Goal: Task Accomplishment & Management: Manage account settings

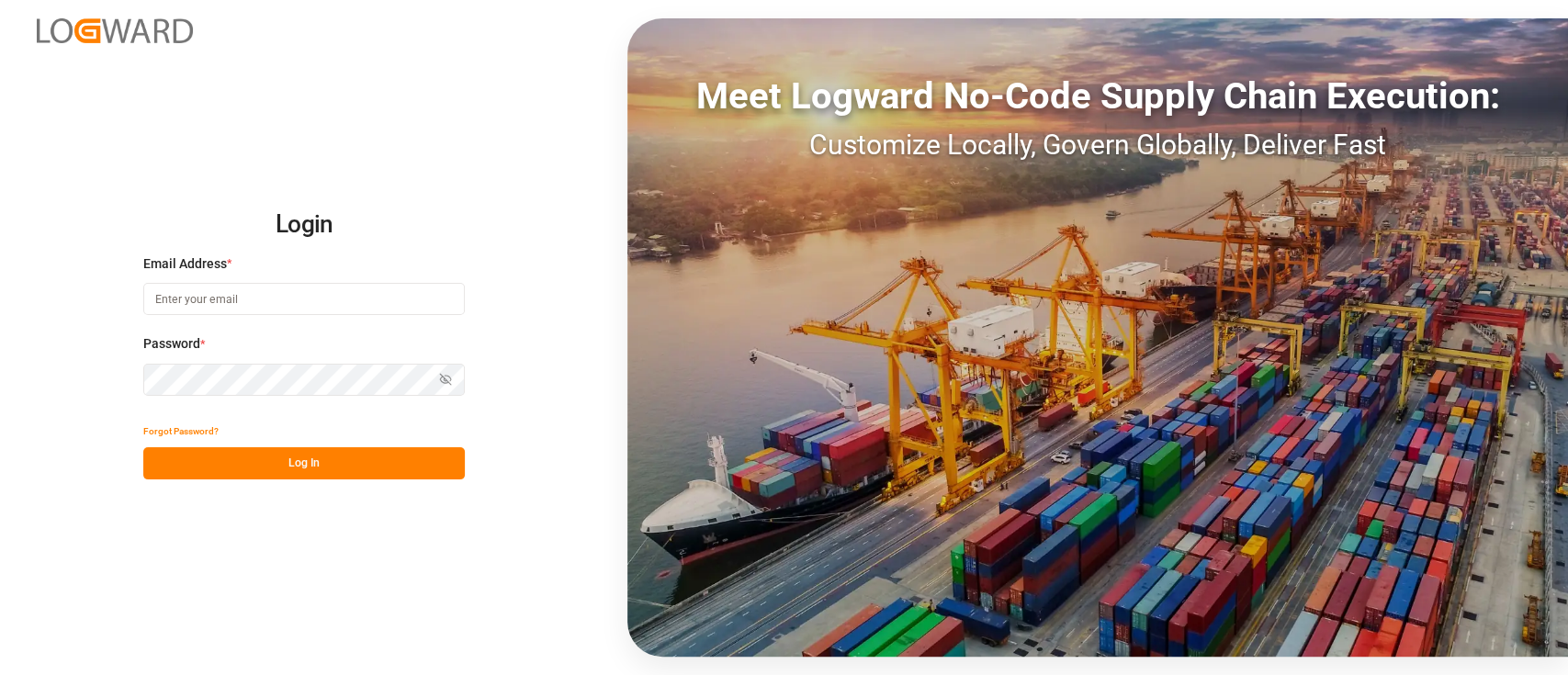
click at [390, 309] on input at bounding box center [304, 299] width 322 height 32
type input "[PERSON_NAME][EMAIL_ADDRESS][PERSON_NAME][DOMAIN_NAME]"
click at [281, 466] on button "Log In" at bounding box center [304, 464] width 322 height 32
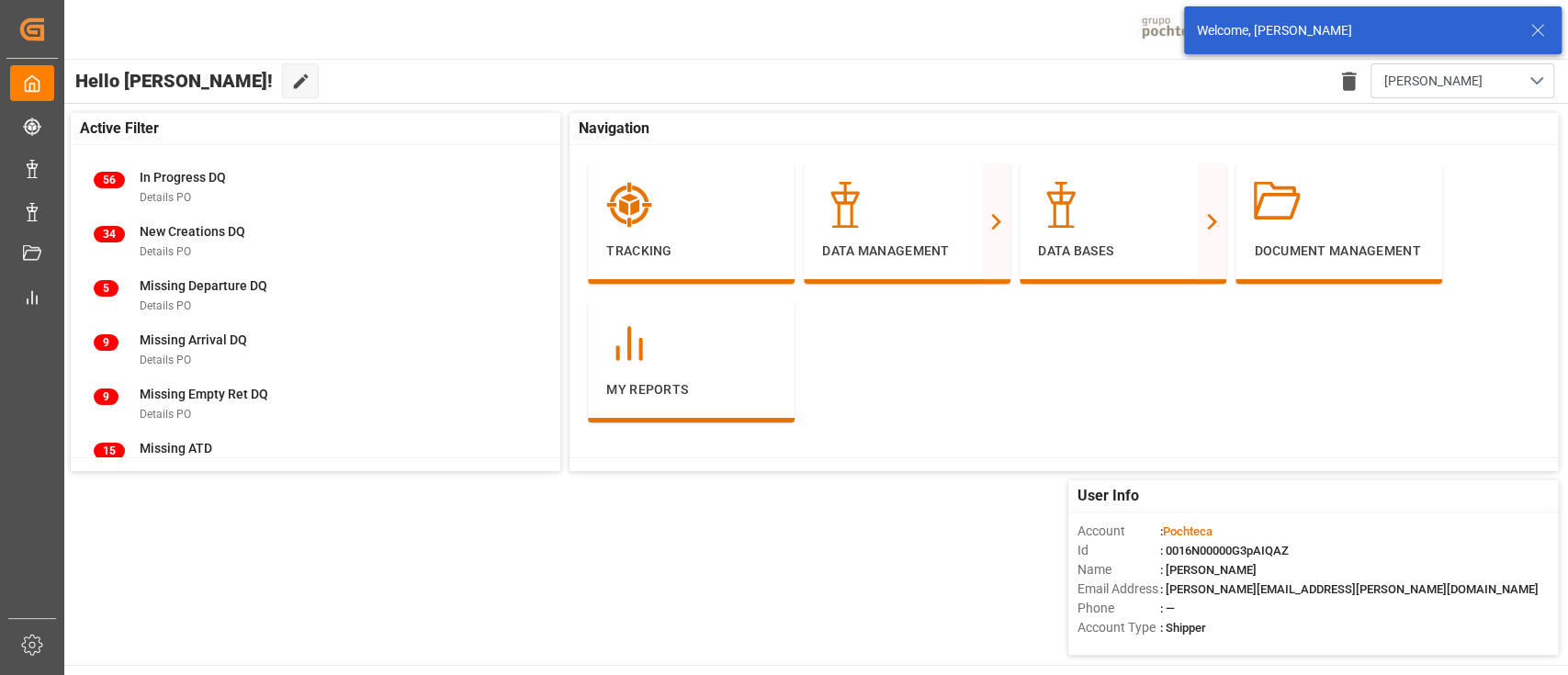
click at [1175, 40] on icon at bounding box center [1537, 29] width 22 height 22
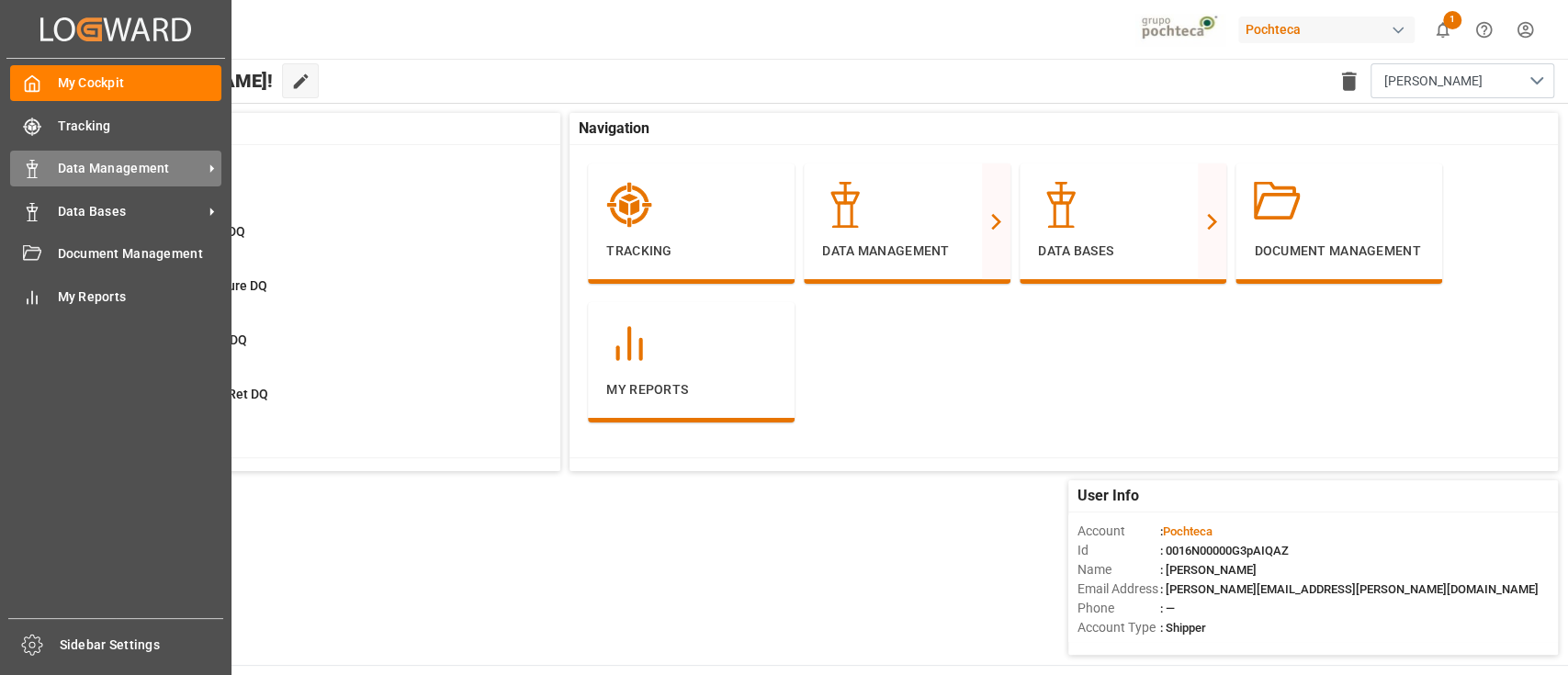
click at [87, 174] on span "Data Management" at bounding box center [130, 168] width 145 height 19
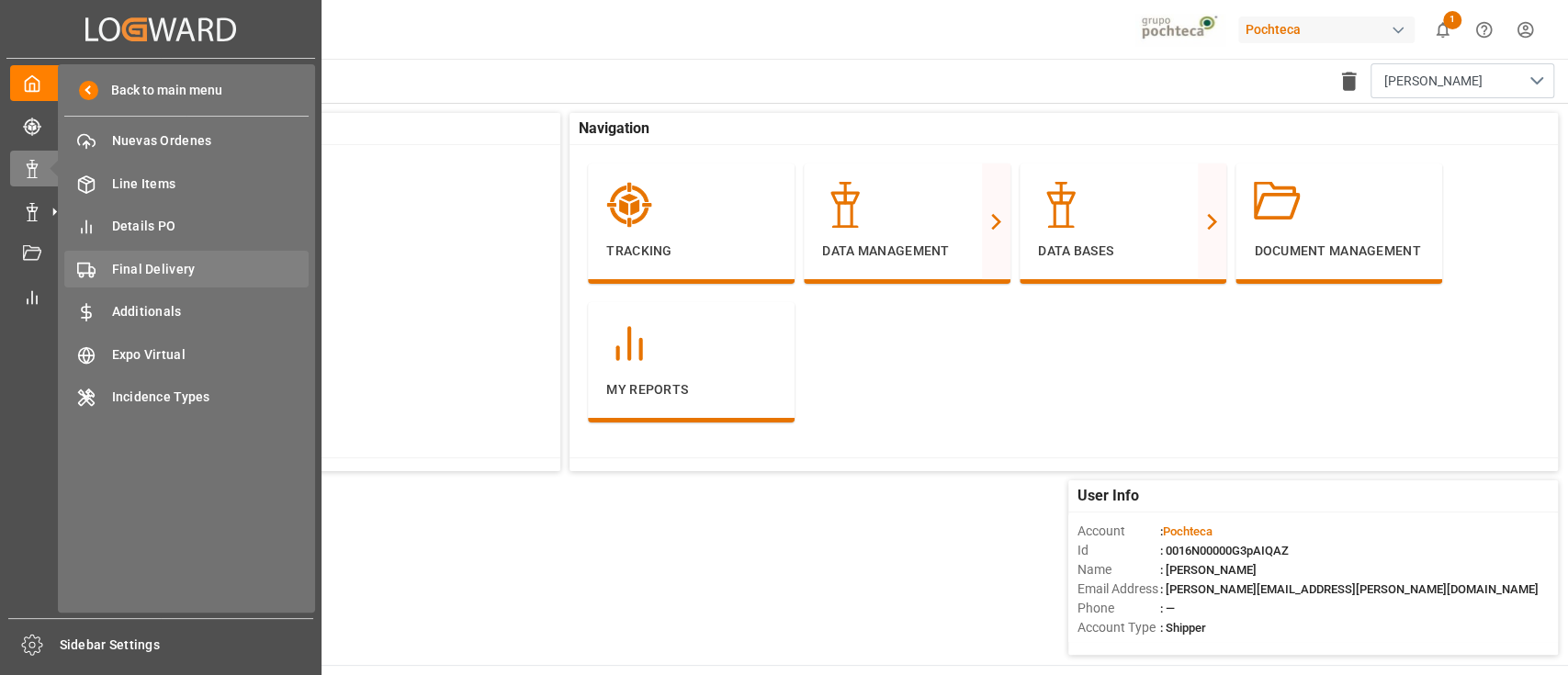
click at [173, 264] on span "Final Delivery" at bounding box center [211, 269] width 197 height 19
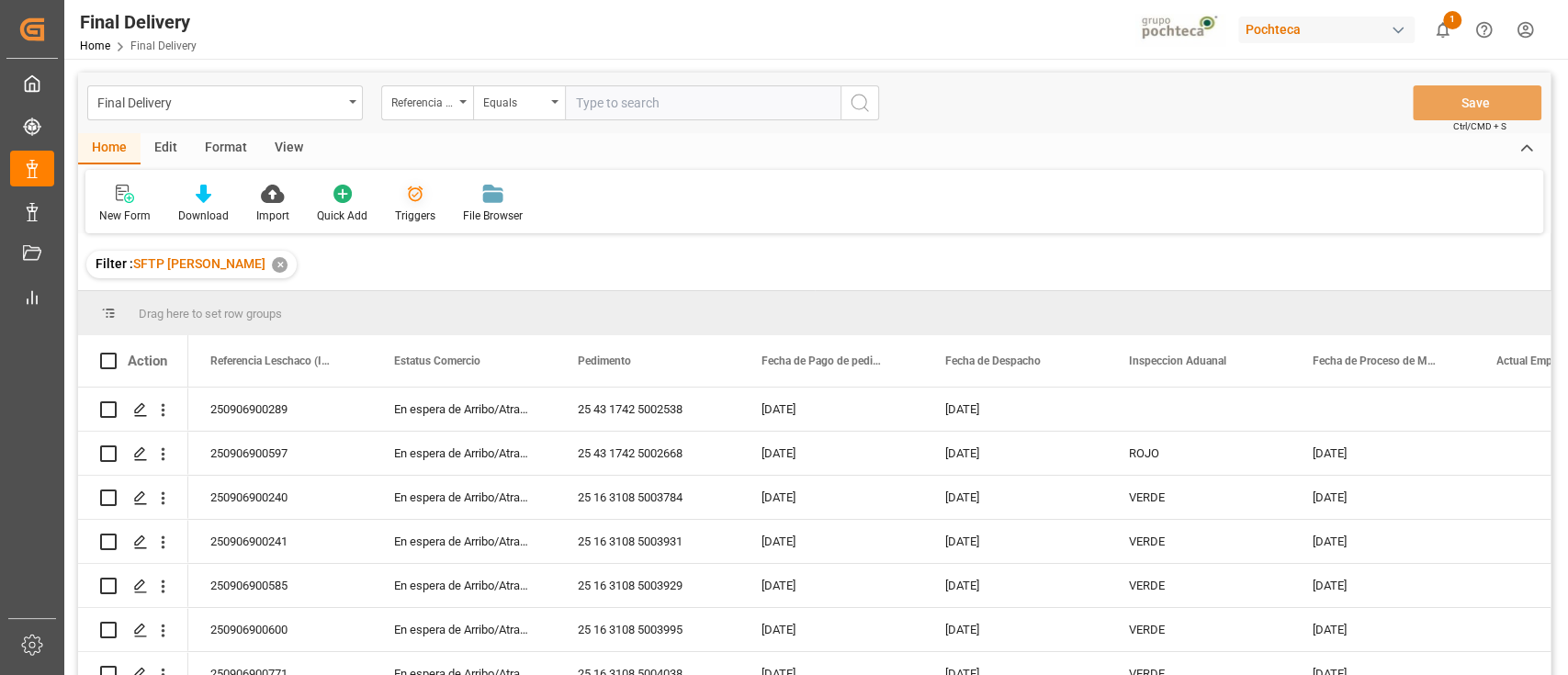
click at [412, 211] on div "Triggers" at bounding box center [414, 216] width 41 height 17
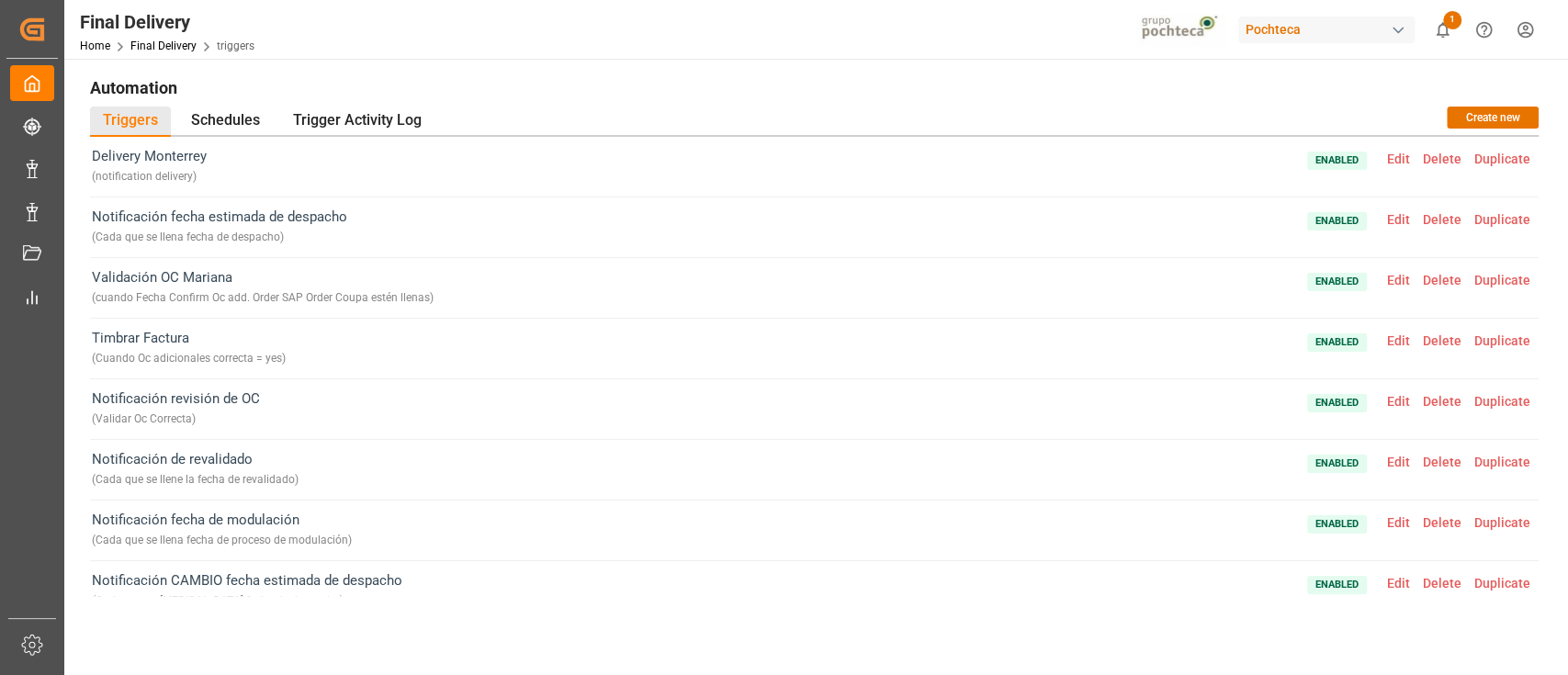
click at [1175, 219] on span "Edit" at bounding box center [1398, 220] width 36 height 15
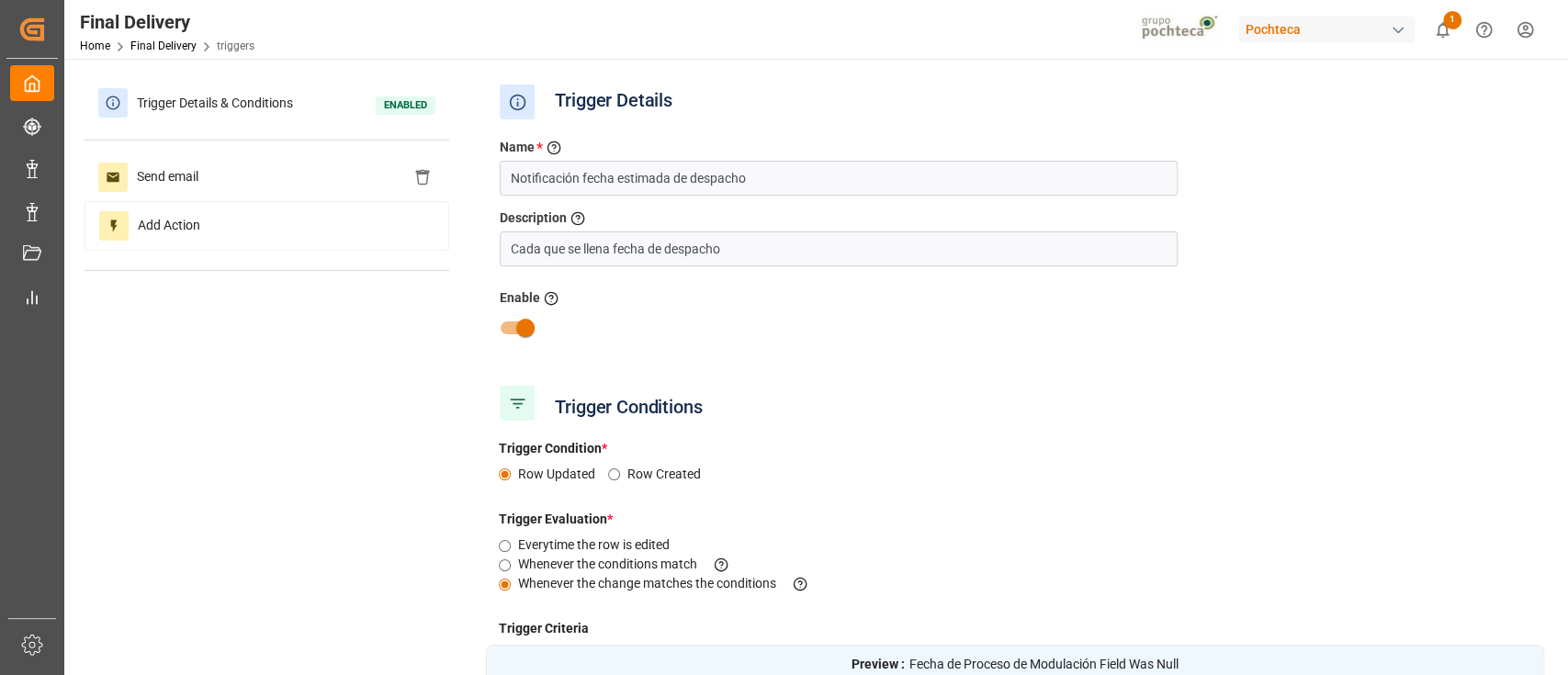
click at [525, 325] on input "checkbox" at bounding box center [525, 328] width 105 height 35
checkbox input "false"
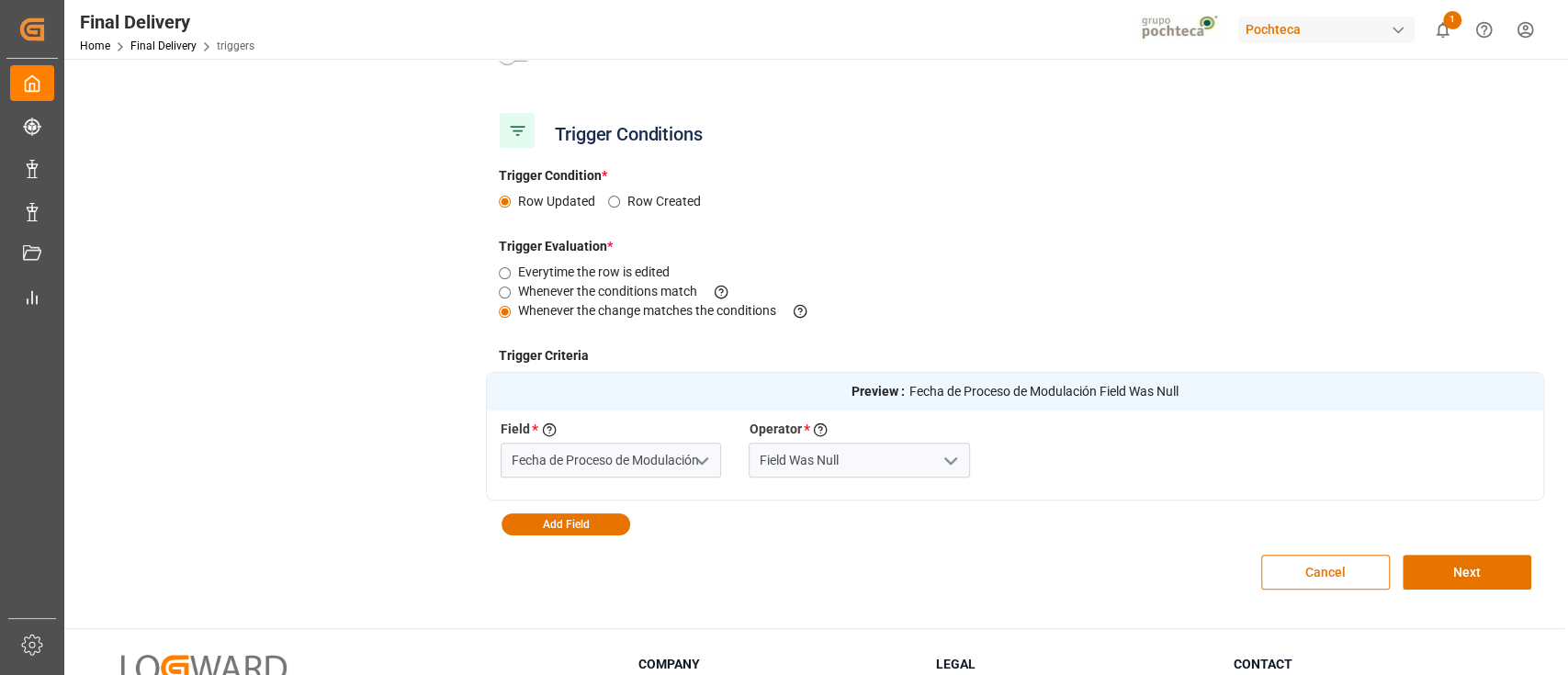
scroll to position [274, 0]
click at [1175, 505] on button "Next" at bounding box center [1467, 571] width 128 height 35
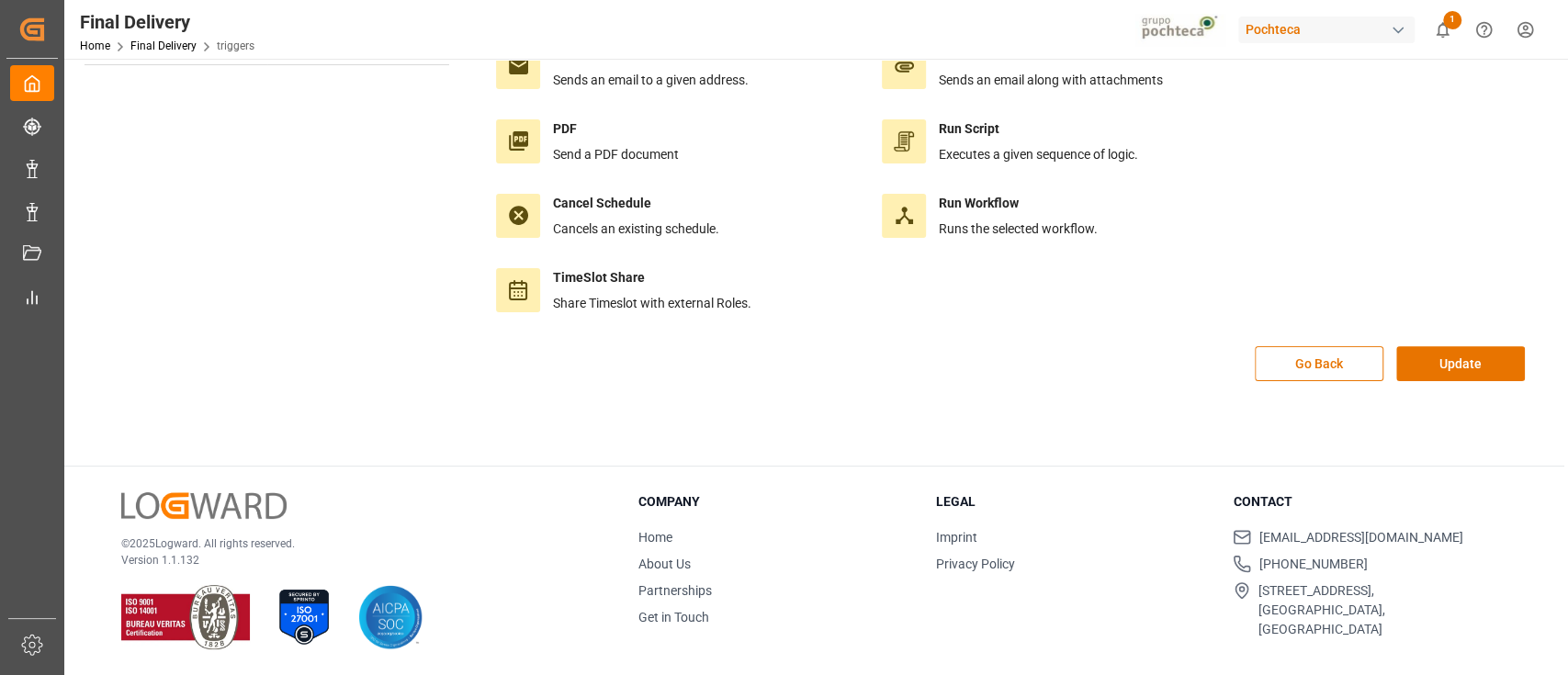
scroll to position [205, 0]
click at [1175, 359] on button "Update" at bounding box center [1460, 364] width 128 height 35
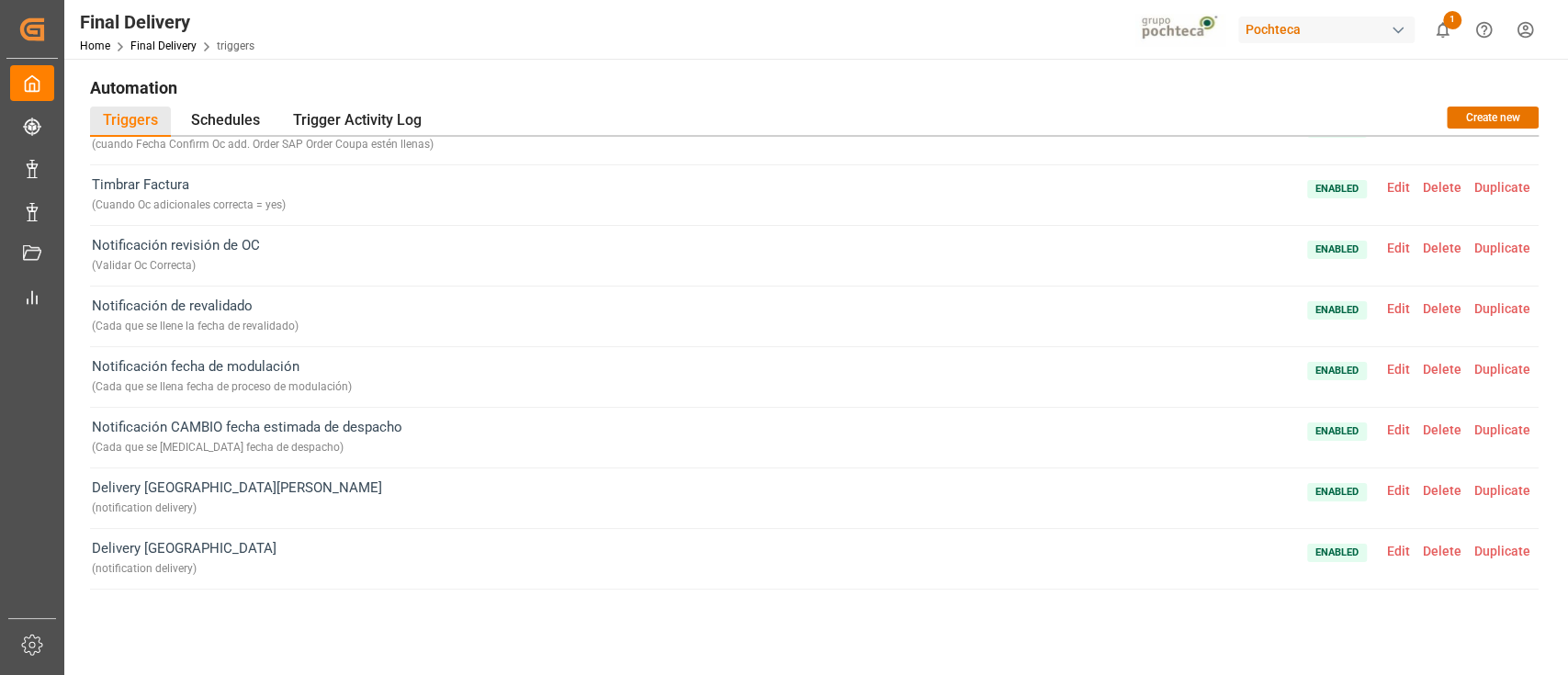
scroll to position [156, 0]
click at [1175, 361] on span "Edit" at bounding box center [1398, 366] width 36 height 15
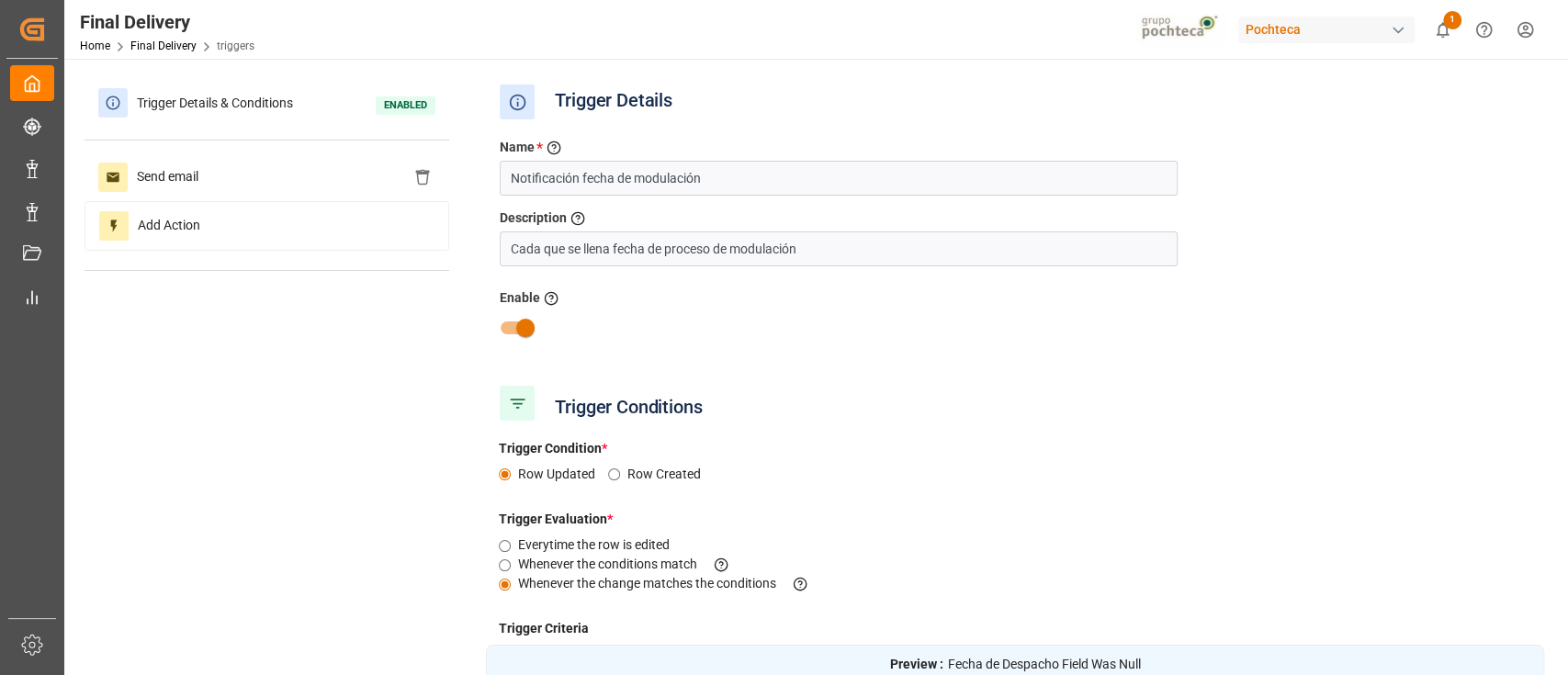
click at [529, 324] on input "checkbox" at bounding box center [525, 328] width 105 height 35
checkbox input "false"
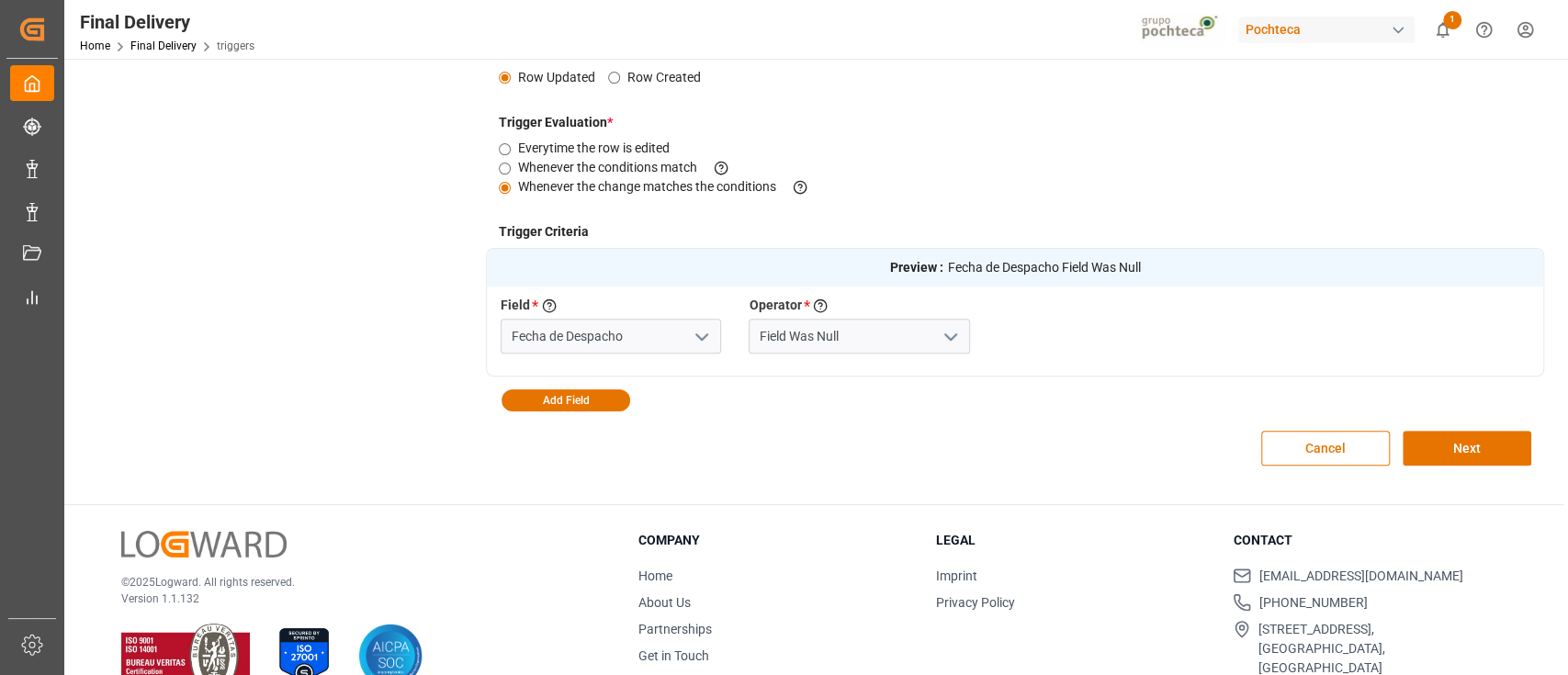
scroll to position [411, 0]
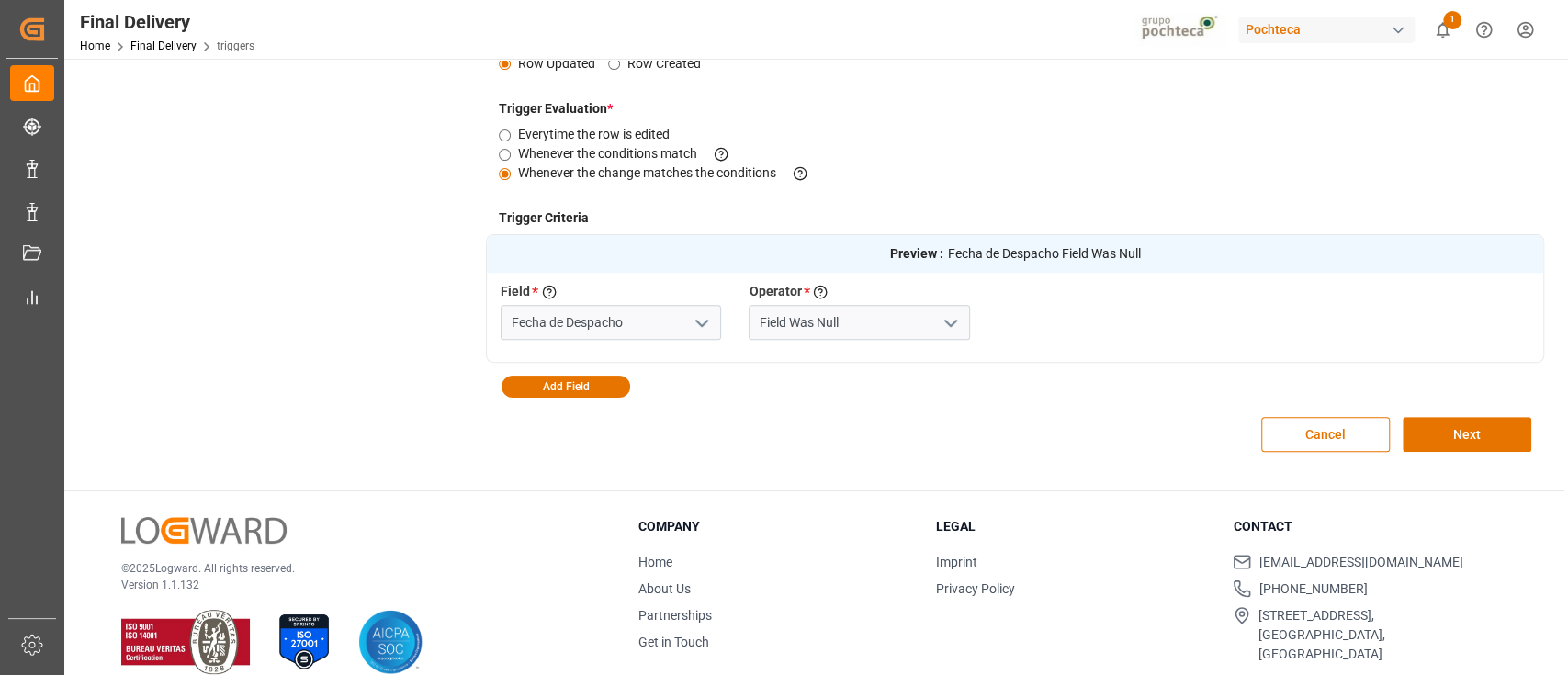
click at [1175, 459] on div "Cancel Next" at bounding box center [1015, 434] width 1058 height 74
click at [1175, 432] on button "Next" at bounding box center [1467, 434] width 128 height 35
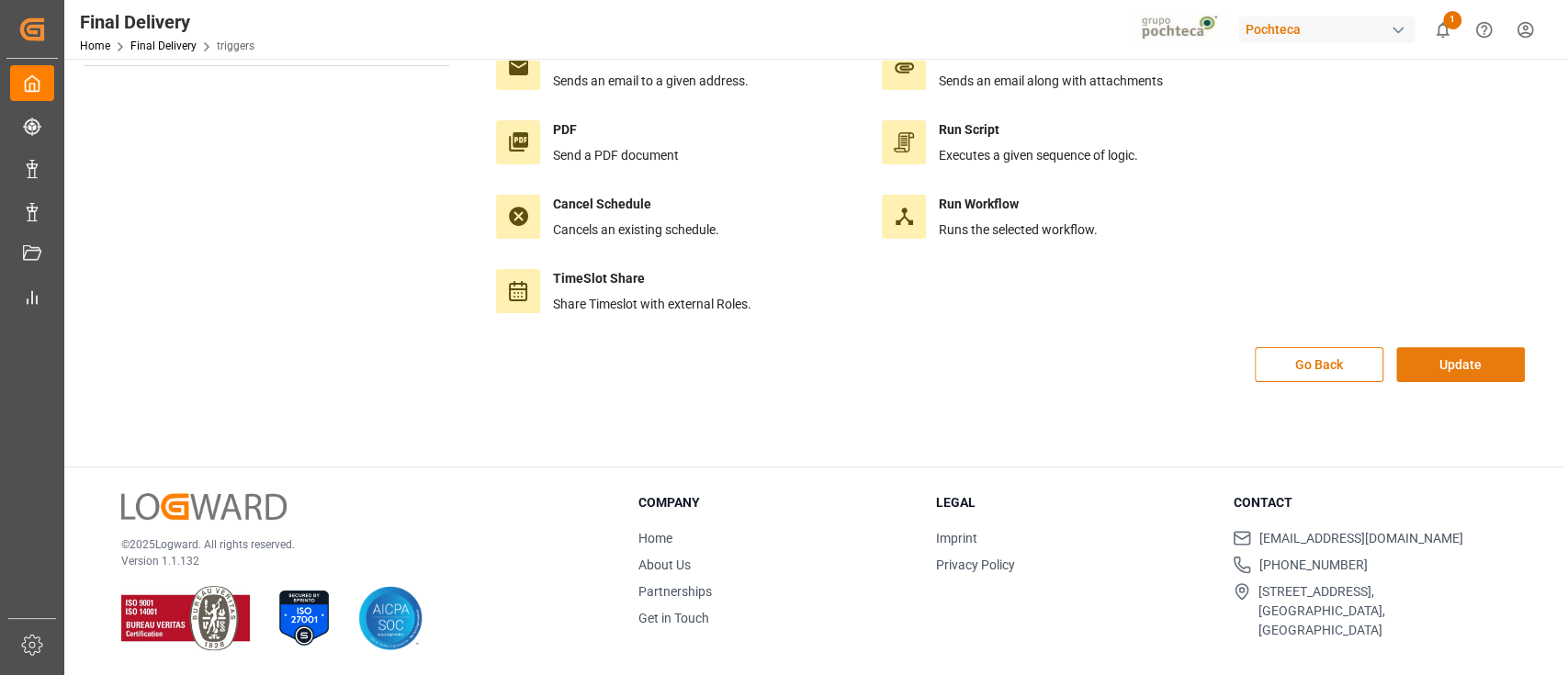
click at [1175, 371] on button "Update" at bounding box center [1460, 364] width 128 height 35
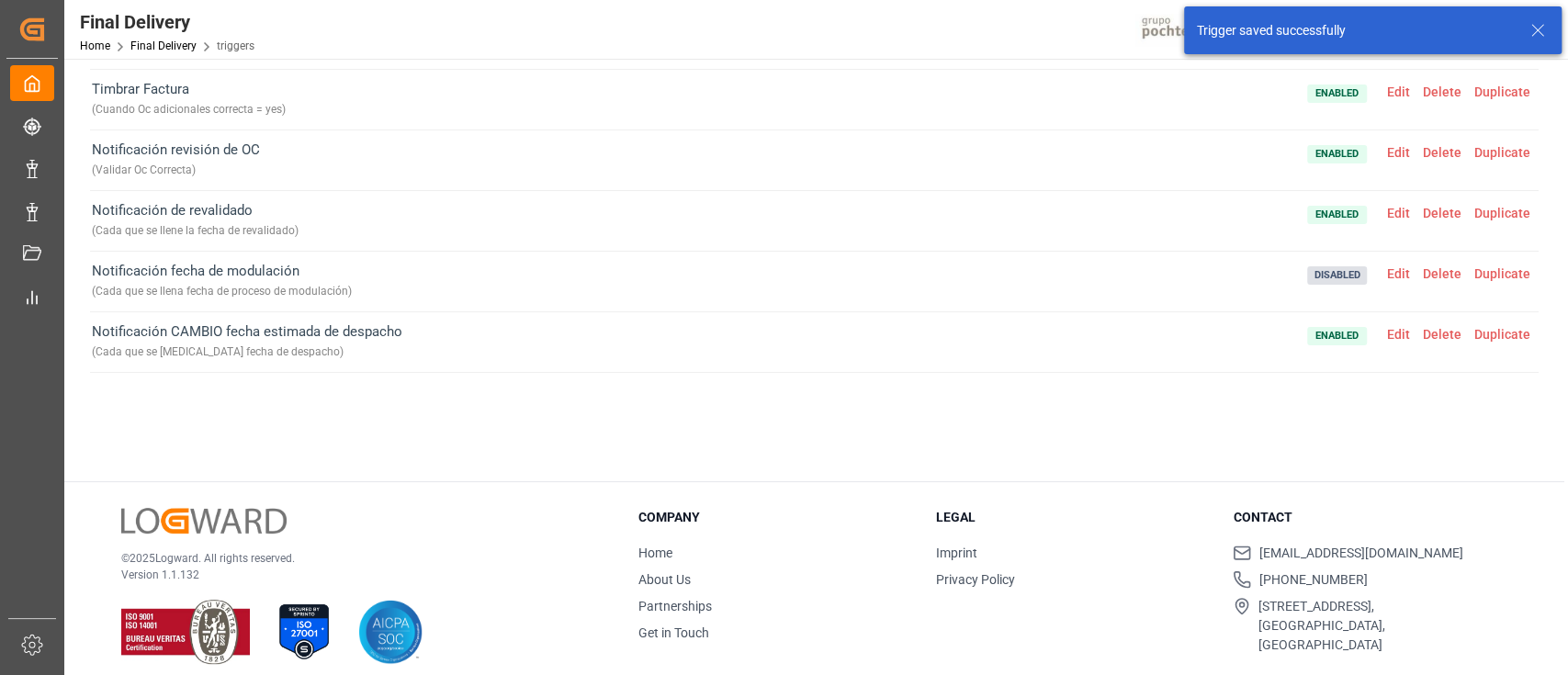
scroll to position [39, 0]
click at [1175, 327] on span "Edit" at bounding box center [1398, 333] width 36 height 15
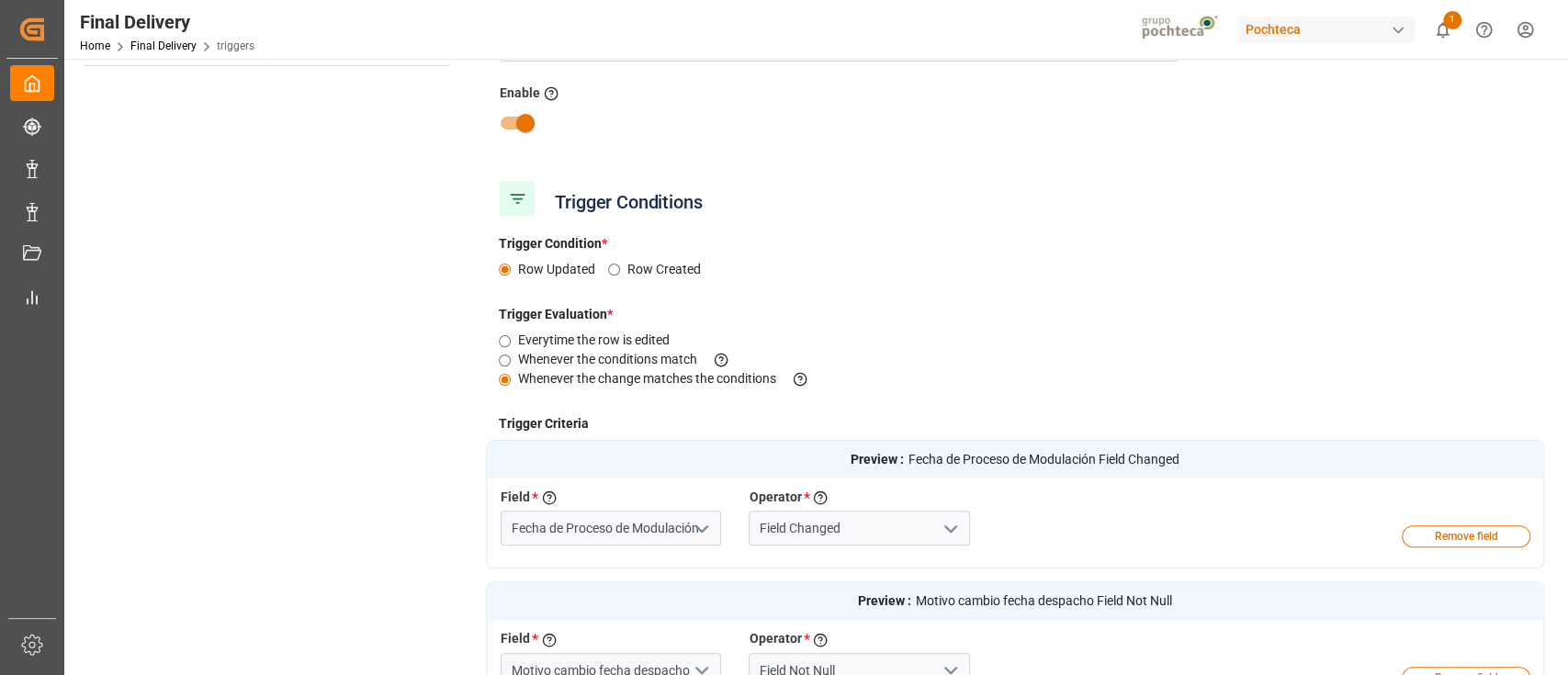
click at [523, 116] on input "checkbox" at bounding box center [525, 123] width 105 height 35
checkbox input "false"
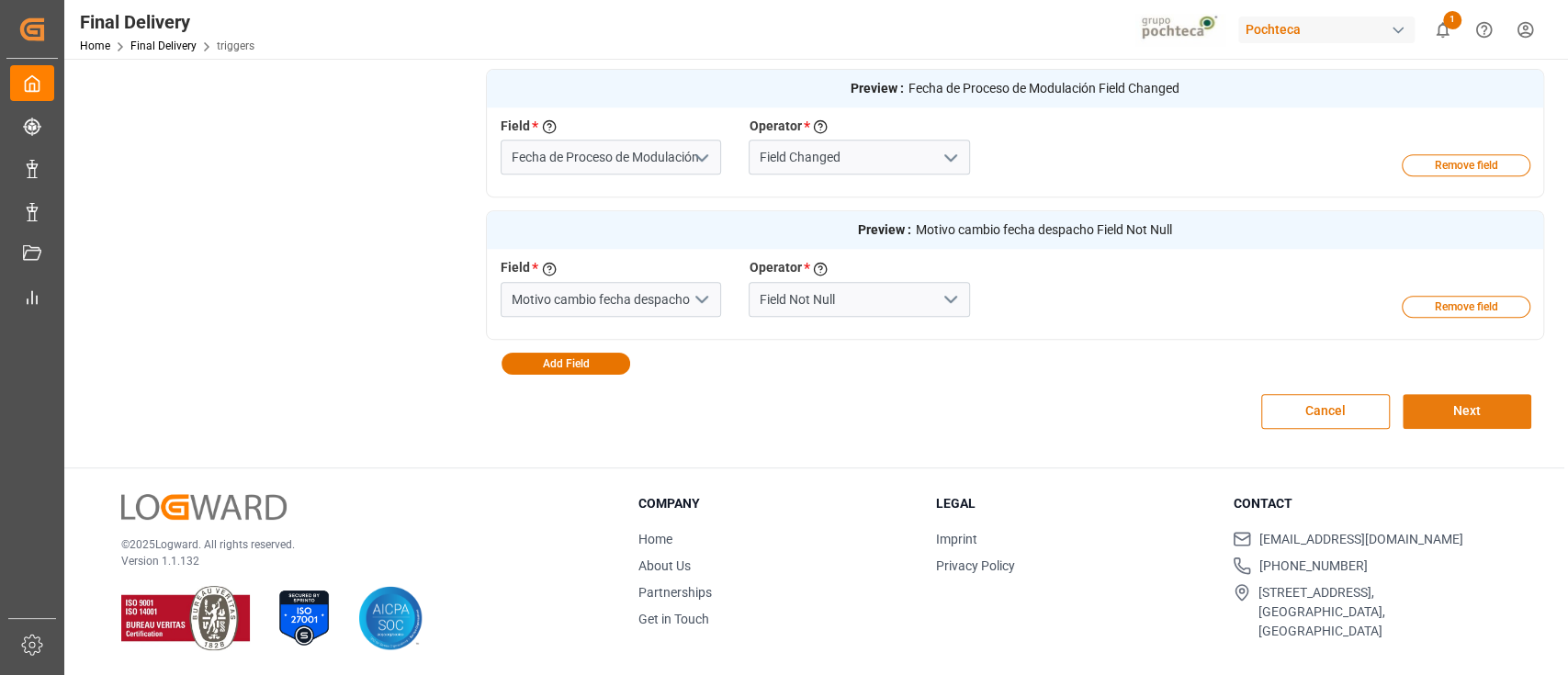
click at [1175, 401] on button "Next" at bounding box center [1467, 411] width 128 height 35
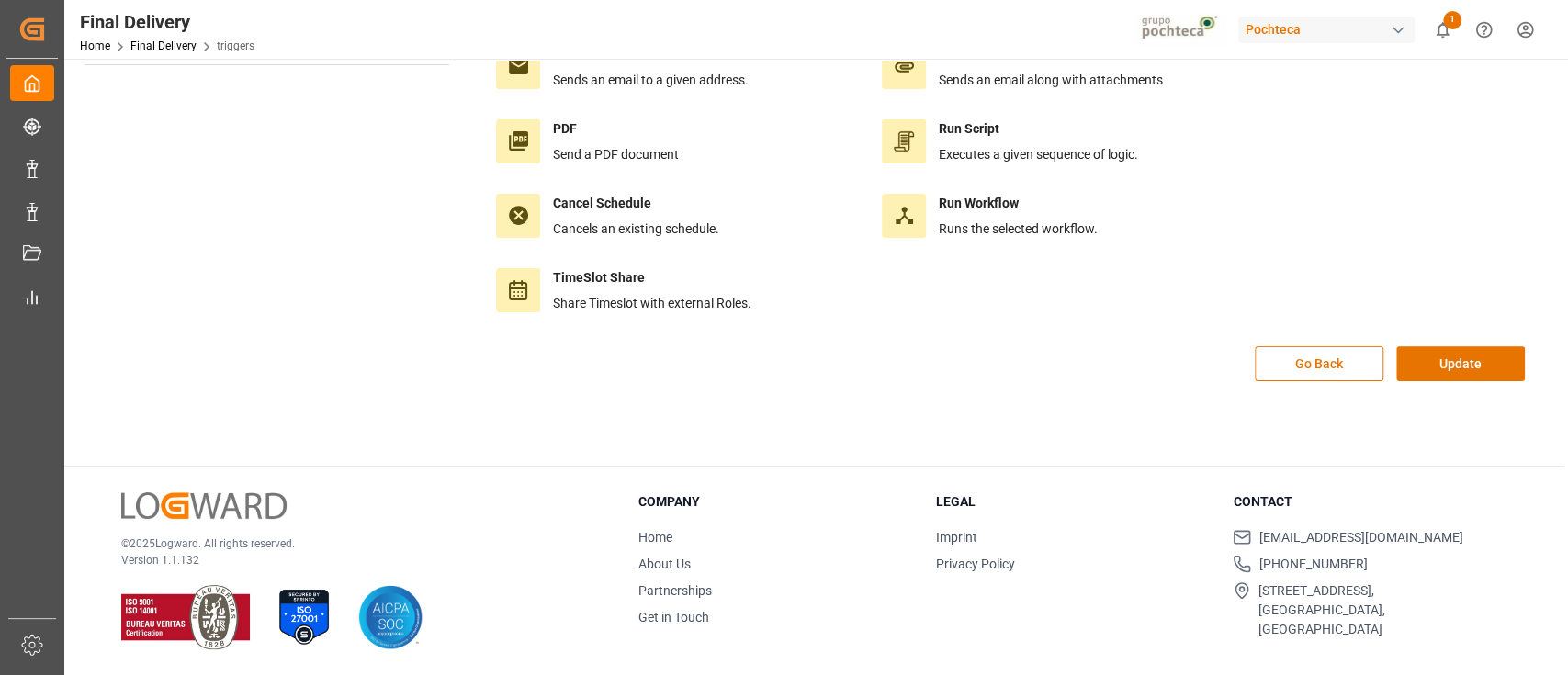
scroll to position [205, 0]
click at [1175, 371] on button "Update" at bounding box center [1460, 364] width 128 height 35
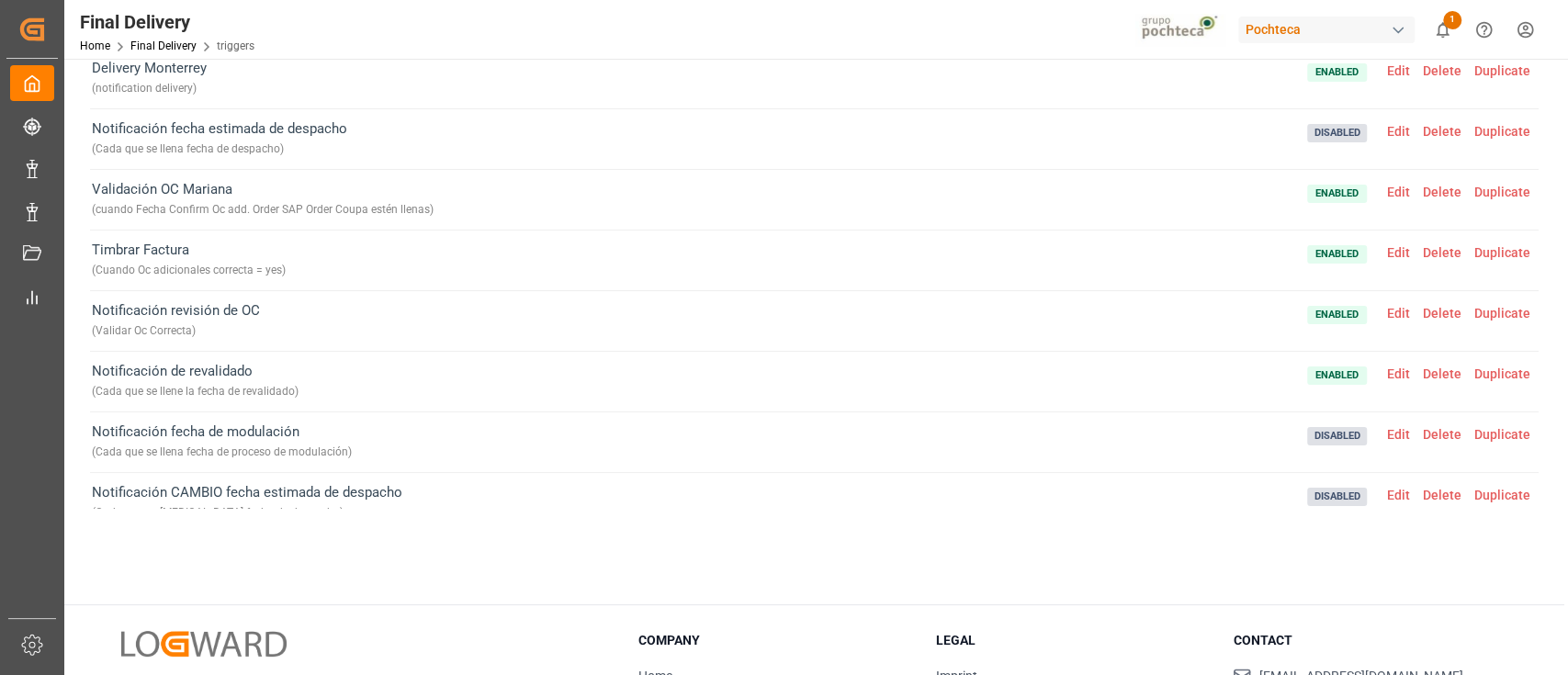
scroll to position [0, 0]
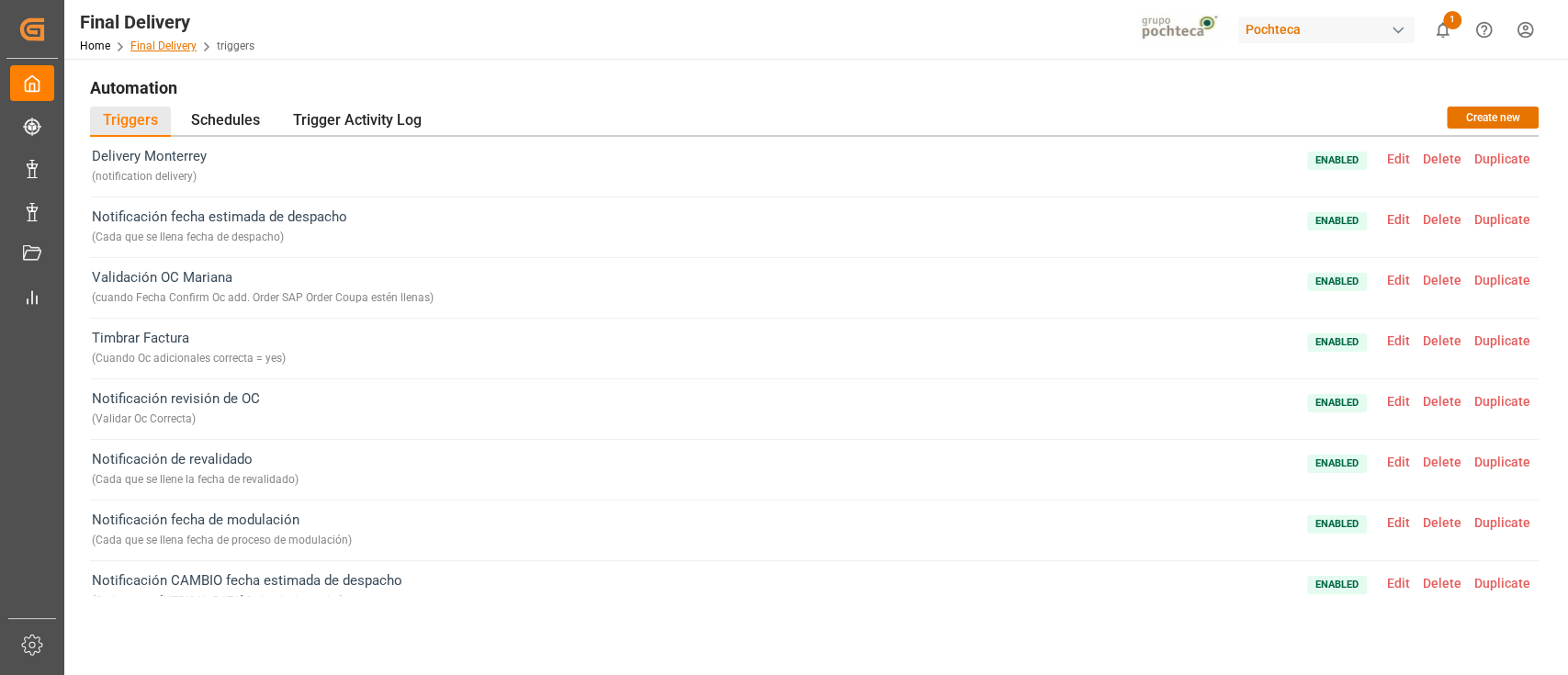
click at [170, 47] on link "Final Delivery" at bounding box center [163, 46] width 66 height 13
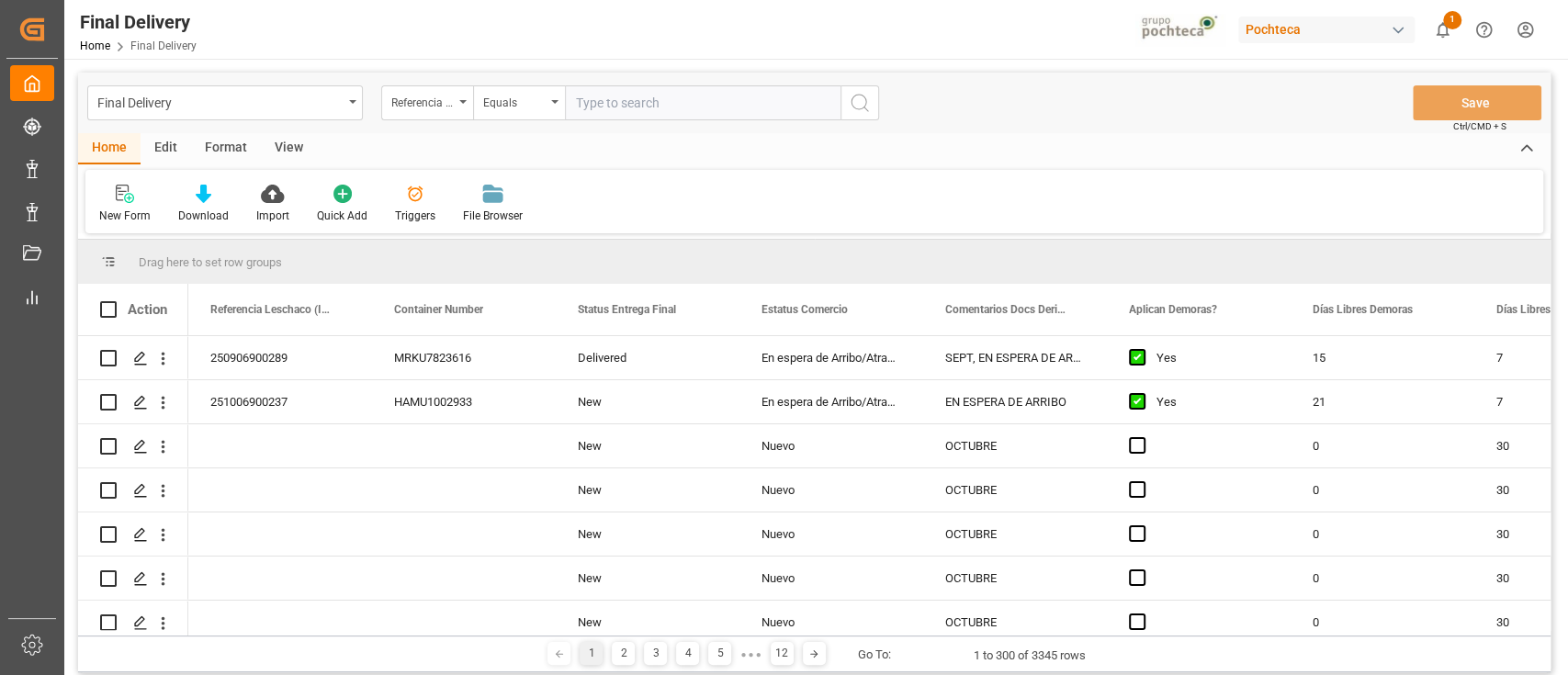
click at [165, 153] on div "Edit" at bounding box center [166, 148] width 51 height 31
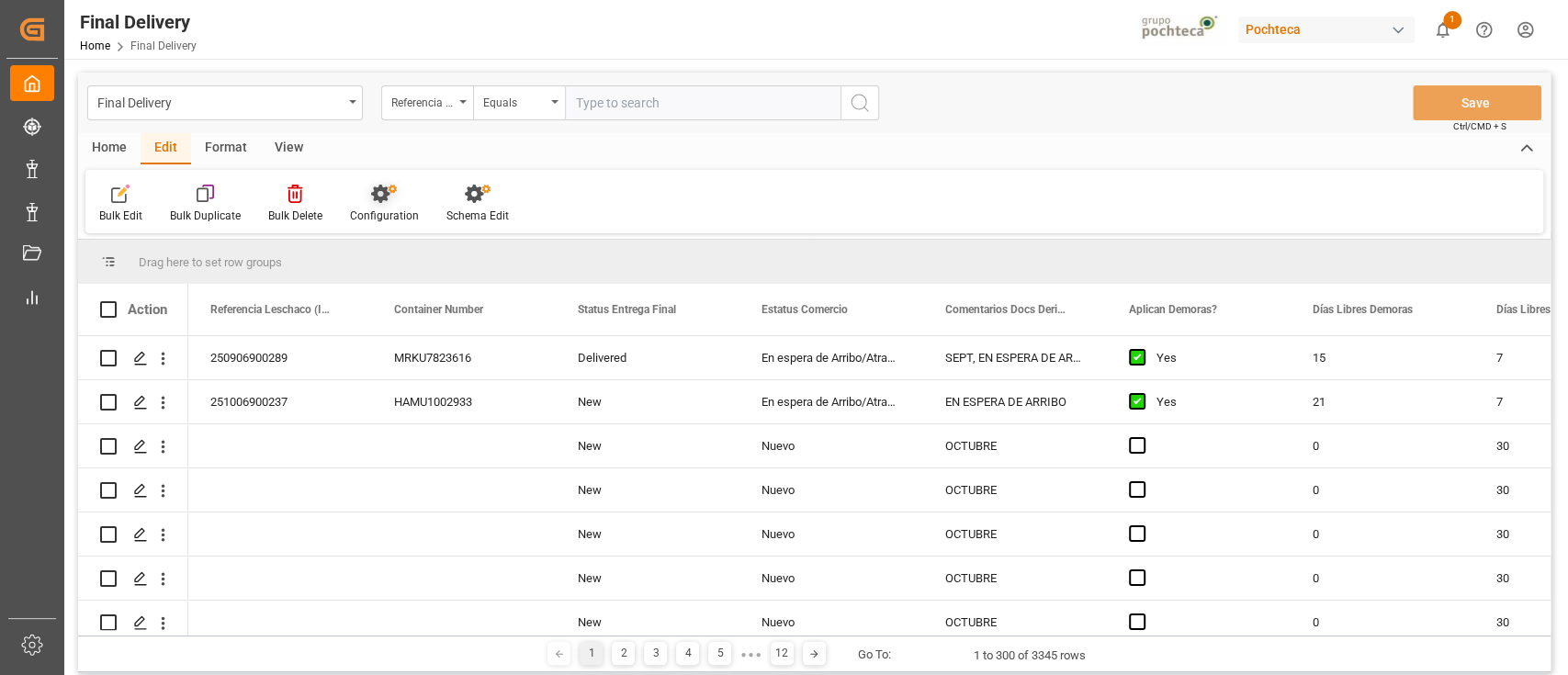
click at [379, 207] on div "Configuration" at bounding box center [384, 204] width 96 height 41
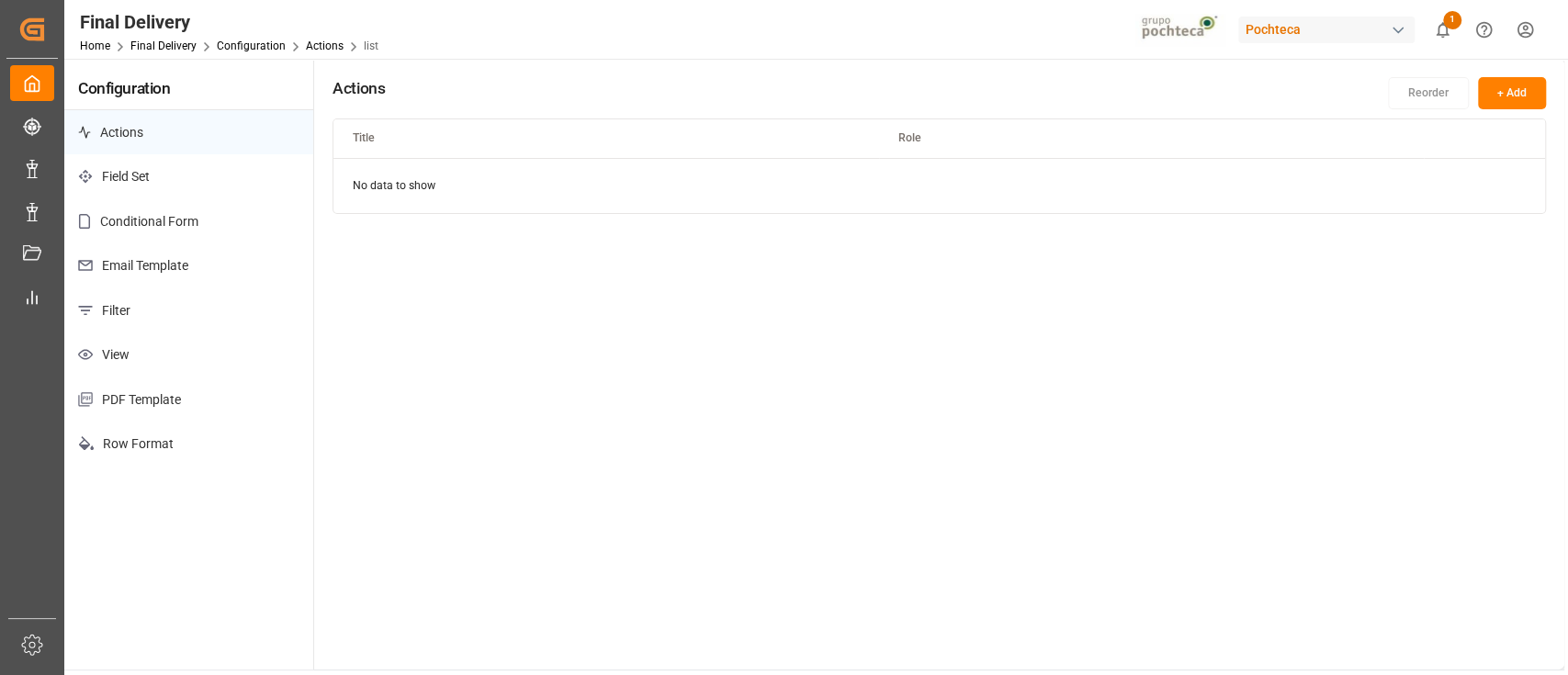
click at [169, 269] on p "Email Template" at bounding box center [189, 266] width 249 height 45
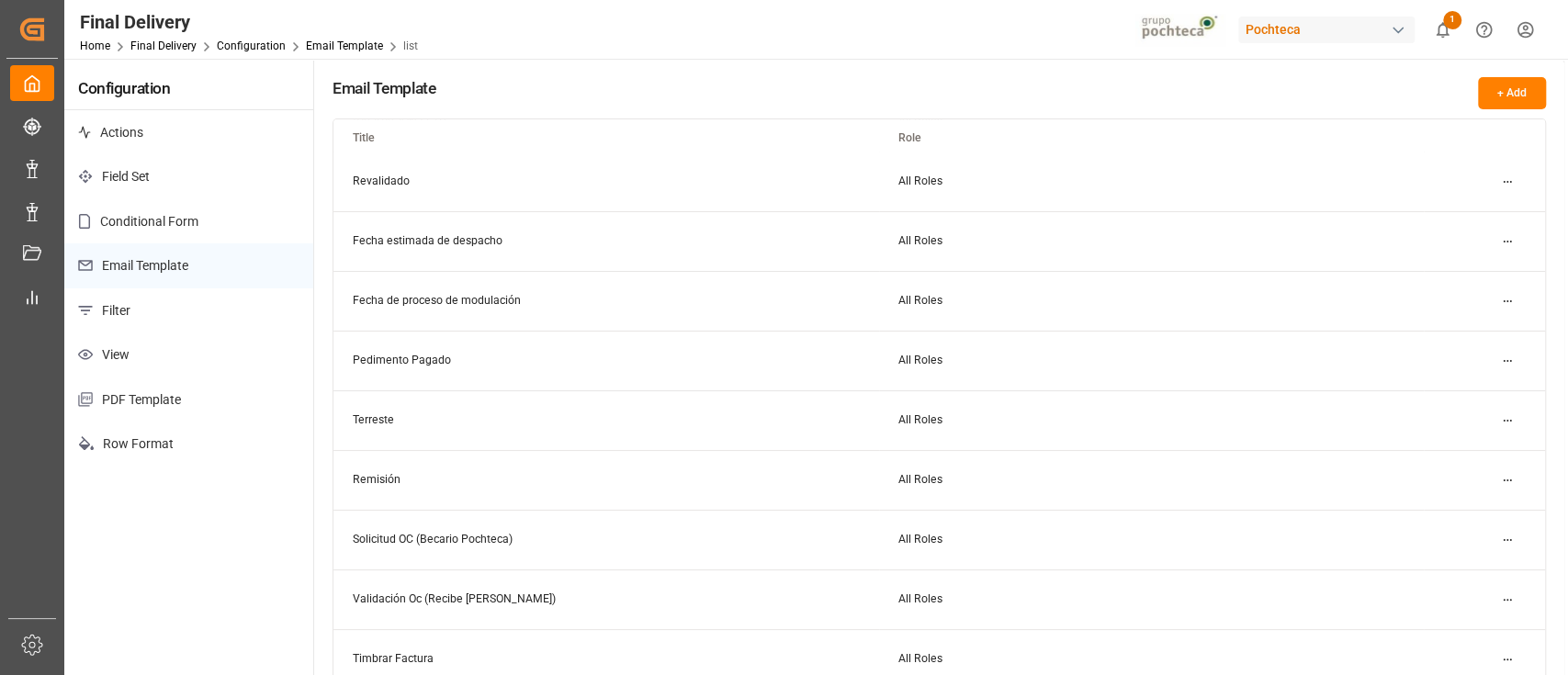
scroll to position [200, 0]
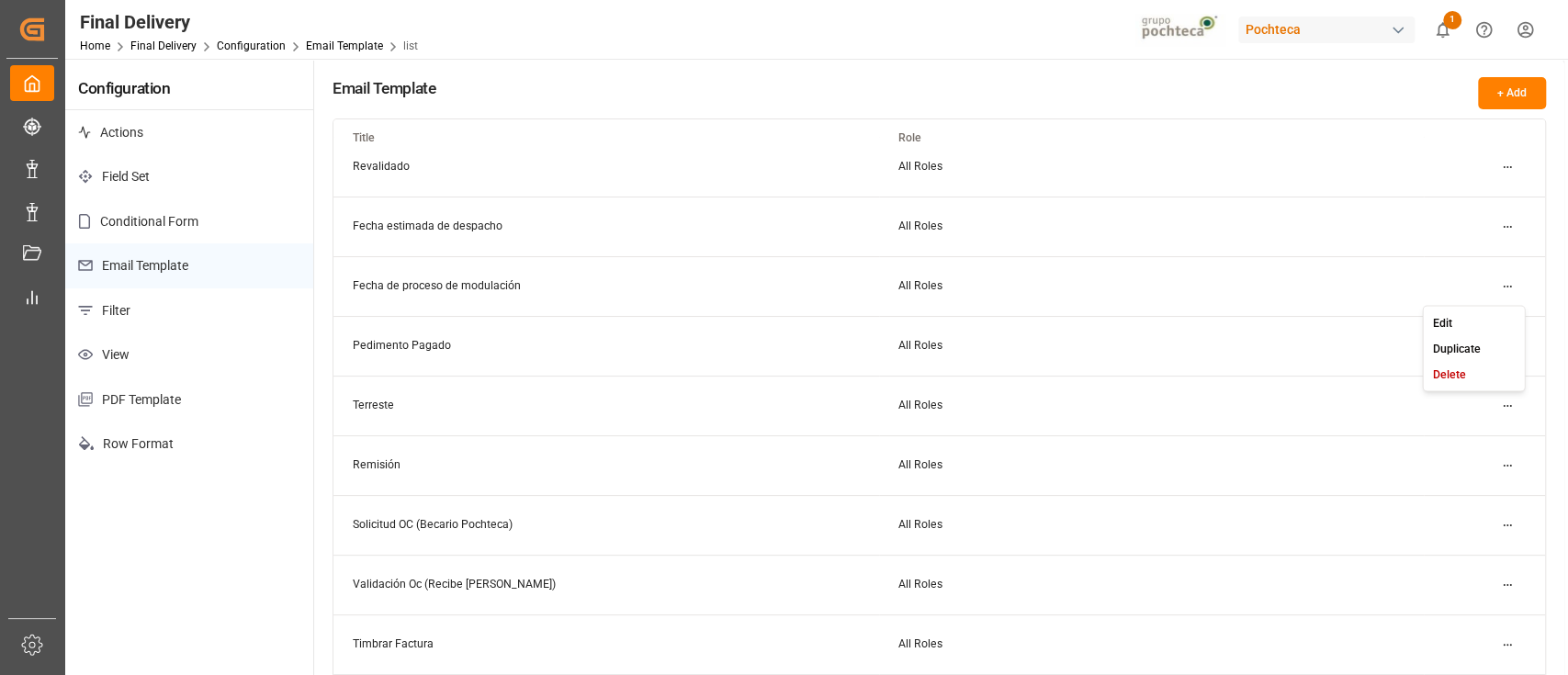
click at [1516, 289] on html "Created by potrace 1.15, written by Peter Selinger 2001-2017 Created by potrace…" at bounding box center [784, 337] width 1568 height 675
click at [1459, 318] on div "Edit" at bounding box center [1474, 322] width 94 height 25
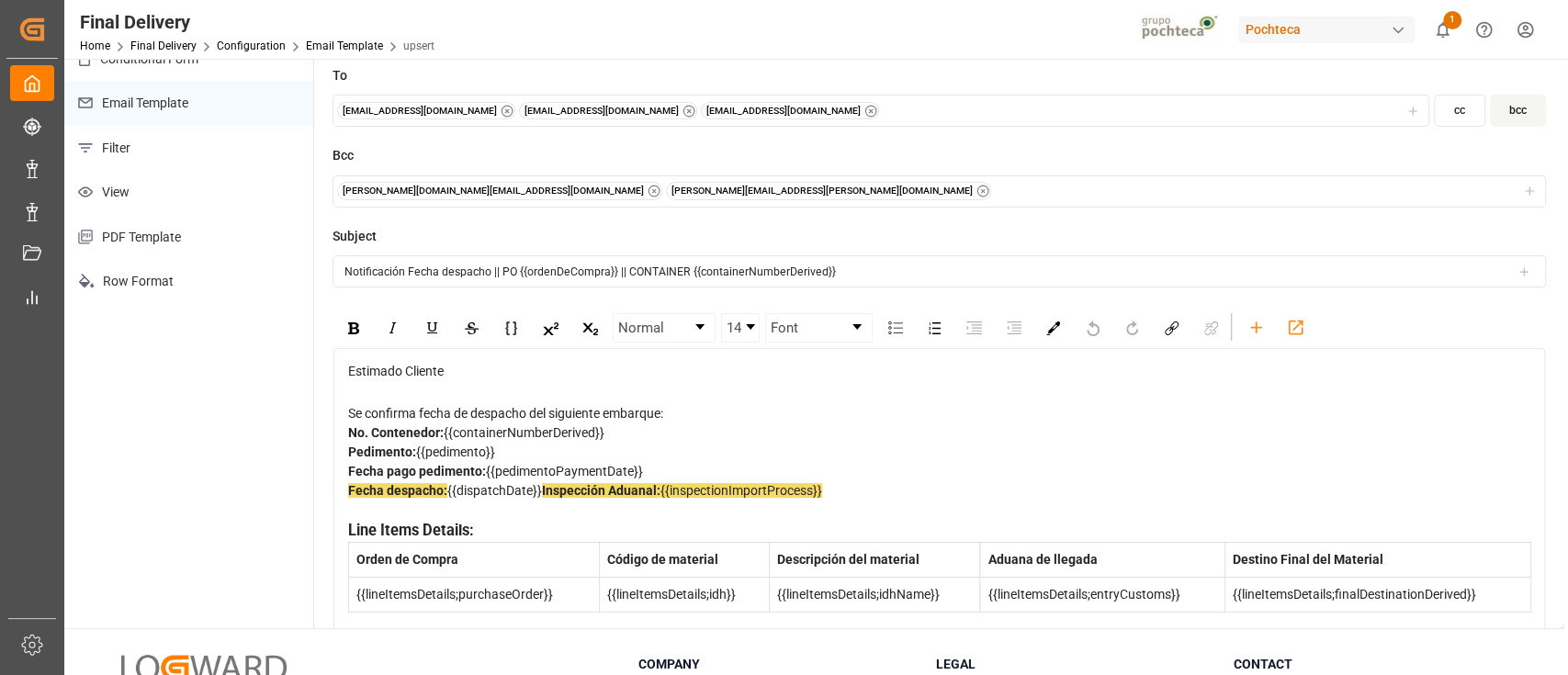
scroll to position [163, 0]
click at [546, 488] on div "Fecha despacho: {{dispatchDate}} Inspección Aduanal: {{inspectionImportProcess}}" at bounding box center [939, 499] width 1183 height 39
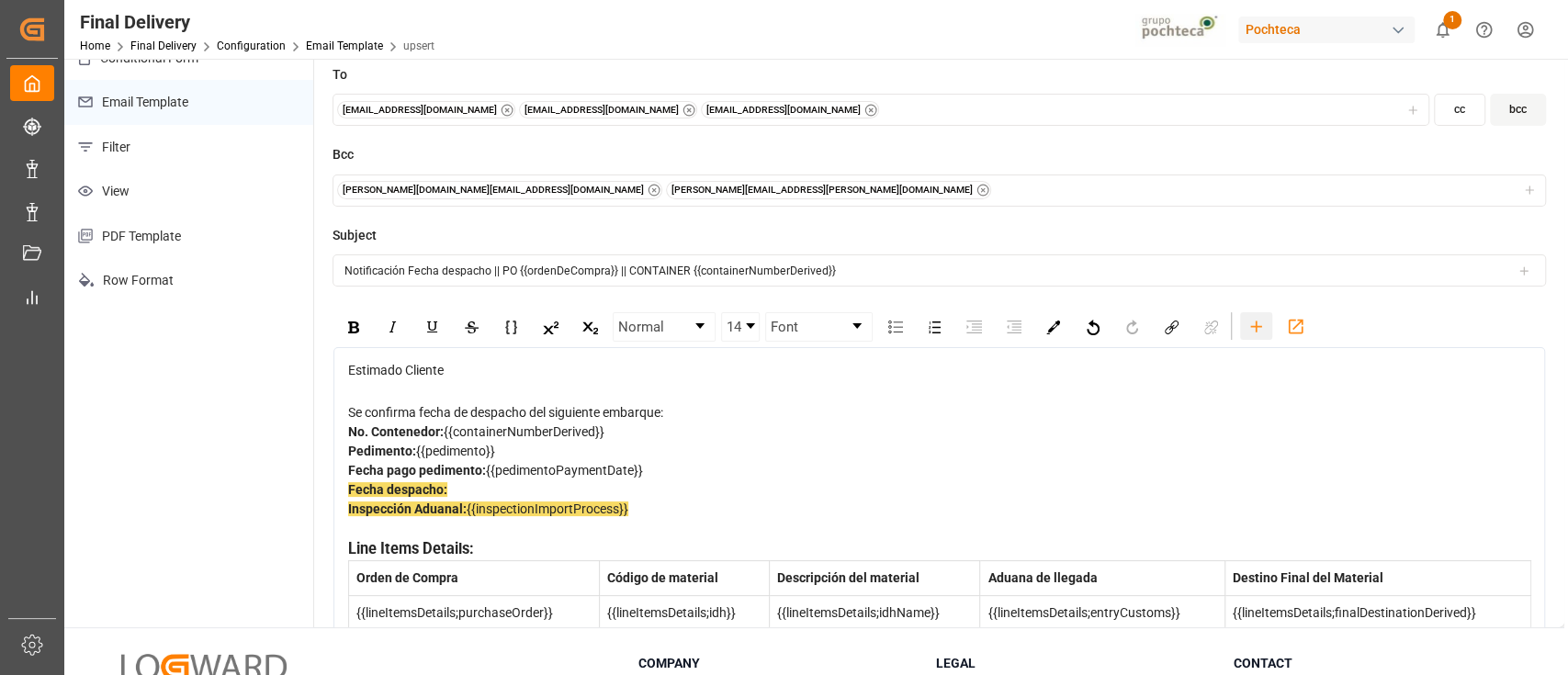
click at [1253, 317] on icon "rdw-toolbar" at bounding box center [1256, 327] width 19 height 19
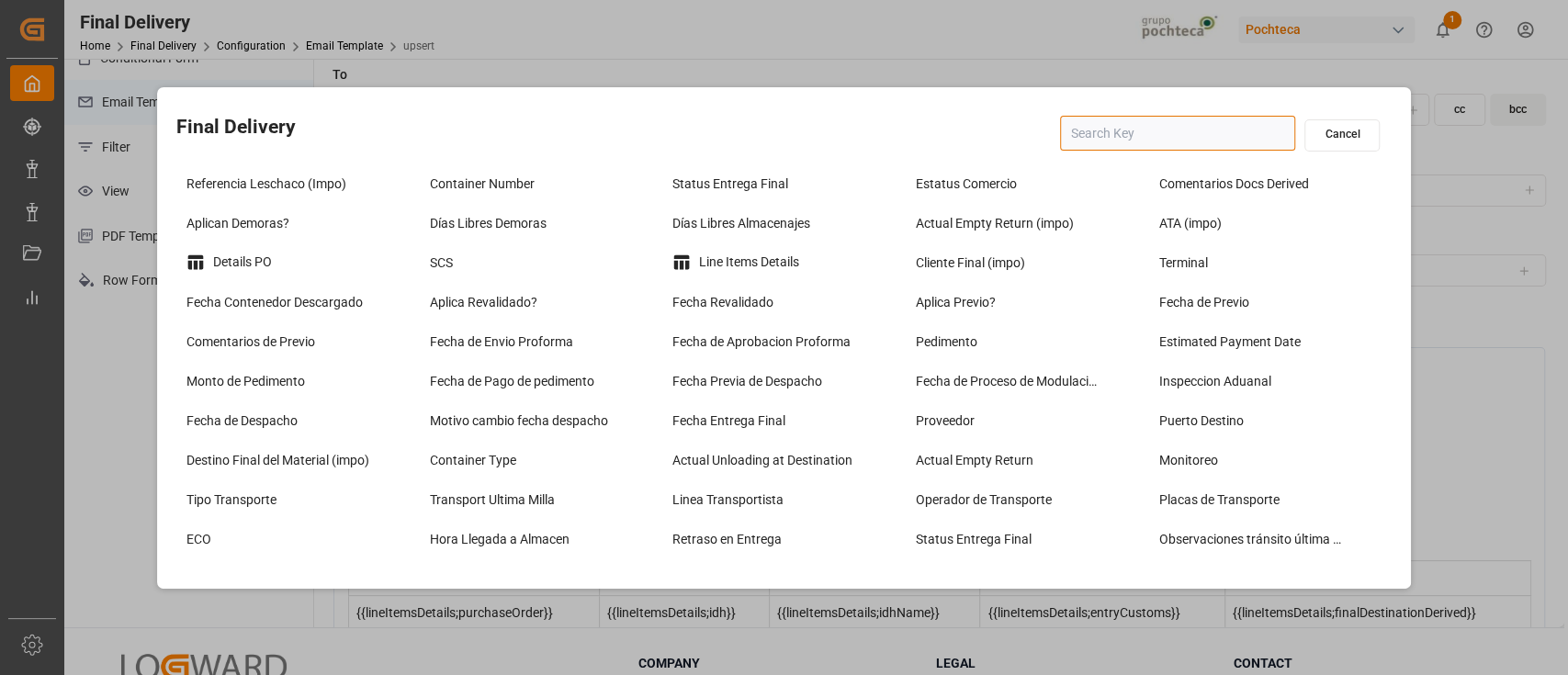
click at [1135, 131] on input "text" at bounding box center [1177, 133] width 235 height 35
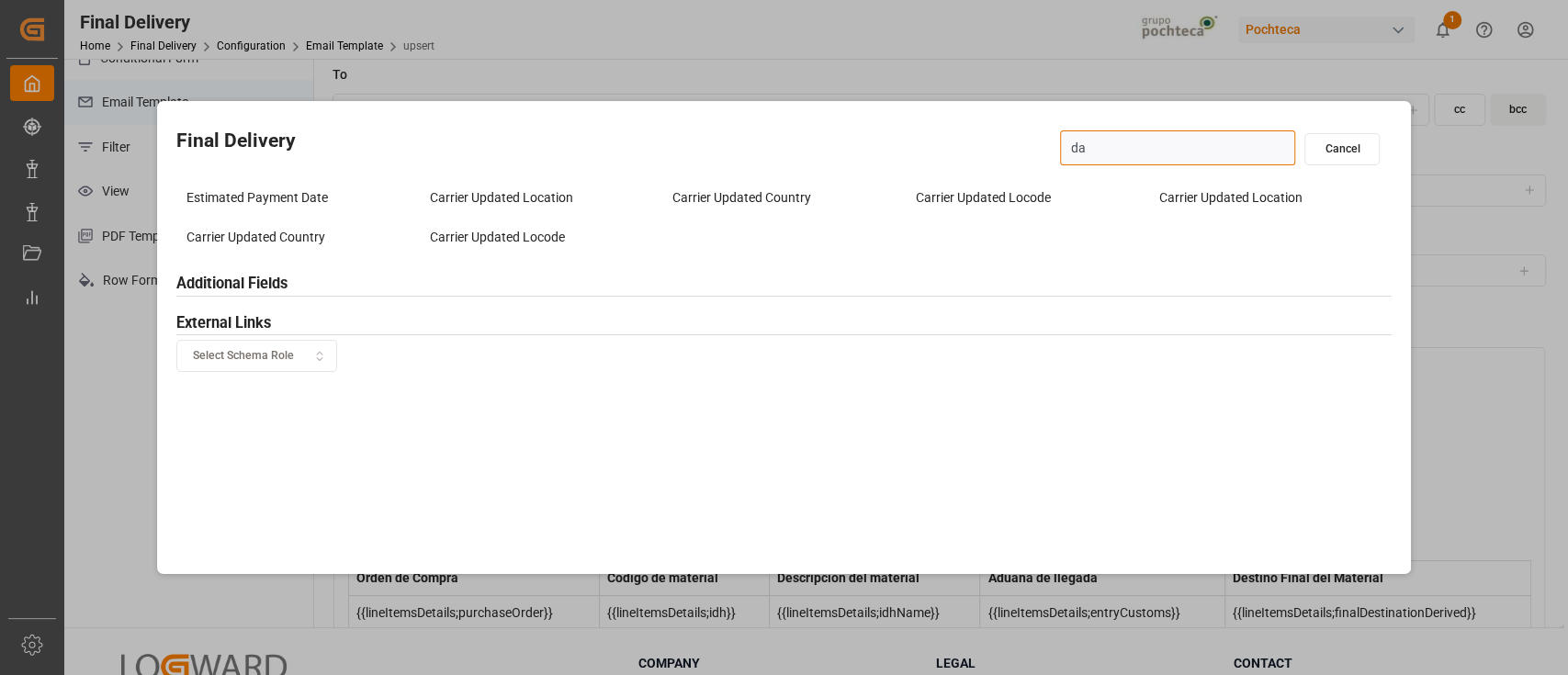
type input "d"
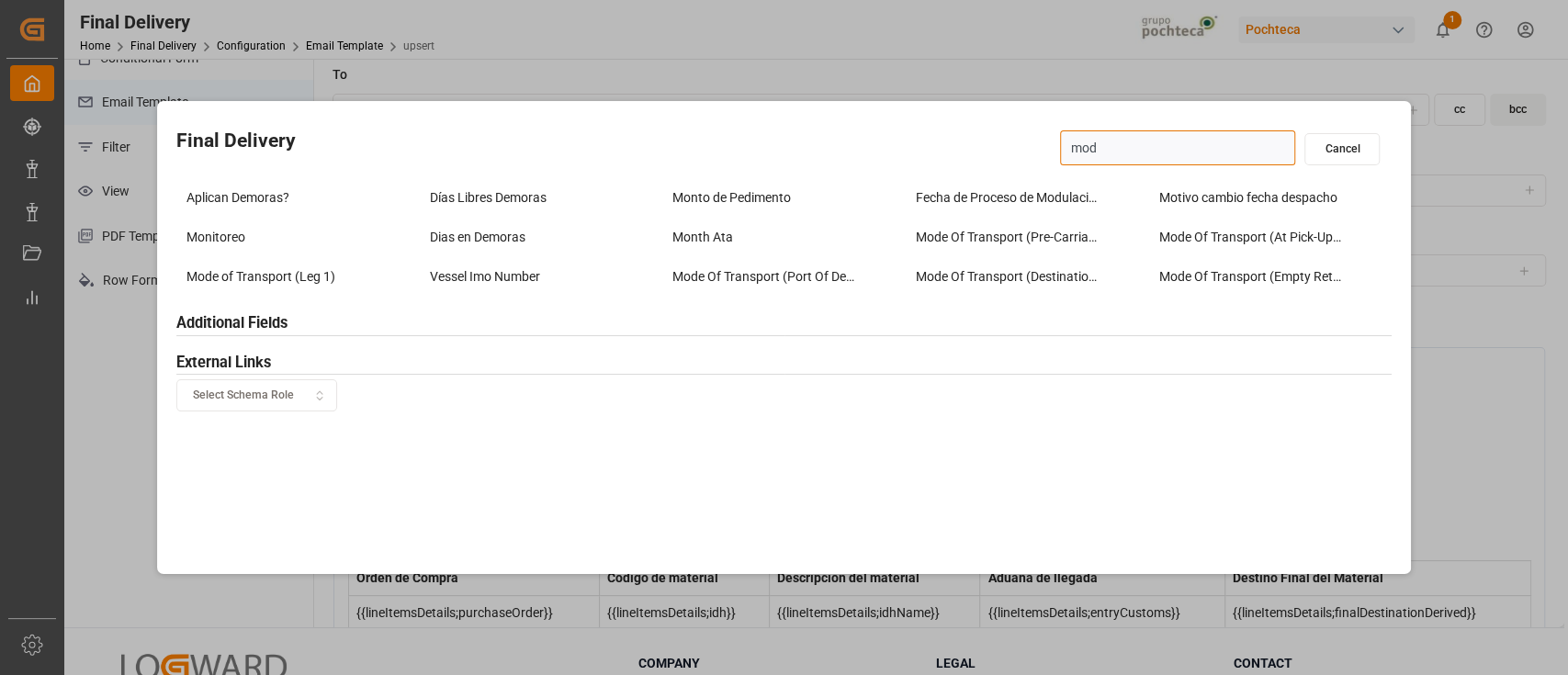
type input "modu"
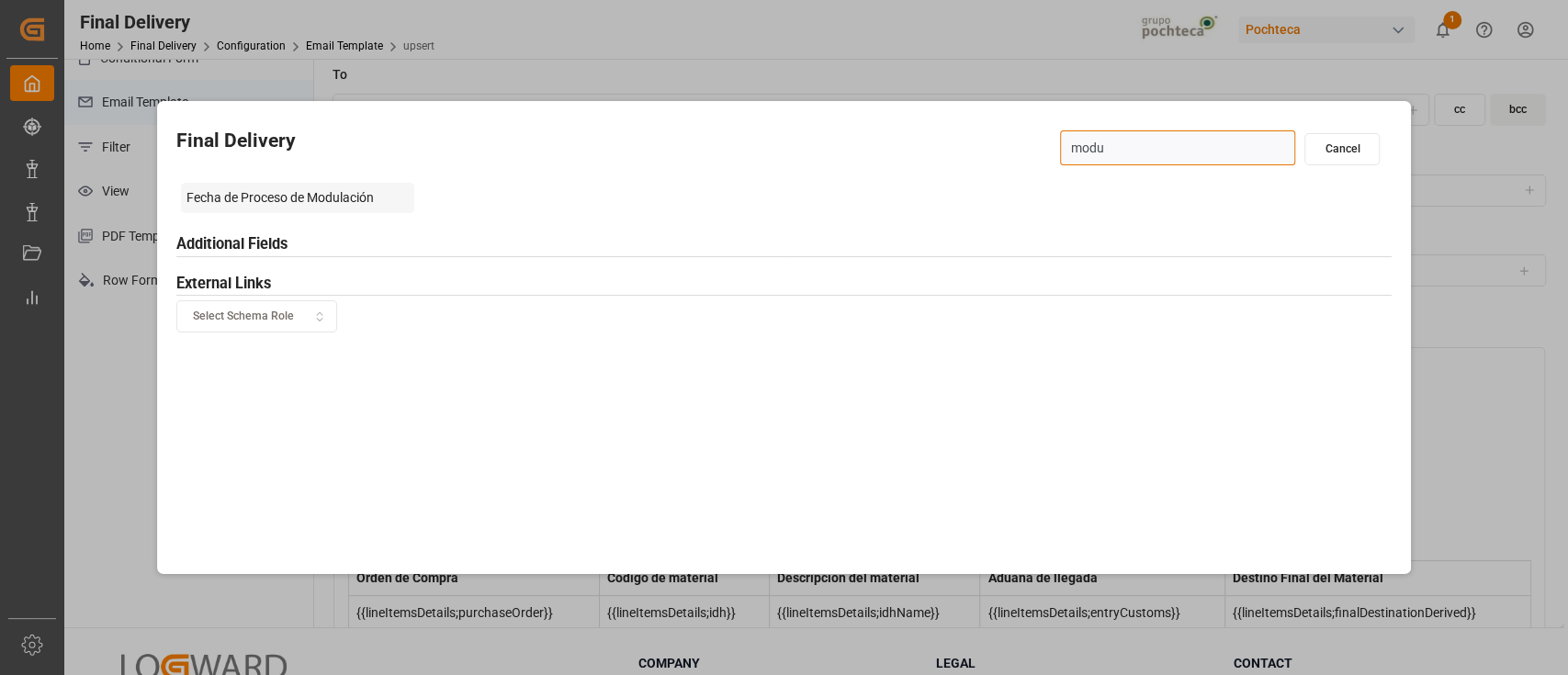
click at [328, 197] on div "Fecha de Proceso de Modulación" at bounding box center [298, 198] width 234 height 30
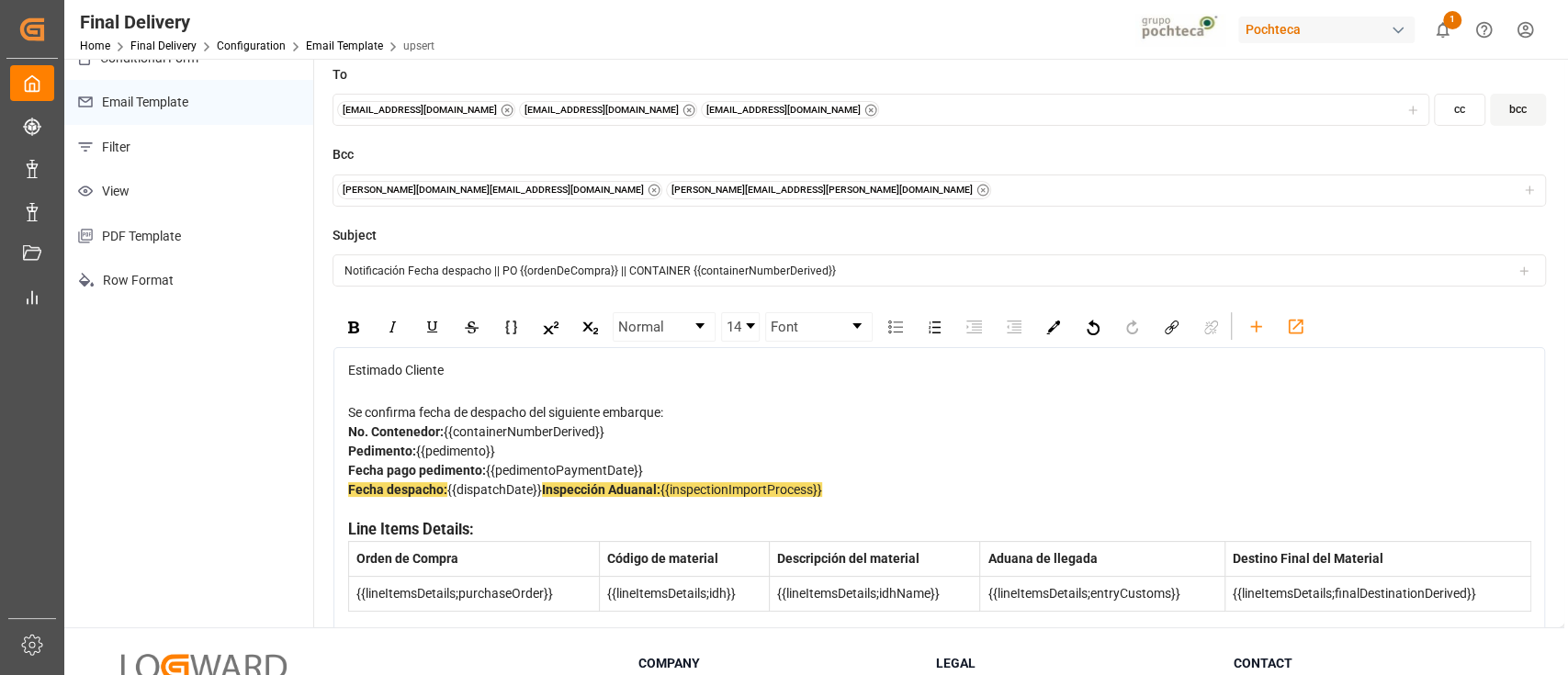
click at [563, 493] on div "Fecha despacho: {{dispatchDate}} Inspección Aduanal: {{inspectionImportProcess}}" at bounding box center [939, 499] width 1183 height 39
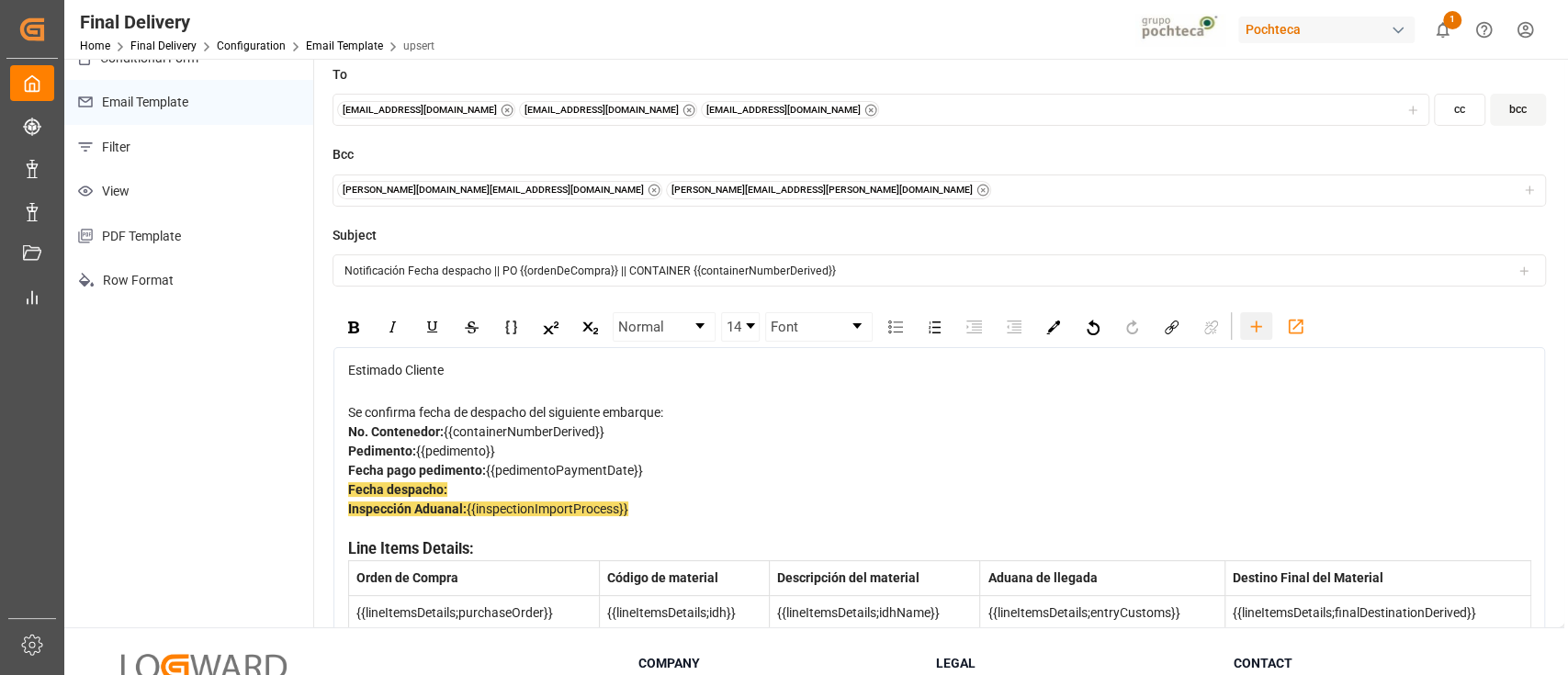
click at [1246, 317] on icon "rdw-toolbar" at bounding box center [1256, 327] width 19 height 19
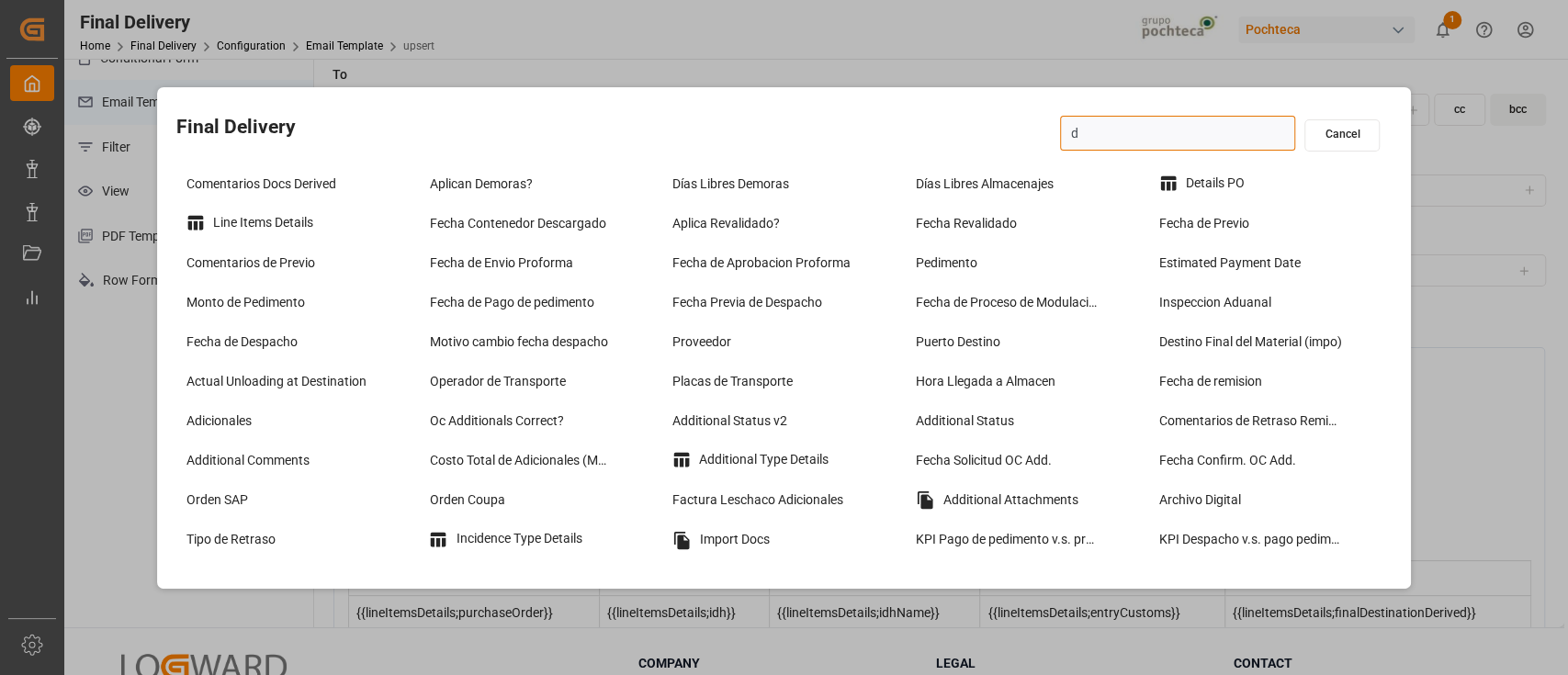
click at [1150, 147] on input "d" at bounding box center [1177, 133] width 235 height 35
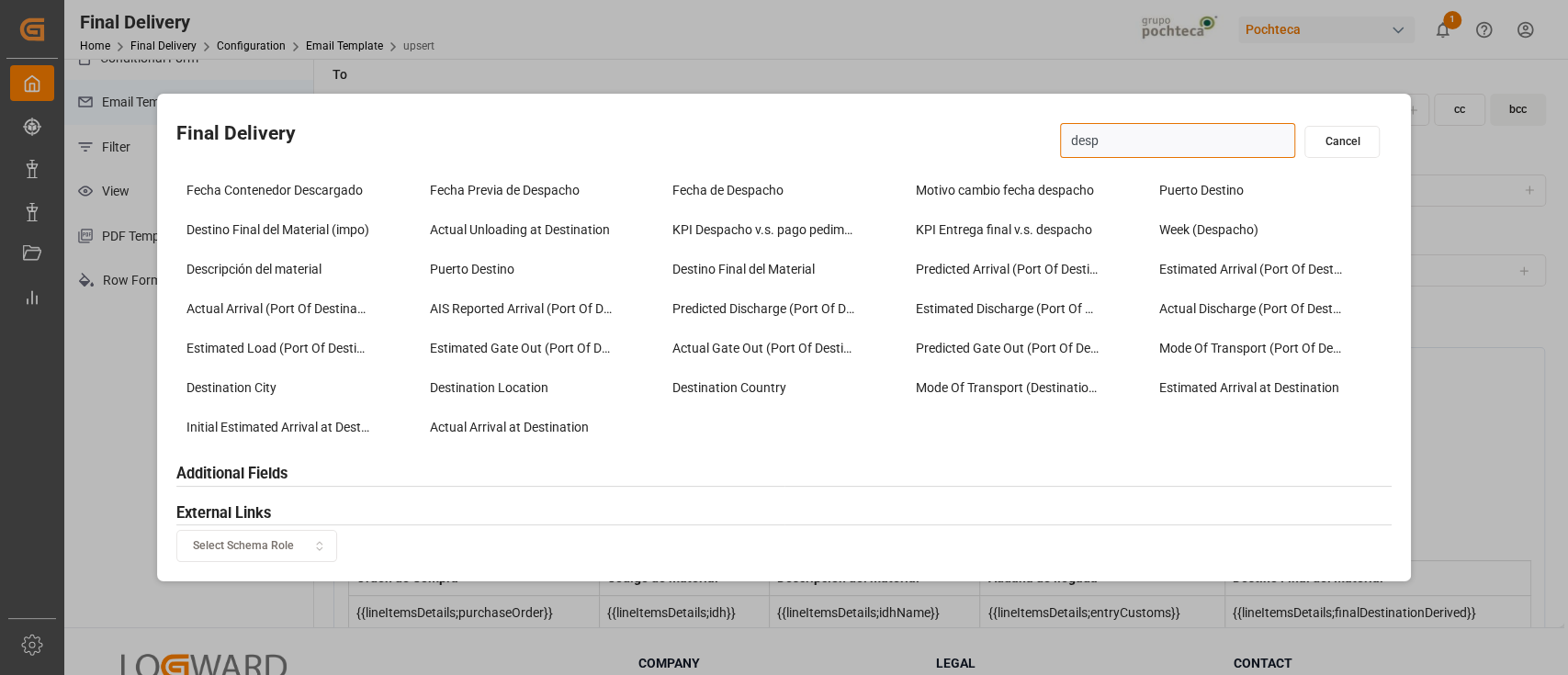
type input "despa"
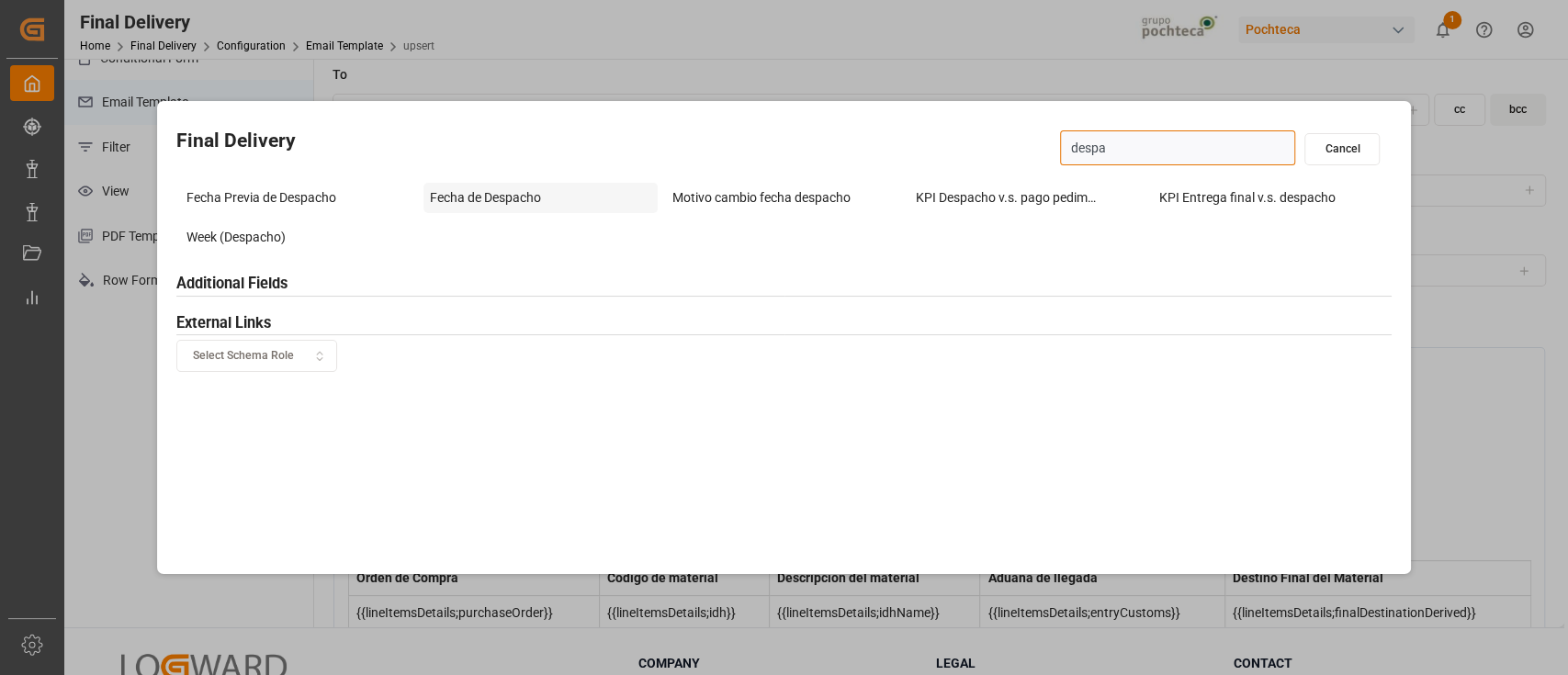
click at [544, 207] on div "Fecha de Despacho" at bounding box center [541, 198] width 234 height 30
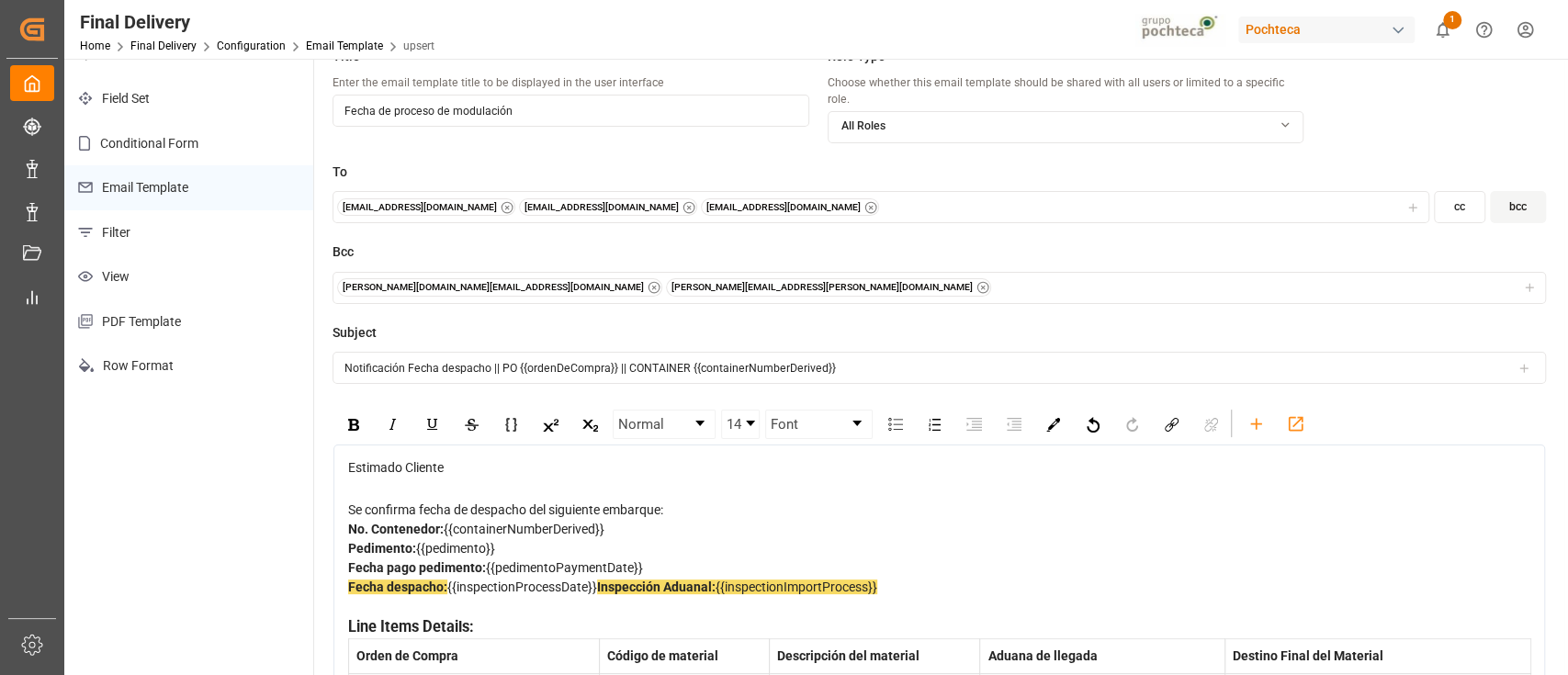
scroll to position [0, 0]
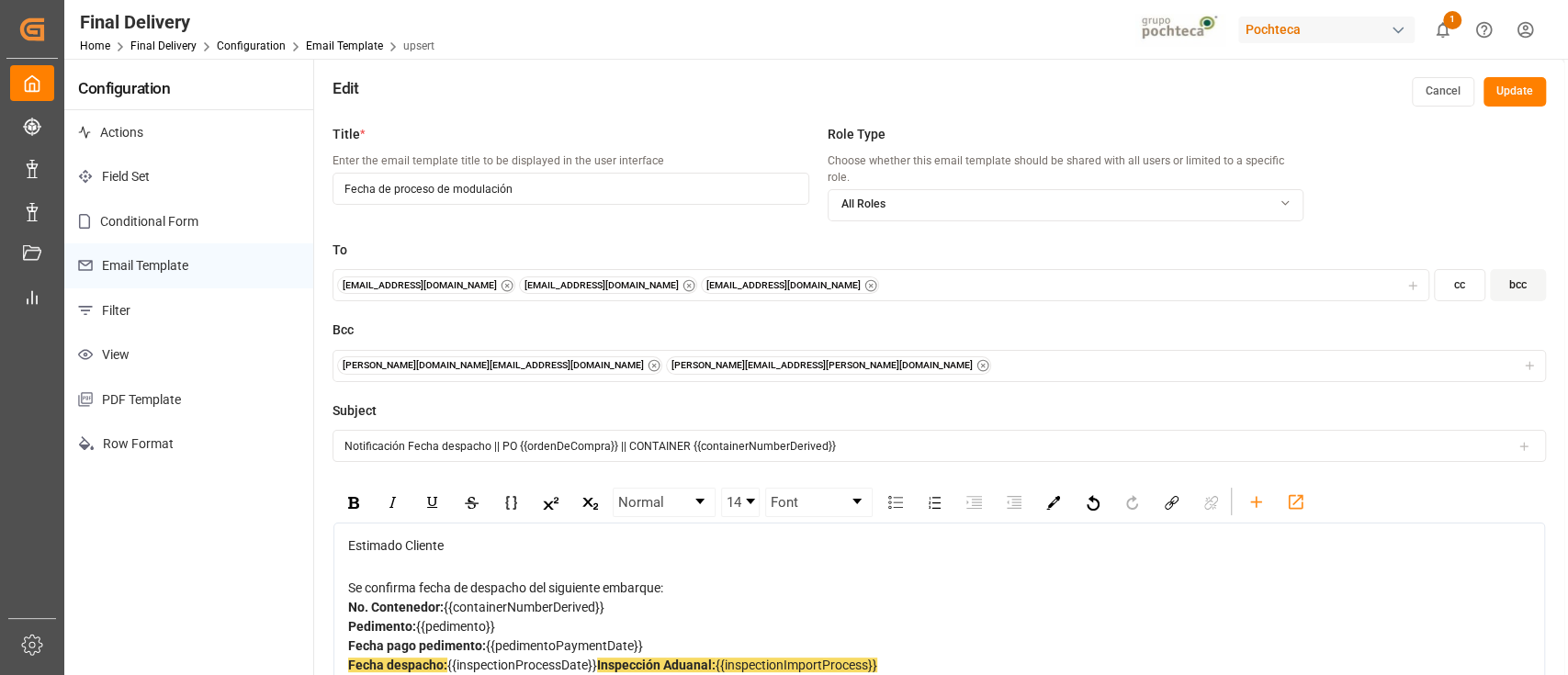
click at [1522, 94] on button "Update" at bounding box center [1514, 92] width 62 height 29
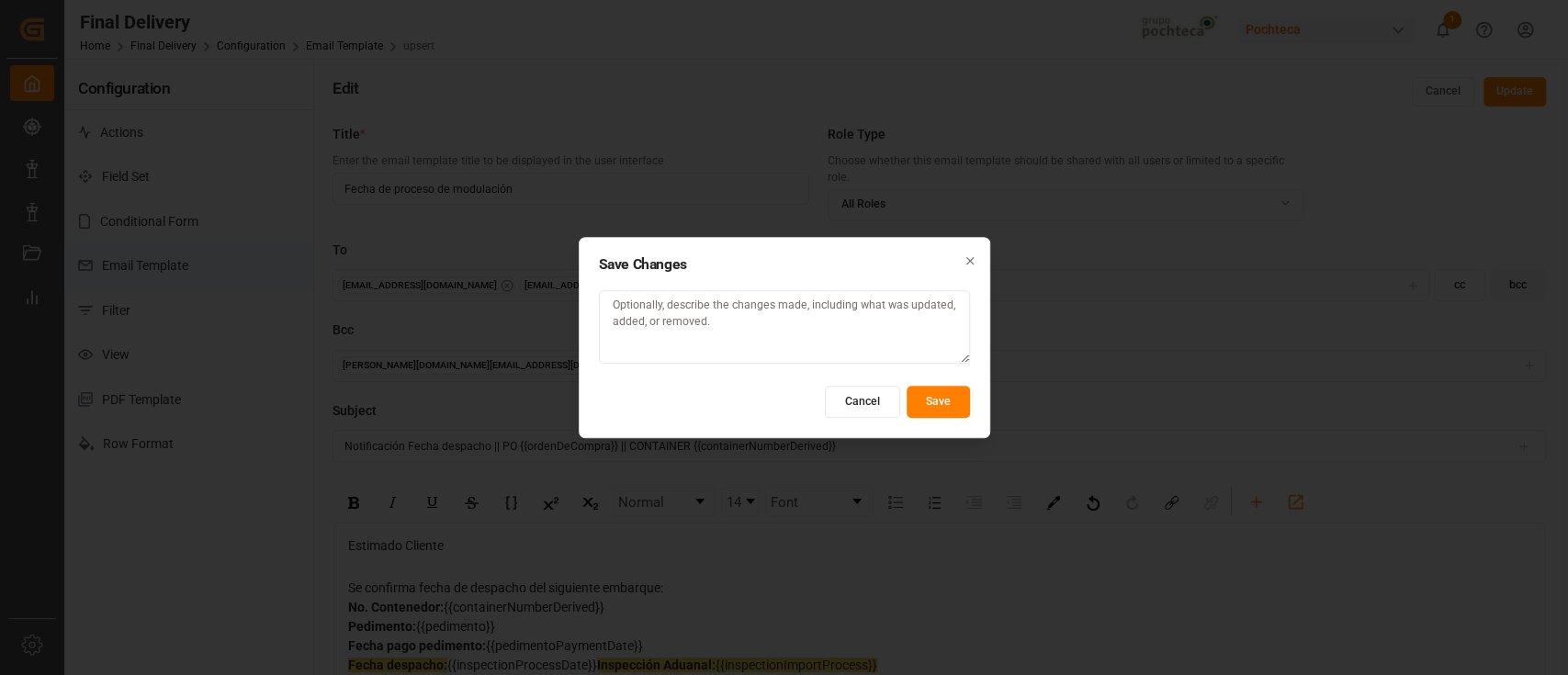
click at [917, 392] on button "Save" at bounding box center [937, 402] width 63 height 32
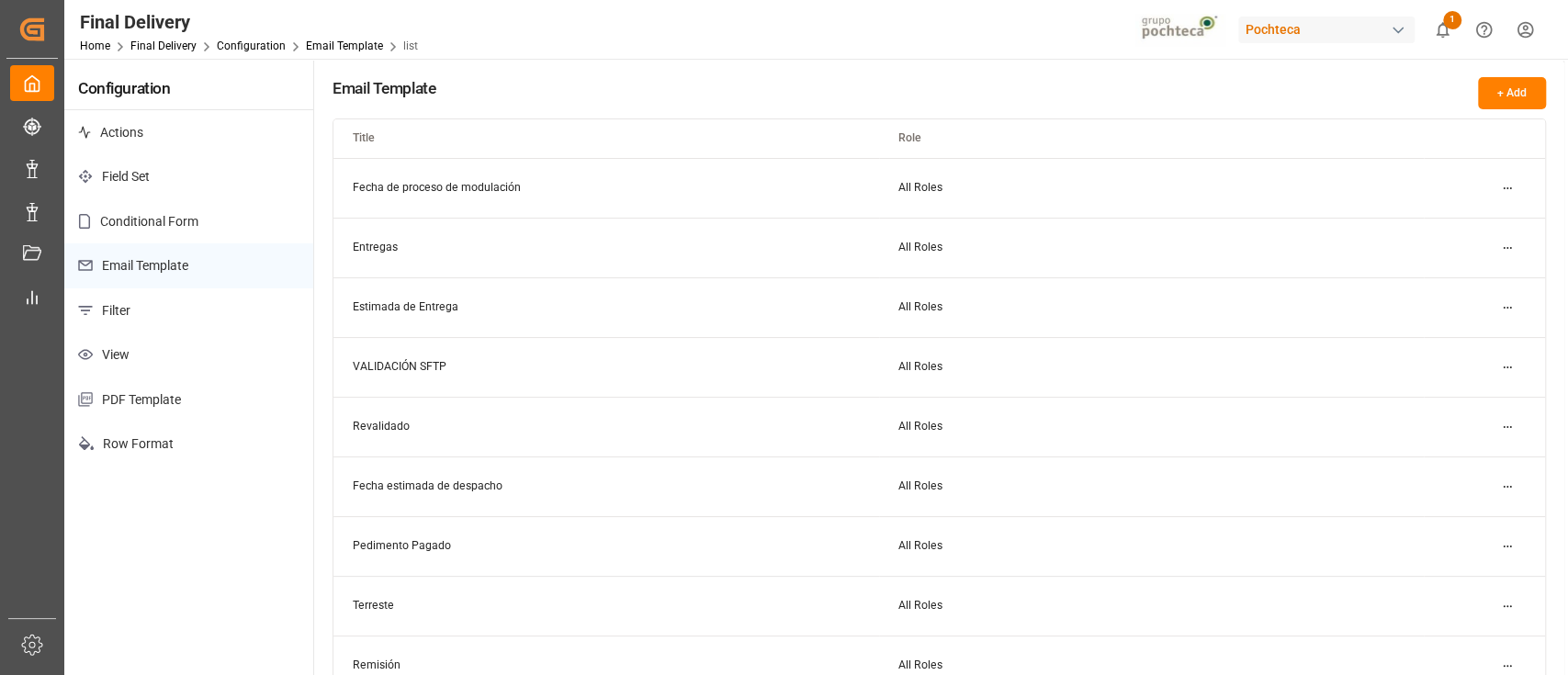
click at [1499, 183] on html "Created by potrace 1.15, written by Peter Selinger 2001-2017 Created by potrace…" at bounding box center [784, 337] width 1568 height 675
click at [1454, 229] on div "Edit" at bounding box center [1474, 224] width 94 height 25
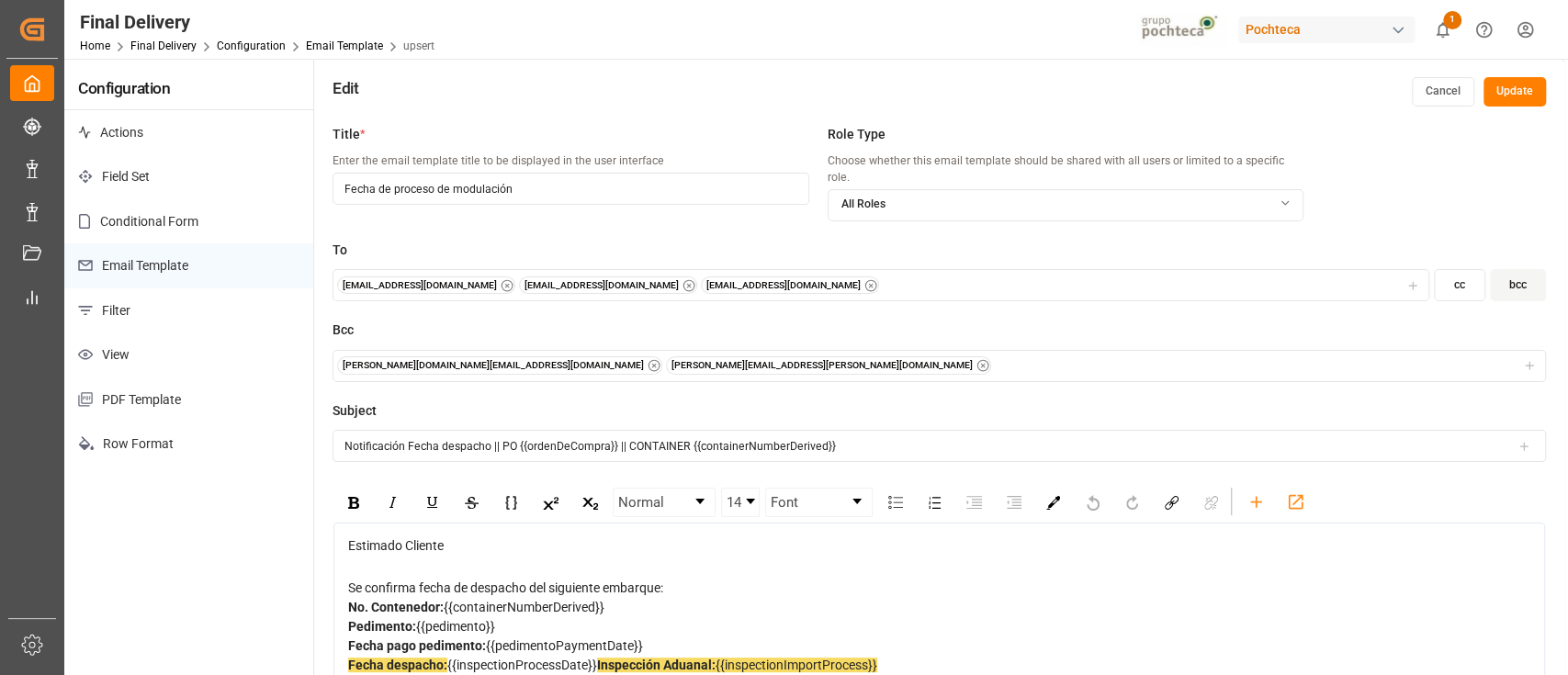
scroll to position [110, 0]
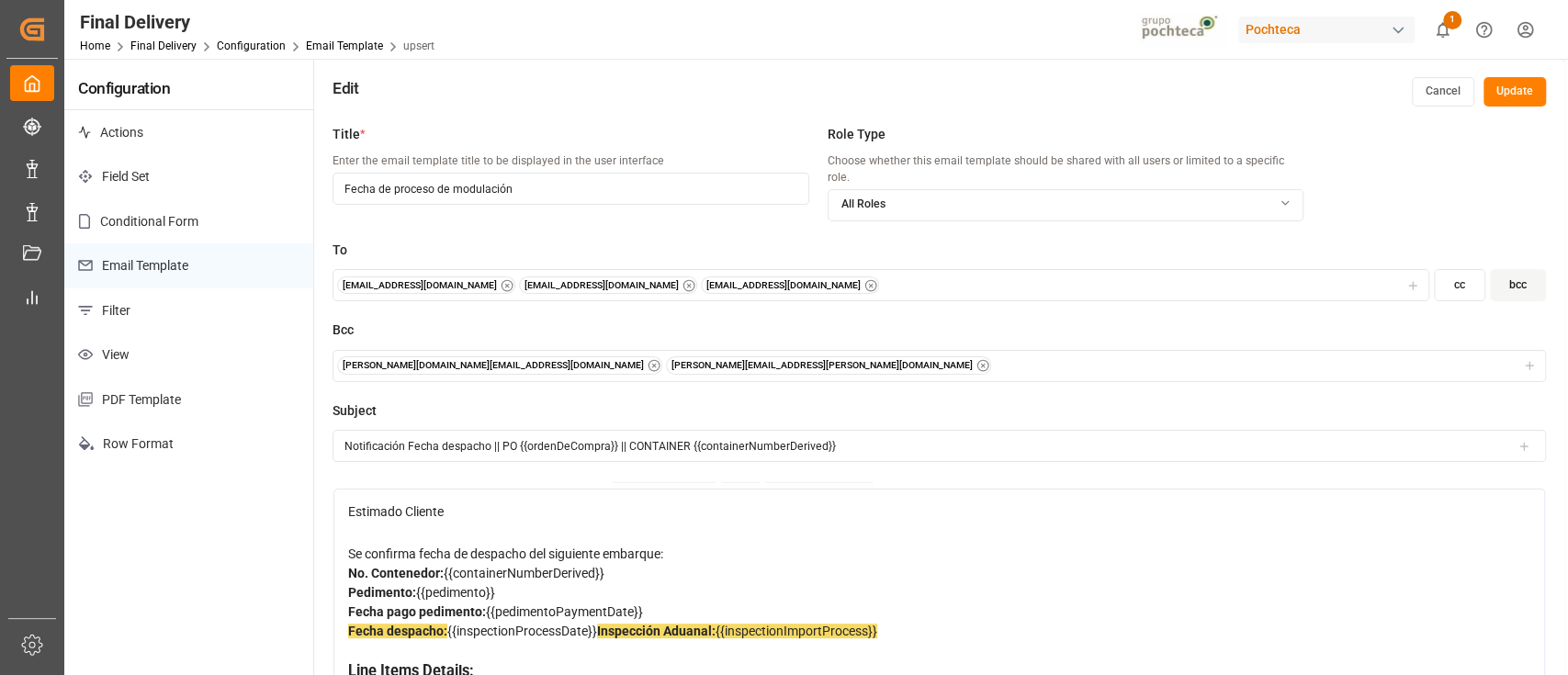
click at [1448, 98] on button "Cancel" at bounding box center [1443, 92] width 62 height 29
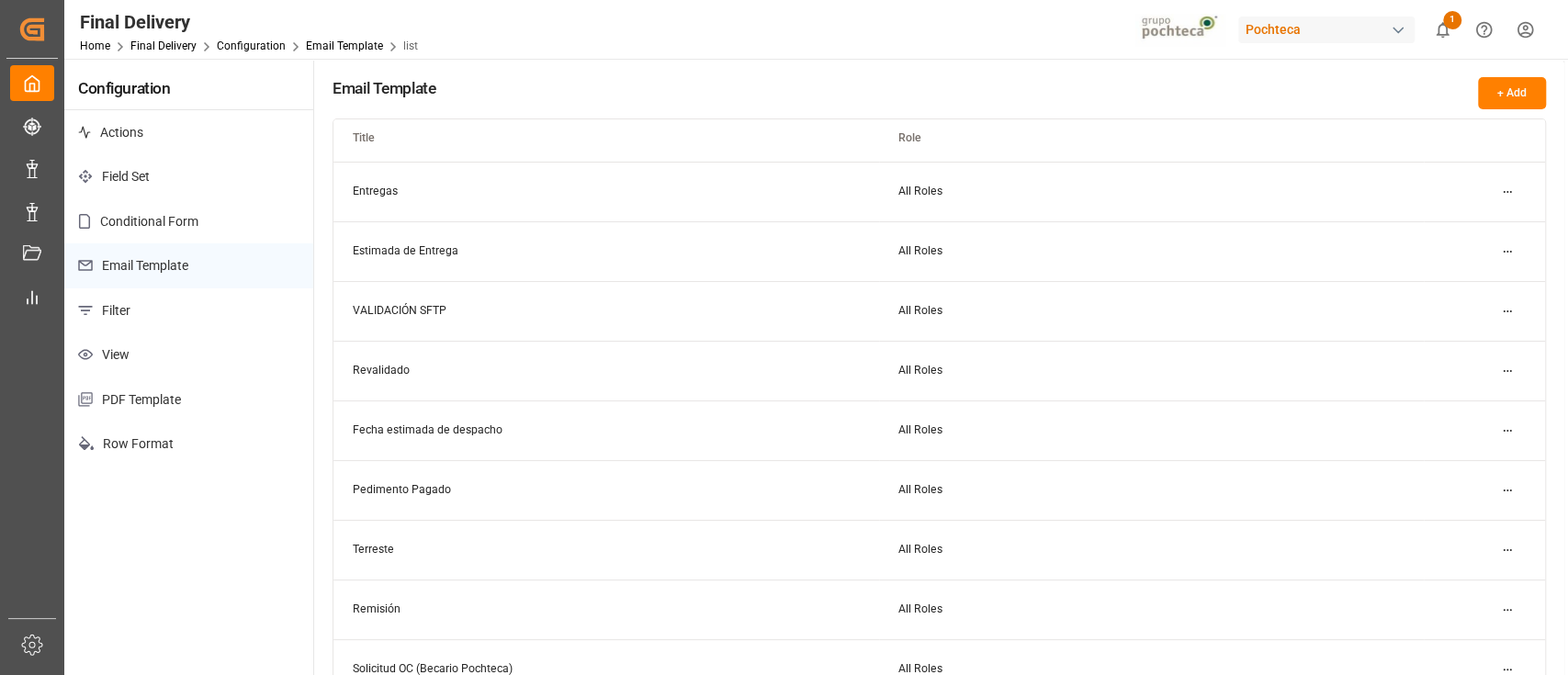
scroll to position [58, 0]
click at [1508, 430] on html "Created by potrace 1.15, written by Peter Selinger 2001-2017 Created by potrace…" at bounding box center [784, 337] width 1568 height 675
click at [1467, 460] on div "Edit" at bounding box center [1474, 465] width 94 height 25
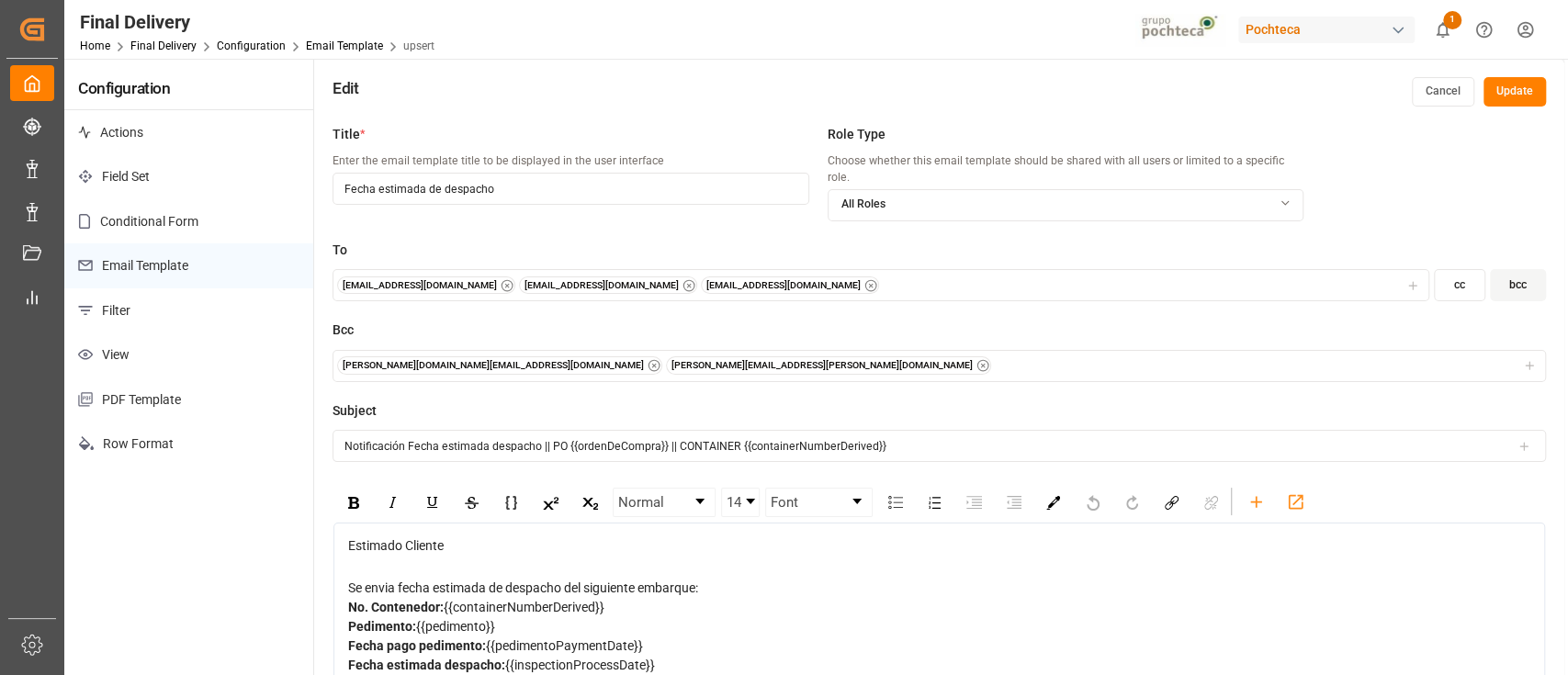
click at [1438, 91] on button "Cancel" at bounding box center [1443, 92] width 62 height 29
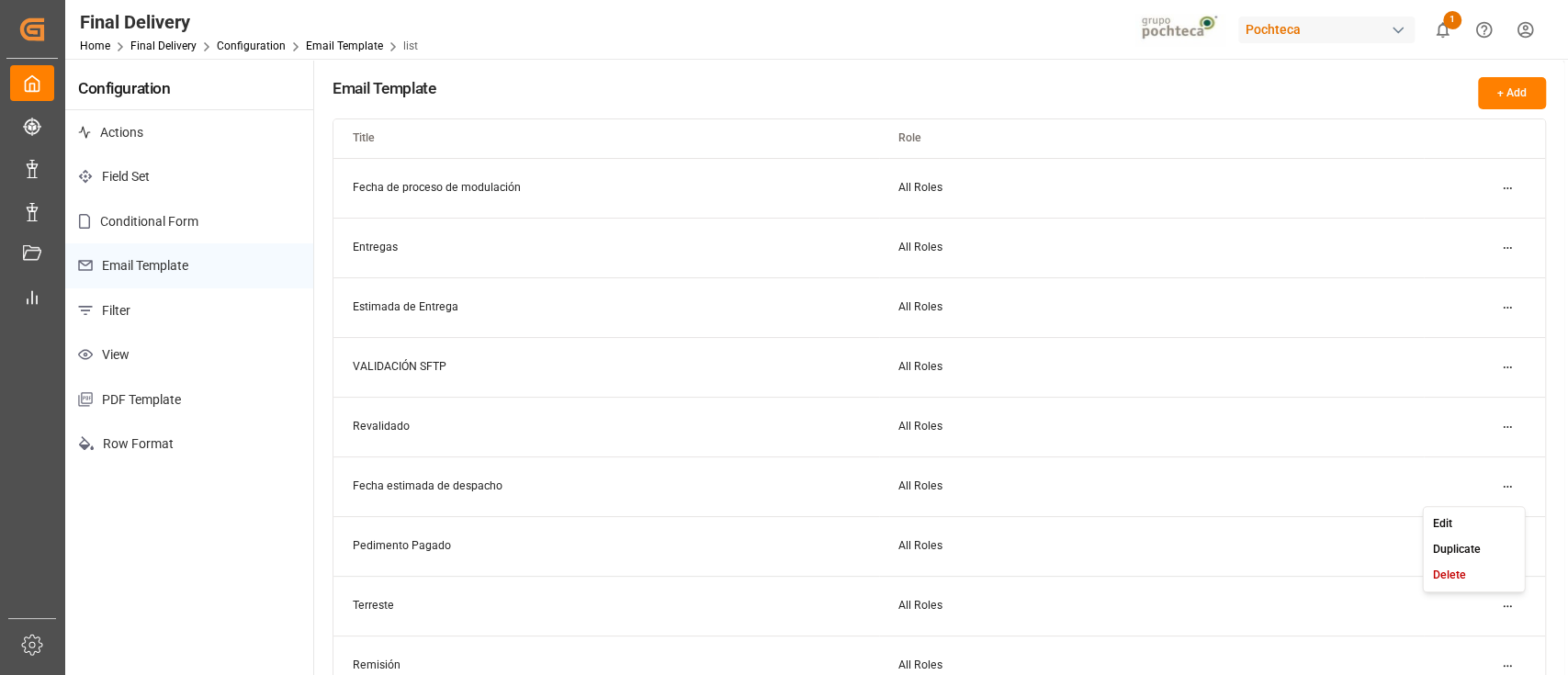
click at [1504, 487] on html "Created by potrace 1.15, written by Peter Selinger 2001-2017 Created by potrace…" at bounding box center [784, 337] width 1568 height 675
click at [1459, 544] on small "Duplicate" at bounding box center [1457, 549] width 48 height 11
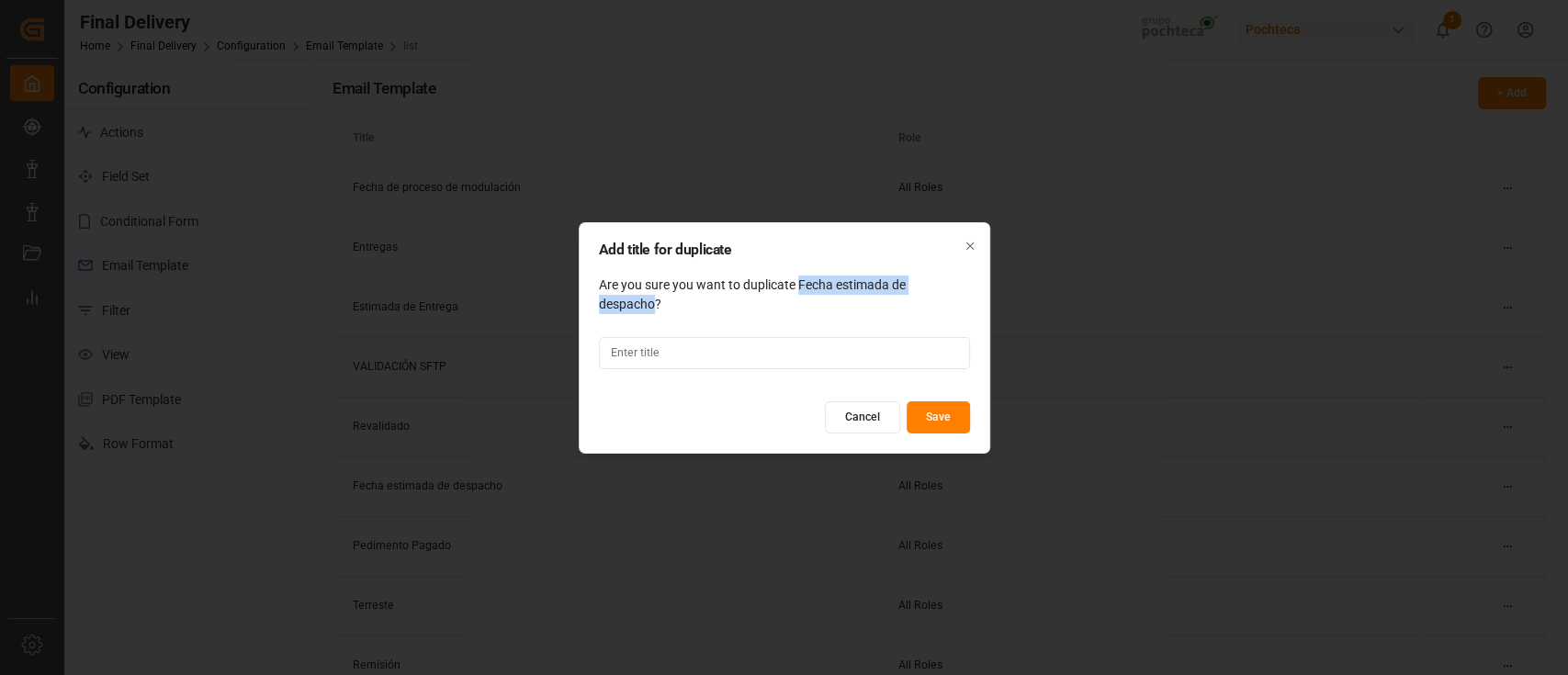
drag, startPoint x: 801, startPoint y: 280, endPoint x: 655, endPoint y: 304, distance: 148.0
click at [655, 304] on div "Add title for duplicate Are you sure you want to duplicate Fecha estimada de de…" at bounding box center [784, 337] width 412 height 231
copy div "Fecha estimada de despacho"
click at [704, 356] on input at bounding box center [784, 353] width 371 height 32
paste input "Fecha estimada de despacho"
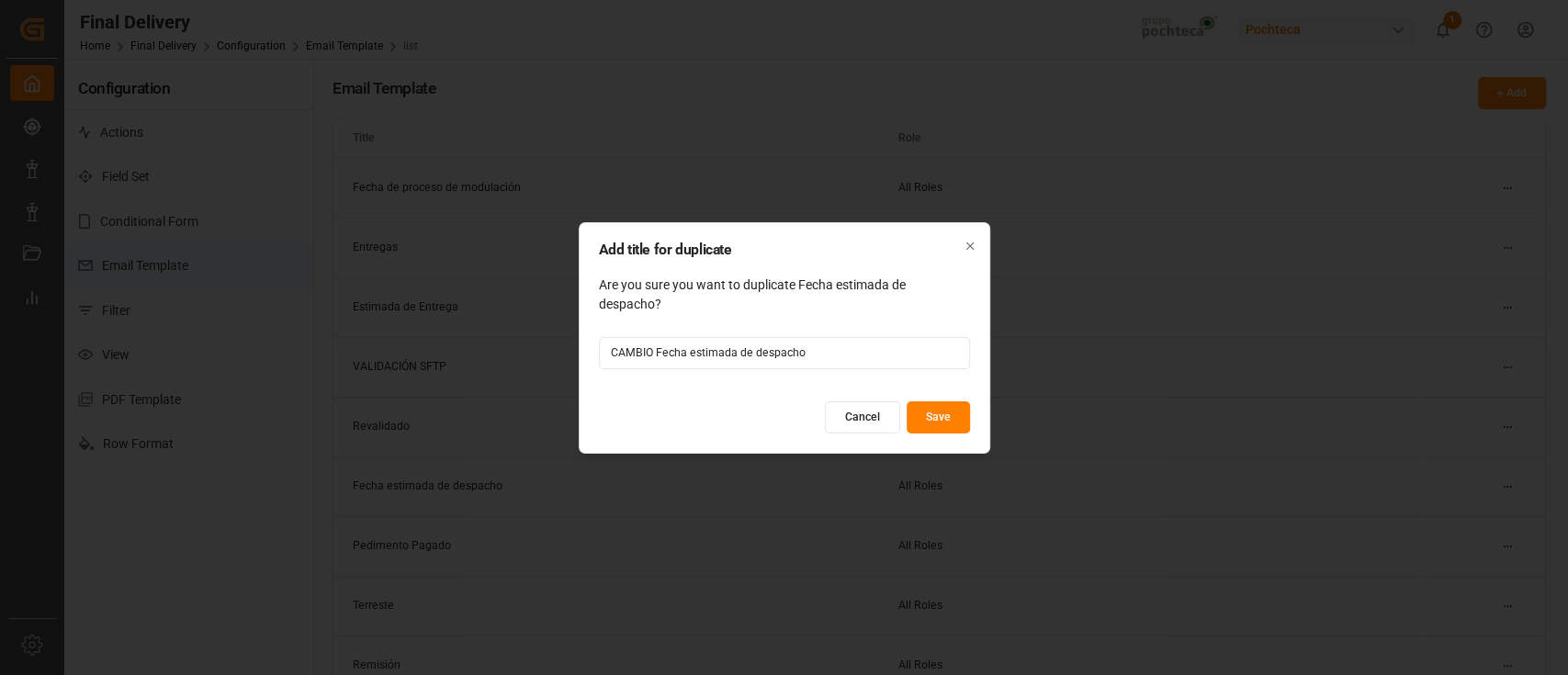
type input "CAMBIO Fecha estimada de despacho"
click at [955, 416] on button "Save" at bounding box center [937, 417] width 63 height 32
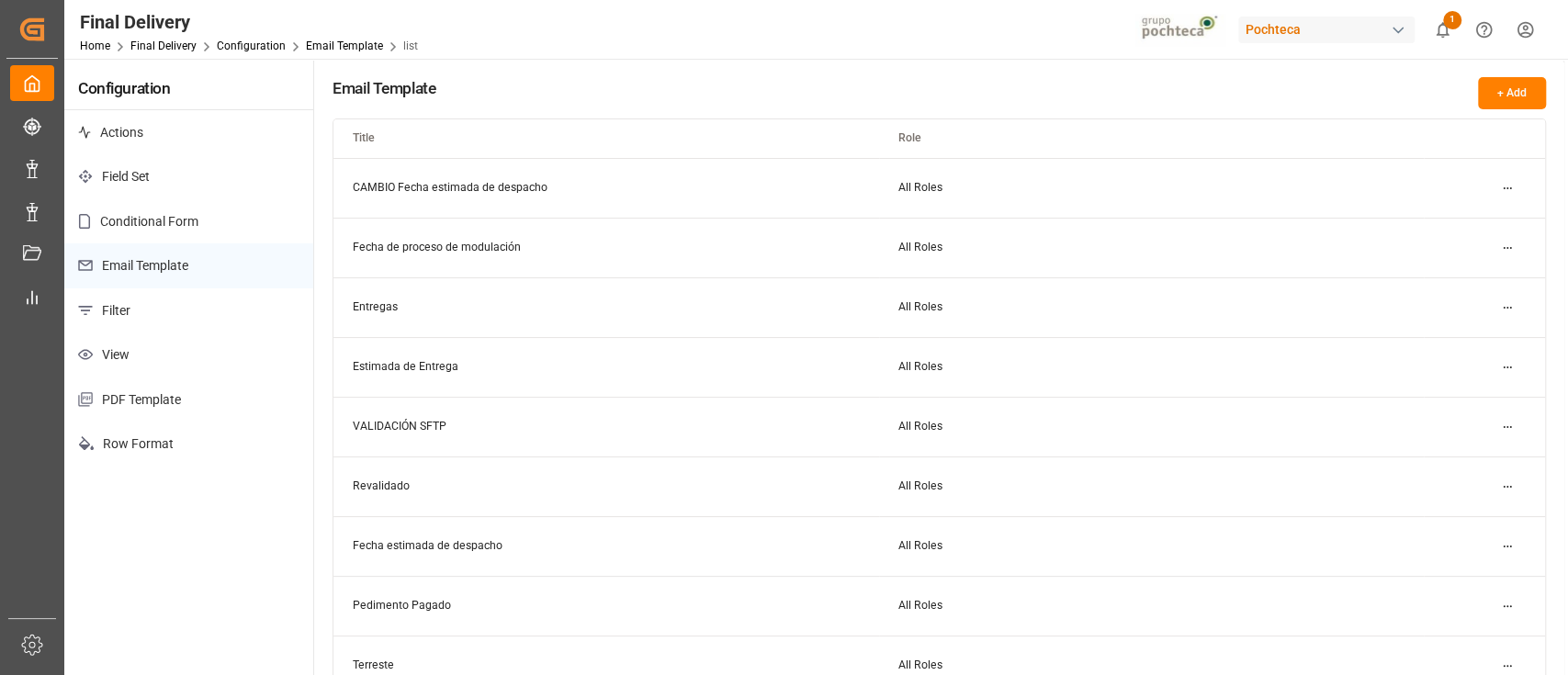
click at [1511, 178] on html "Created by potrace 1.15, written by Peter Selinger 2001-2017 Created by potrace…" at bounding box center [784, 337] width 1568 height 675
click at [1464, 213] on div "Edit" at bounding box center [1474, 224] width 94 height 25
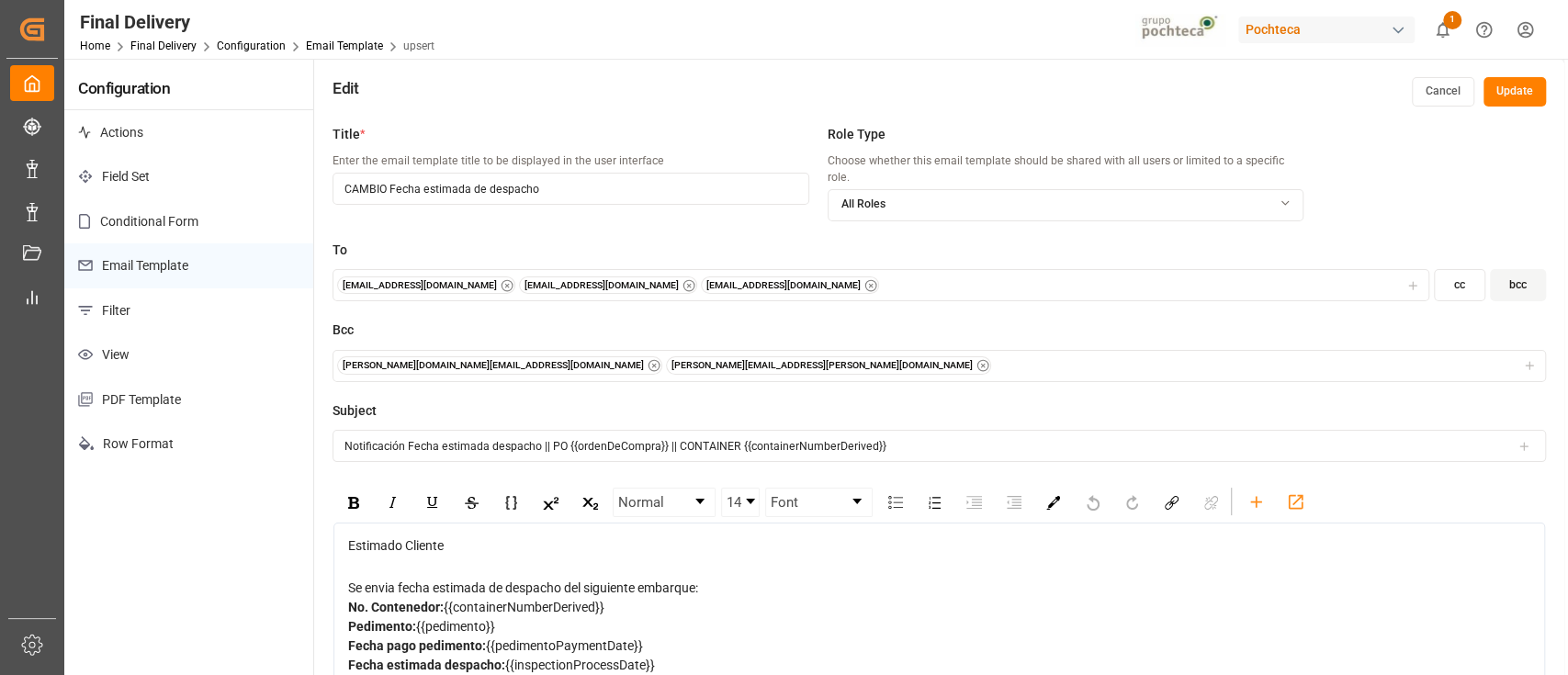
click at [1435, 96] on button "Cancel" at bounding box center [1443, 92] width 62 height 29
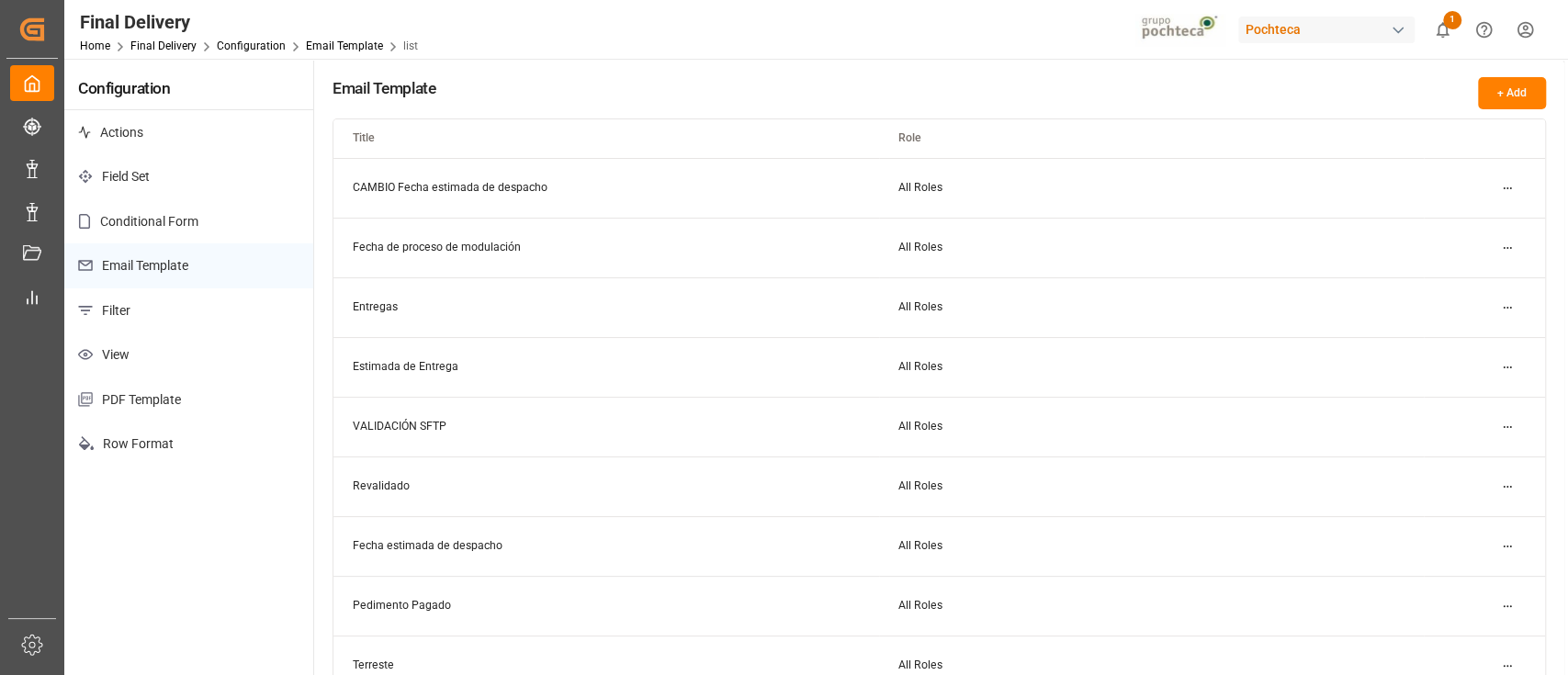
scroll to position [122, 0]
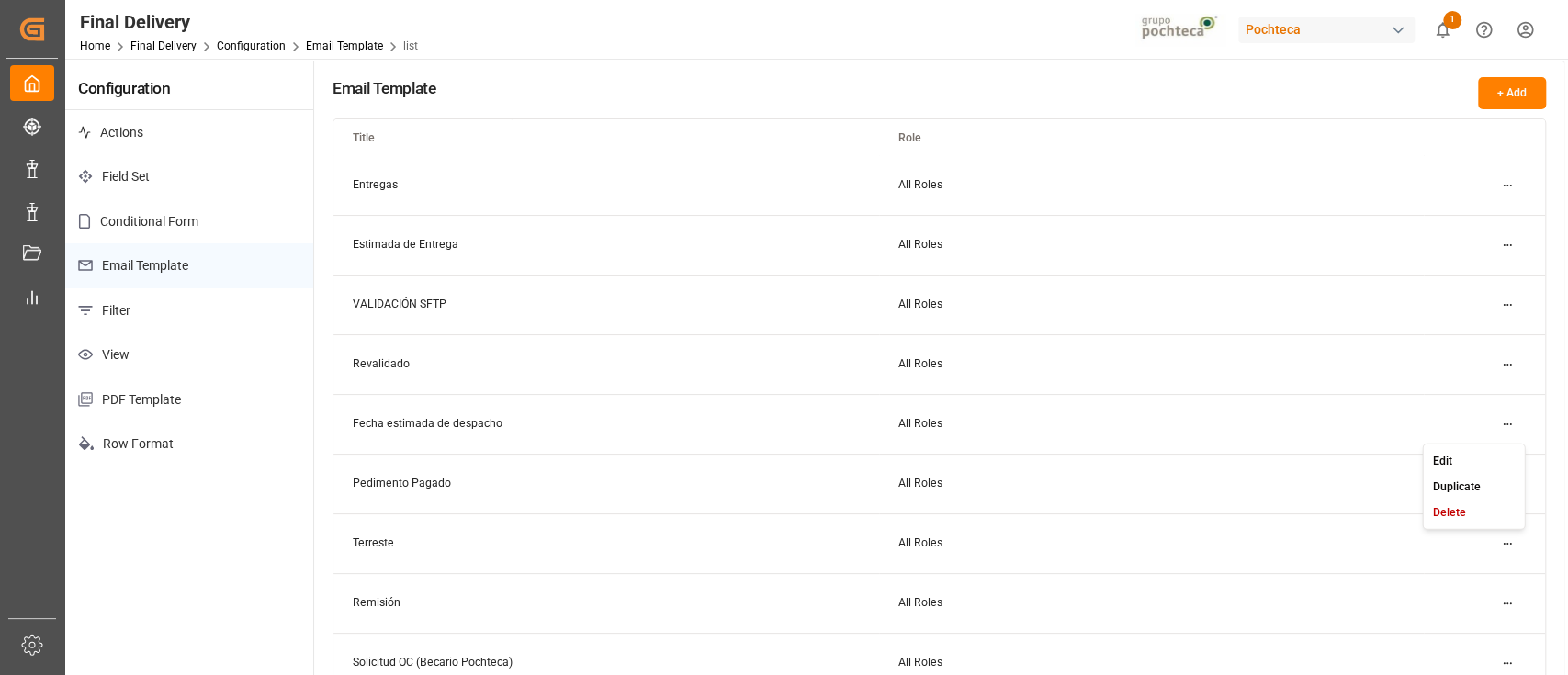
click at [1497, 420] on html "Created by potrace 1.15, written by Peter Selinger 2001-2017 Created by potrace…" at bounding box center [784, 337] width 1568 height 675
click at [1444, 464] on small "Edit" at bounding box center [1442, 461] width 19 height 11
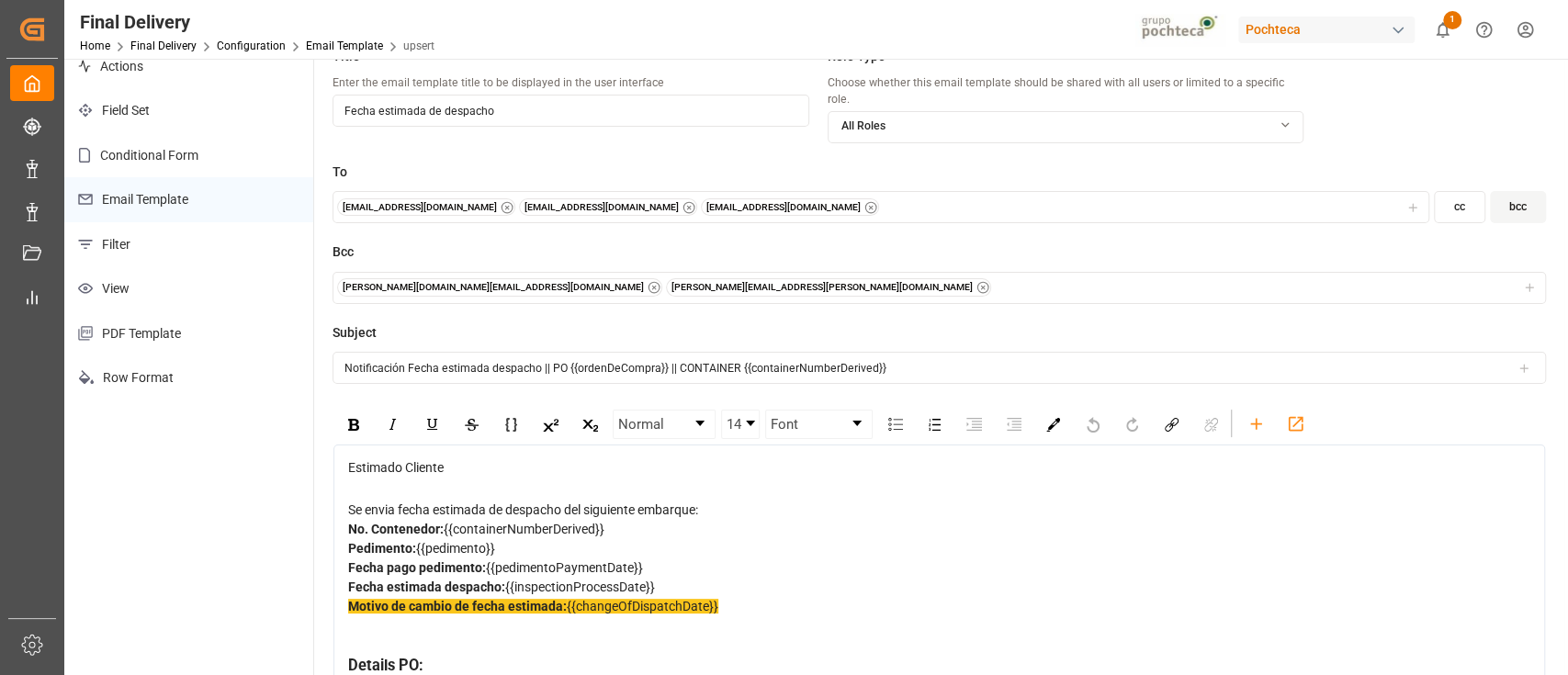
scroll to position [122, 0]
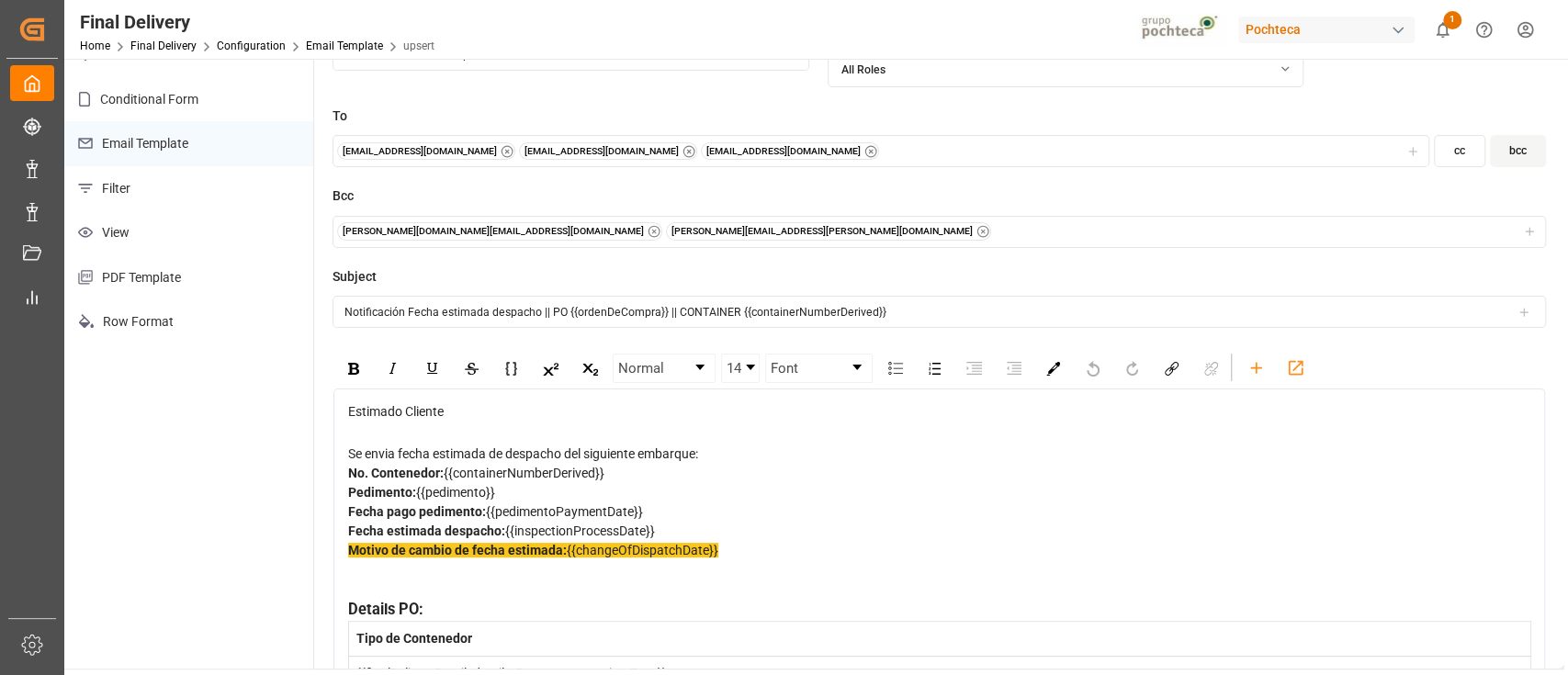
drag, startPoint x: 740, startPoint y: 554, endPoint x: 349, endPoint y: 555, distance: 391.0
click at [349, 555] on div "Motivo de cambio de fecha estimada: {{changeOfDispatchDate}}" at bounding box center [939, 569] width 1183 height 58
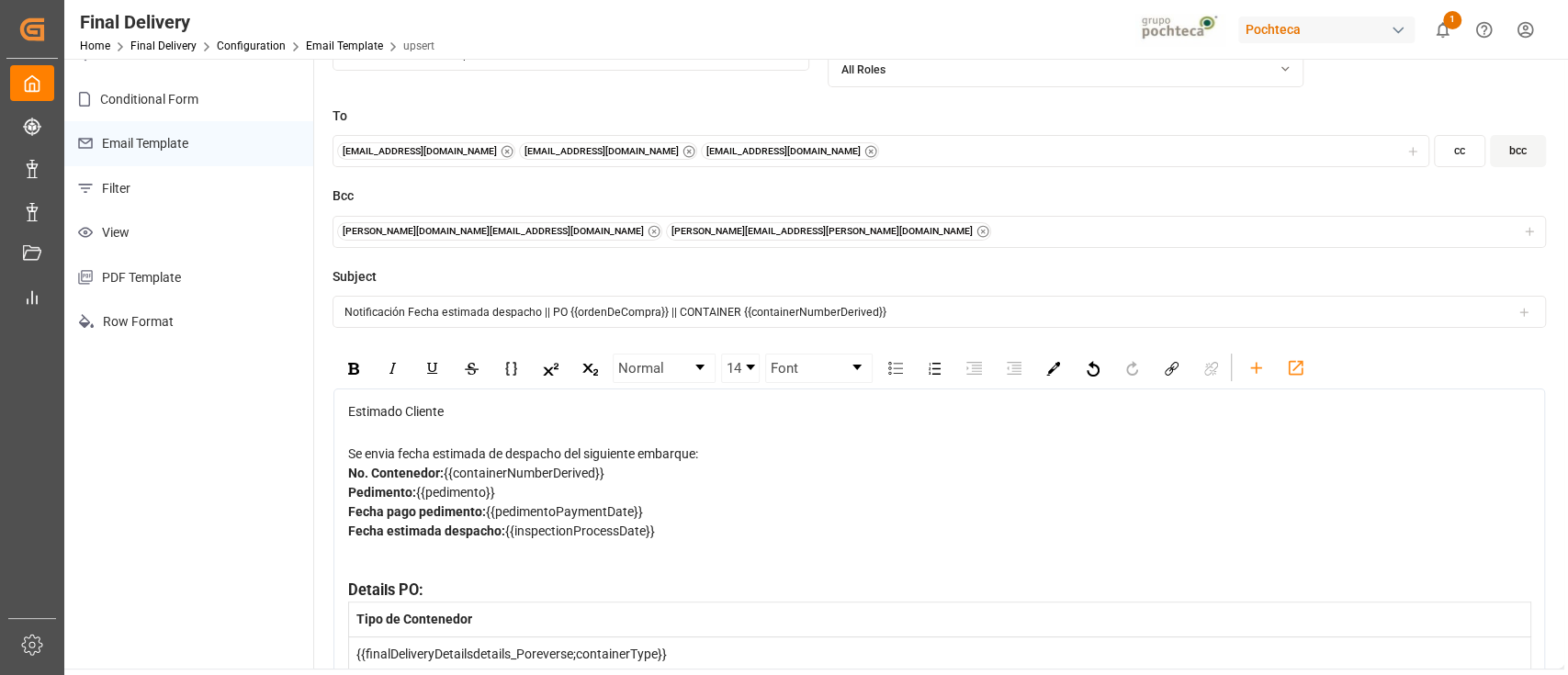
scroll to position [0, 0]
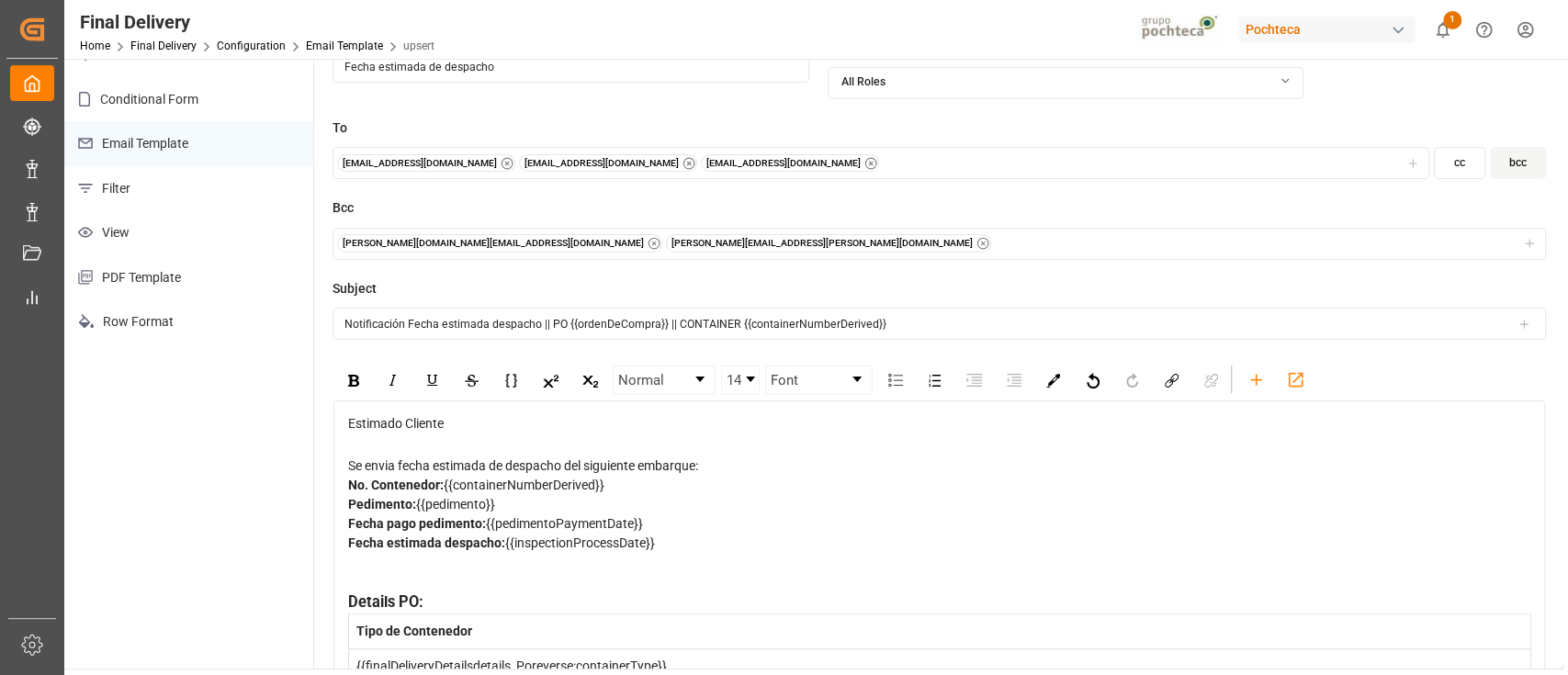
click at [406, 308] on input "Notificación Fecha estimada despacho || PO {{ordenDeCompra}} || CONTAINER {{con…" at bounding box center [938, 324] width 1213 height 32
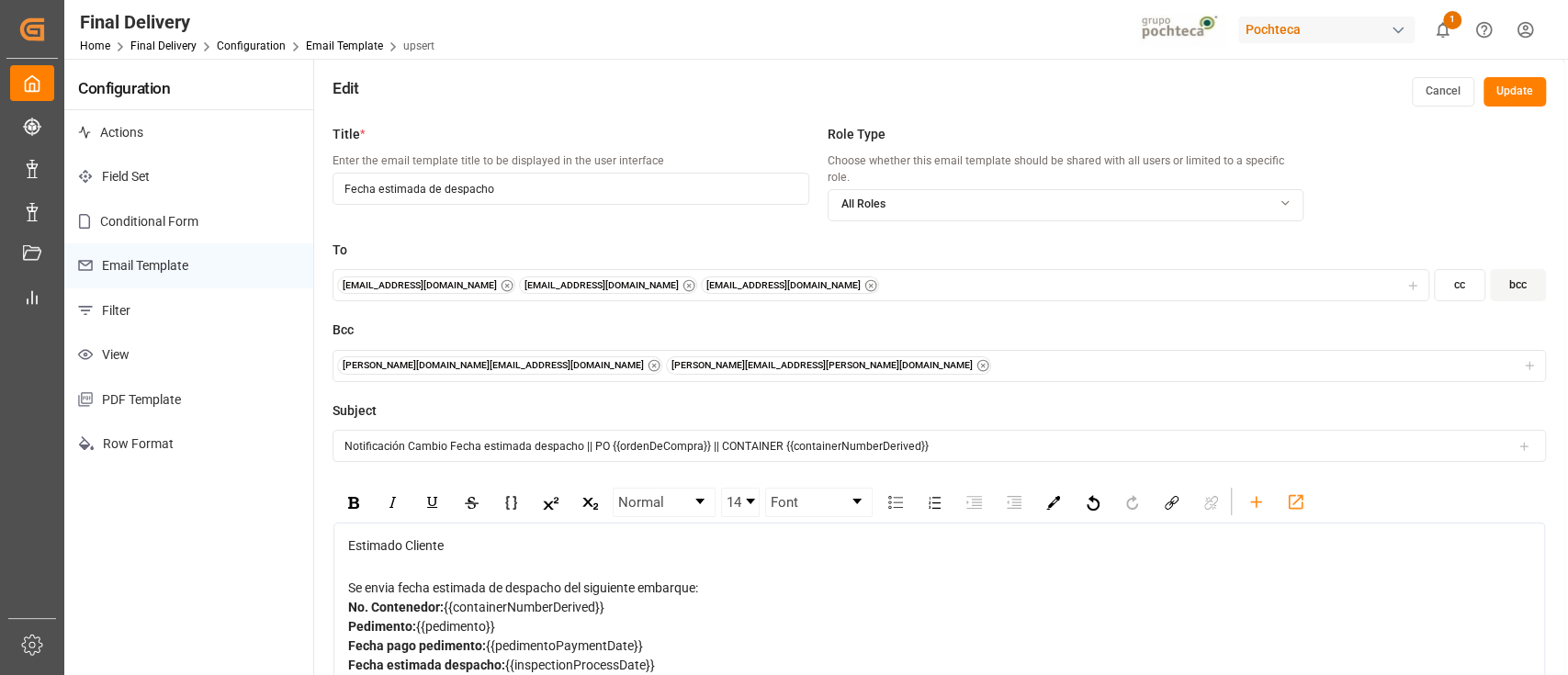
type input "Notificación Cambio Fecha estimada despacho || PO {{ordenDeCompra}} || CONTAINE…"
click at [1529, 92] on button "Update" at bounding box center [1514, 92] width 62 height 29
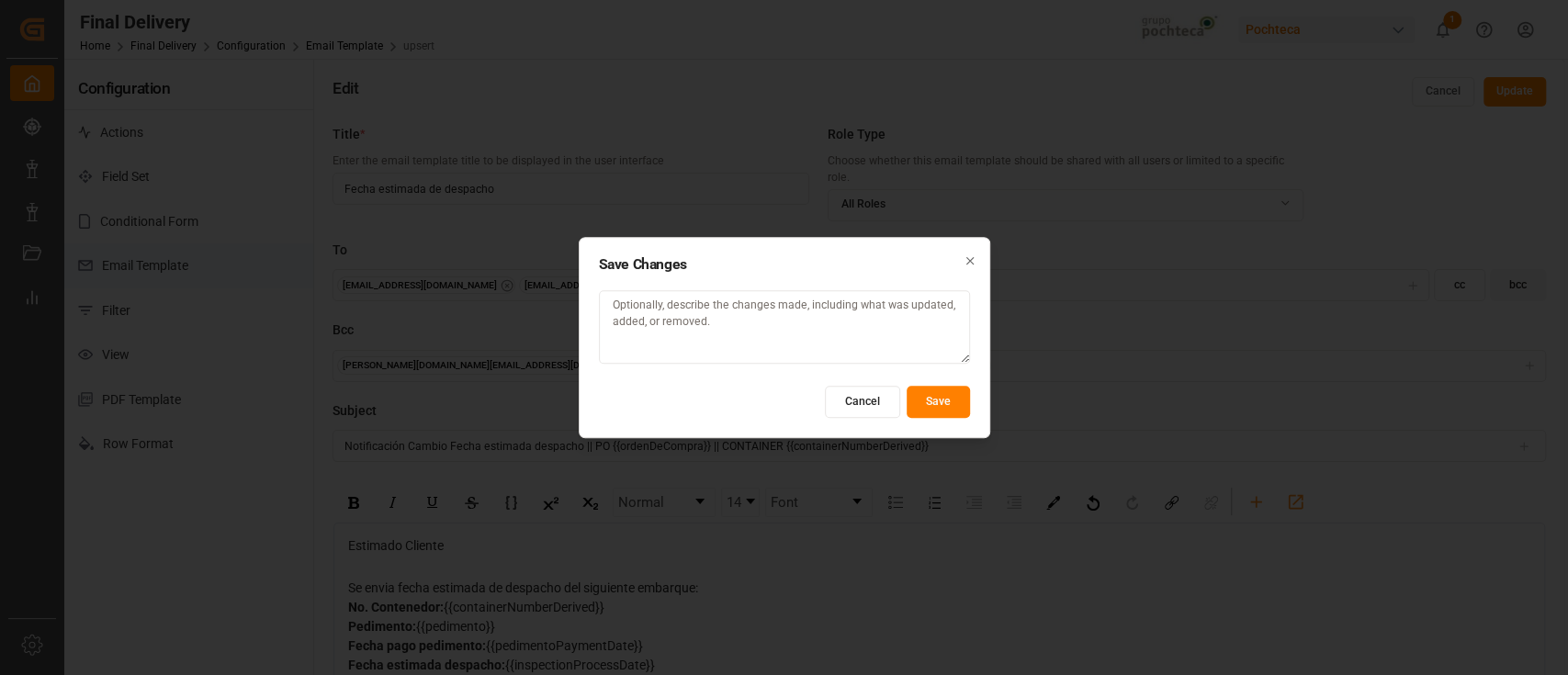
click at [943, 398] on button "Save" at bounding box center [937, 402] width 63 height 32
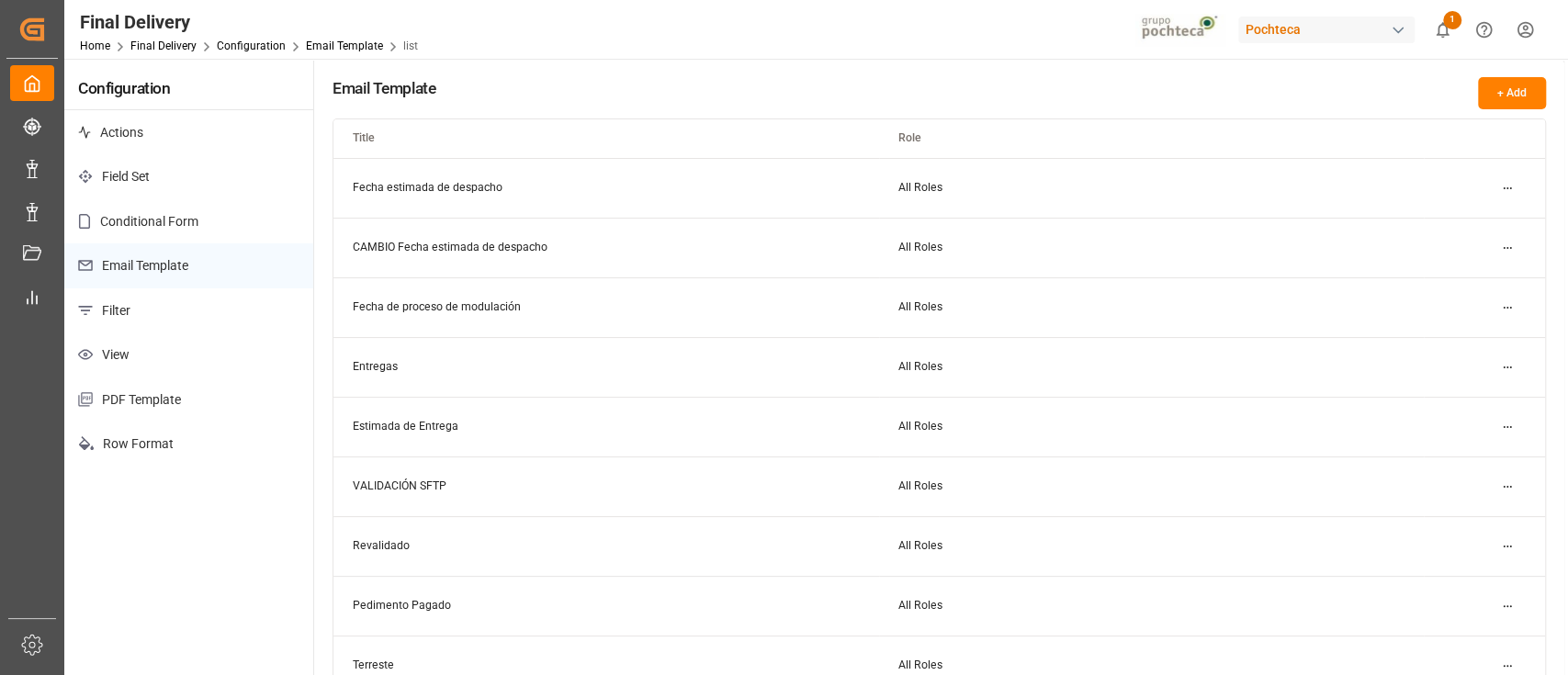
click at [1032, 14] on div "Final Delivery Home Final Delivery Configuration Email Template list Pochteca 1…" at bounding box center [809, 29] width 1517 height 59
click at [1002, 46] on div "Final Delivery Home Final Delivery Configuration Email Template list Pochteca 1…" at bounding box center [809, 29] width 1517 height 59
click at [1515, 192] on html "Created by potrace 1.15, written by Peter Selinger 2001-2017 Created by potrace…" at bounding box center [784, 337] width 1568 height 675
click at [1430, 224] on div "Edit" at bounding box center [1474, 224] width 94 height 25
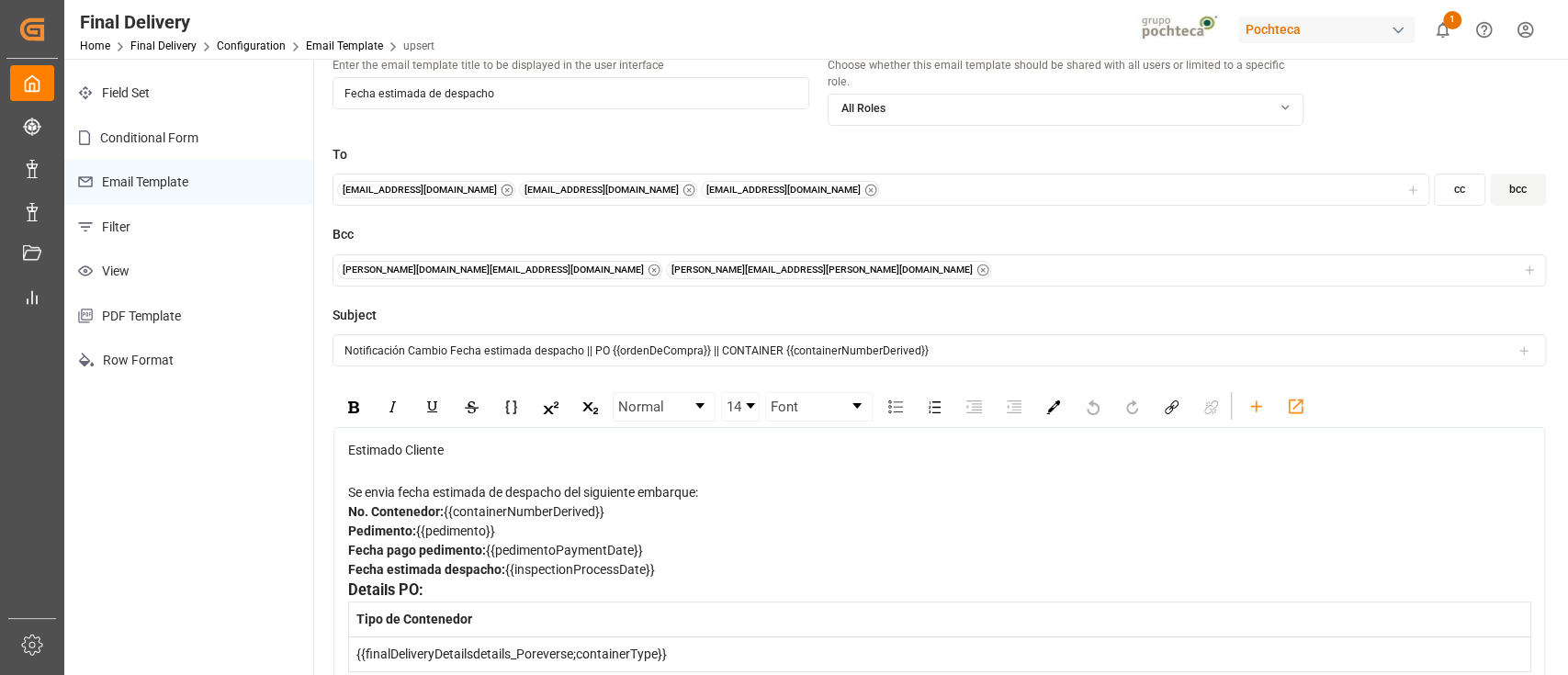
scroll to position [122, 0]
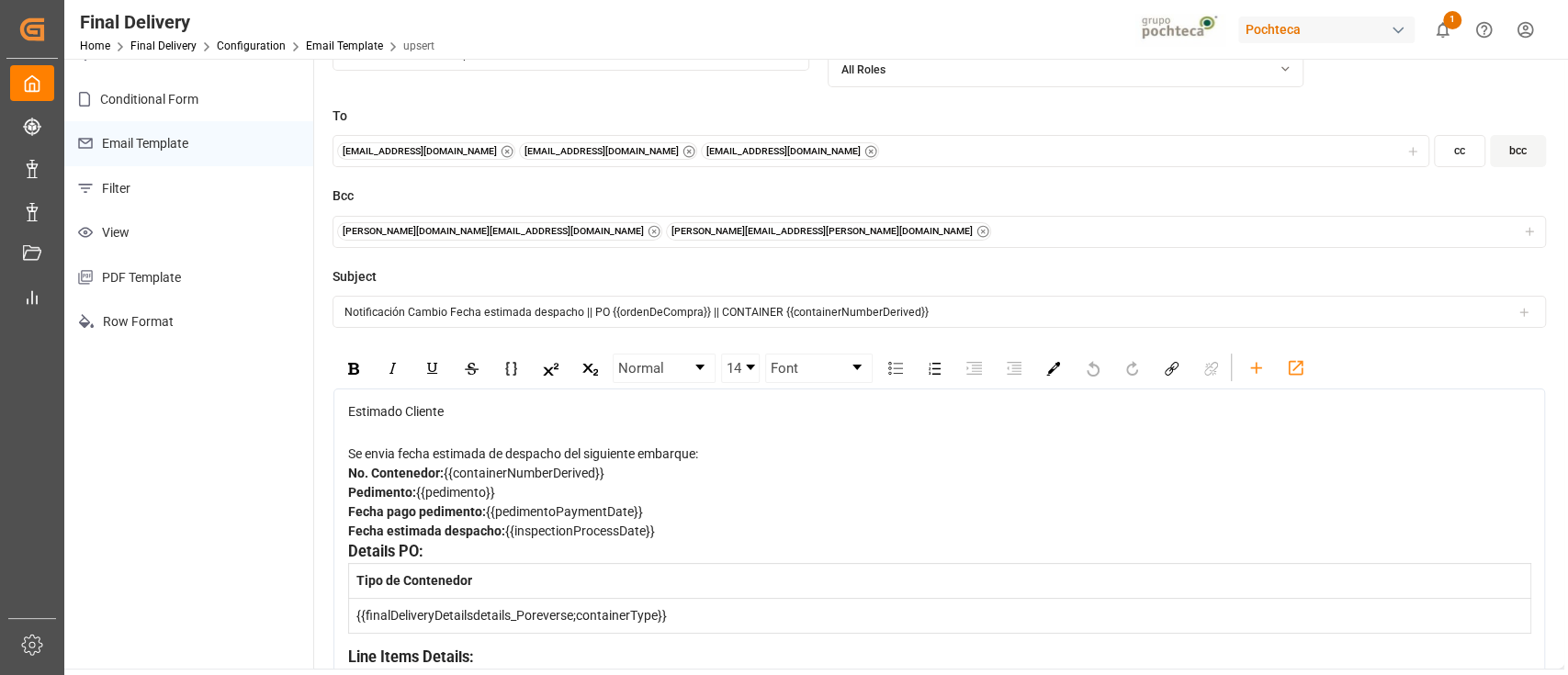
click at [424, 301] on input "Notificación Cambio Fecha estimada despacho || PO {{ordenDeCompra}} || CONTAINE…" at bounding box center [938, 312] width 1213 height 32
type input "Notificación Fecha estimada despacho || PO {{ordenDeCompra}} || CONTAINER {{con…"
click at [784, 445] on div "Se envia fecha estimada de despacho del siguiente embarque:" at bounding box center [939, 454] width 1183 height 19
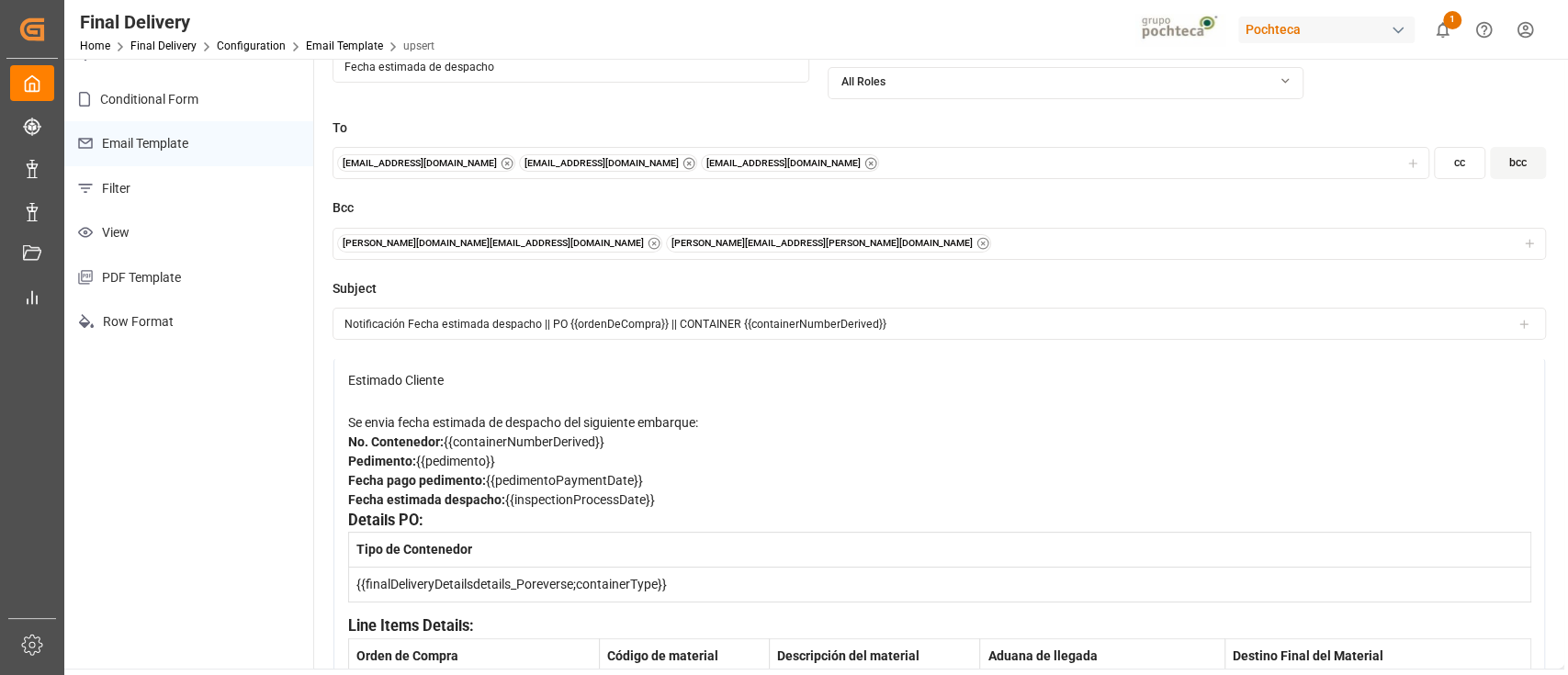
scroll to position [0, 0]
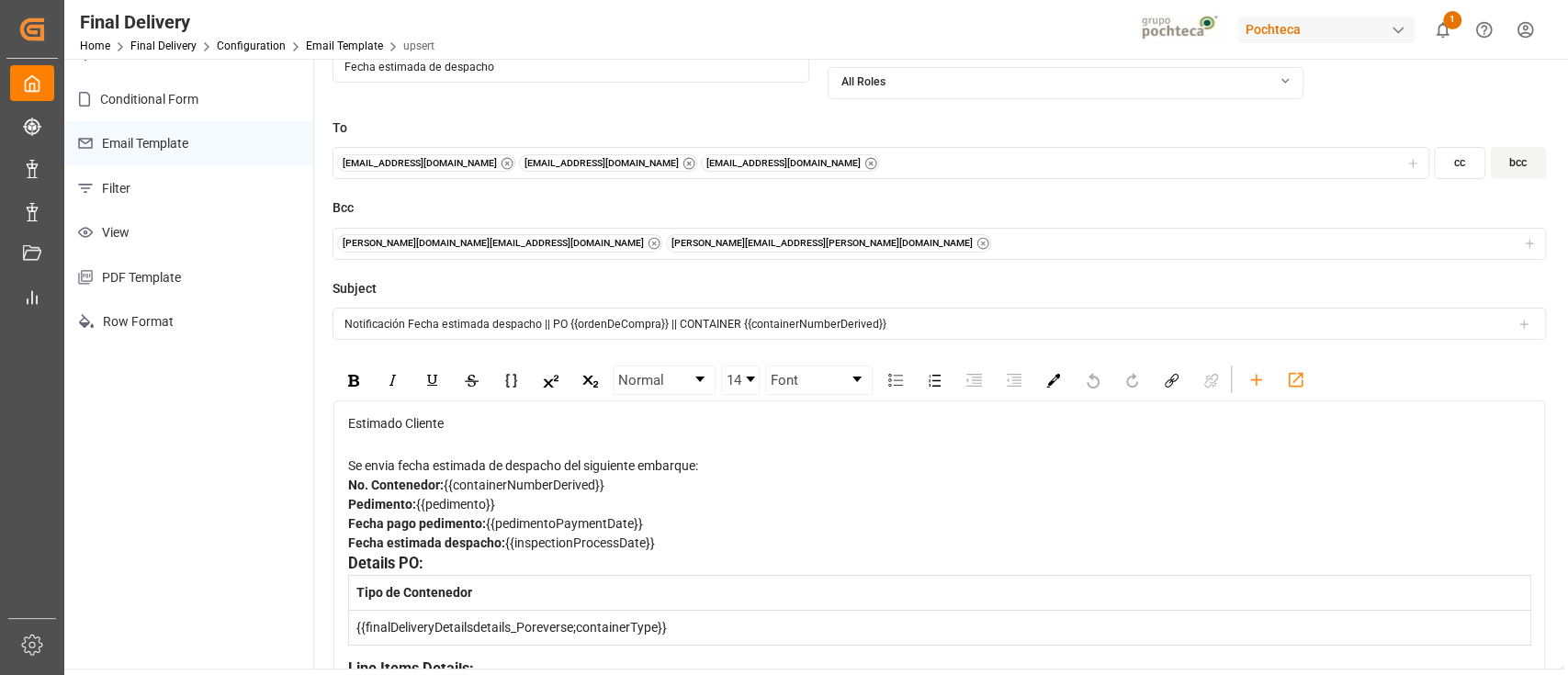
click at [241, 447] on div "Configuration Actions Field Set Conditional Form Email Template Filter View PDF…" at bounding box center [189, 303] width 250 height 733
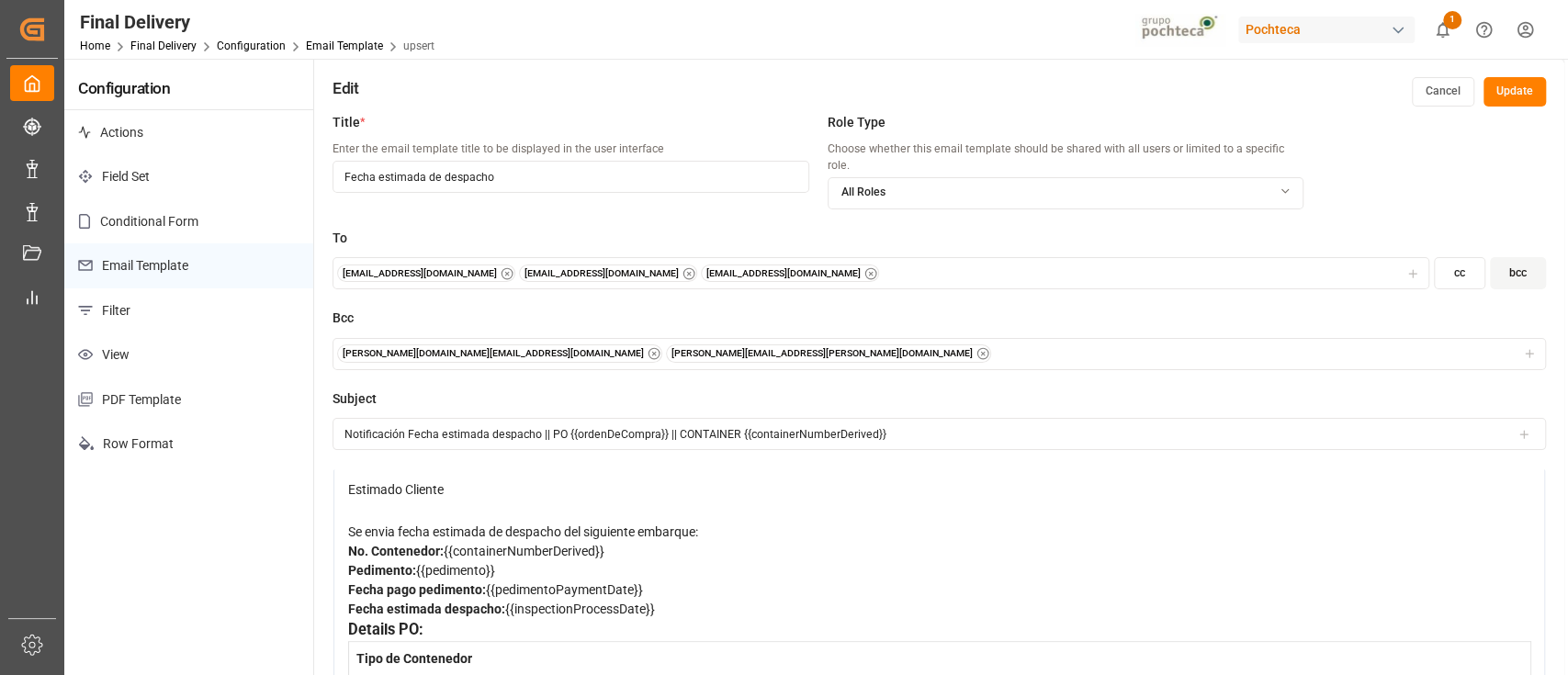
scroll to position [37, 0]
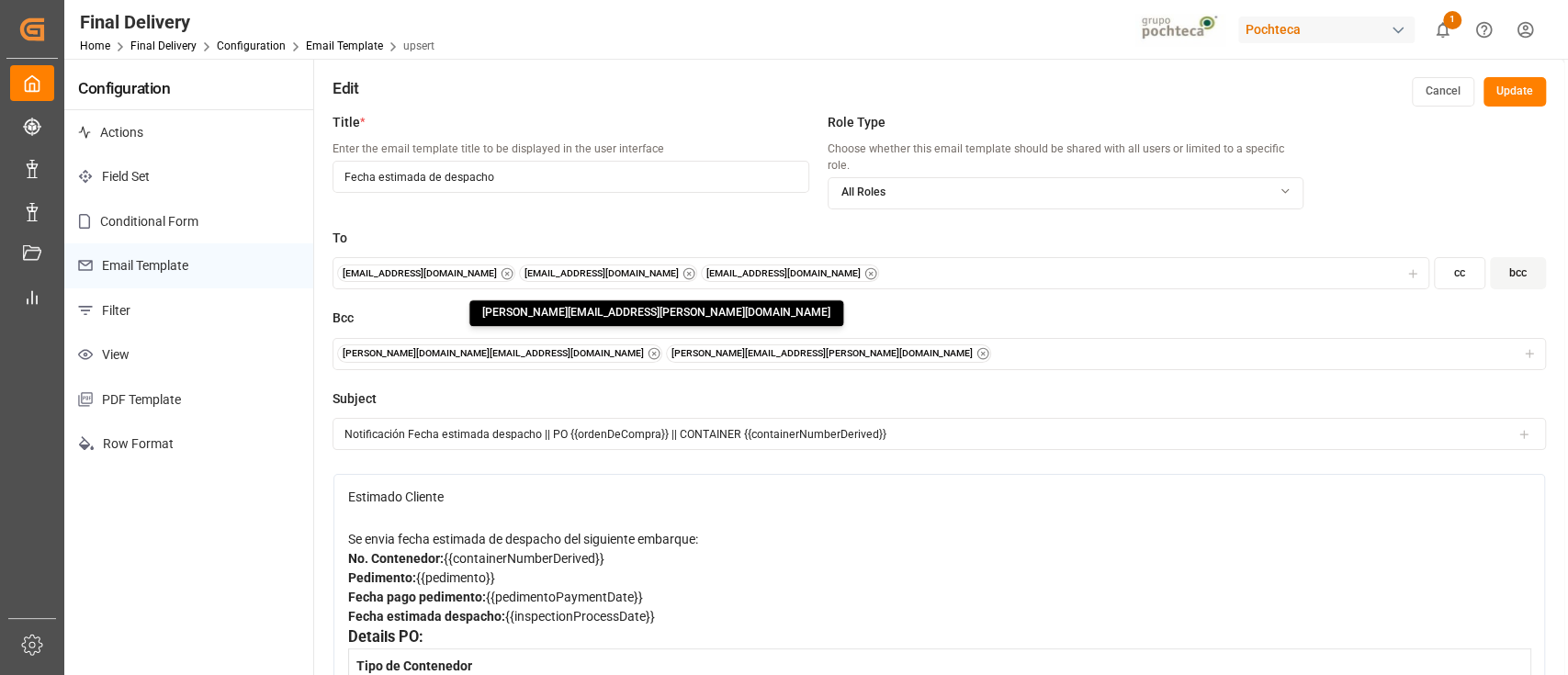
click at [1507, 88] on button "Update" at bounding box center [1514, 92] width 62 height 29
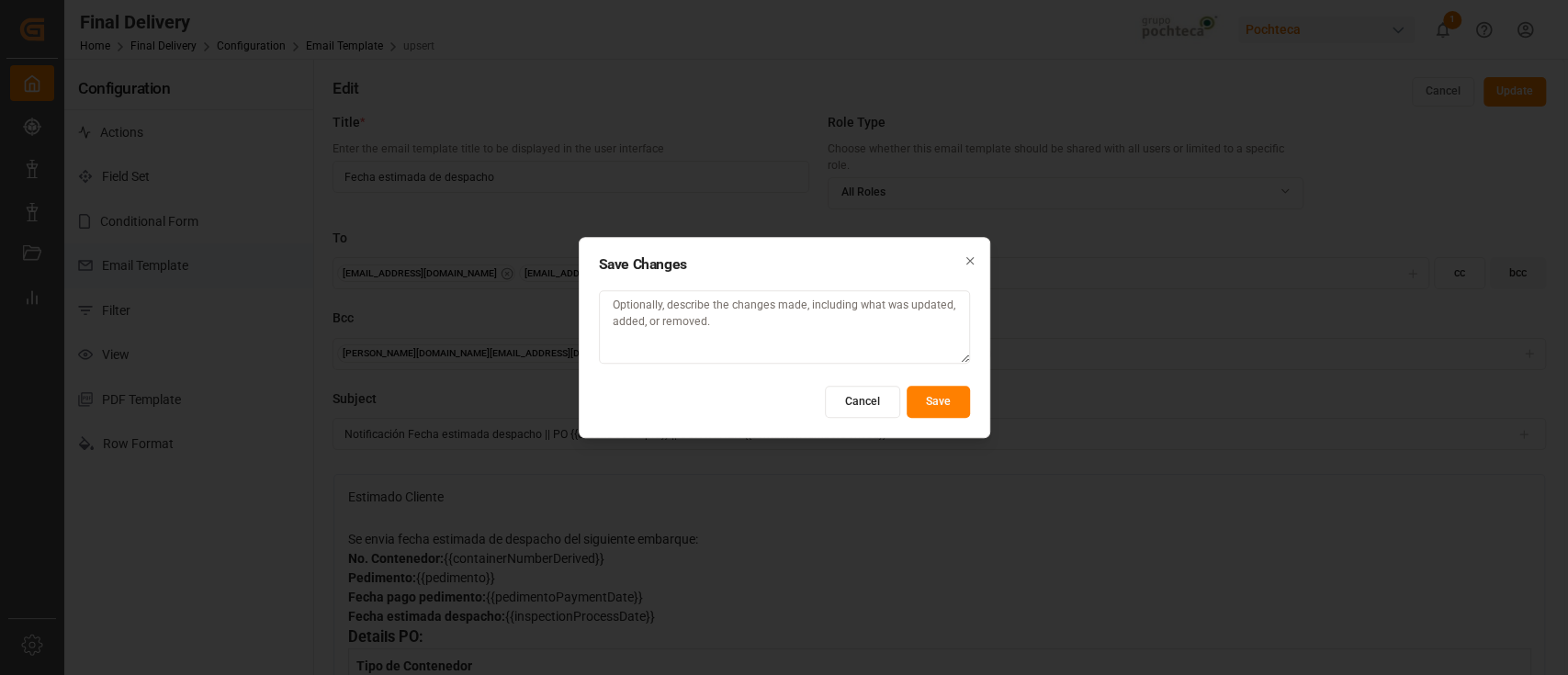
click at [954, 383] on div "Save Changes Cancel Save Close" at bounding box center [784, 338] width 412 height 202
click at [949, 396] on button "Save" at bounding box center [937, 402] width 63 height 32
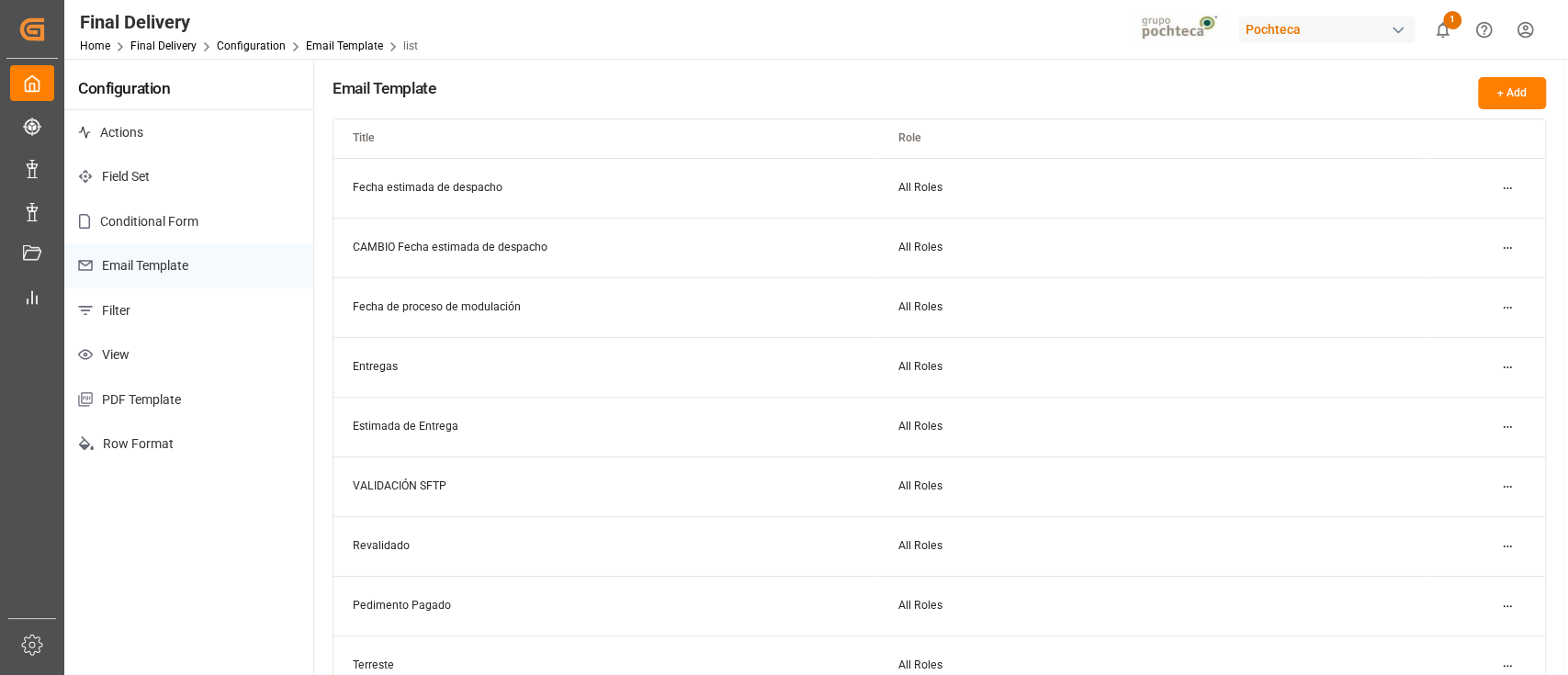
click at [1507, 312] on html "Created by potrace 1.15, written by Peter Selinger 2001-2017 Created by potrace…" at bounding box center [784, 337] width 1568 height 675
click at [1456, 342] on div "Edit" at bounding box center [1474, 343] width 94 height 25
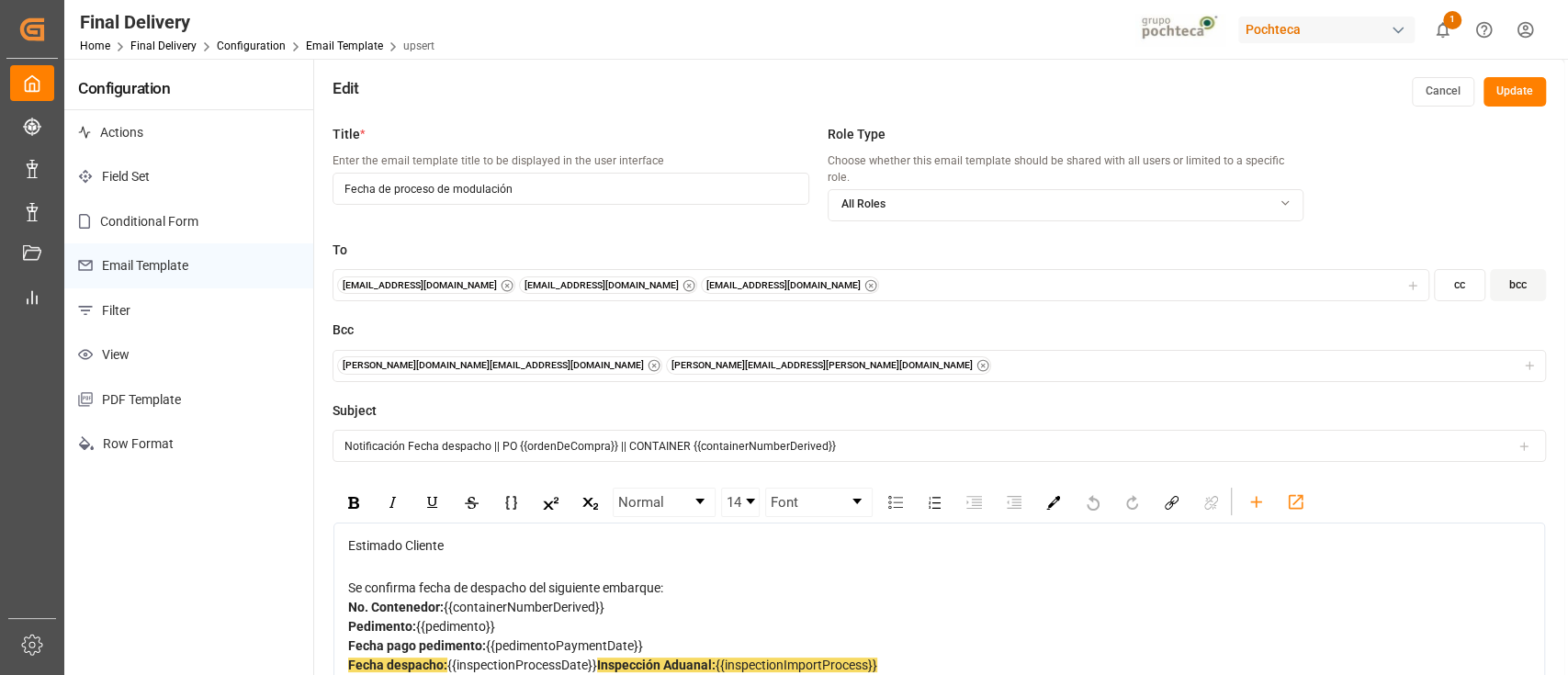
click at [1434, 85] on button "Cancel" at bounding box center [1443, 92] width 62 height 29
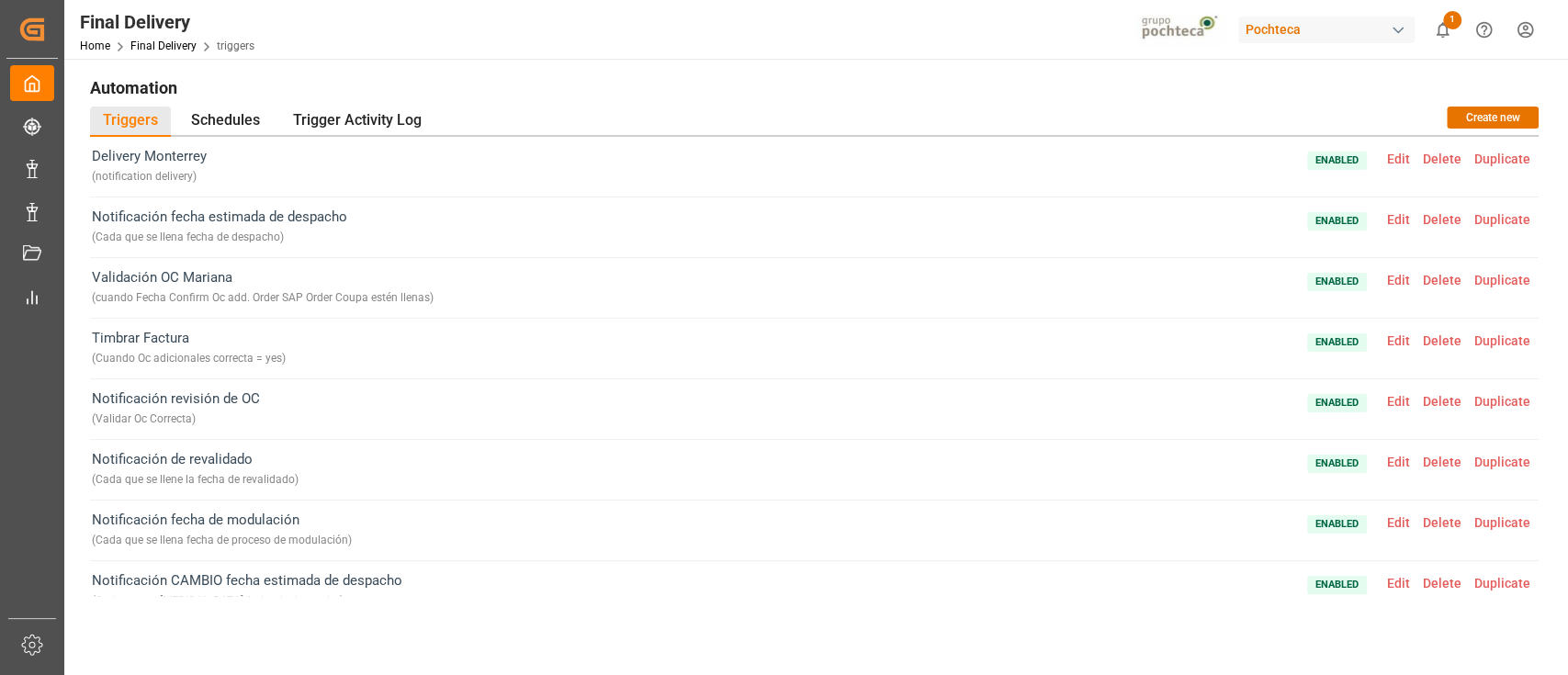
click at [1393, 221] on span "Edit" at bounding box center [1398, 220] width 36 height 15
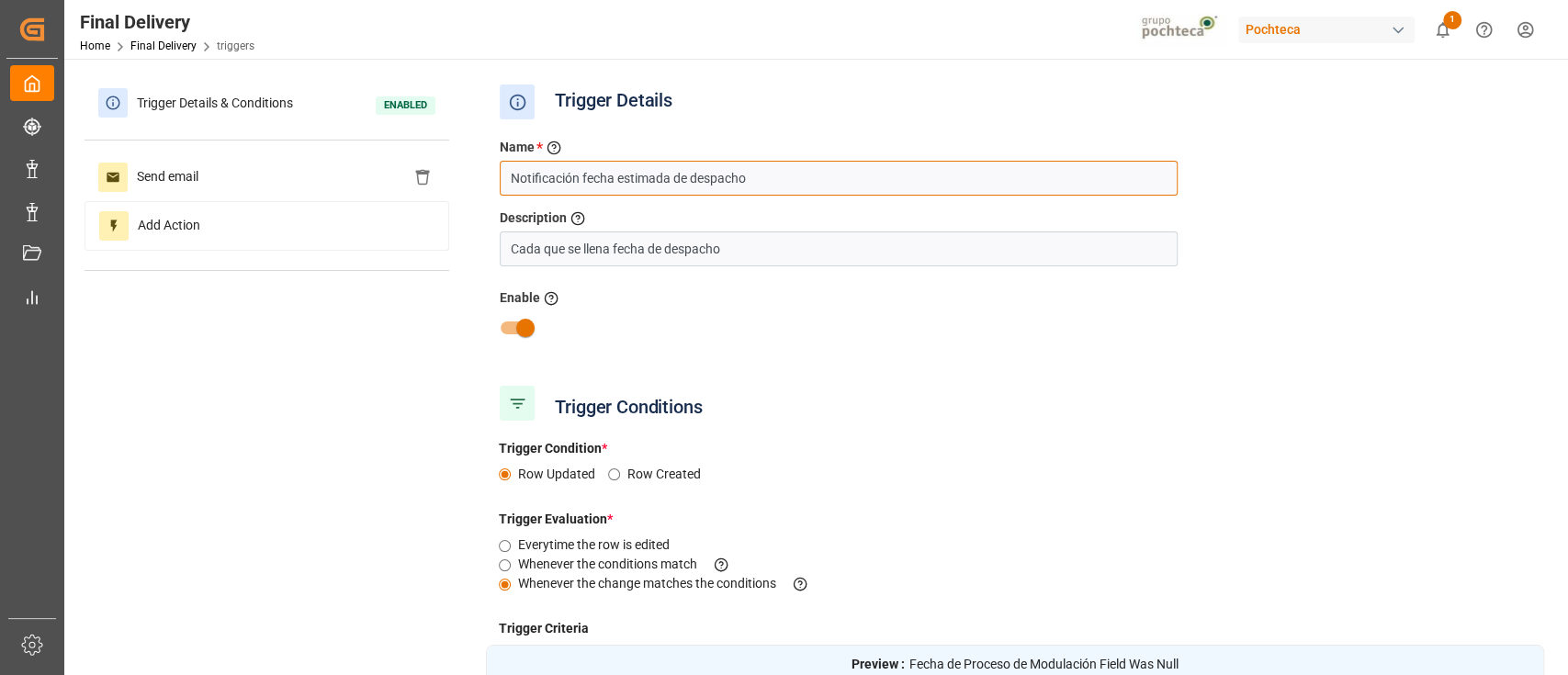
drag, startPoint x: 620, startPoint y: 177, endPoint x: 927, endPoint y: 181, distance: 307.0
click at [927, 181] on input "Notificación fecha estimada de despacho" at bounding box center [838, 177] width 678 height 35
type input "Notificación fecha proceso modulación"
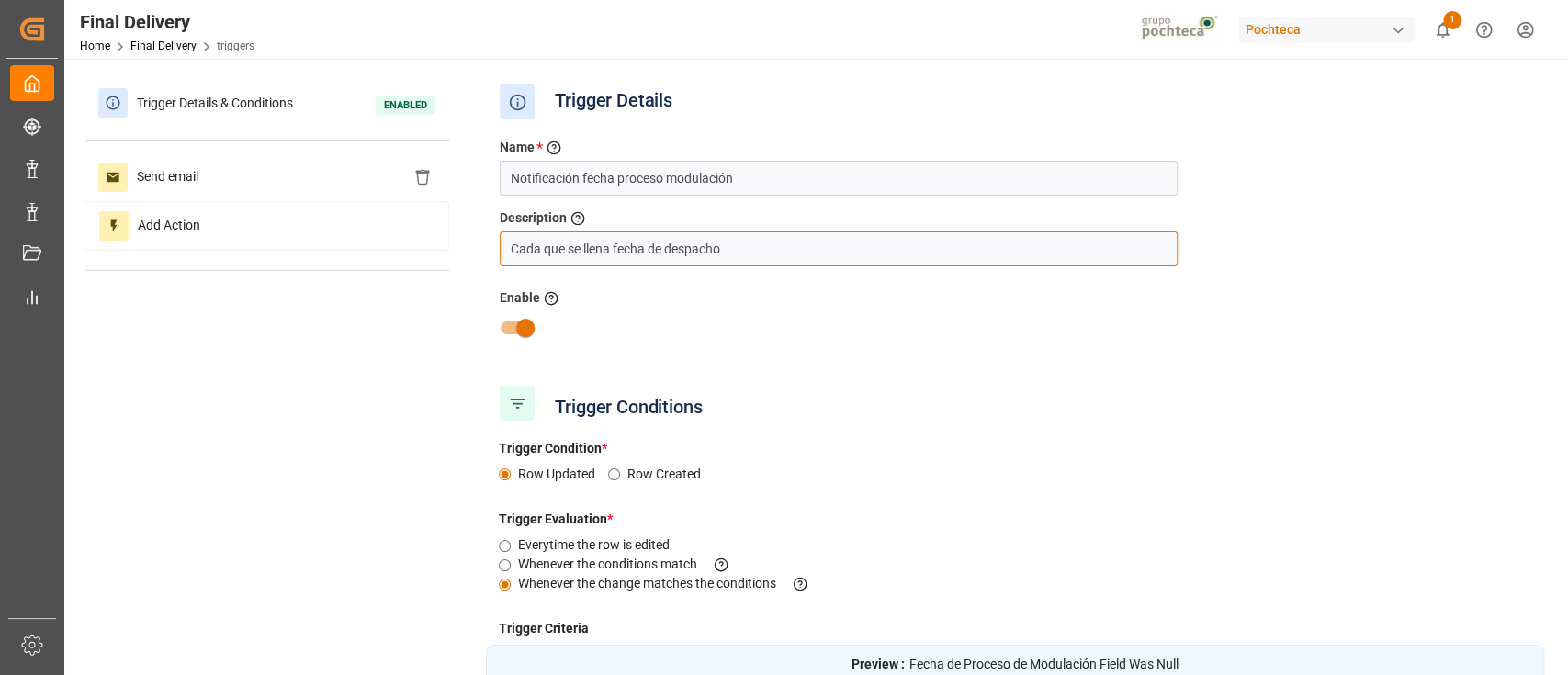
click at [757, 256] on input "Cada que se llena fecha de despacho" at bounding box center [838, 248] width 678 height 35
click at [625, 248] on input "Cada que se llena fecha" at bounding box center [838, 248] width 678 height 35
click at [1079, 397] on div "Trigger Conditions" at bounding box center [1015, 403] width 1058 height 46
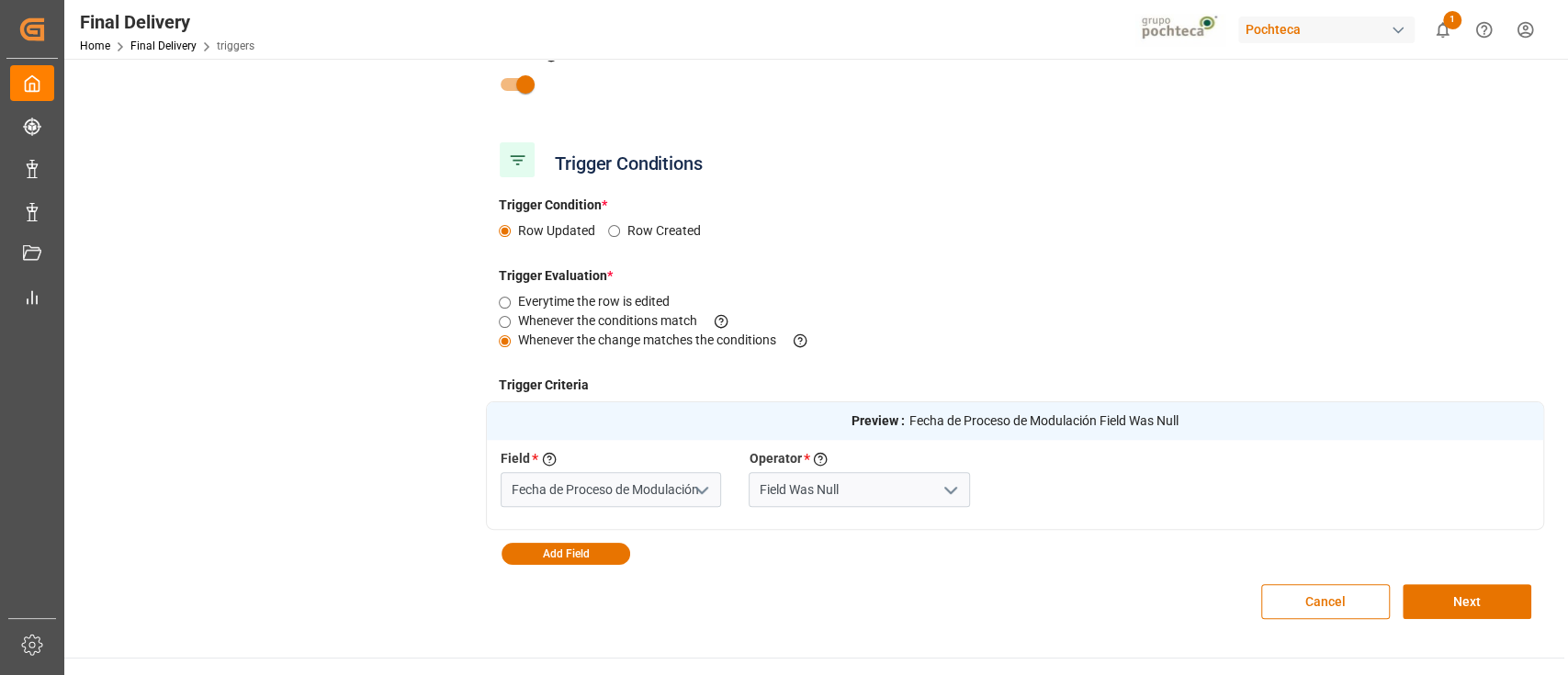
scroll to position [245, 0]
click at [705, 492] on icon "open menu" at bounding box center [701, 489] width 22 height 22
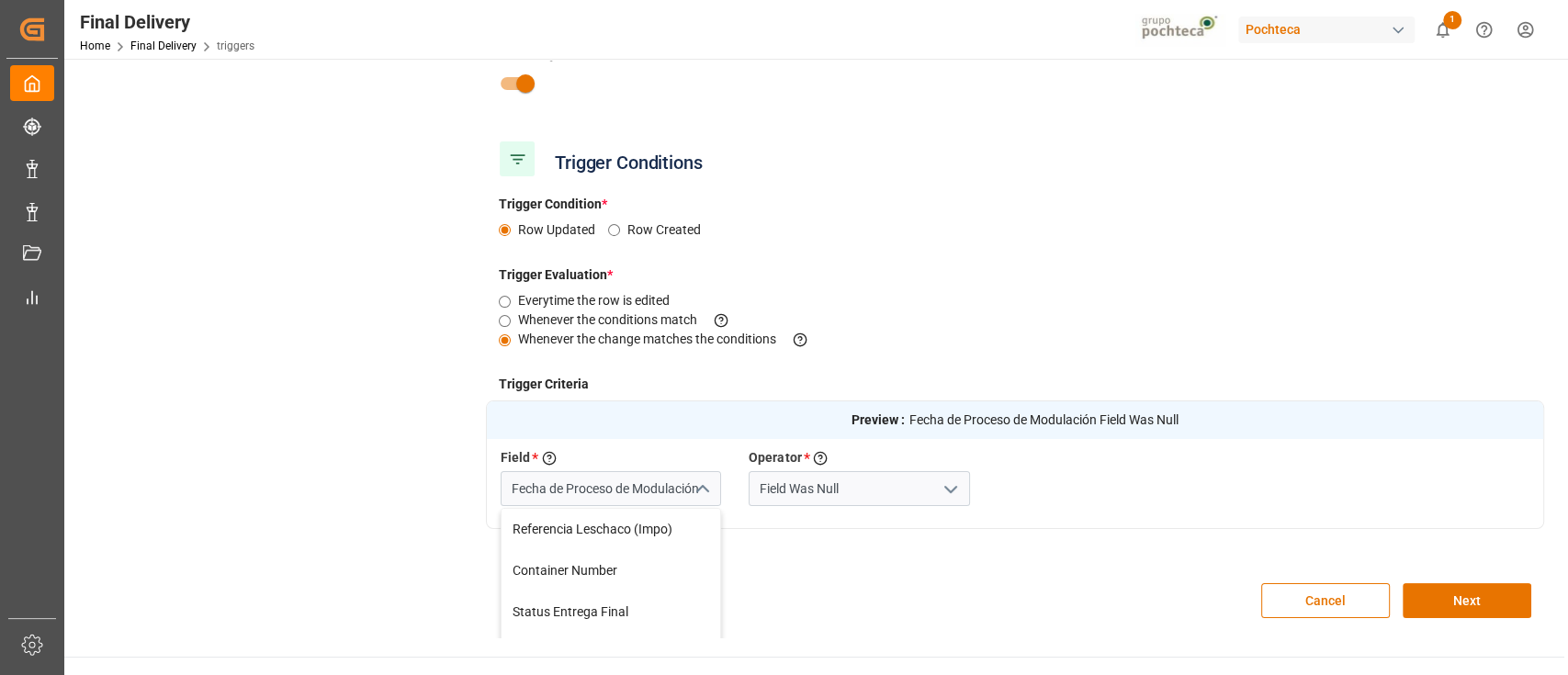
click at [705, 492] on polyline "close menu" at bounding box center [702, 490] width 11 height 6
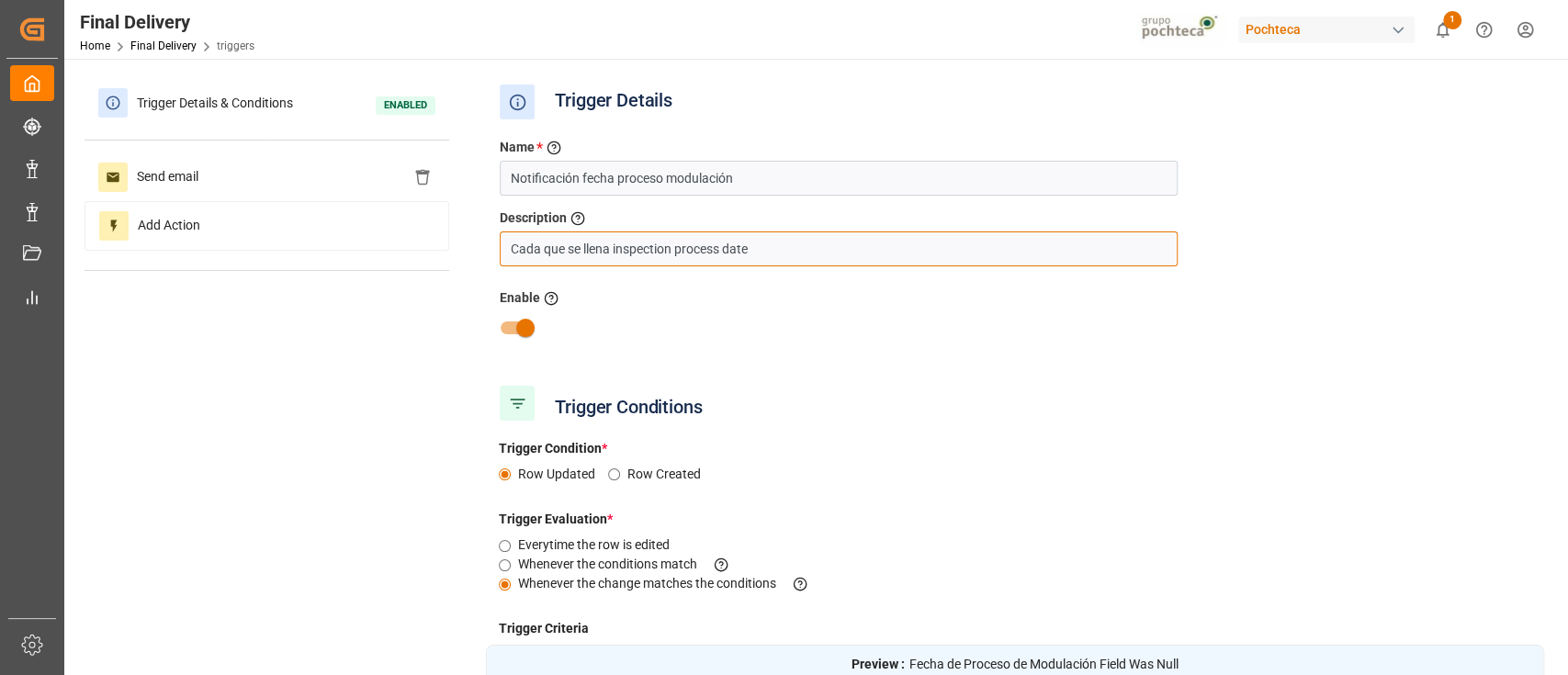
click at [775, 250] on input "Cada que se llena inspection process date" at bounding box center [838, 248] width 678 height 35
click at [617, 248] on input "Cada que se llena inspection process date (" at bounding box center [838, 248] width 678 height 35
drag, startPoint x: 617, startPoint y: 248, endPoint x: 751, endPoint y: 253, distance: 134.1
click at [751, 253] on input "Cada que se llena inspection process date (" at bounding box center [838, 248] width 678 height 35
click at [746, 246] on input "Cada que se llena dispatch (" at bounding box center [838, 248] width 678 height 35
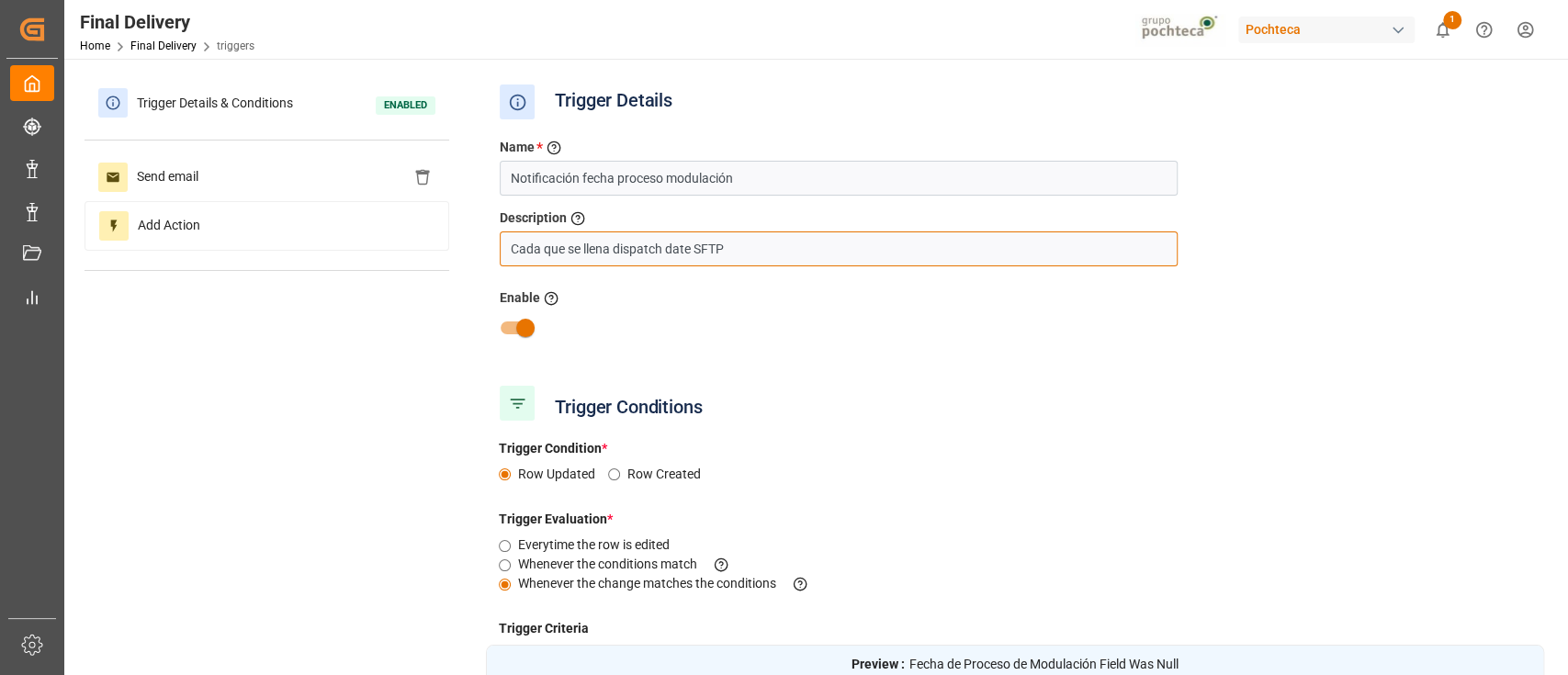
type input "Cada que se llena dispatch date SFTP"
click at [855, 305] on div "Enable Activate or Deactivate the trigger" at bounding box center [1015, 300] width 1031 height 23
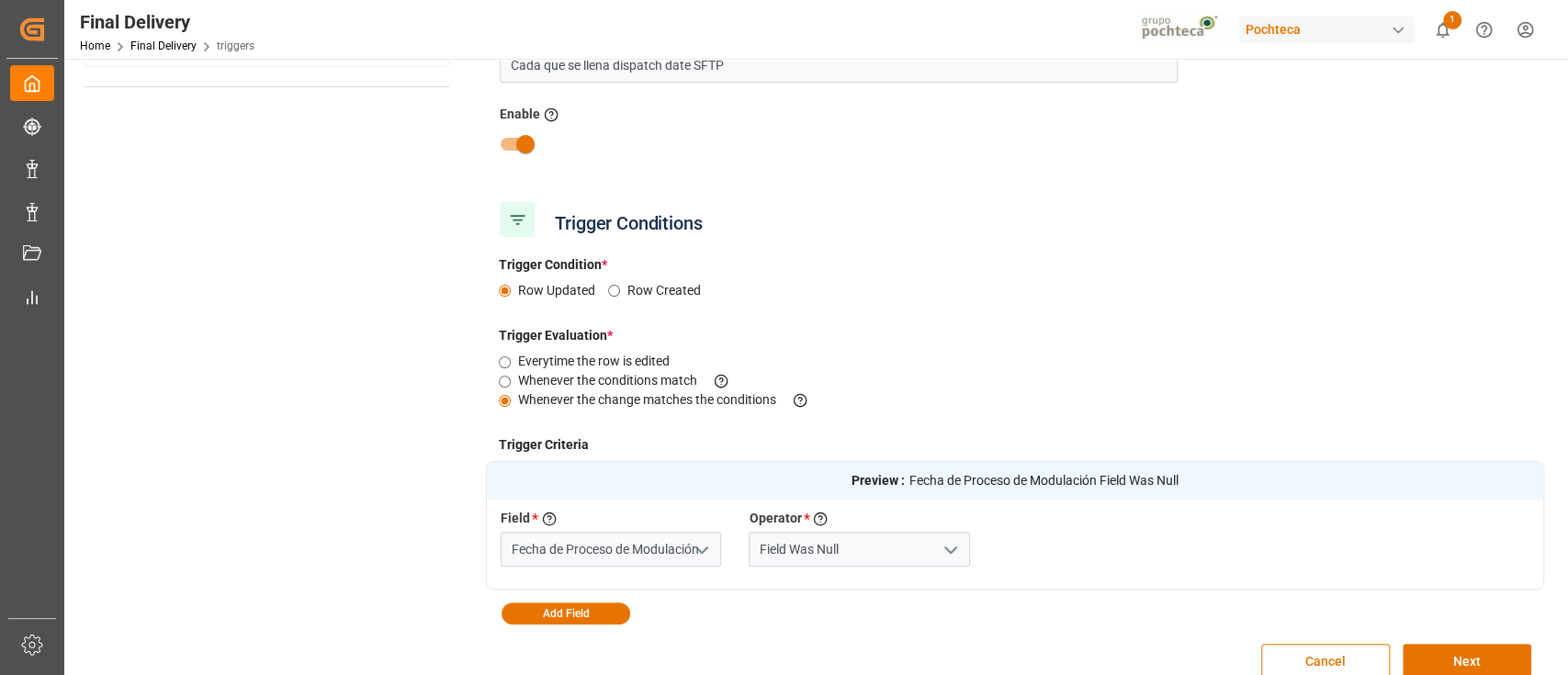
scroll to position [185, 0]
click at [1475, 649] on button "Next" at bounding box center [1467, 660] width 128 height 35
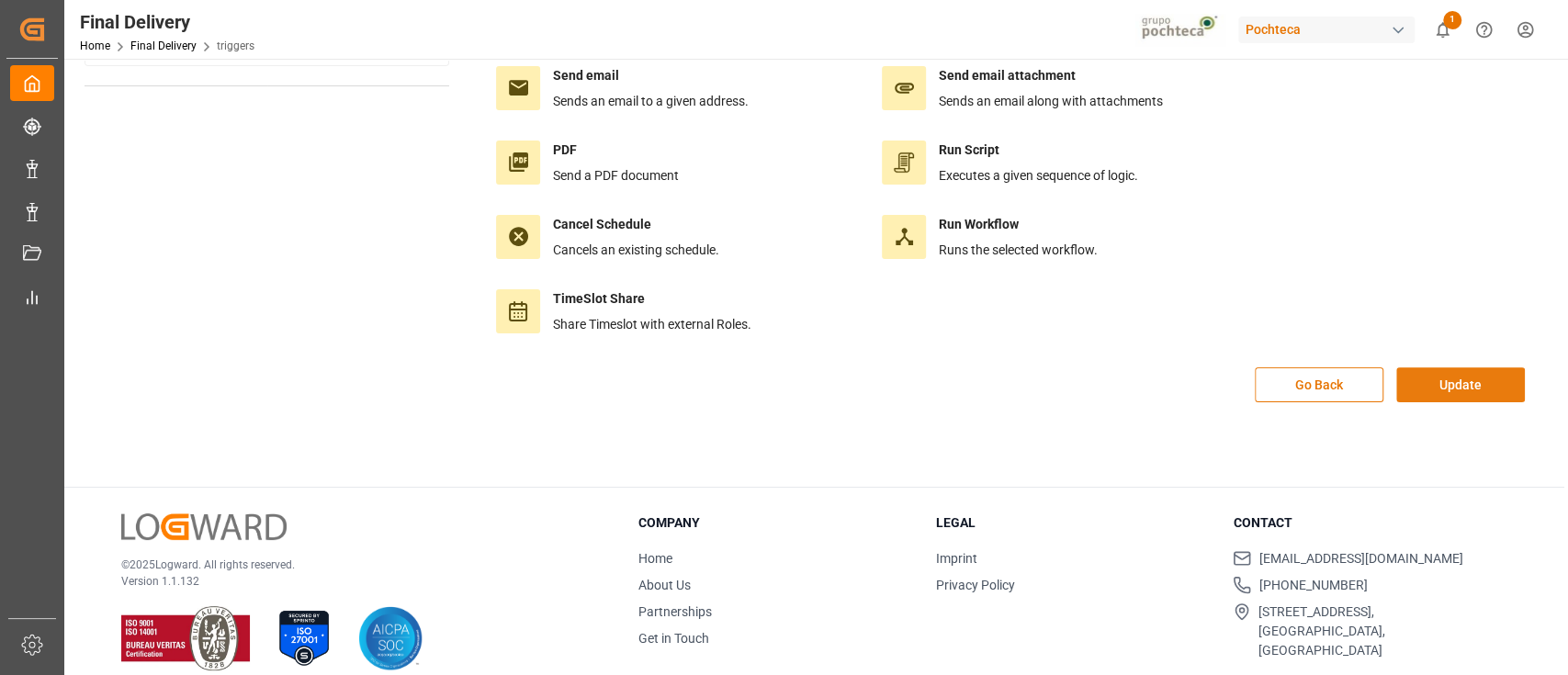
click at [1459, 392] on button "Update" at bounding box center [1460, 384] width 128 height 35
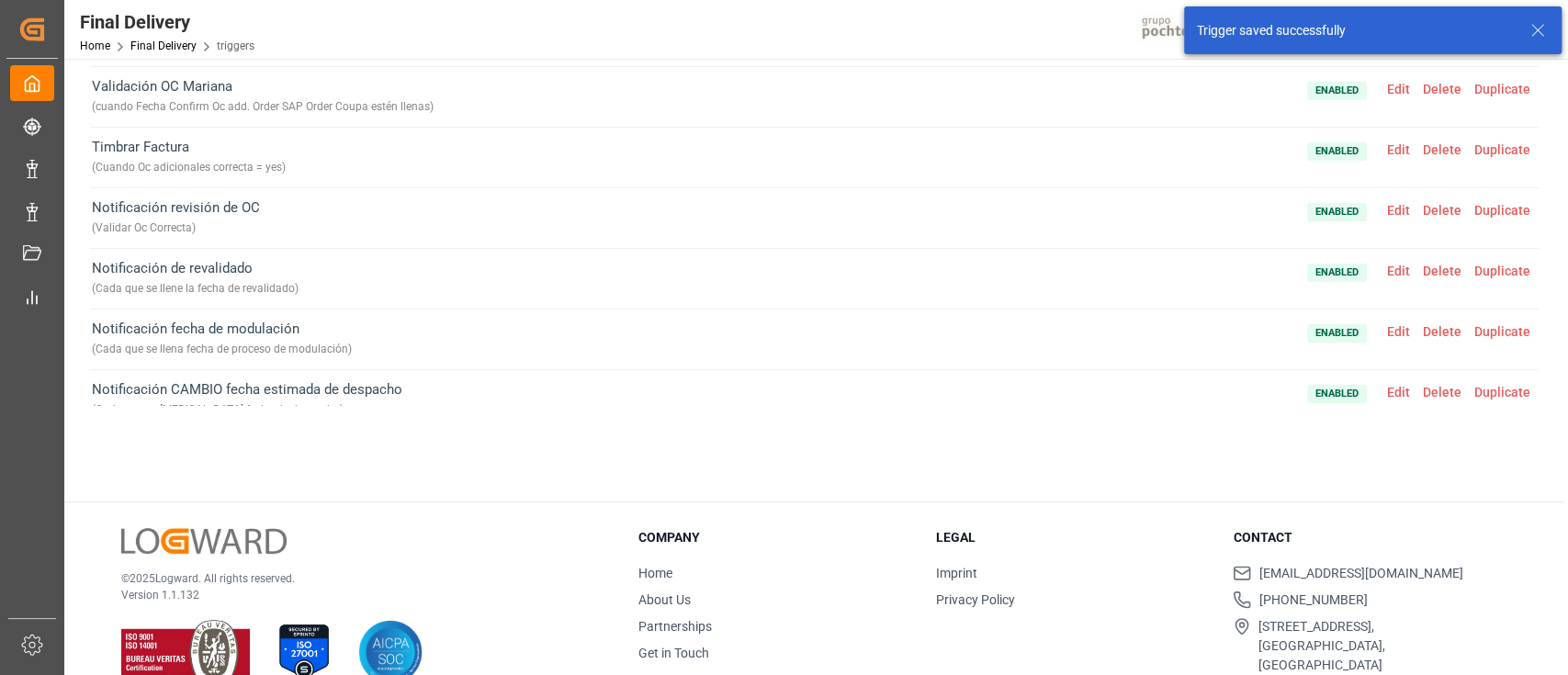
scroll to position [0, 0]
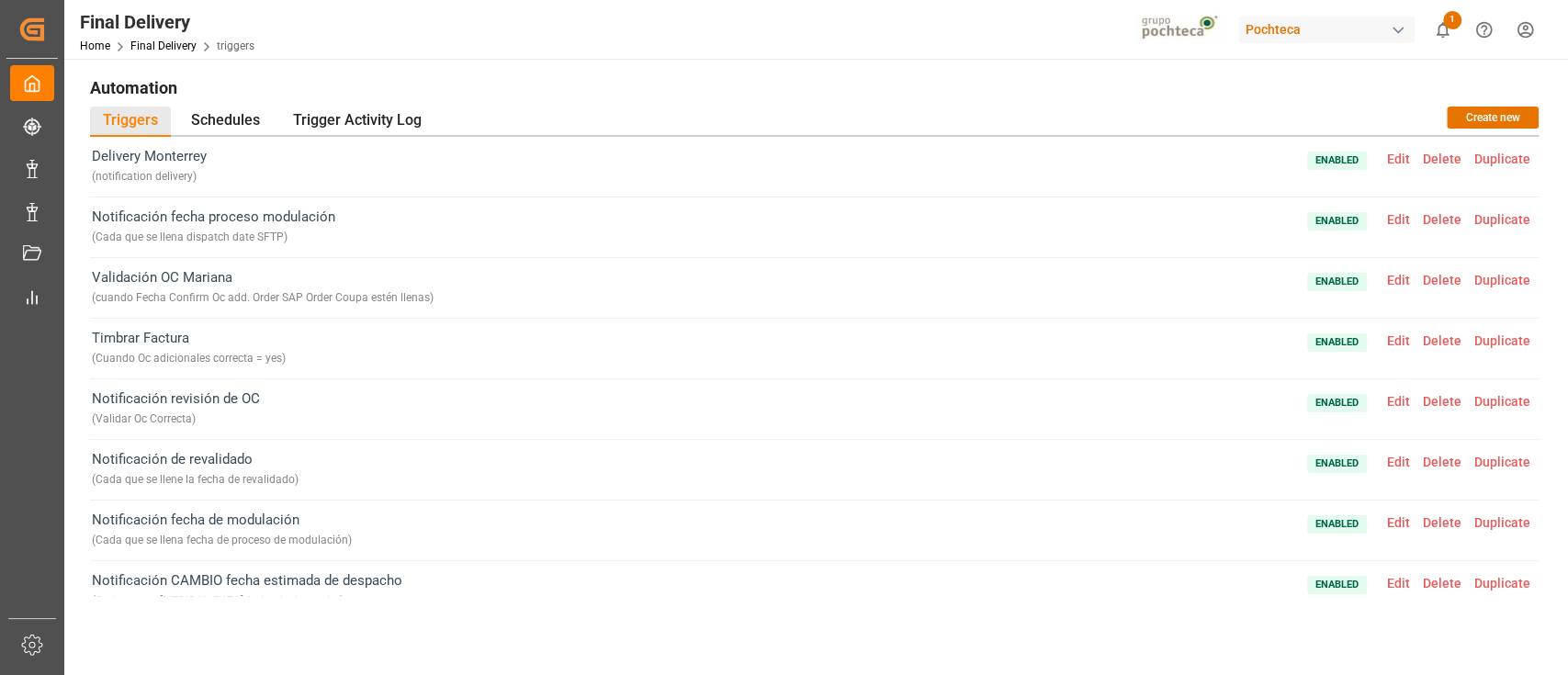
click at [1391, 222] on span "Edit" at bounding box center [1398, 220] width 36 height 15
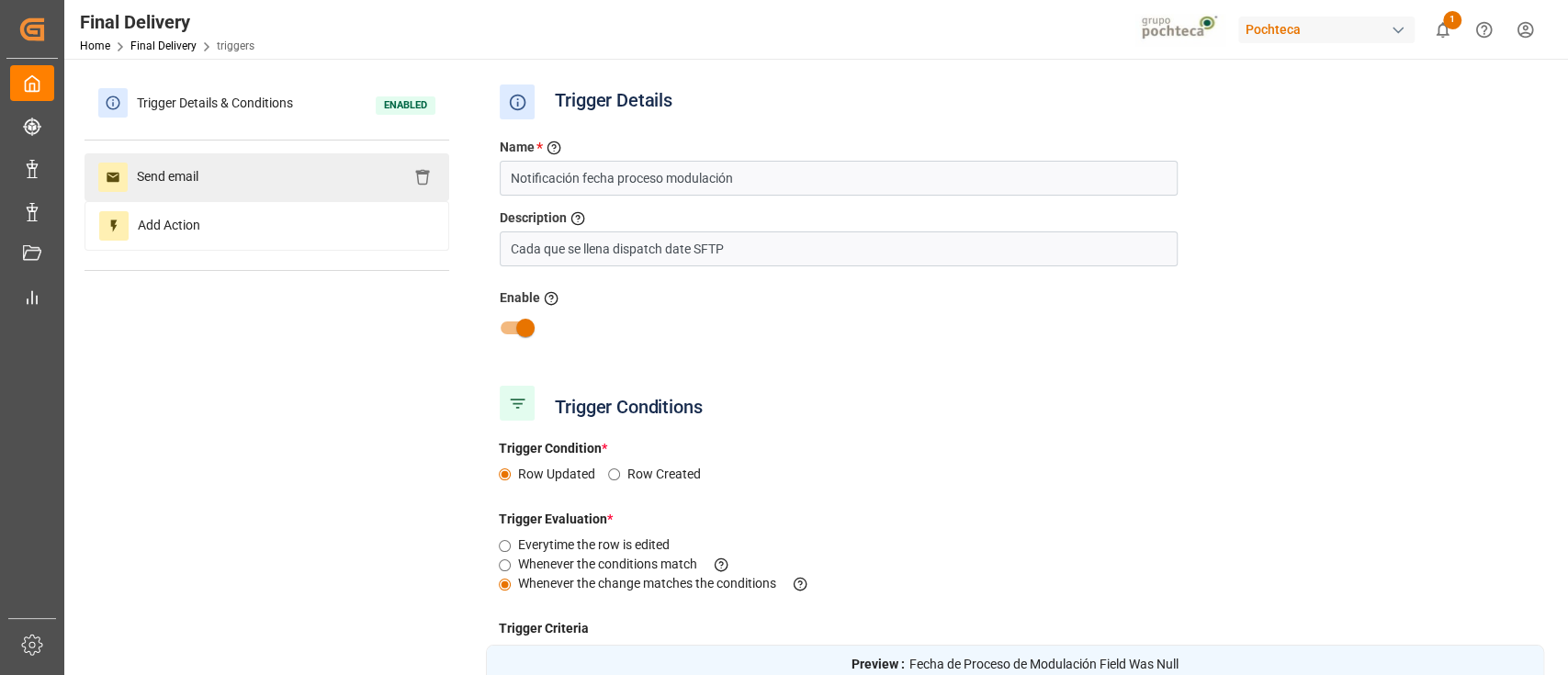
click at [300, 172] on div "Send email" at bounding box center [267, 177] width 364 height 48
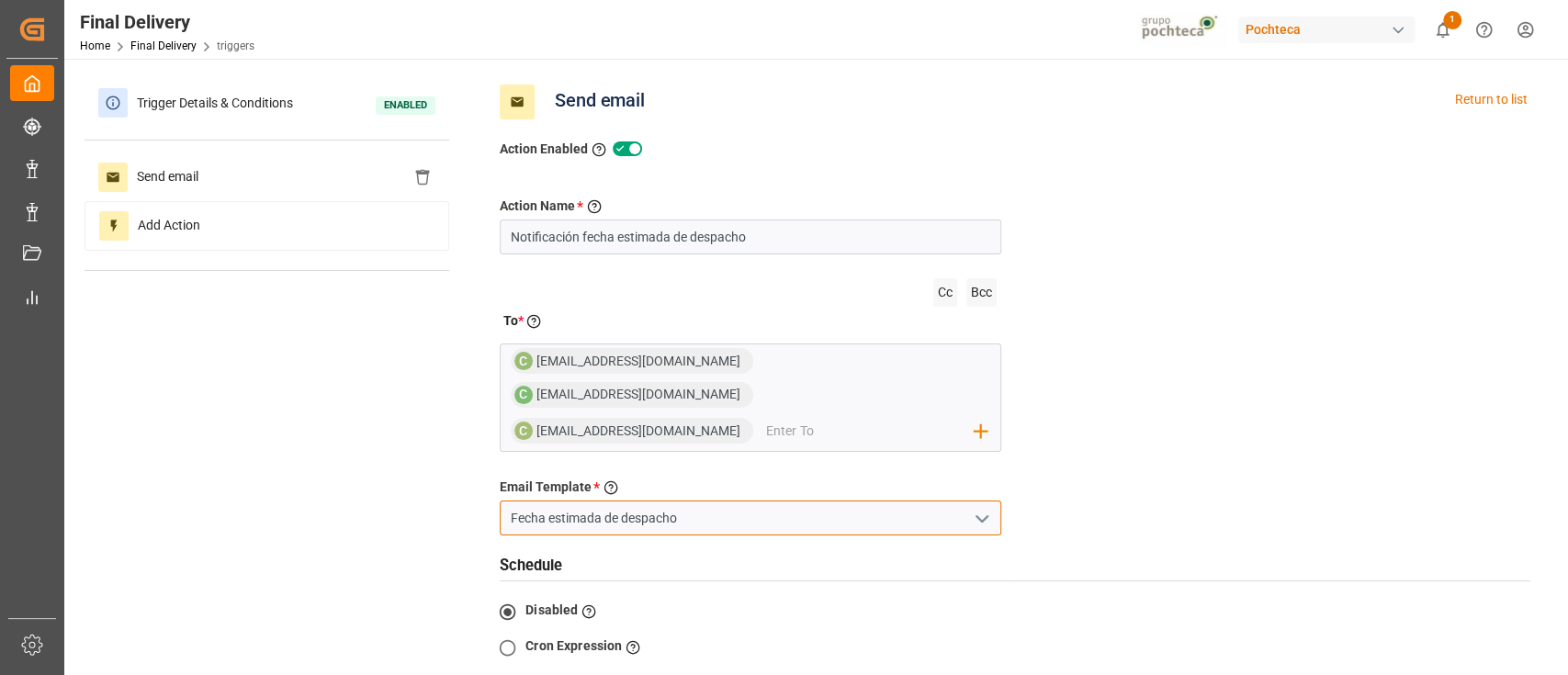
click at [966, 500] on input "Fecha estimada de despacho" at bounding box center [750, 517] width 501 height 35
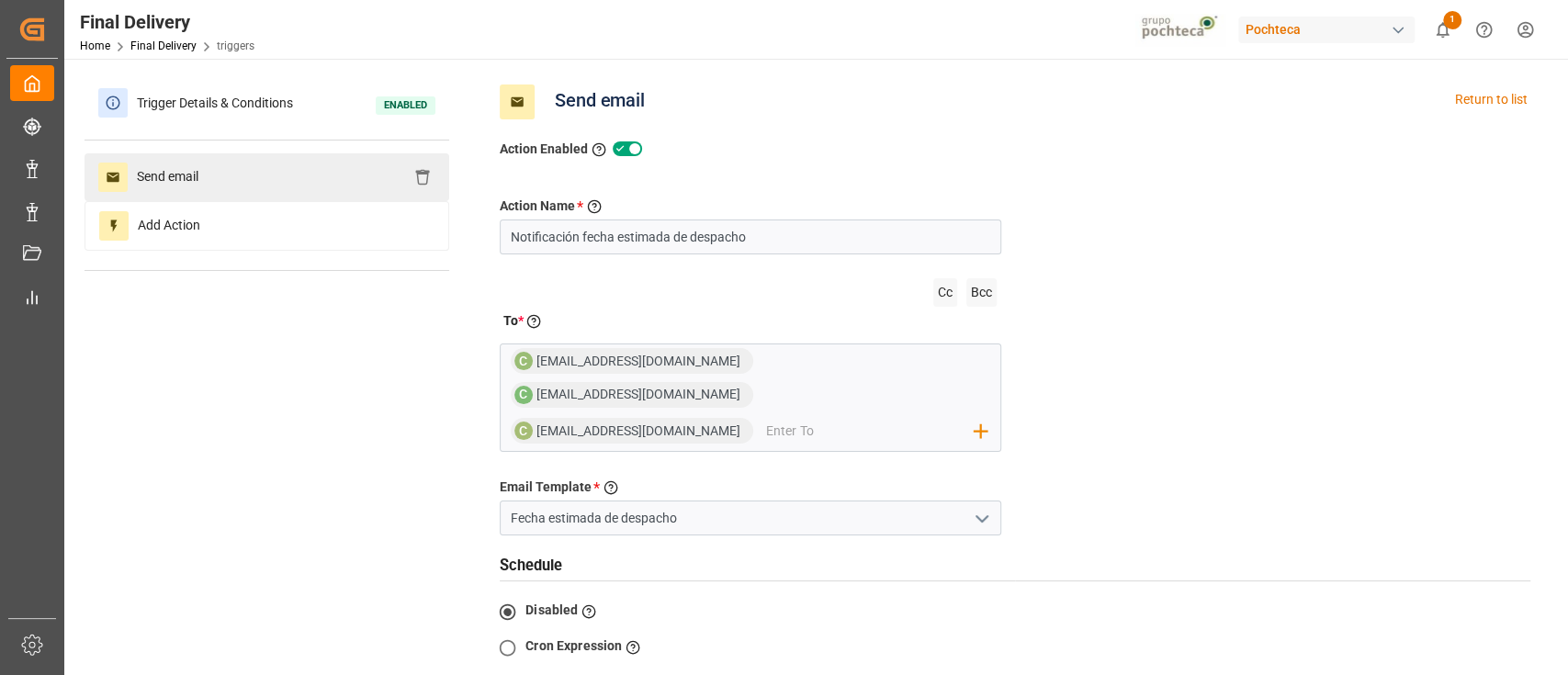
click at [261, 177] on div "Send email" at bounding box center [267, 177] width 364 height 48
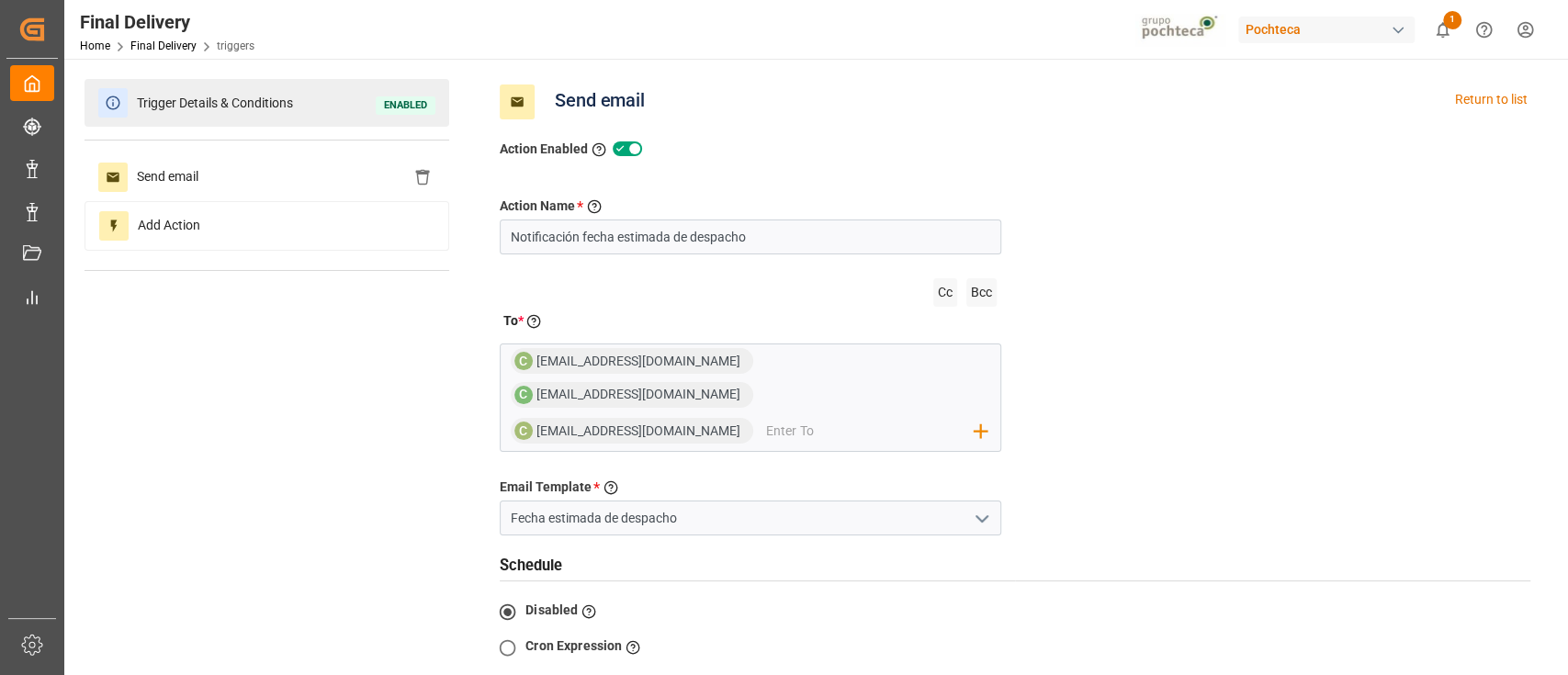
click at [243, 119] on div "Trigger Details & Conditions Enabled" at bounding box center [267, 103] width 364 height 48
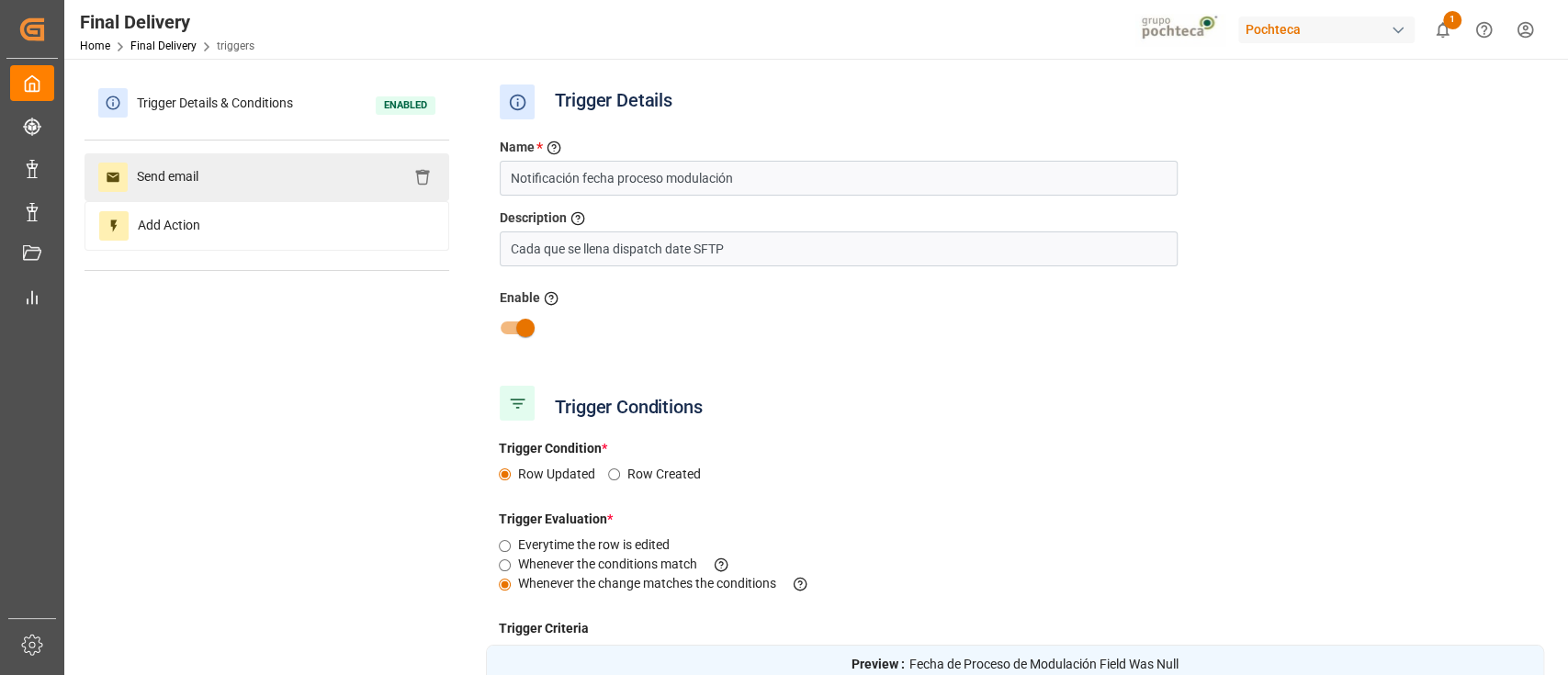
click at [268, 179] on div "Send email" at bounding box center [267, 177] width 364 height 48
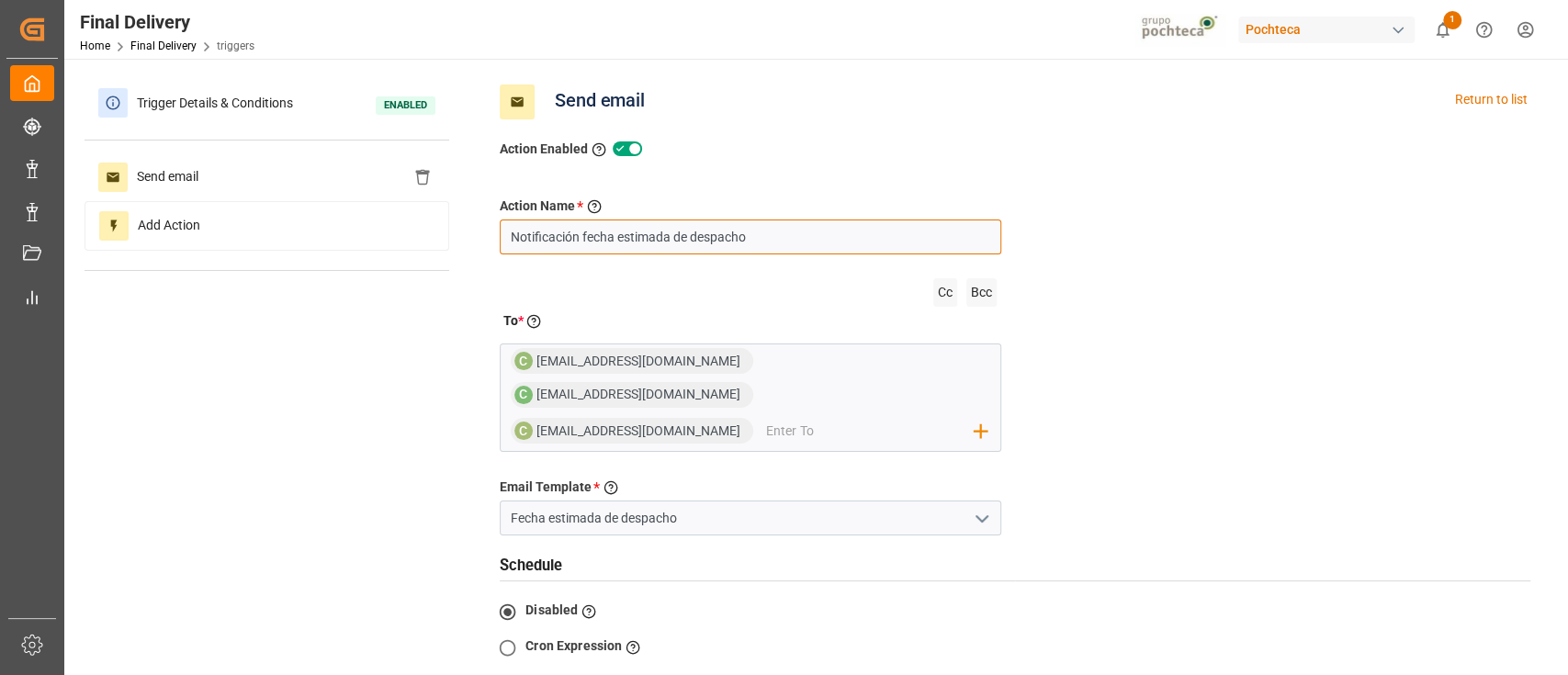
drag, startPoint x: 791, startPoint y: 239, endPoint x: 582, endPoint y: 235, distance: 209.0
click at [582, 235] on input "Notificación fecha estimada de despacho" at bounding box center [750, 237] width 501 height 35
type input "Notificación fecha modulación"
click at [981, 508] on icon "open menu" at bounding box center [982, 518] width 22 height 22
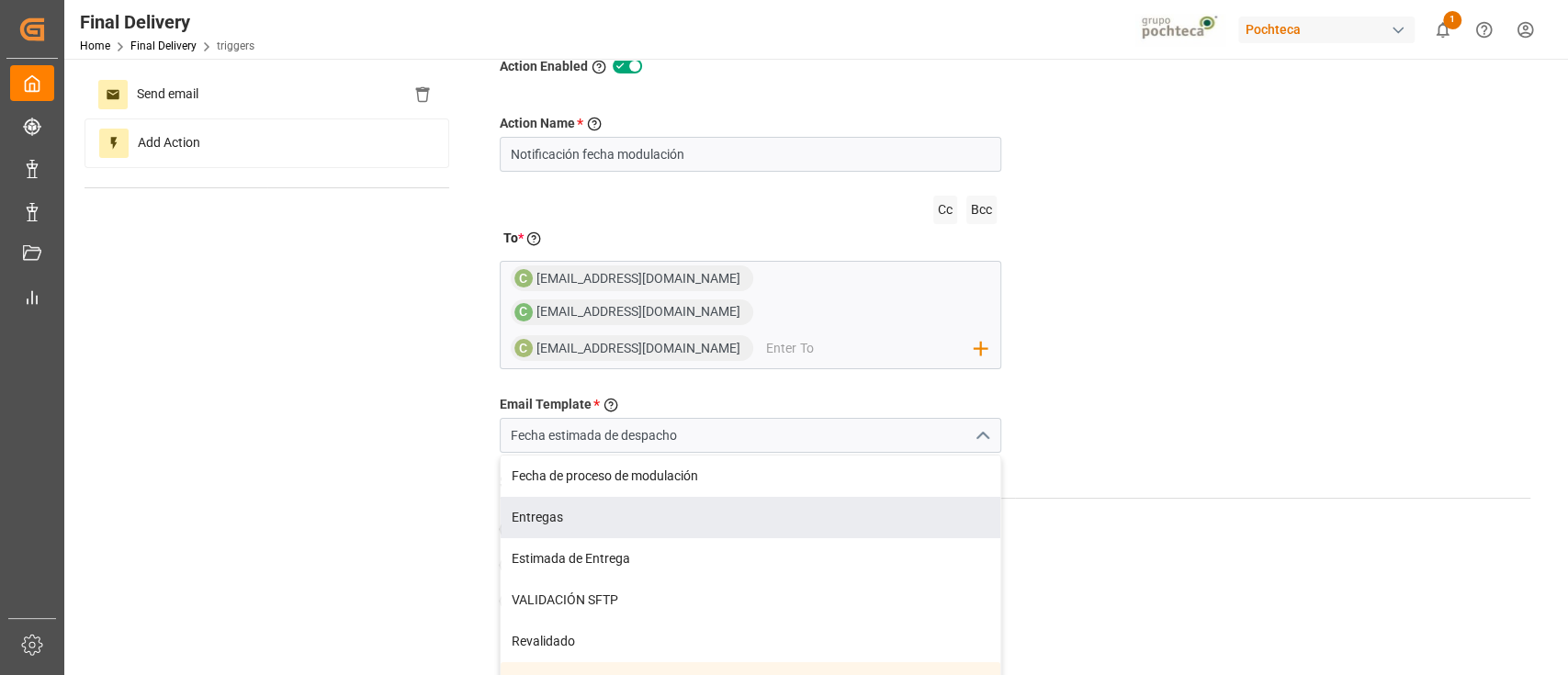
scroll to position [85, 0]
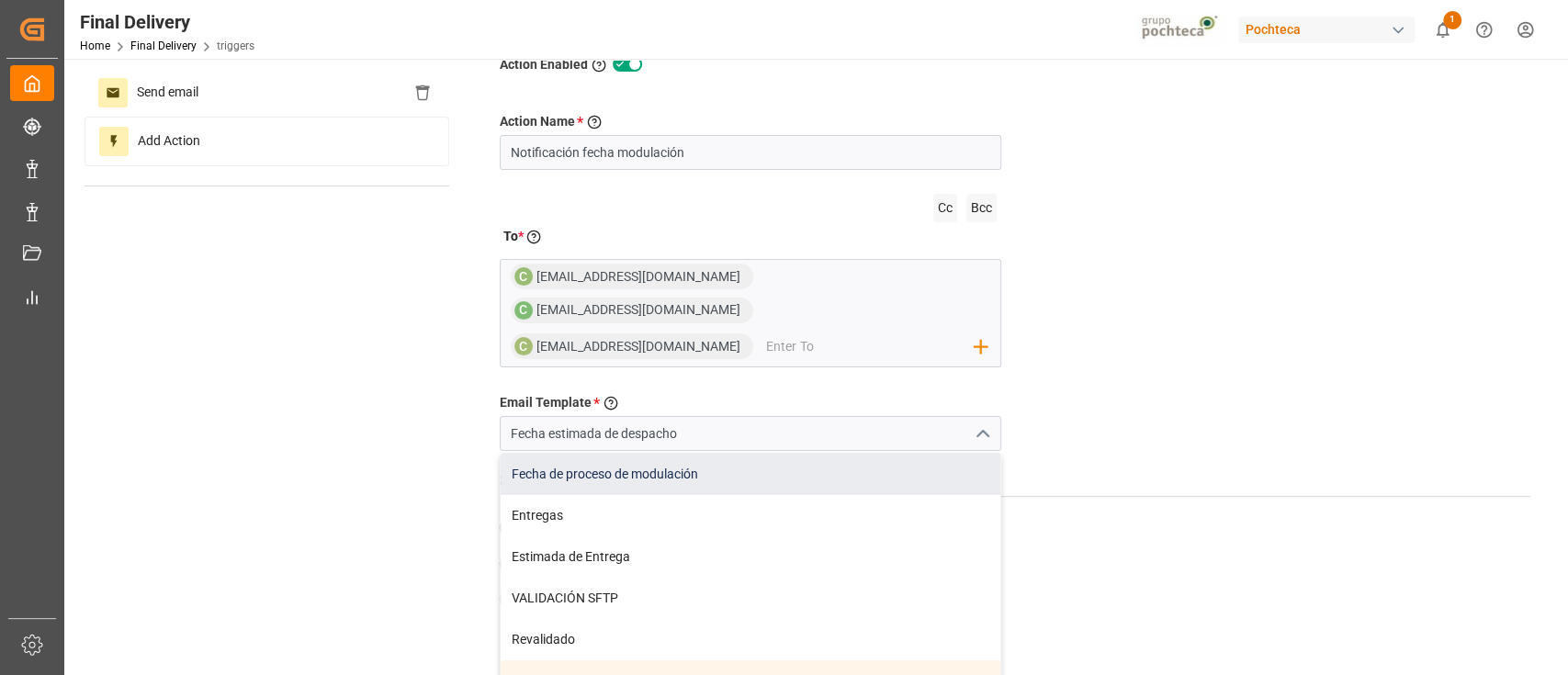
click at [876, 454] on div "Fecha de proceso de modulación" at bounding box center [750, 475] width 499 height 42
type input "Fecha de proceso de modulación"
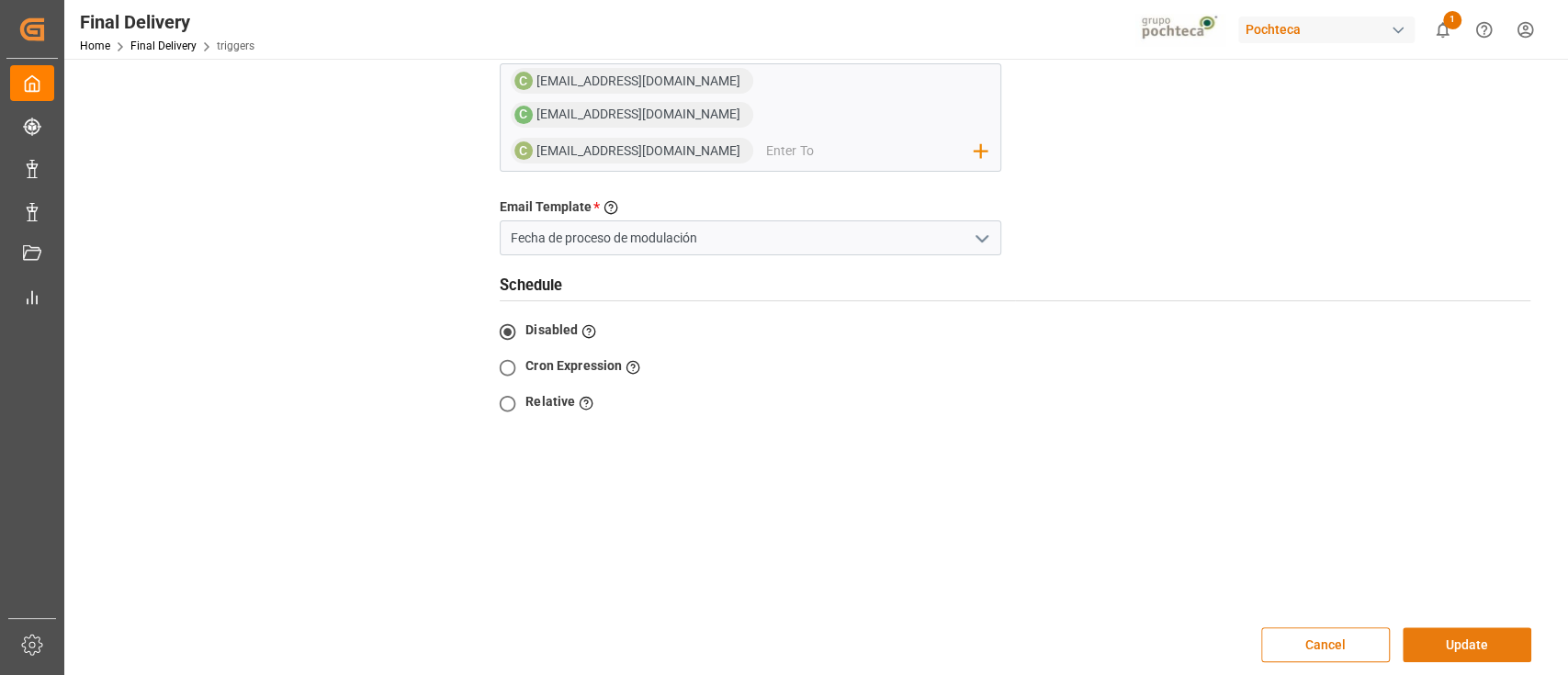
click at [1513, 628] on button "Update" at bounding box center [1467, 645] width 128 height 35
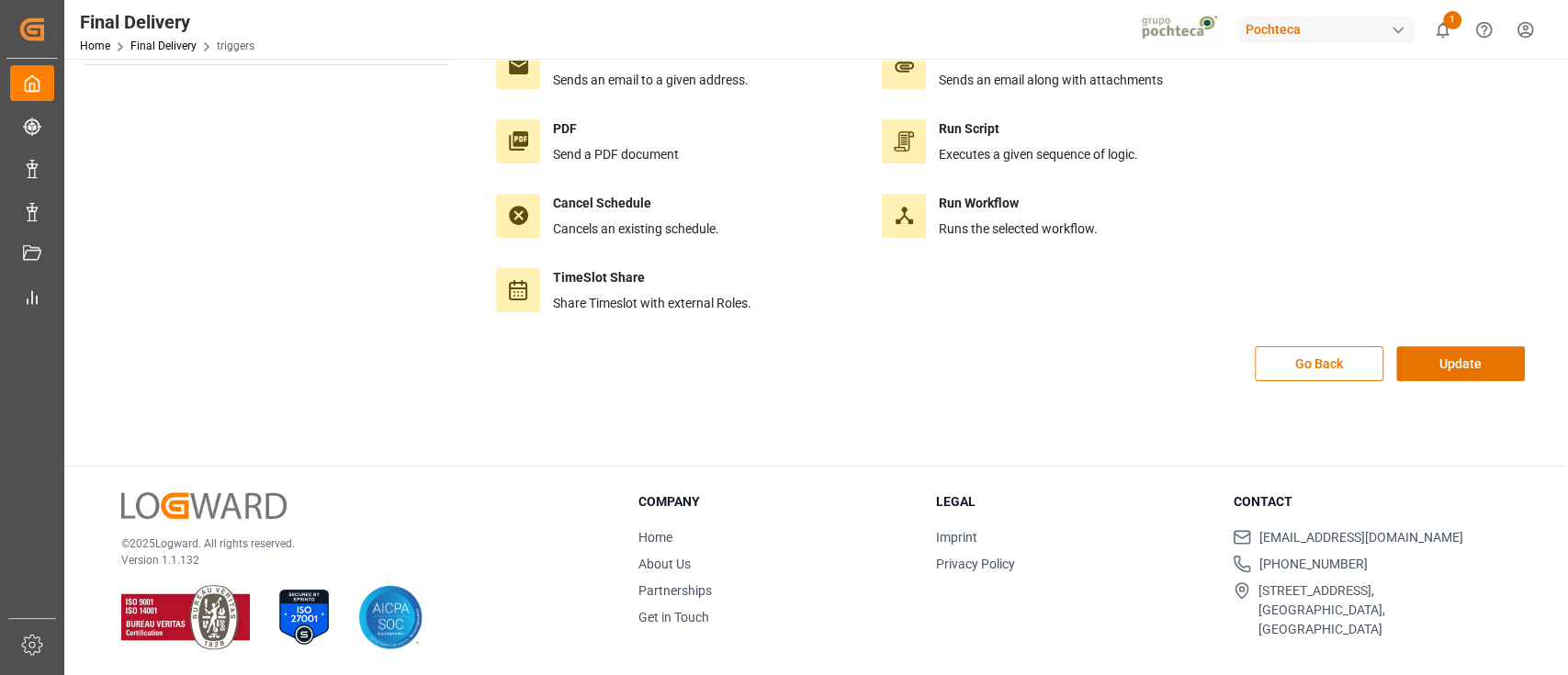
scroll to position [205, 0]
click at [1475, 367] on button "Update" at bounding box center [1460, 364] width 128 height 35
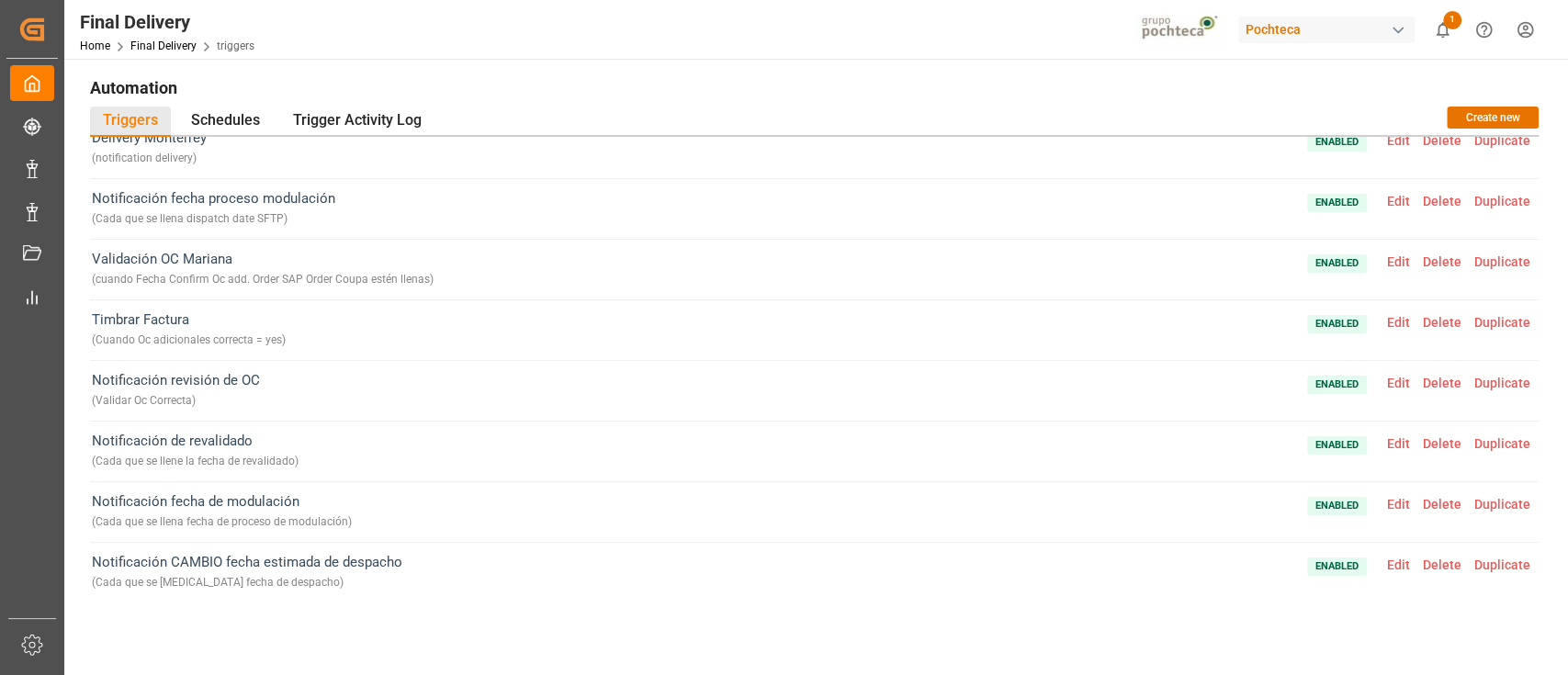
scroll to position [17, 0]
click at [1397, 196] on span "Edit" at bounding box center [1398, 203] width 36 height 15
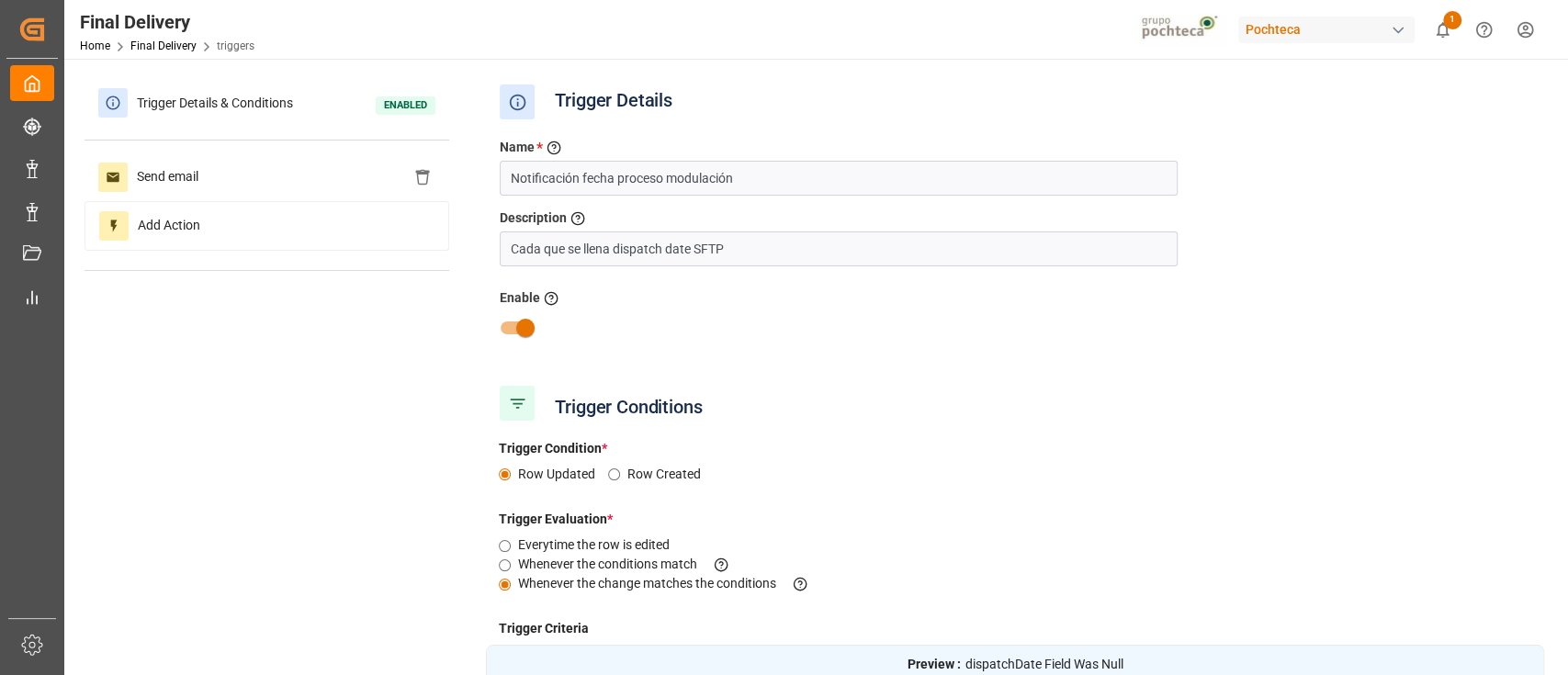
type input "Fecha de Proceso de Modulación"
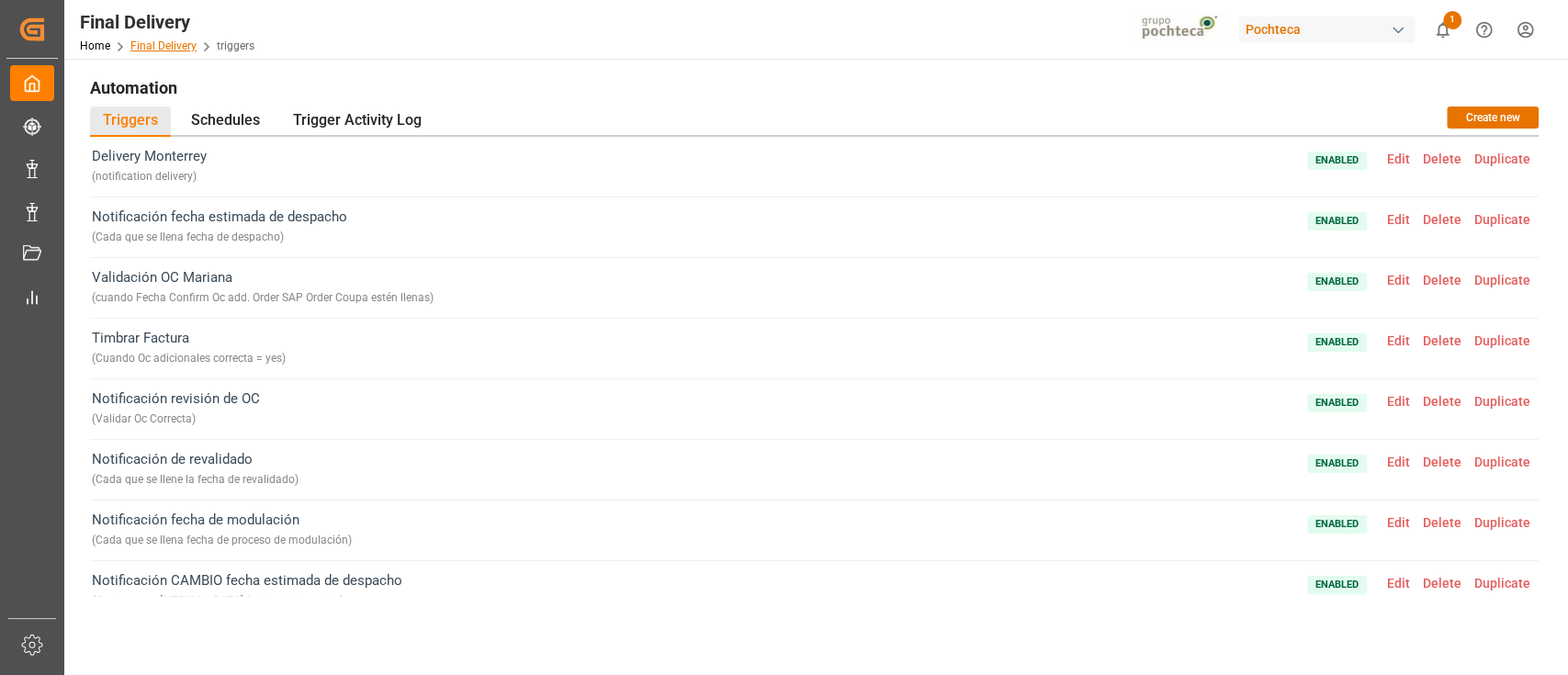
click at [160, 50] on link "Final Delivery" at bounding box center [163, 46] width 66 height 13
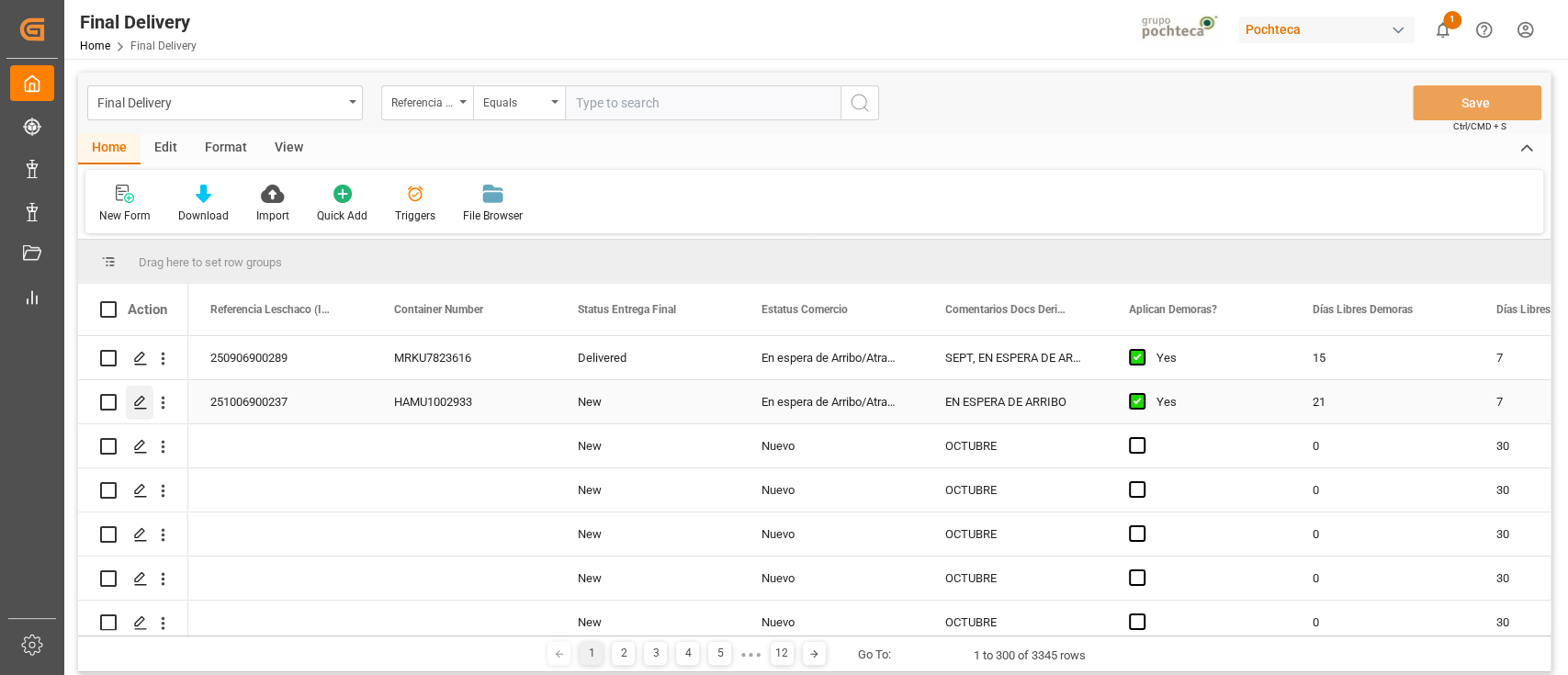
click at [144, 409] on icon "Press SPACE to select this row." at bounding box center [141, 402] width 15 height 15
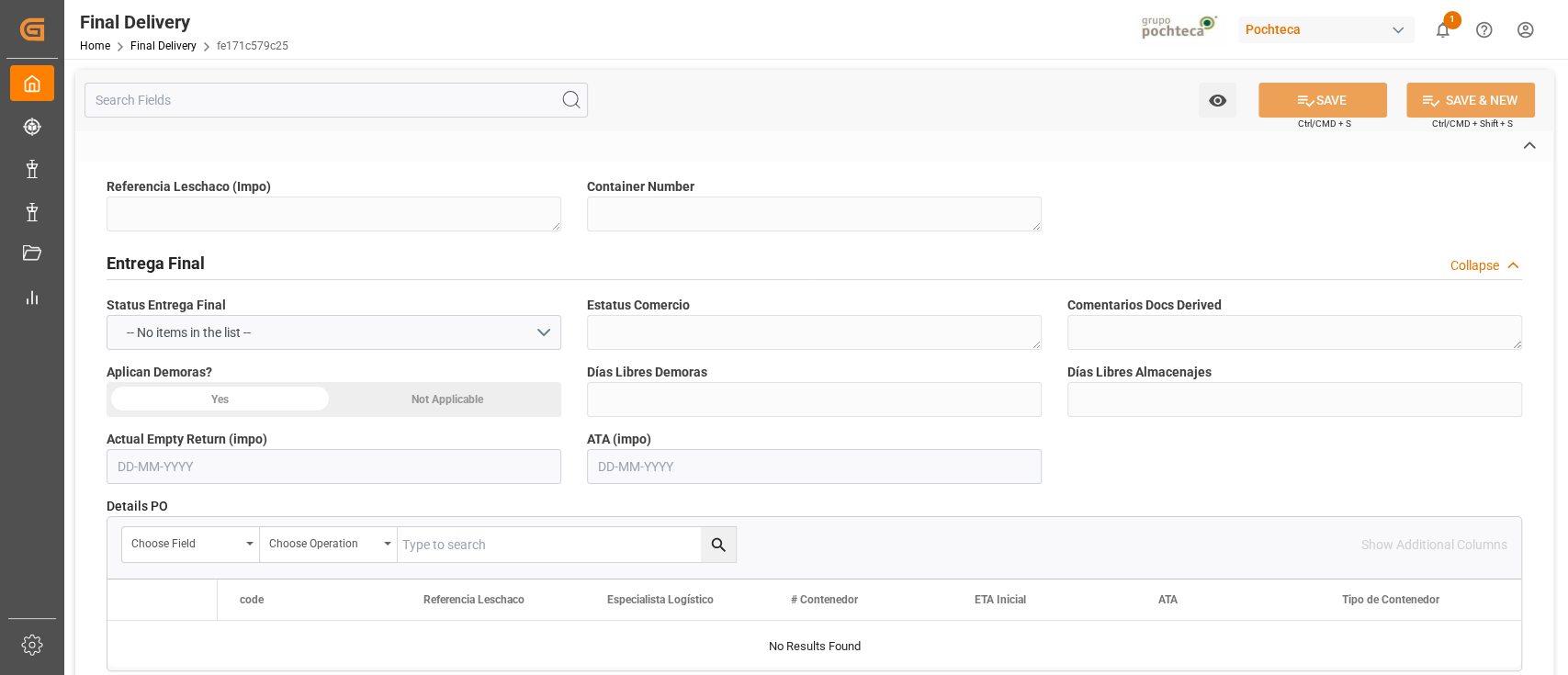
type textarea "251006900237"
type textarea "HAMU1002933"
type textarea "En espera de Arribo/Atraque"
type textarea "EN ESPERA DE ARRIBO"
type textarea "Paola Díaz López"
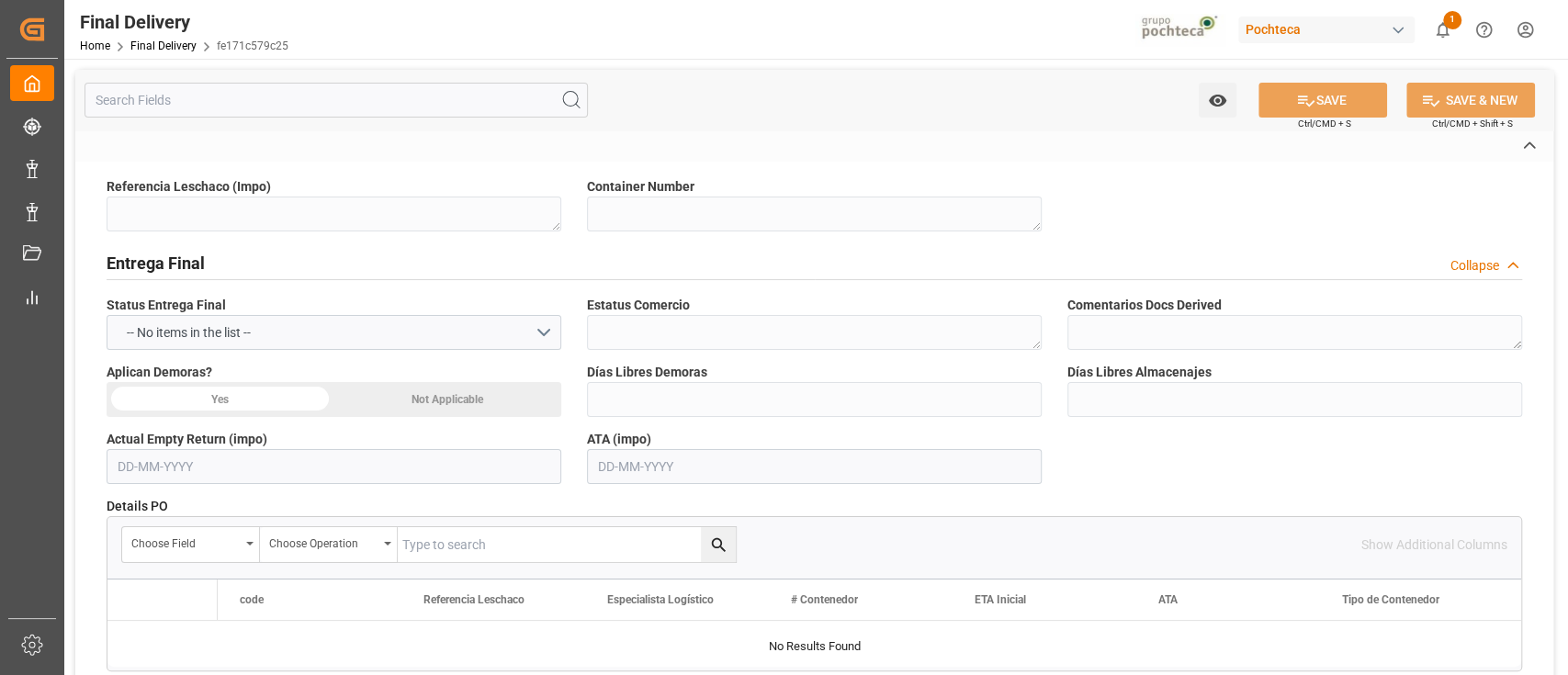
type input "ICAVE"
type textarea "25 43 1742 5002853"
type textarea "K+S MINERALS AND AGRICULTURE GMBH"
type textarea "Veracruz"
type textarea "San Juan / CDMX"
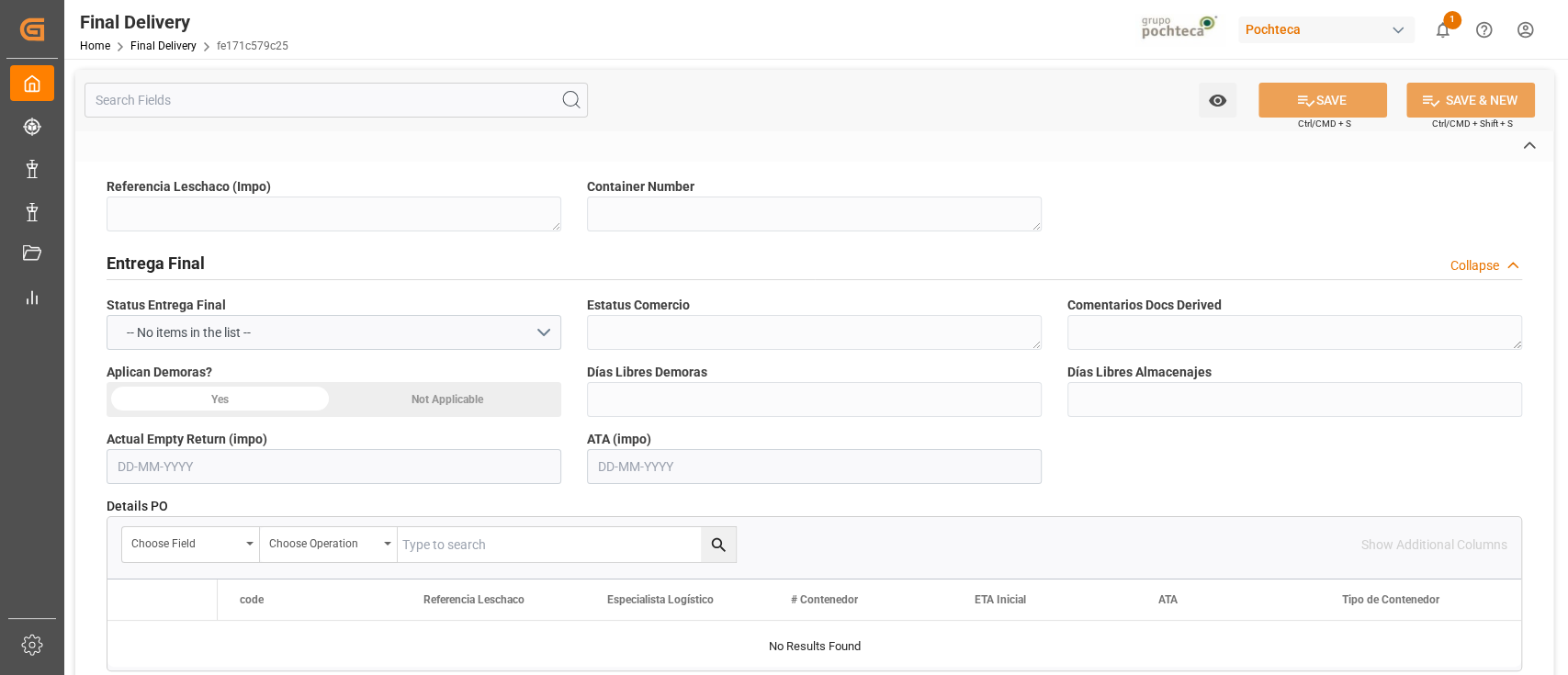
type textarea "FCL"
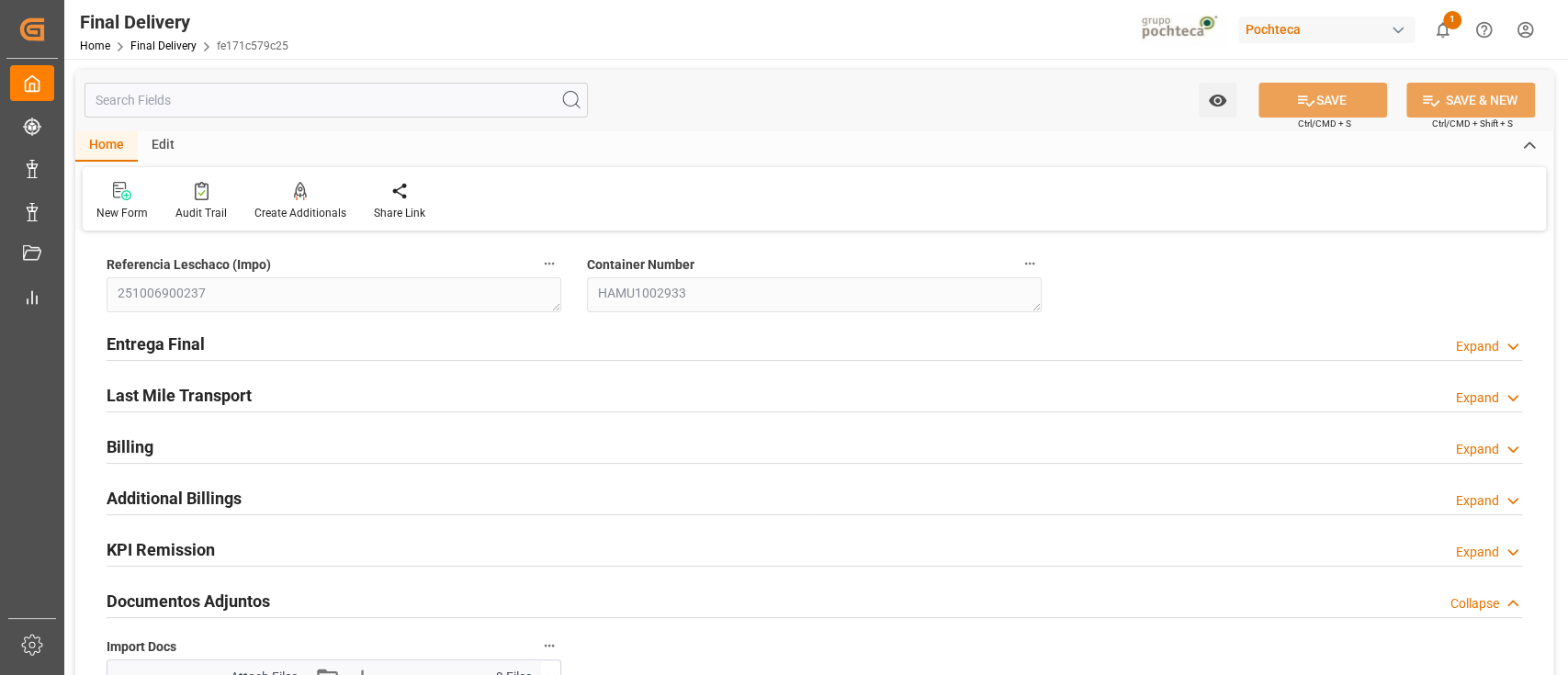
type input "21"
type input "7"
type input "22-09-2025 00:00"
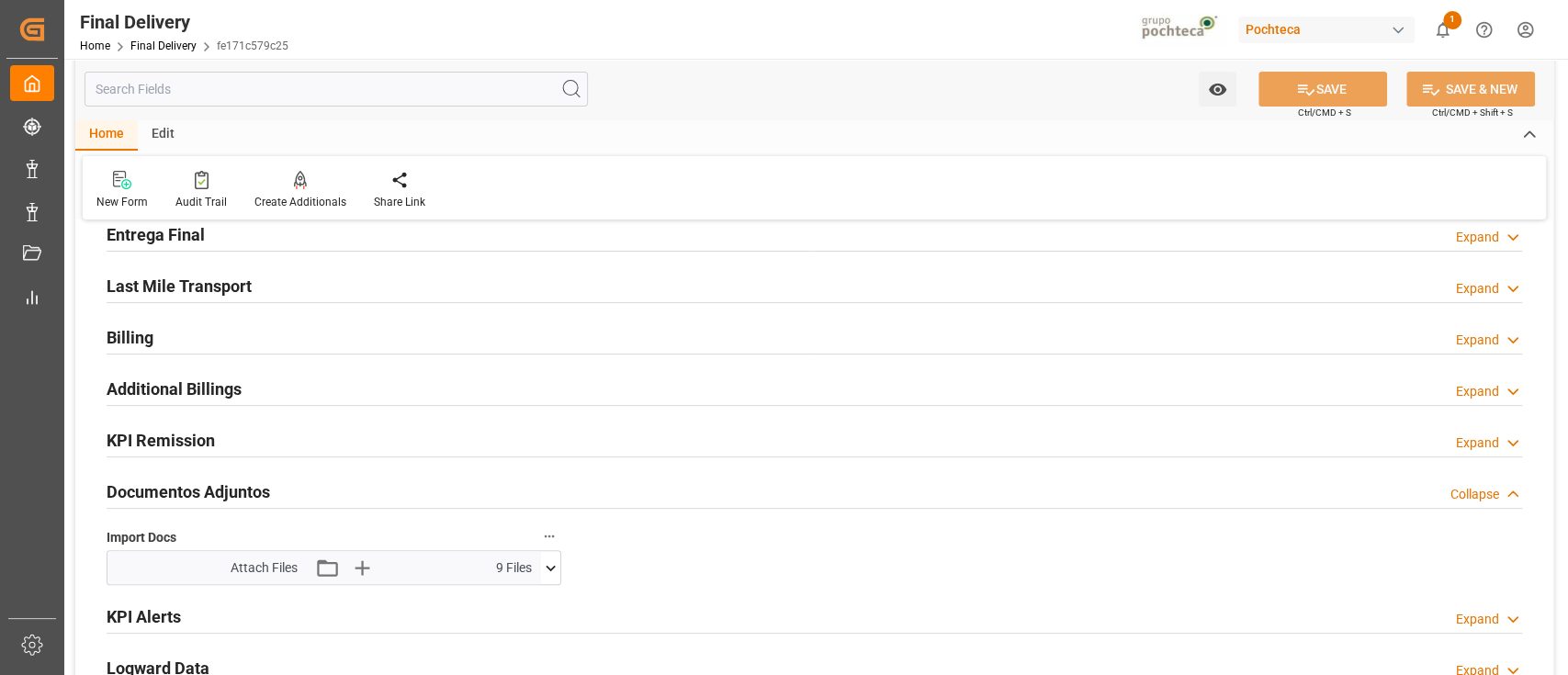
scroll to position [104, 0]
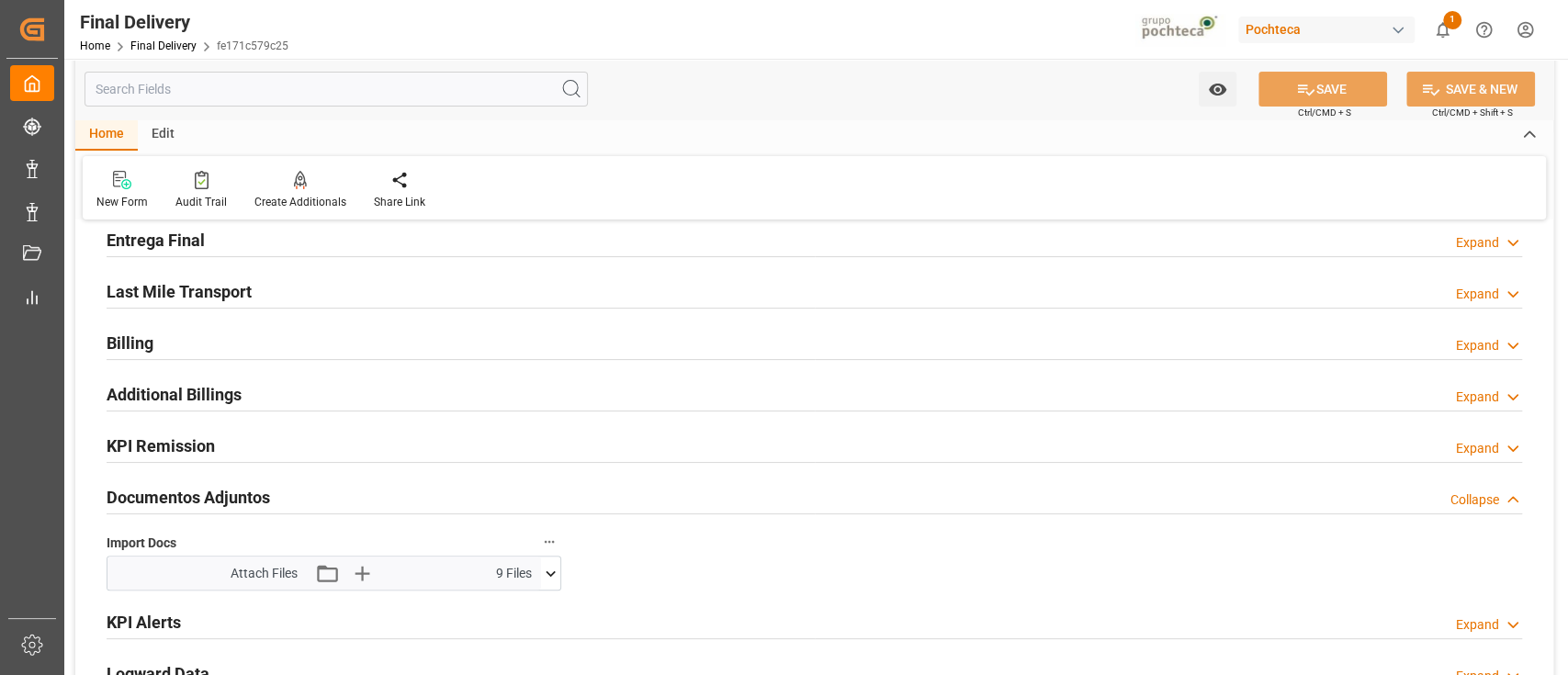
click at [654, 294] on div "Last Mile Transport Expand" at bounding box center [814, 290] width 1415 height 35
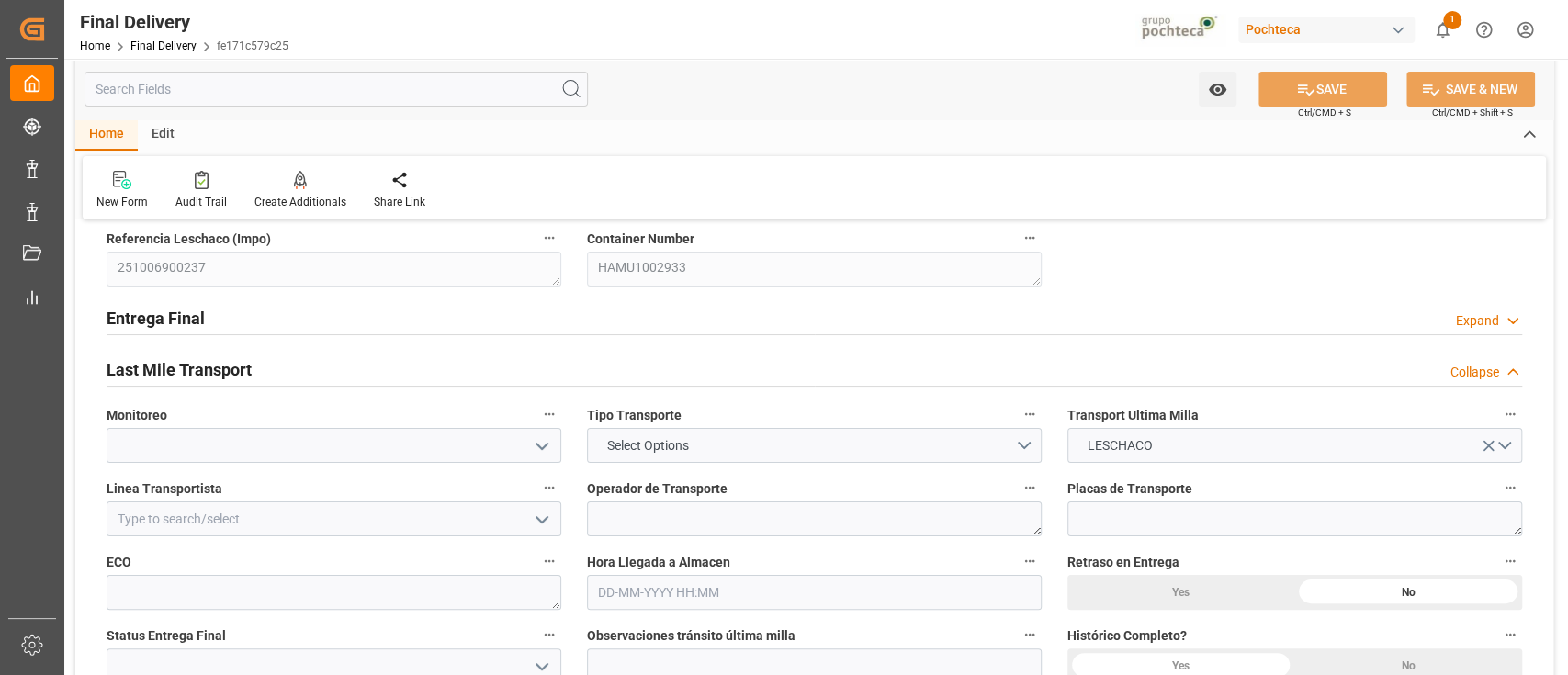
scroll to position [24, 0]
click at [639, 310] on div "Entrega Final Expand" at bounding box center [814, 318] width 1415 height 35
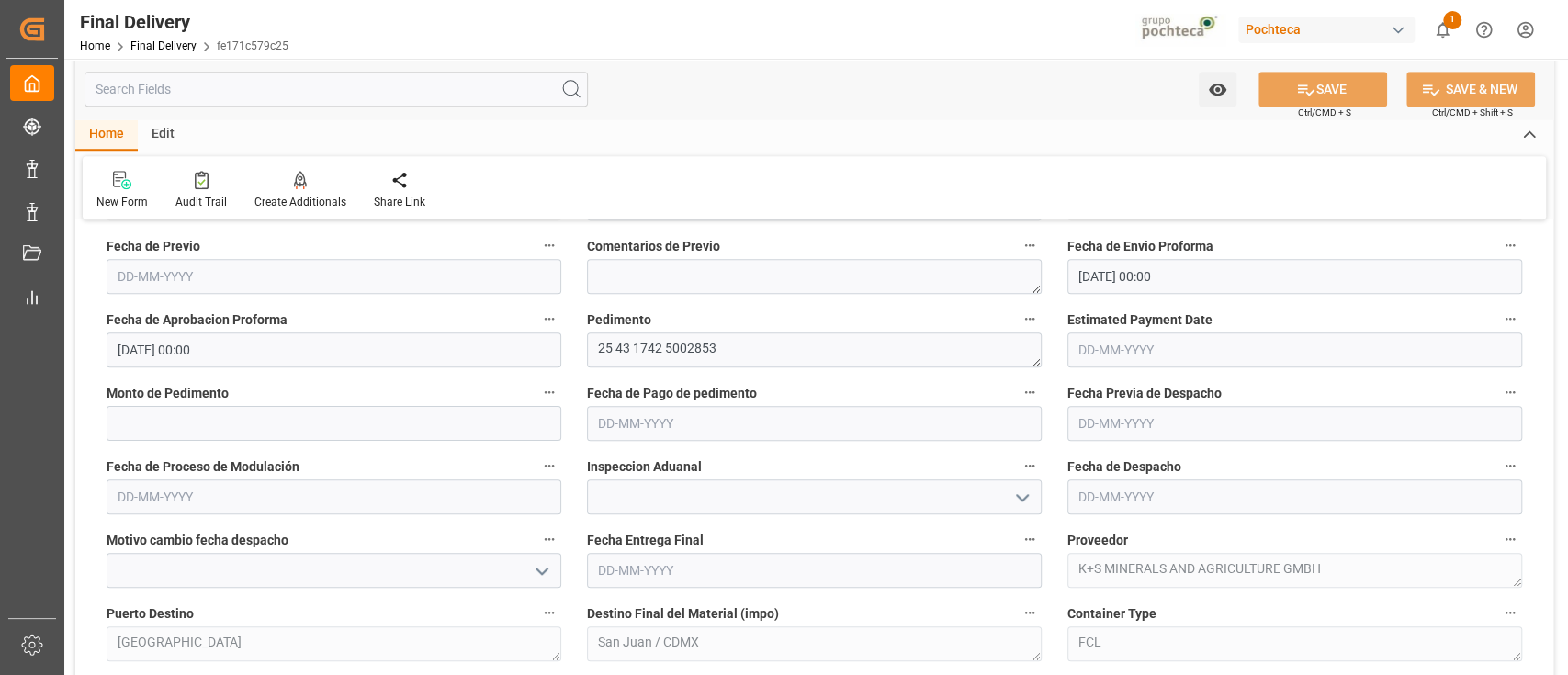
scroll to position [970, 0]
click at [1148, 484] on input "text" at bounding box center [1295, 495] width 455 height 35
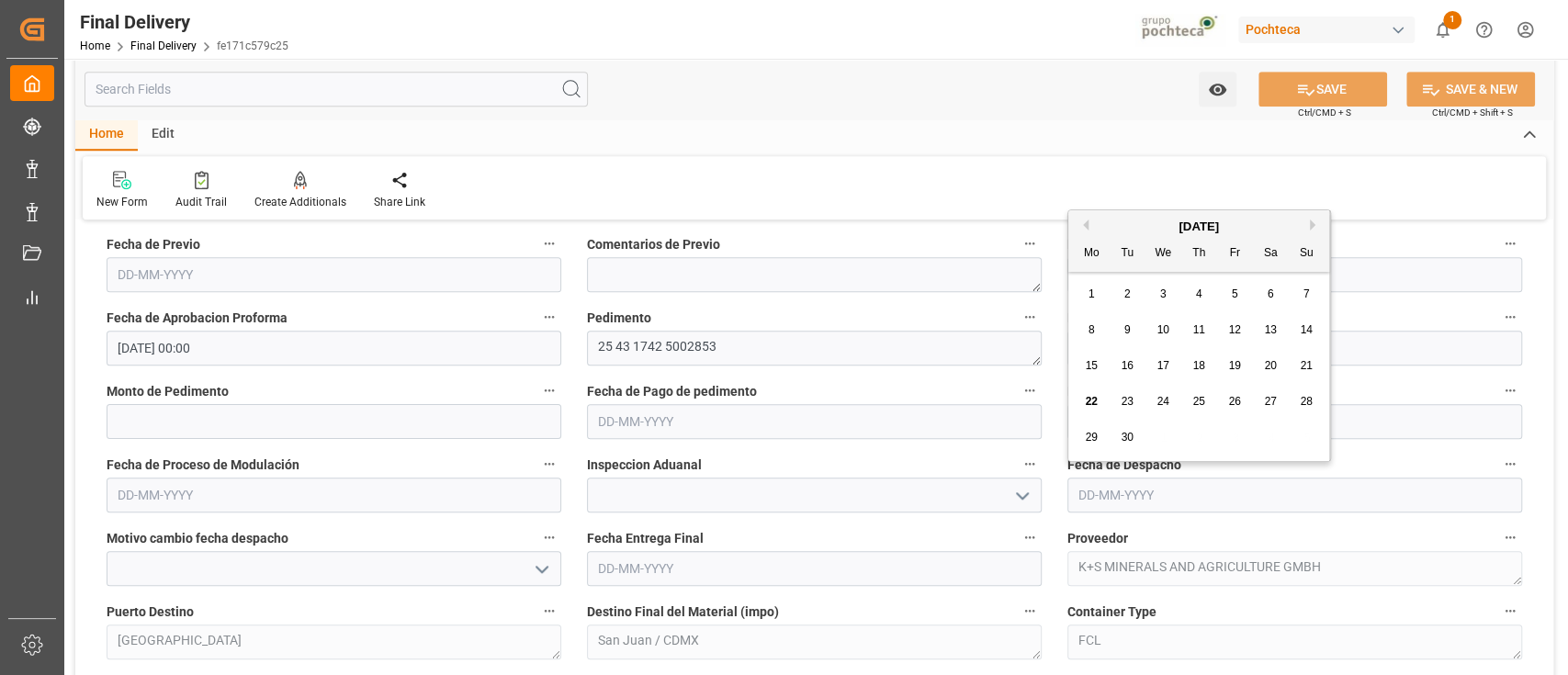
click at [1059, 312] on div "Estimated Payment Date" at bounding box center [1294, 335] width 481 height 74
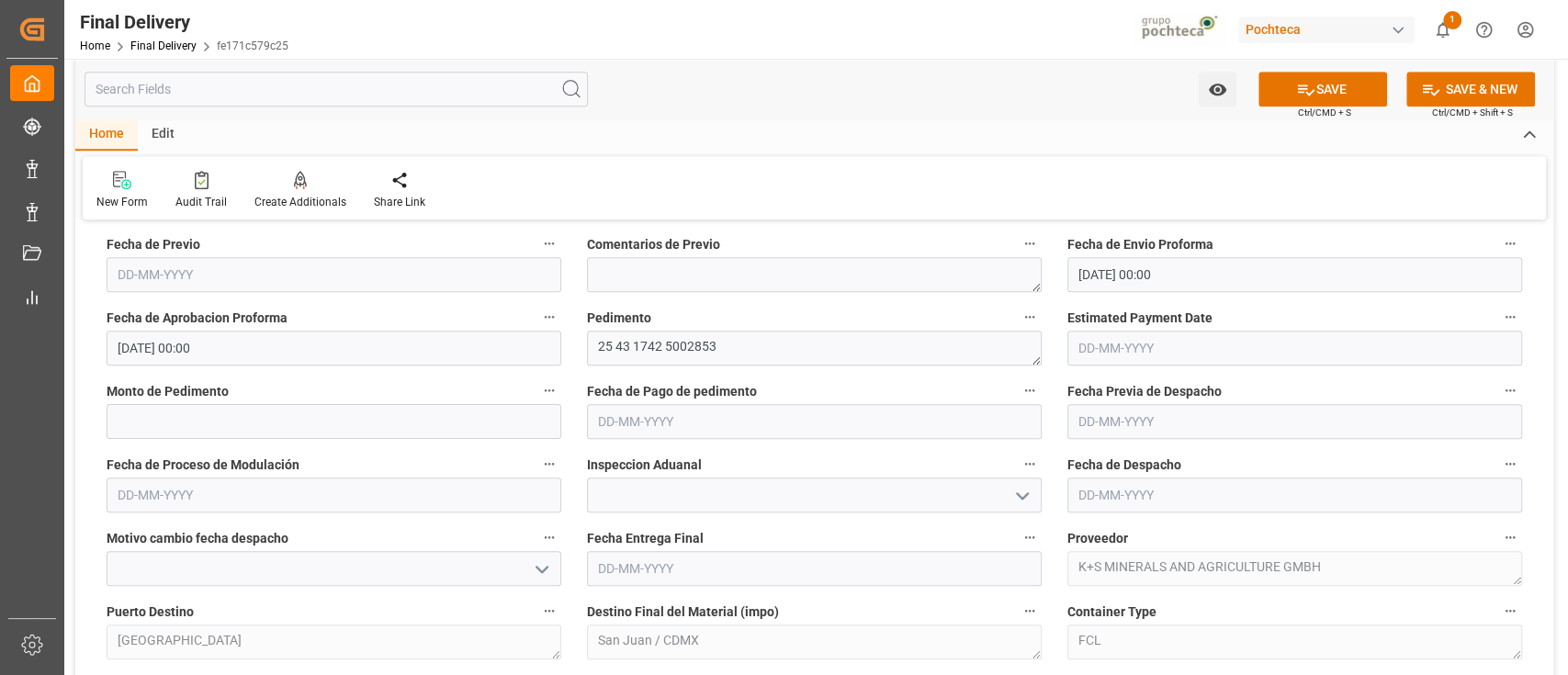
click at [1046, 424] on div "Fecha de Pago de pedimento" at bounding box center [814, 409] width 481 height 74
click at [1054, 494] on div "Fecha de Despacho" at bounding box center [1294, 482] width 481 height 74
click at [529, 570] on button "open menu" at bounding box center [540, 569] width 27 height 28
click at [531, 570] on icon "close menu" at bounding box center [541, 569] width 22 height 22
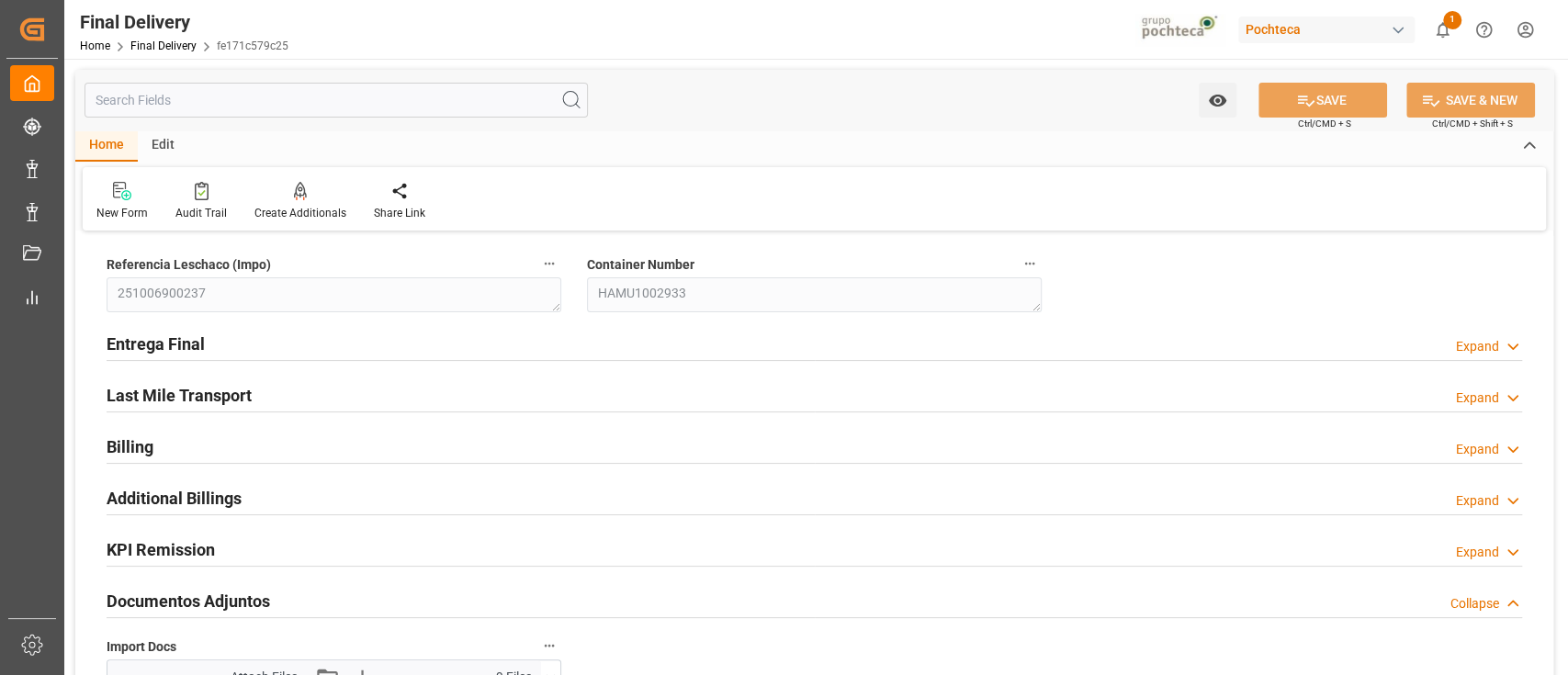
click at [174, 138] on div "Edit" at bounding box center [163, 145] width 51 height 31
click at [424, 193] on icon at bounding box center [423, 191] width 18 height 18
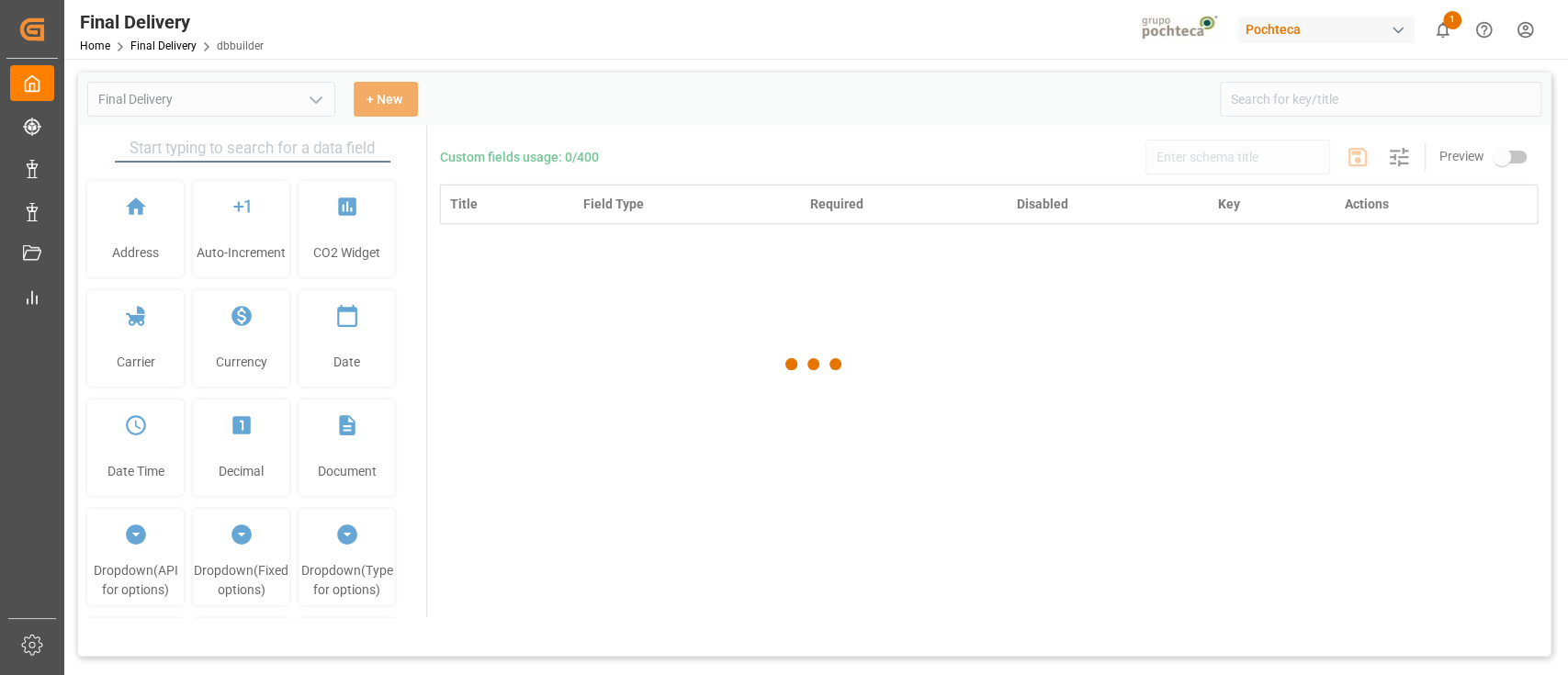
type input "Final Delivery"
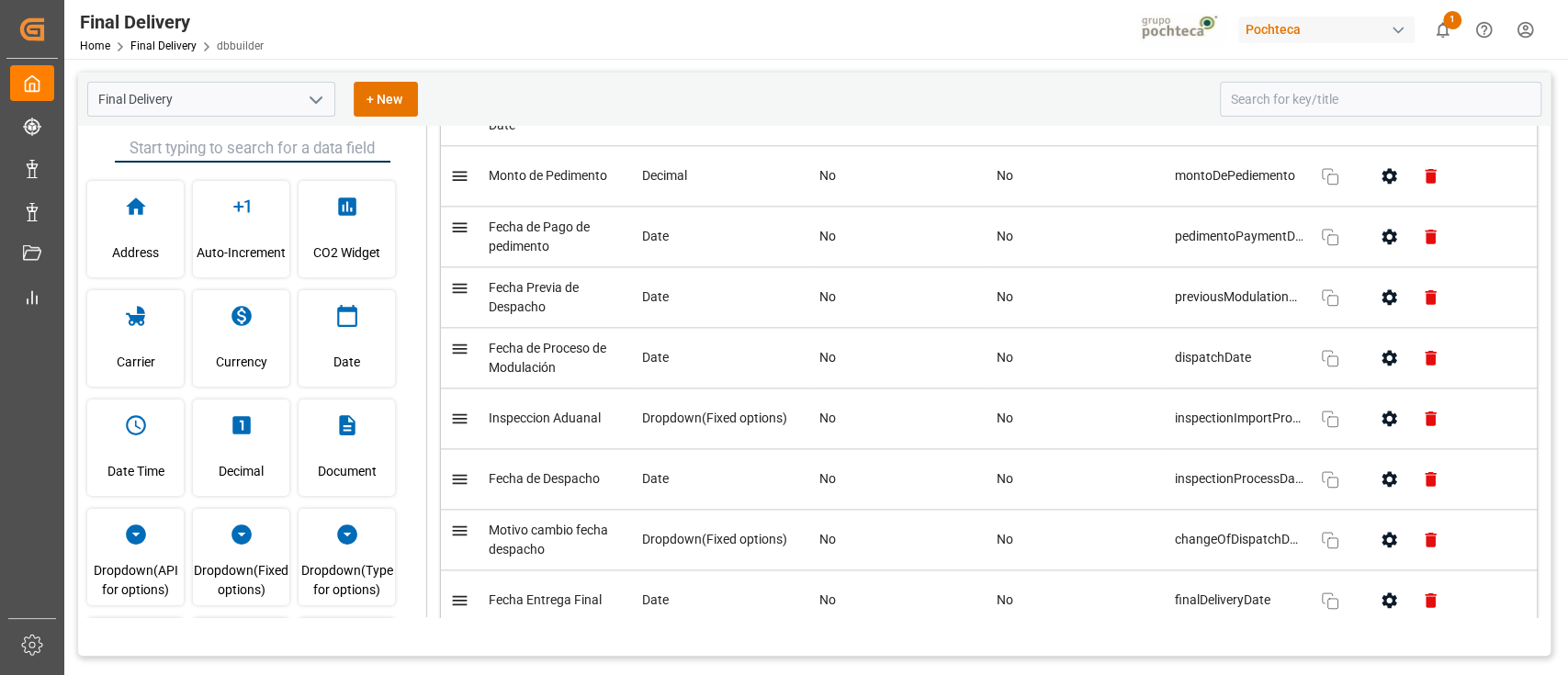
scroll to position [1653, 0]
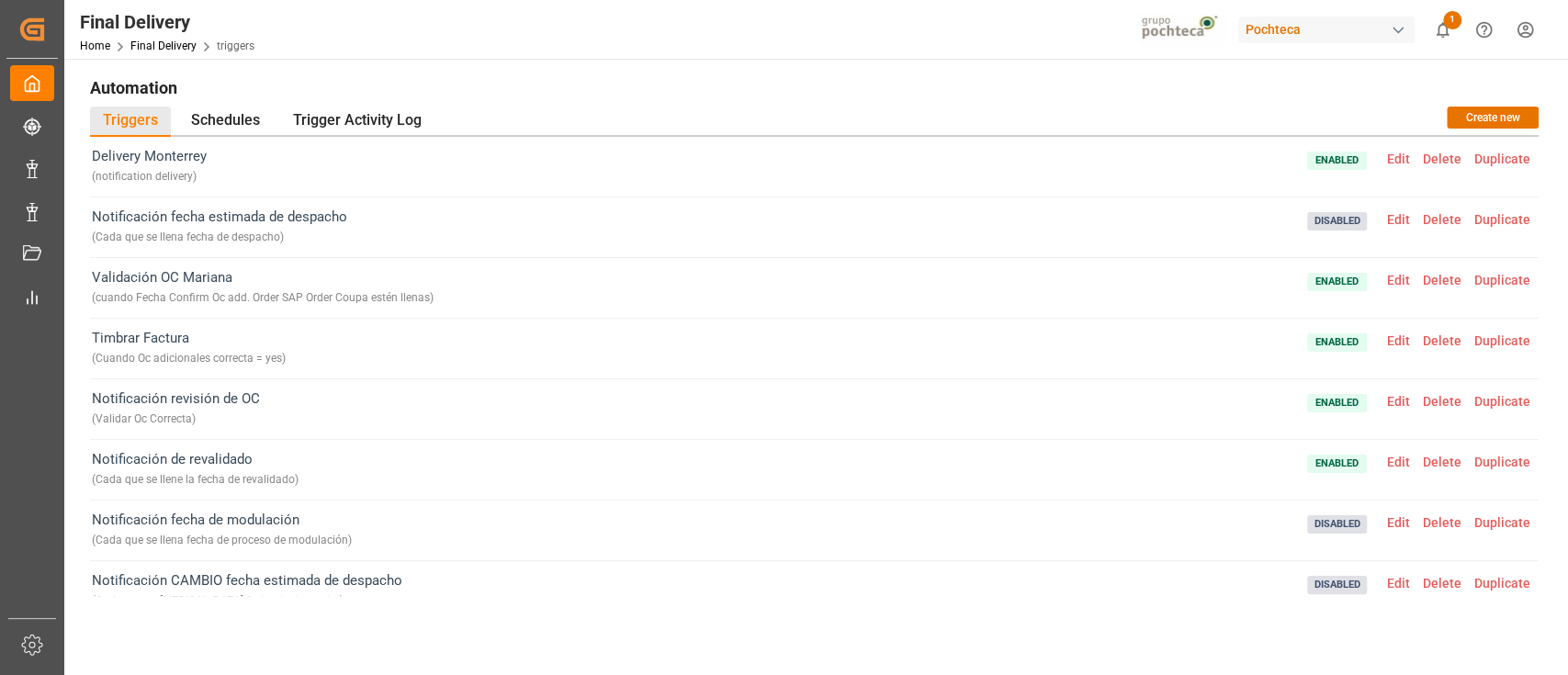
click at [1394, 219] on span "Edit" at bounding box center [1398, 220] width 36 height 15
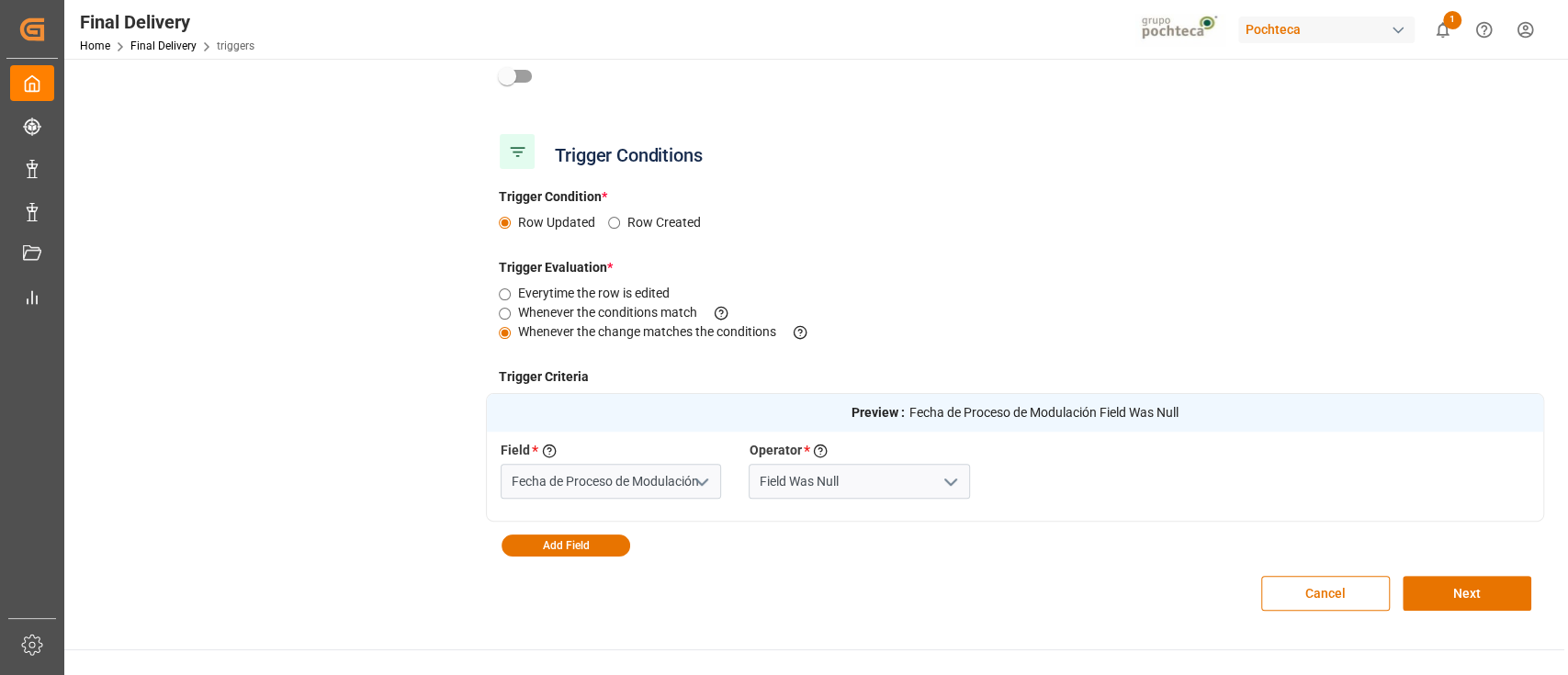
scroll to position [258, 0]
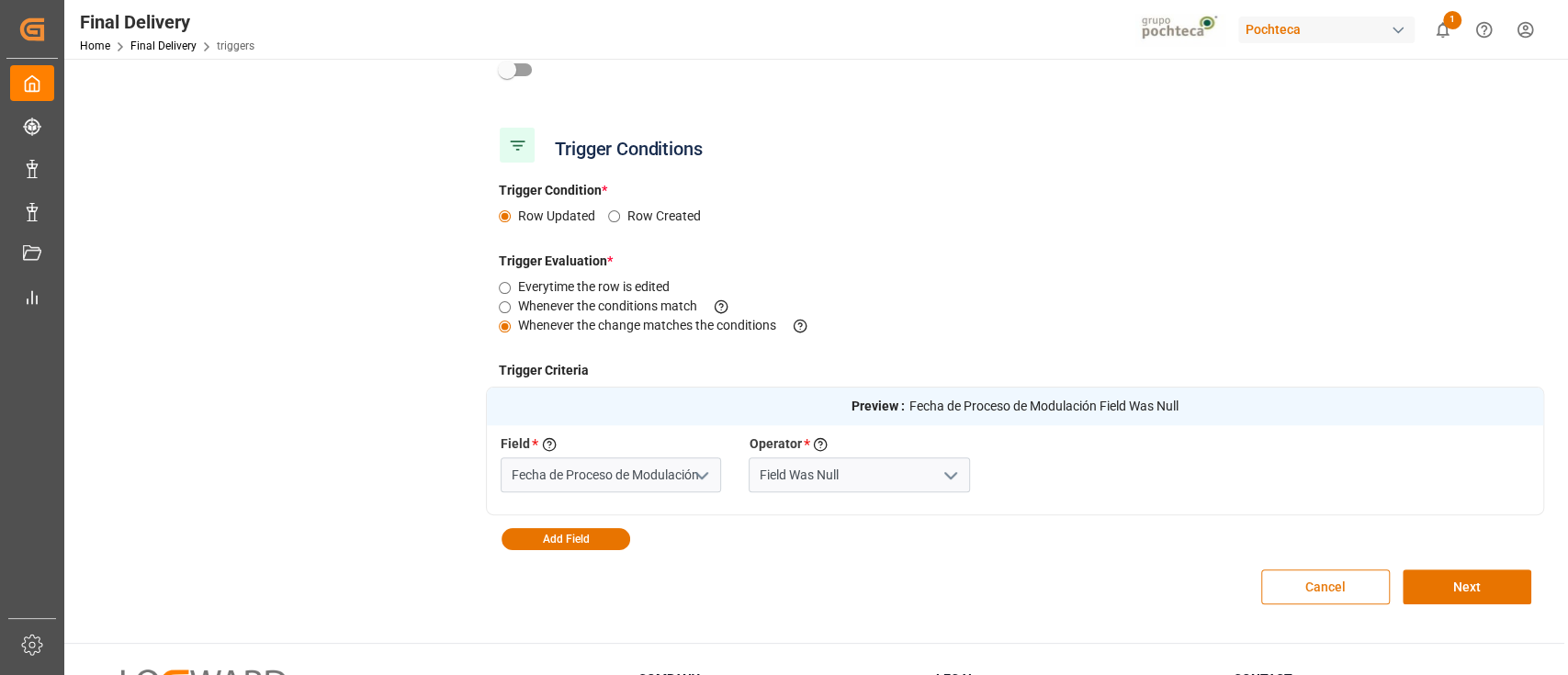
click at [1290, 594] on button "Cancel" at bounding box center [1325, 586] width 128 height 35
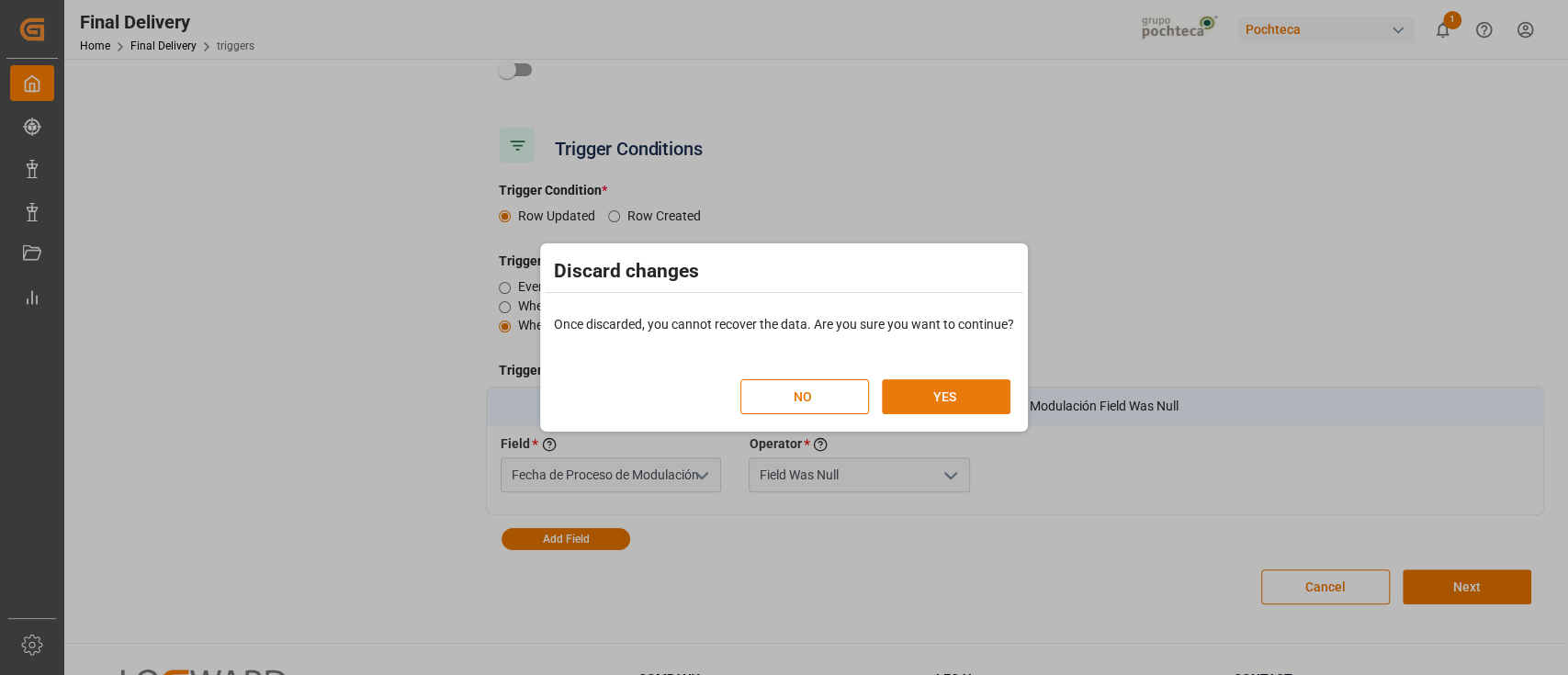
click at [985, 393] on button "YES" at bounding box center [946, 397] width 128 height 35
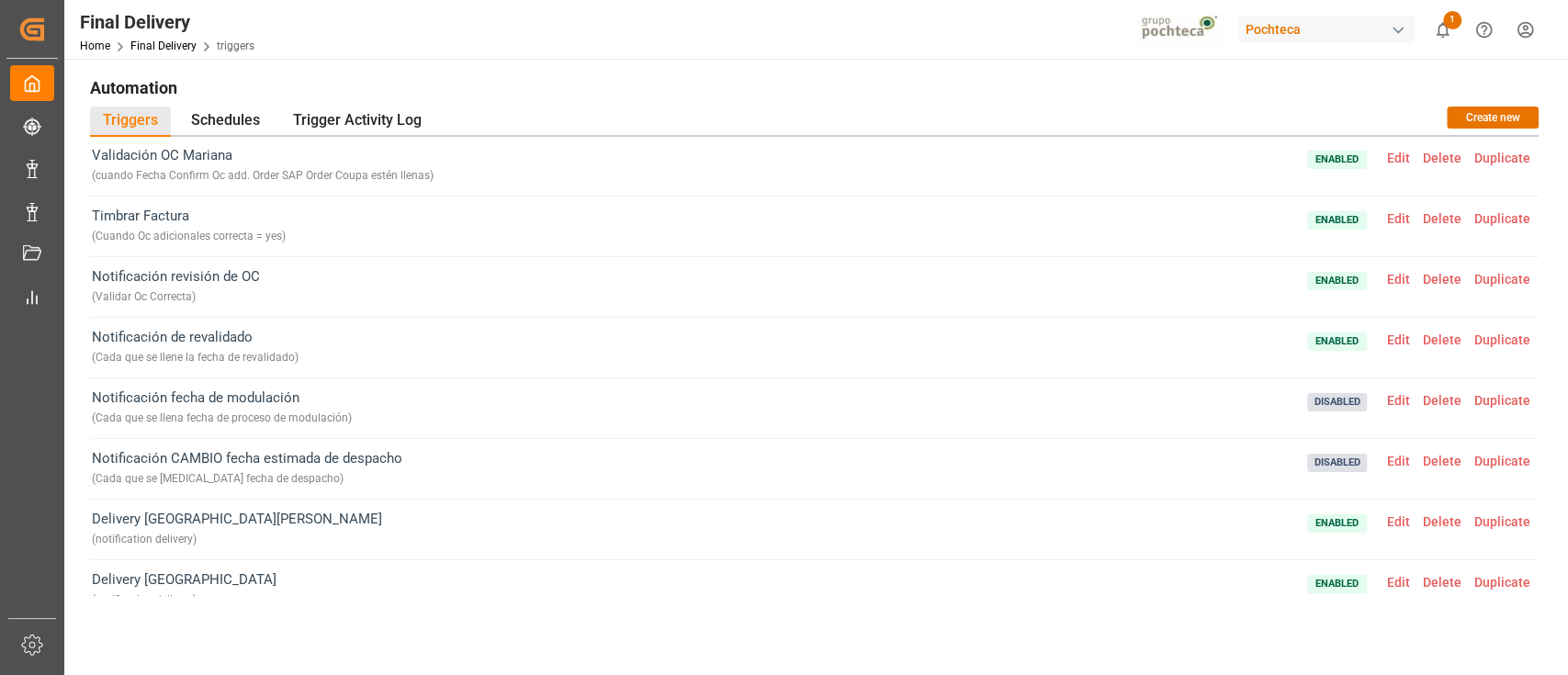
scroll to position [0, 0]
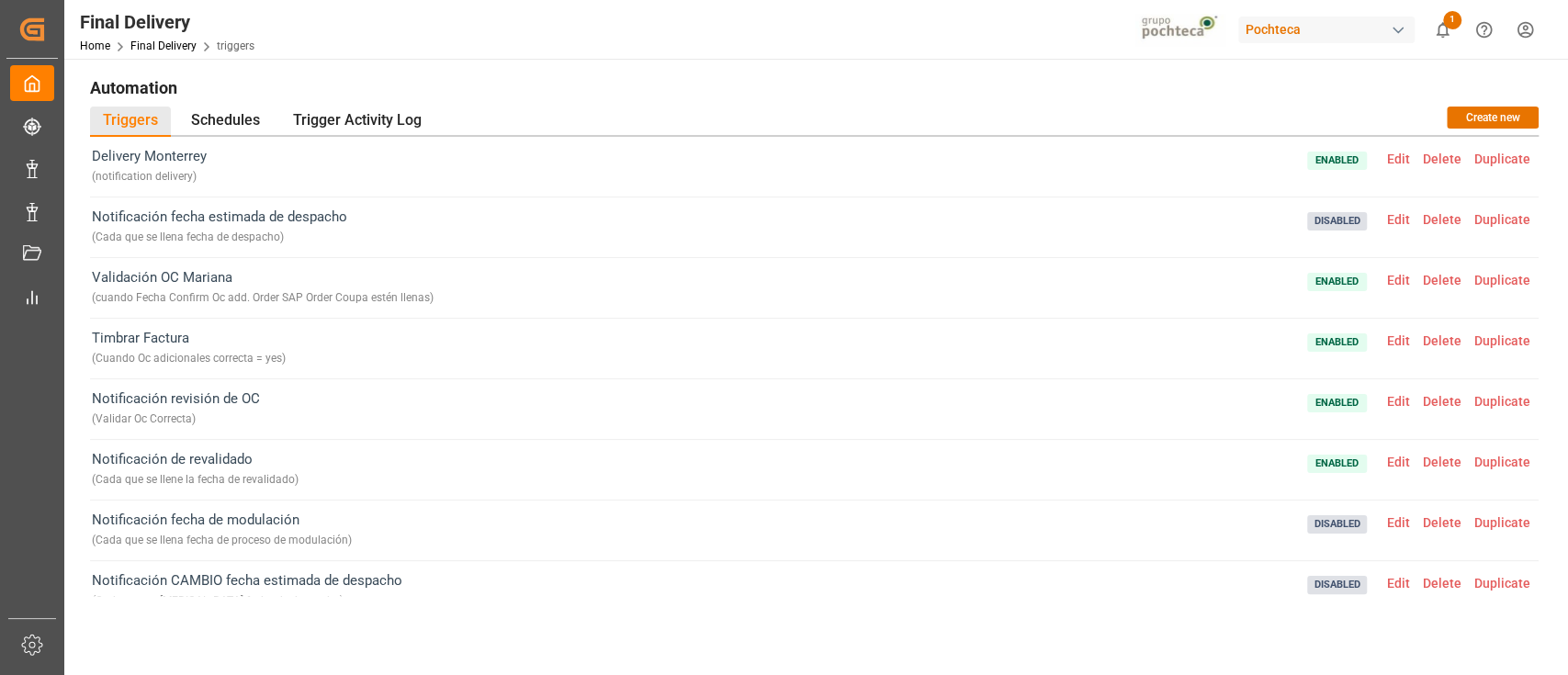
click at [1387, 217] on span "Edit" at bounding box center [1398, 220] width 36 height 15
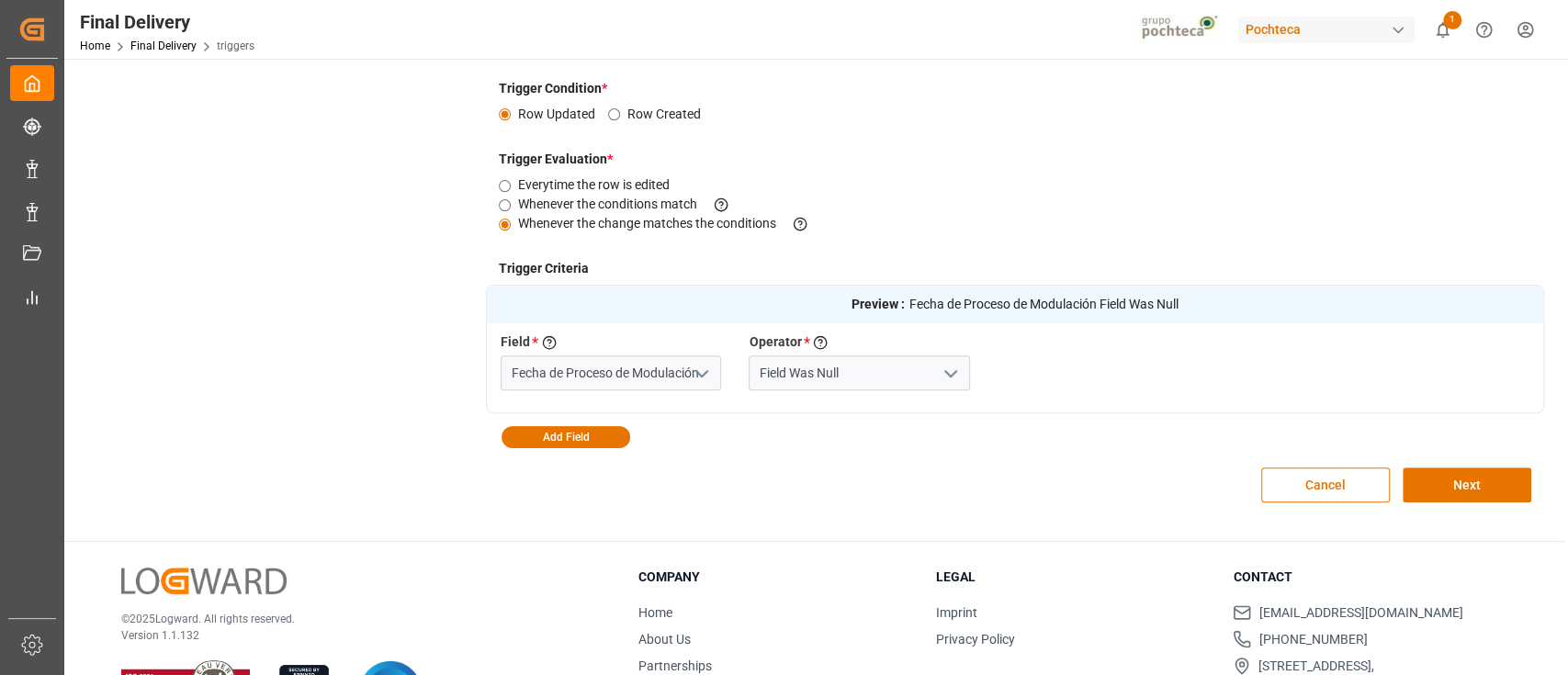
scroll to position [367, 0]
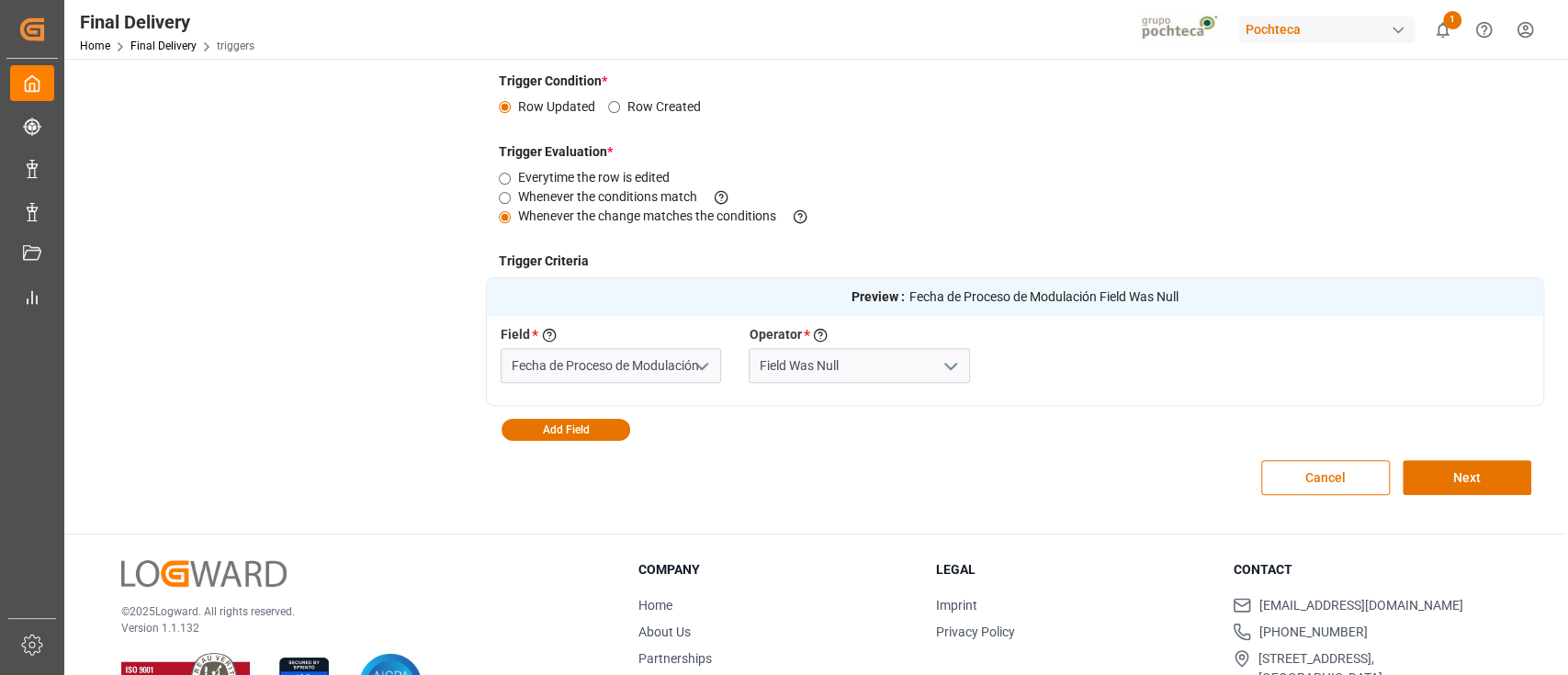
click at [704, 372] on icon "open menu" at bounding box center [701, 366] width 22 height 22
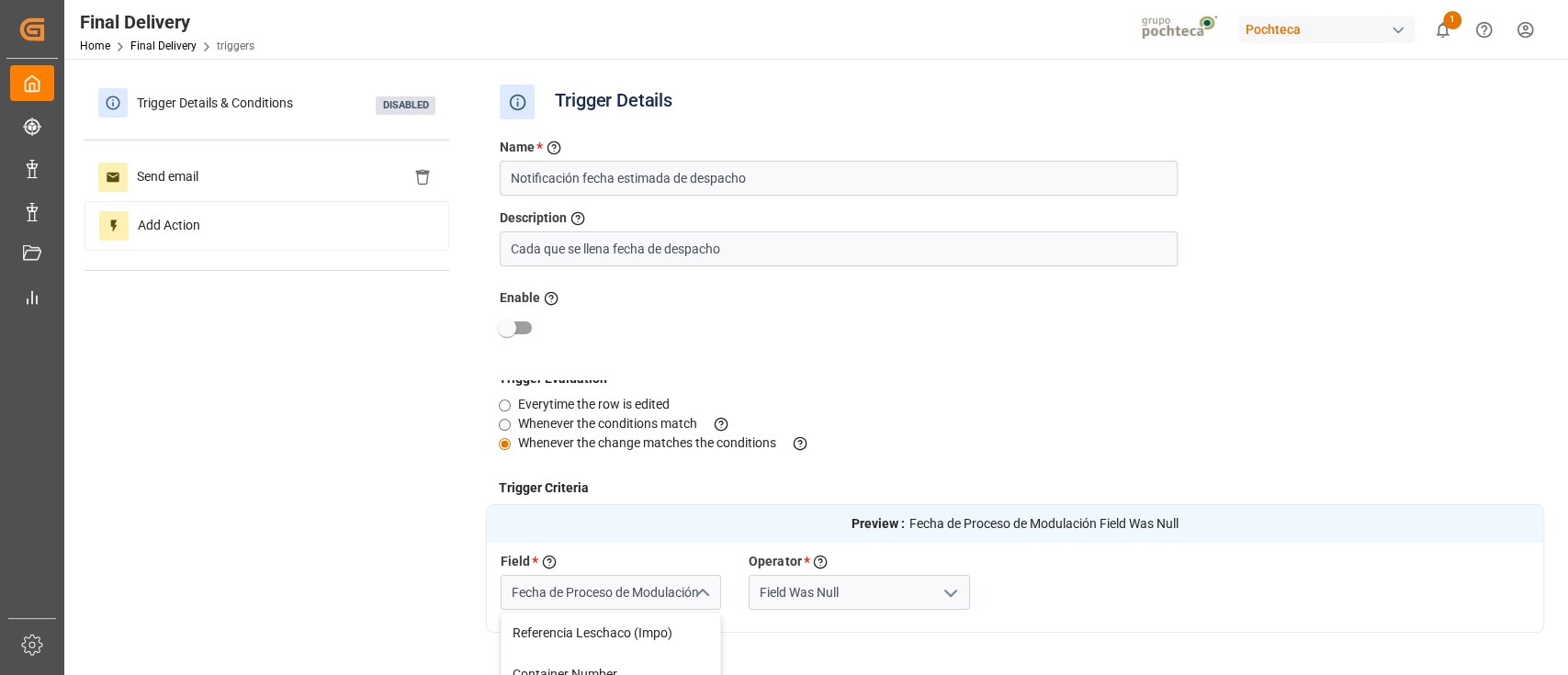
scroll to position [245, 0]
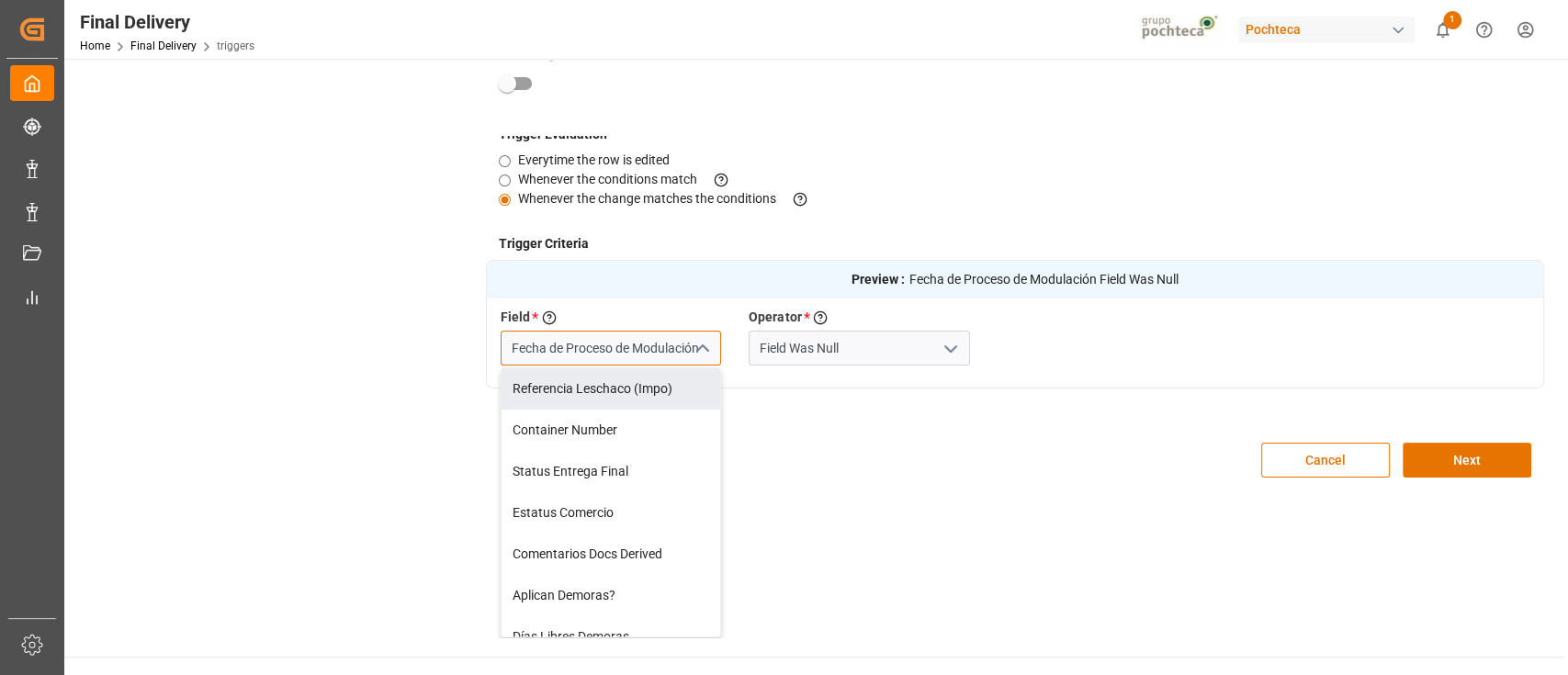
click at [676, 350] on input "Fecha de Proceso de Modulación" at bounding box center [611, 347] width 221 height 35
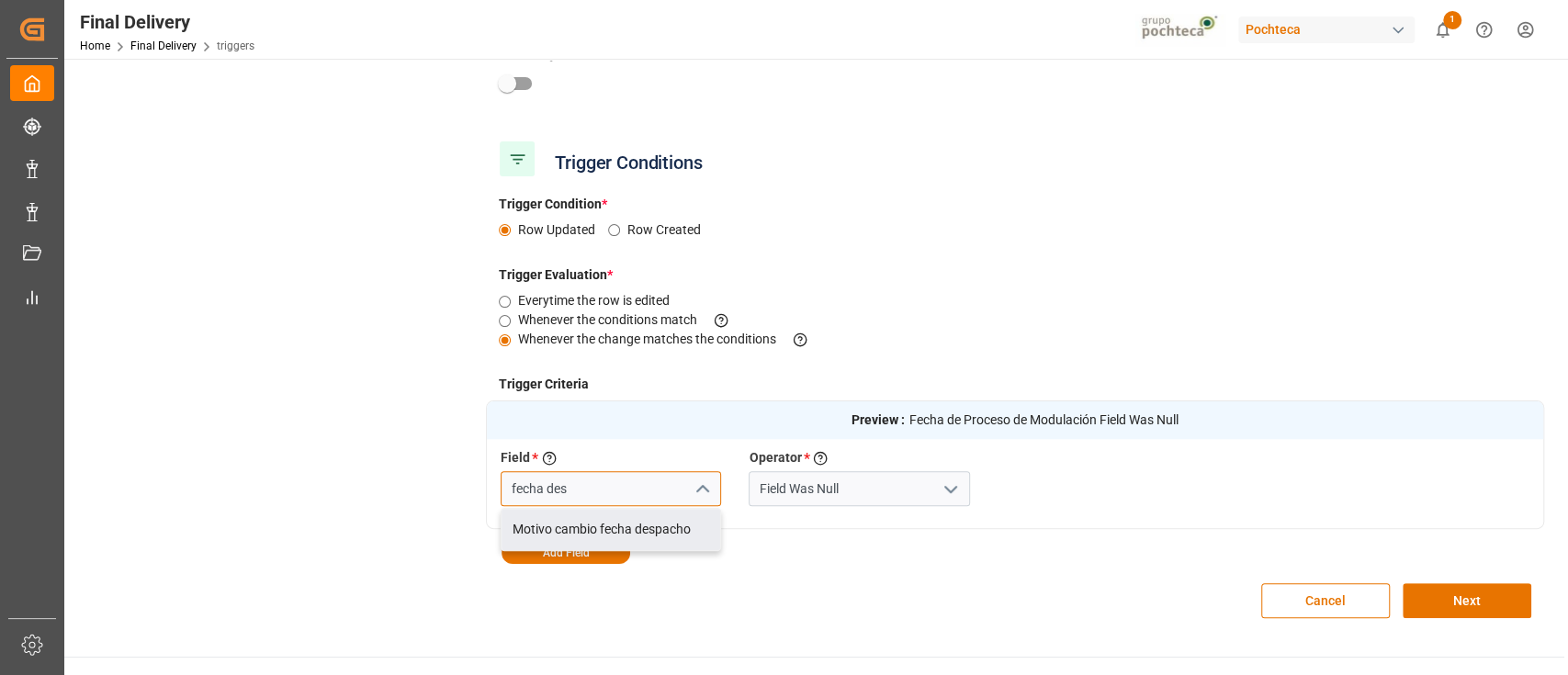
scroll to position [0, 0]
type input "f"
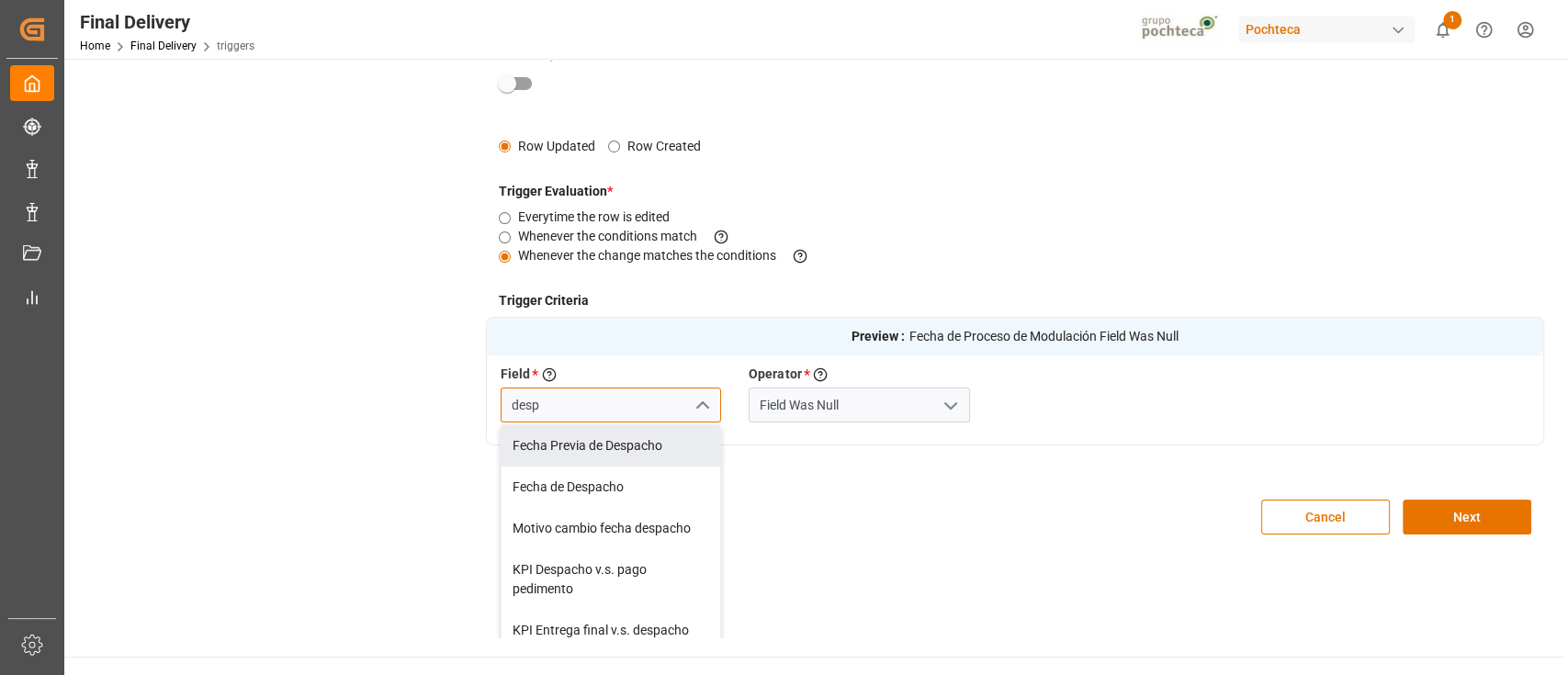
scroll to position [122, 0]
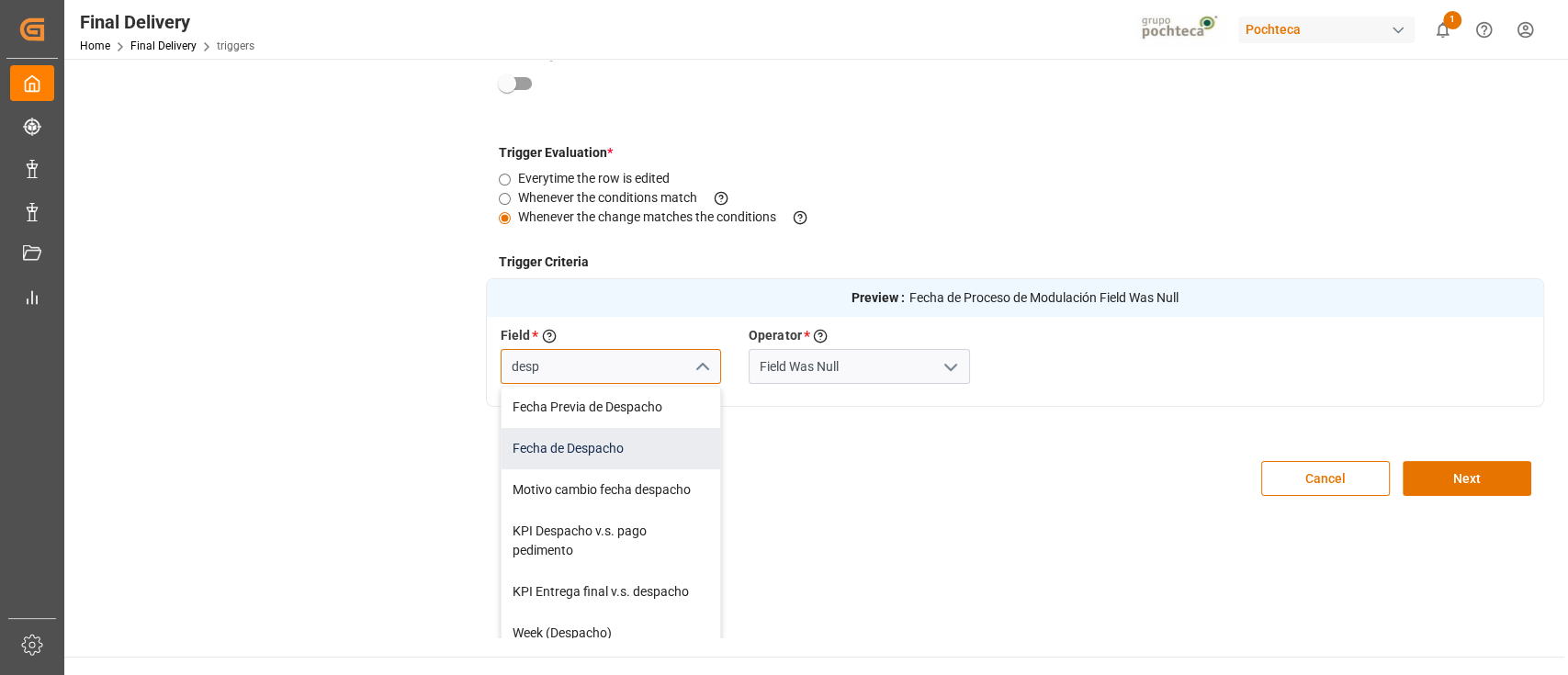
click at [631, 445] on div "Fecha de Despacho" at bounding box center [611, 448] width 219 height 42
type input "Fecha de Despacho"
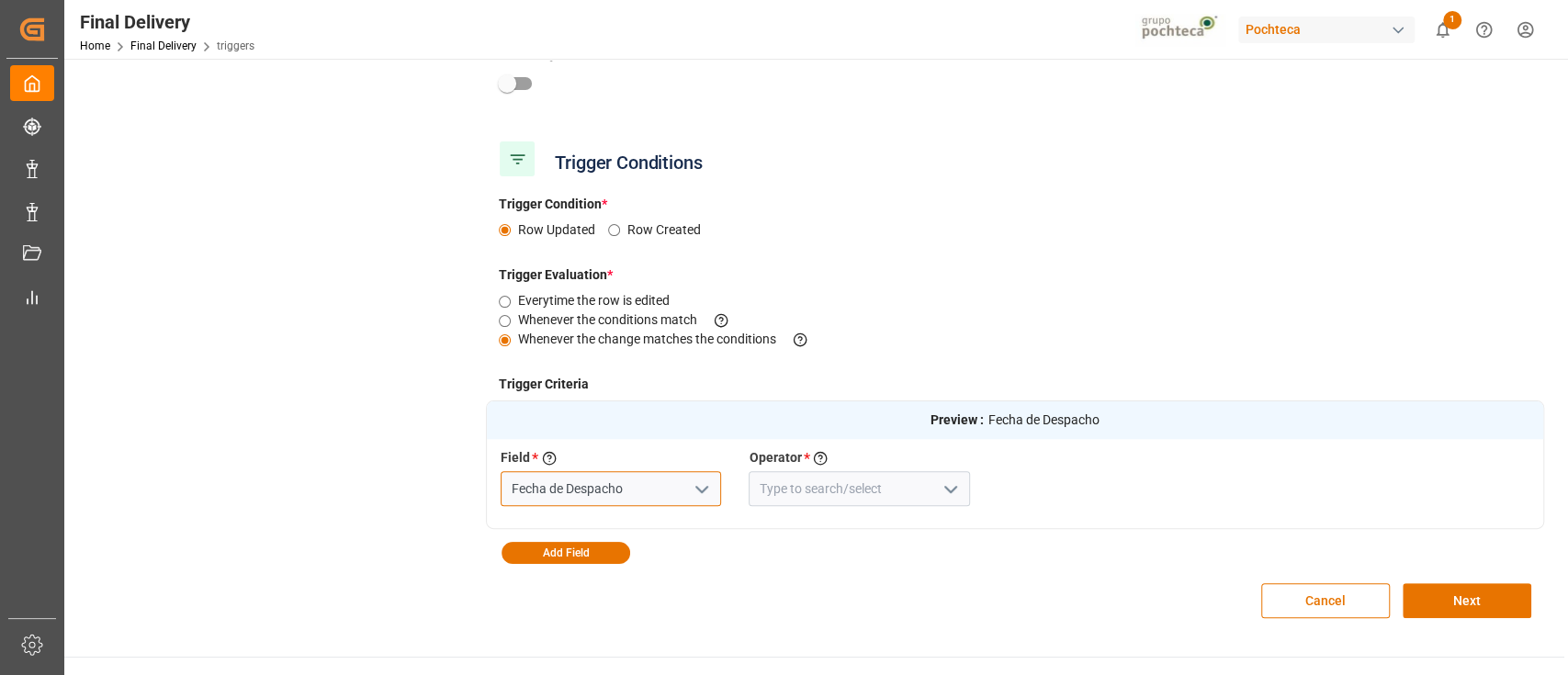
scroll to position [0, 0]
type input "Fecha de Despacho"
click at [766, 529] on div "Preview : Fecha de Despacho Field * Select a field to create a criteria Fecha d…" at bounding box center [1015, 481] width 1058 height 163
click at [954, 489] on icon "open menu" at bounding box center [950, 489] width 22 height 22
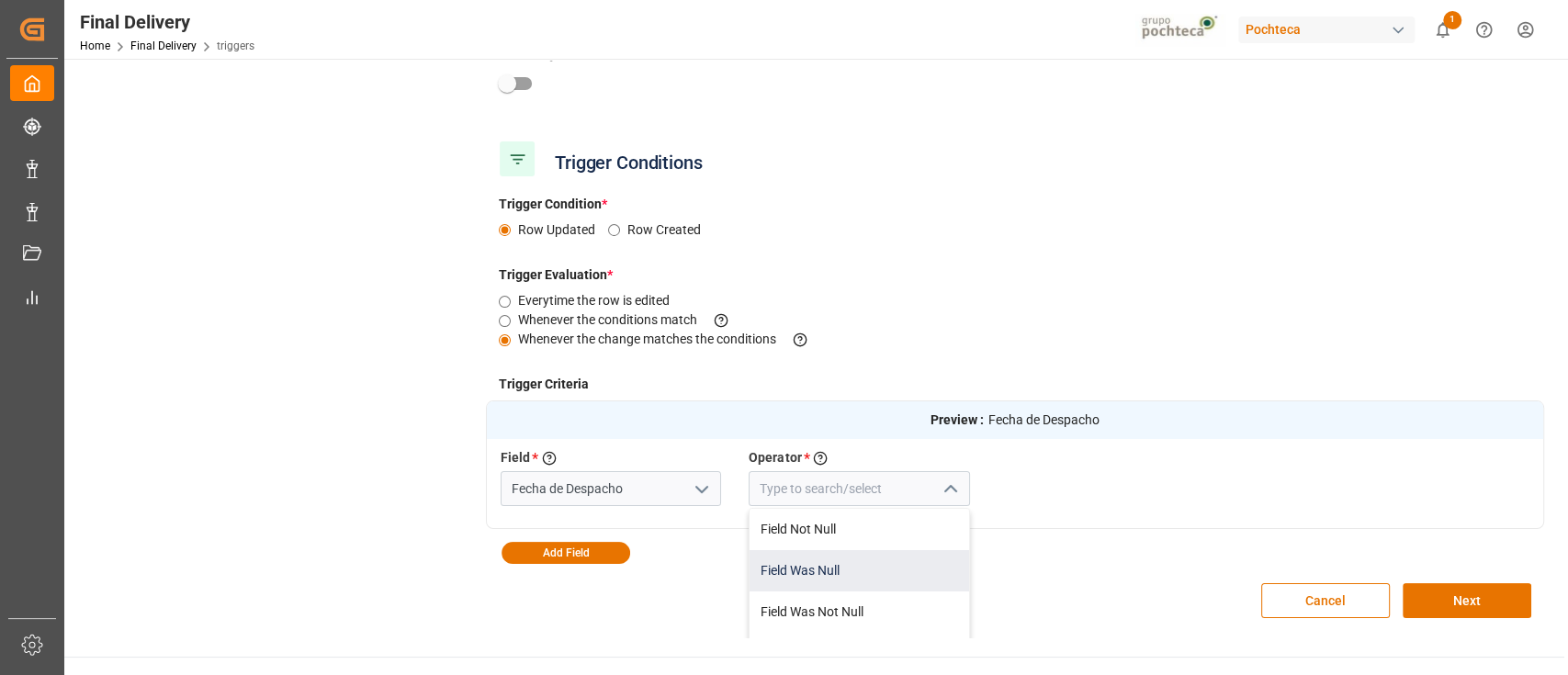
click at [862, 555] on div "Field Was Null" at bounding box center [859, 571] width 219 height 42
type input "Field Was Null"
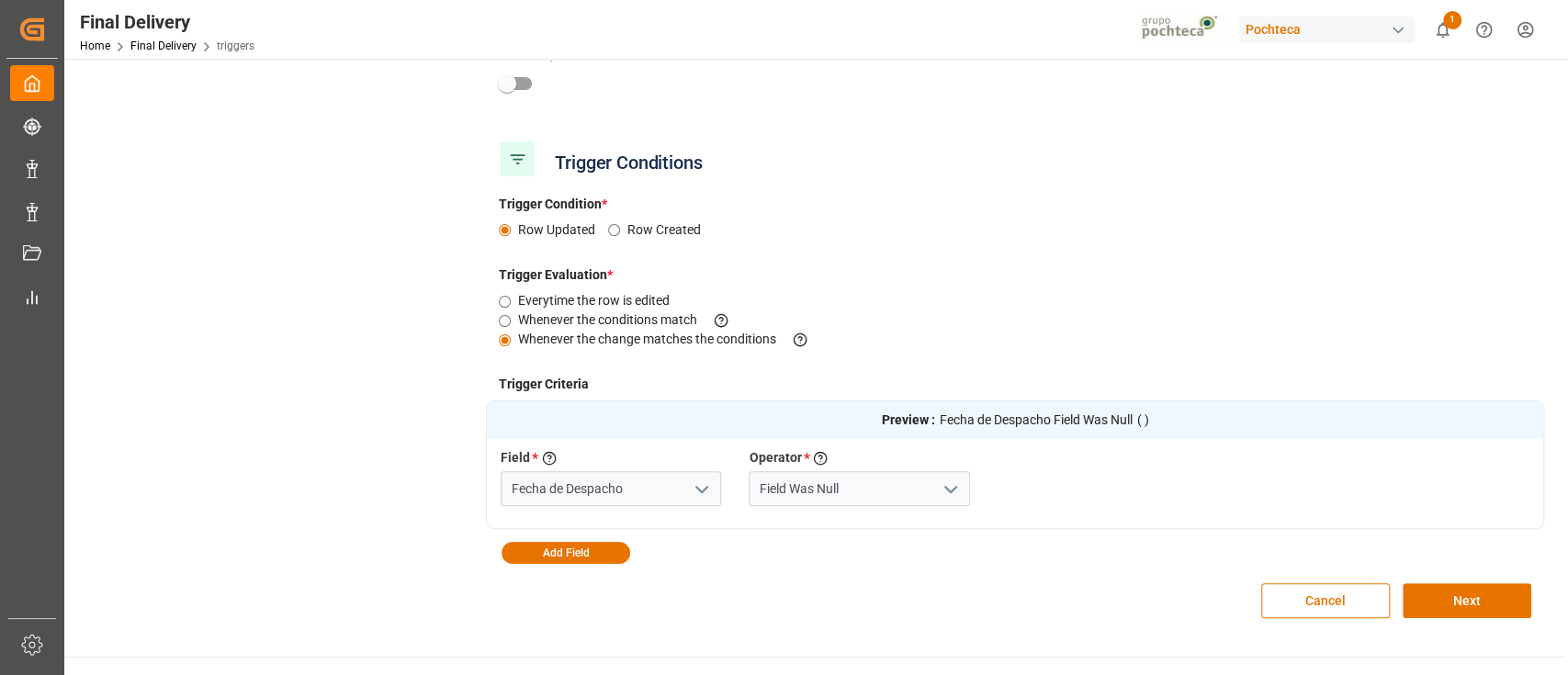
click at [1073, 588] on div "Cancel Next" at bounding box center [1015, 600] width 1058 height 74
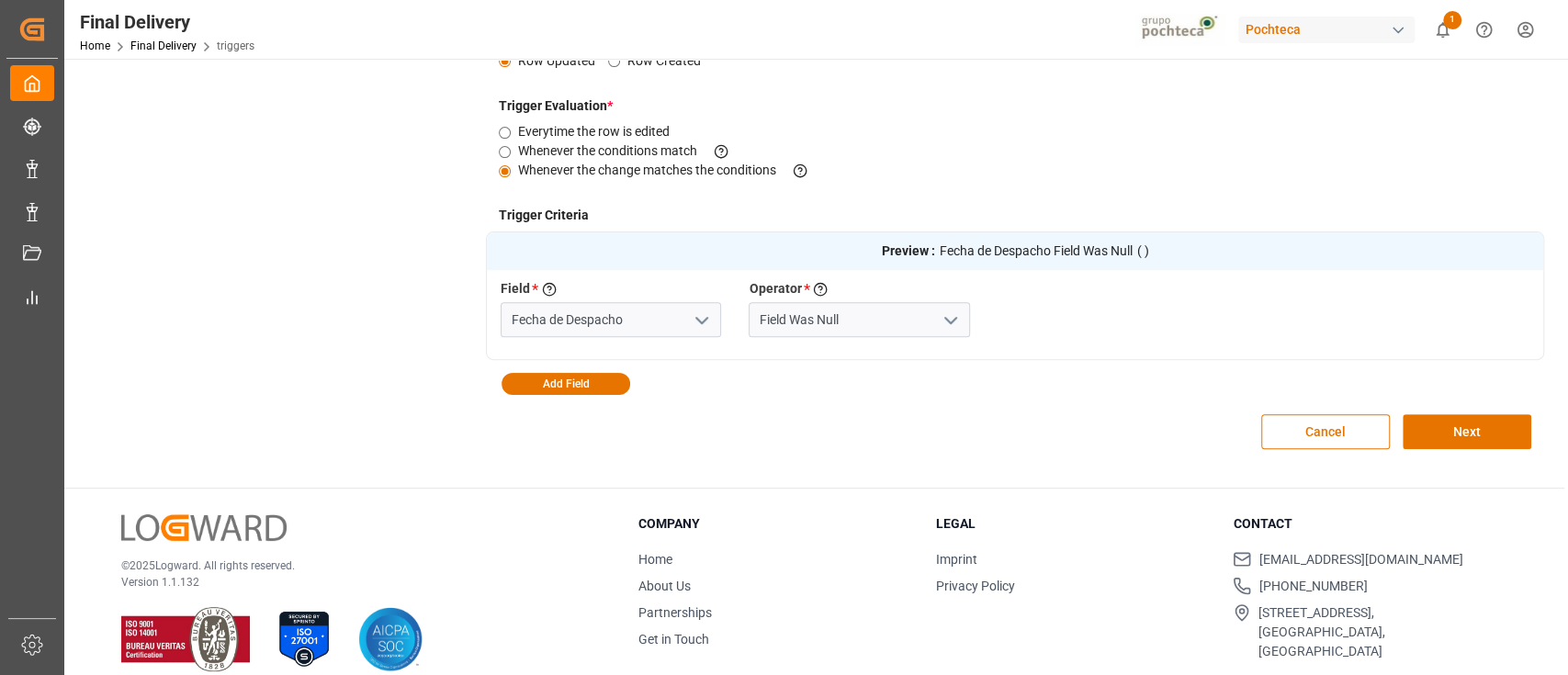
scroll to position [434, 0]
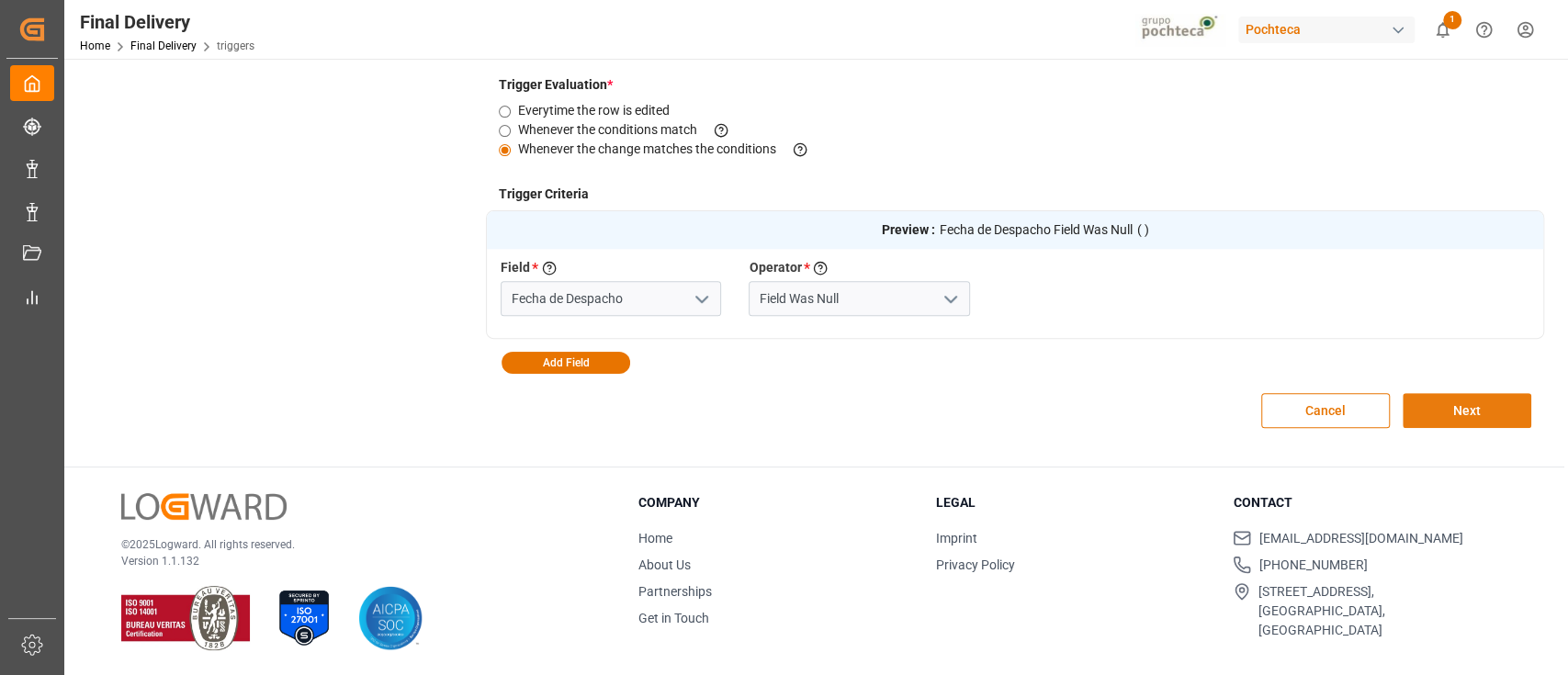
click at [1433, 412] on button "Next" at bounding box center [1467, 410] width 128 height 35
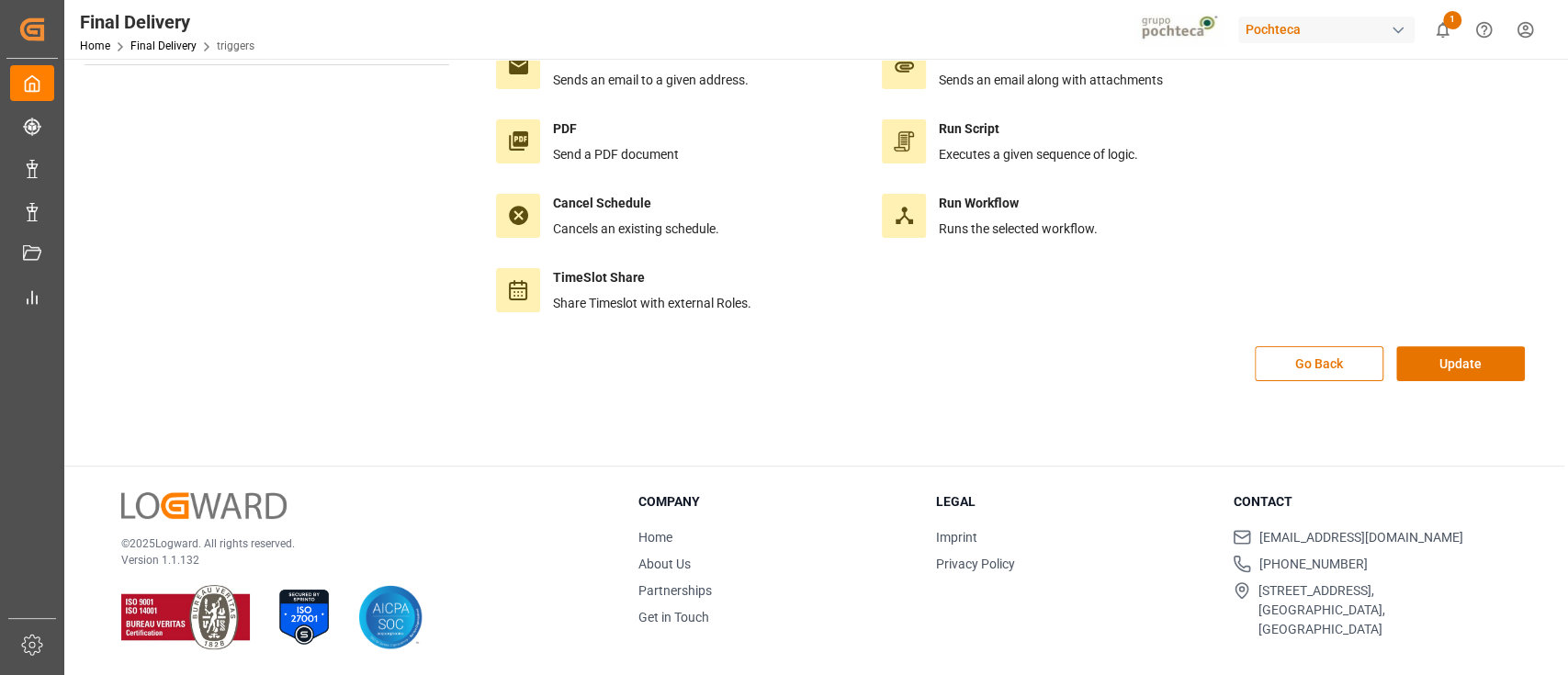
scroll to position [205, 0]
click at [1442, 367] on button "Update" at bounding box center [1460, 364] width 128 height 35
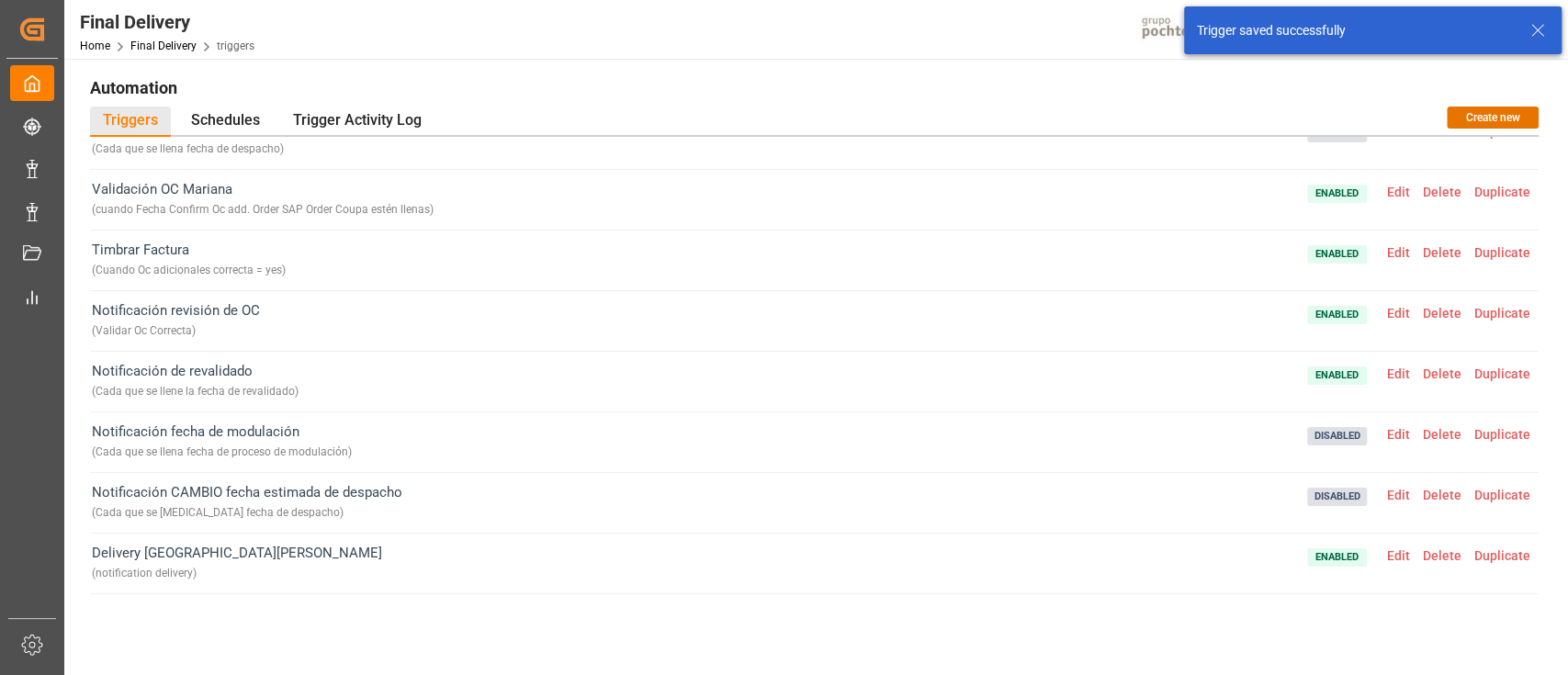
scroll to position [122, 0]
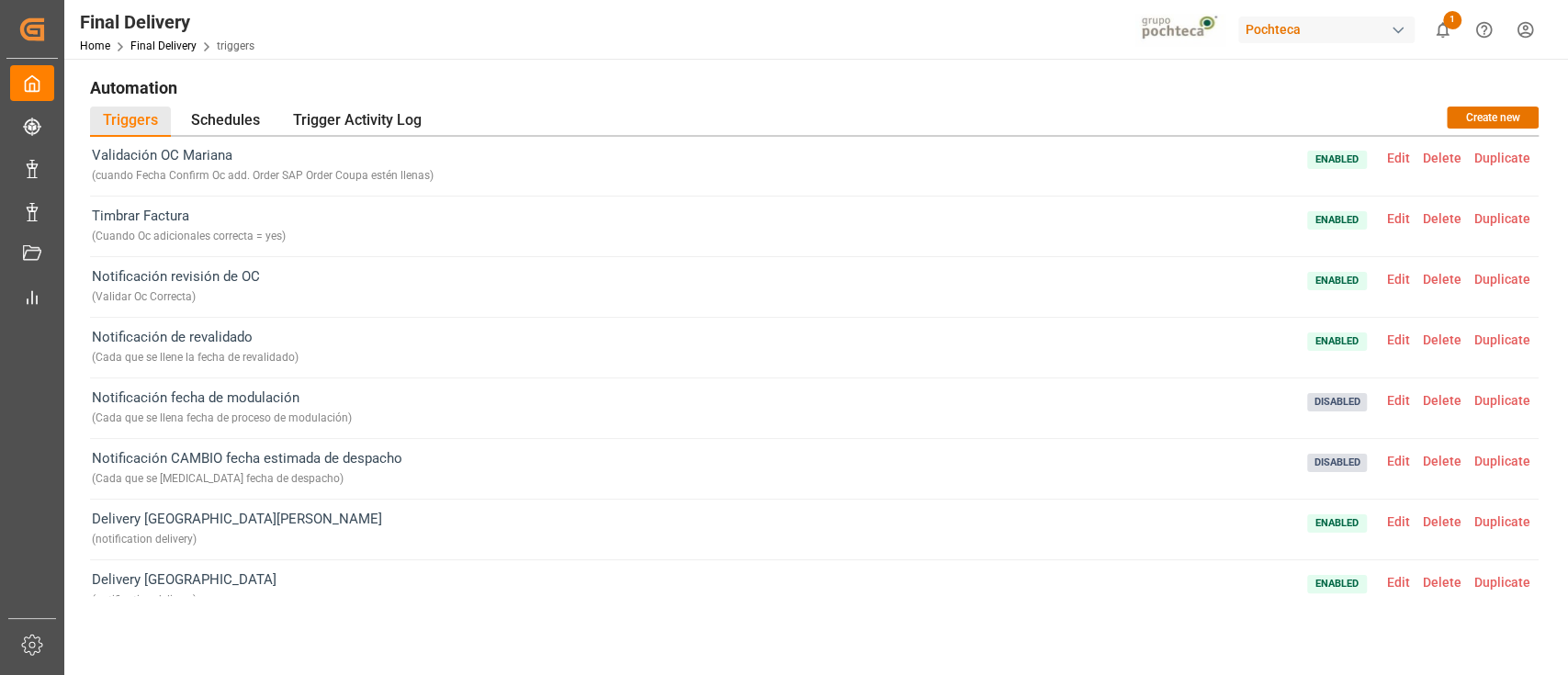
click at [1385, 400] on span "Edit" at bounding box center [1398, 400] width 36 height 15
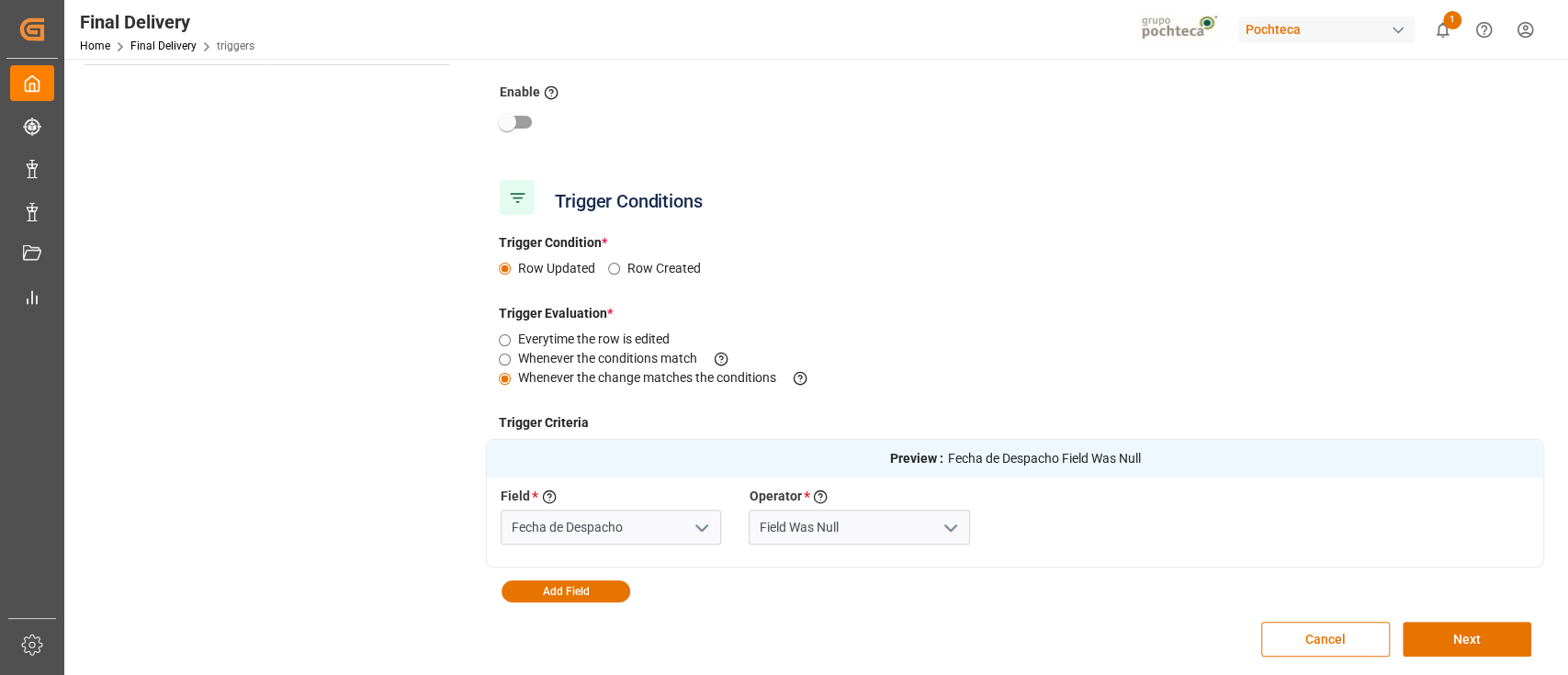
scroll to position [434, 0]
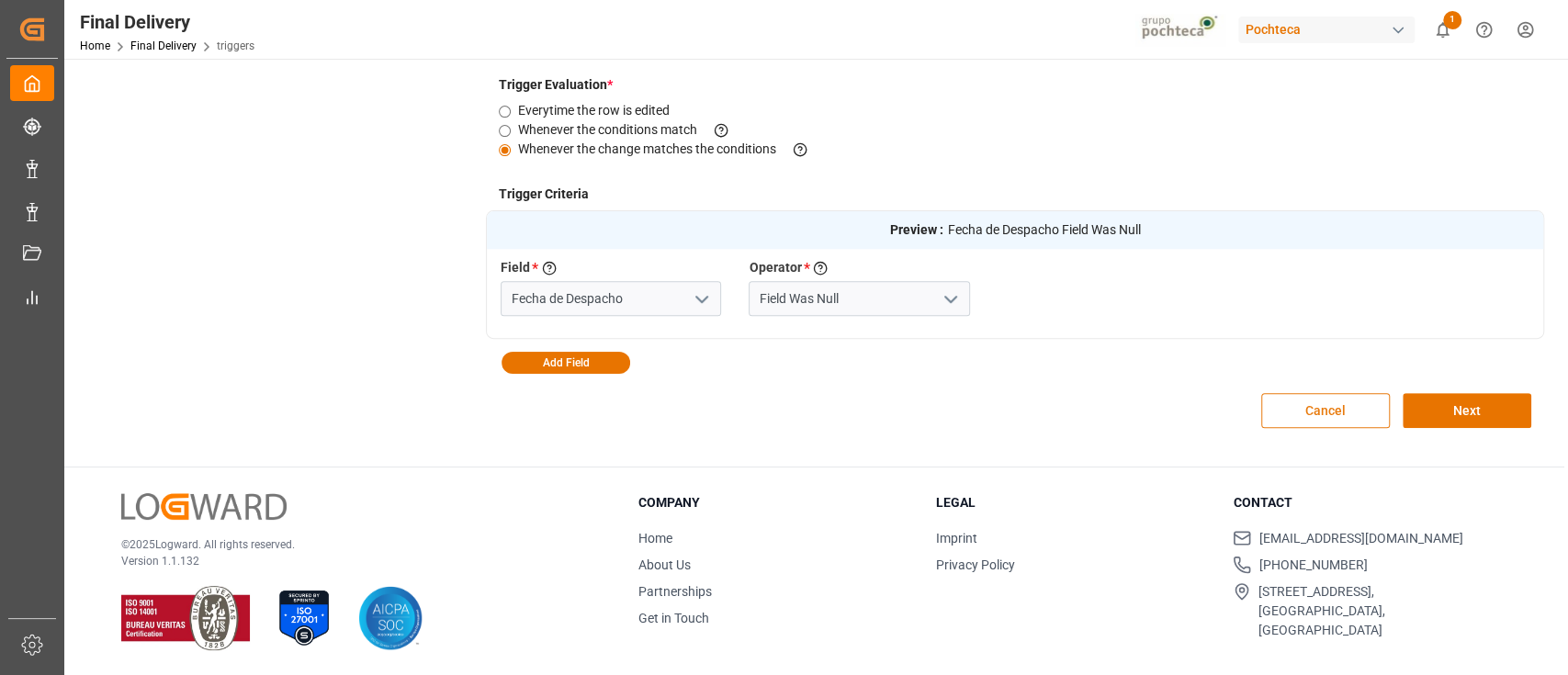
click at [1289, 398] on button "Cancel" at bounding box center [1325, 410] width 128 height 35
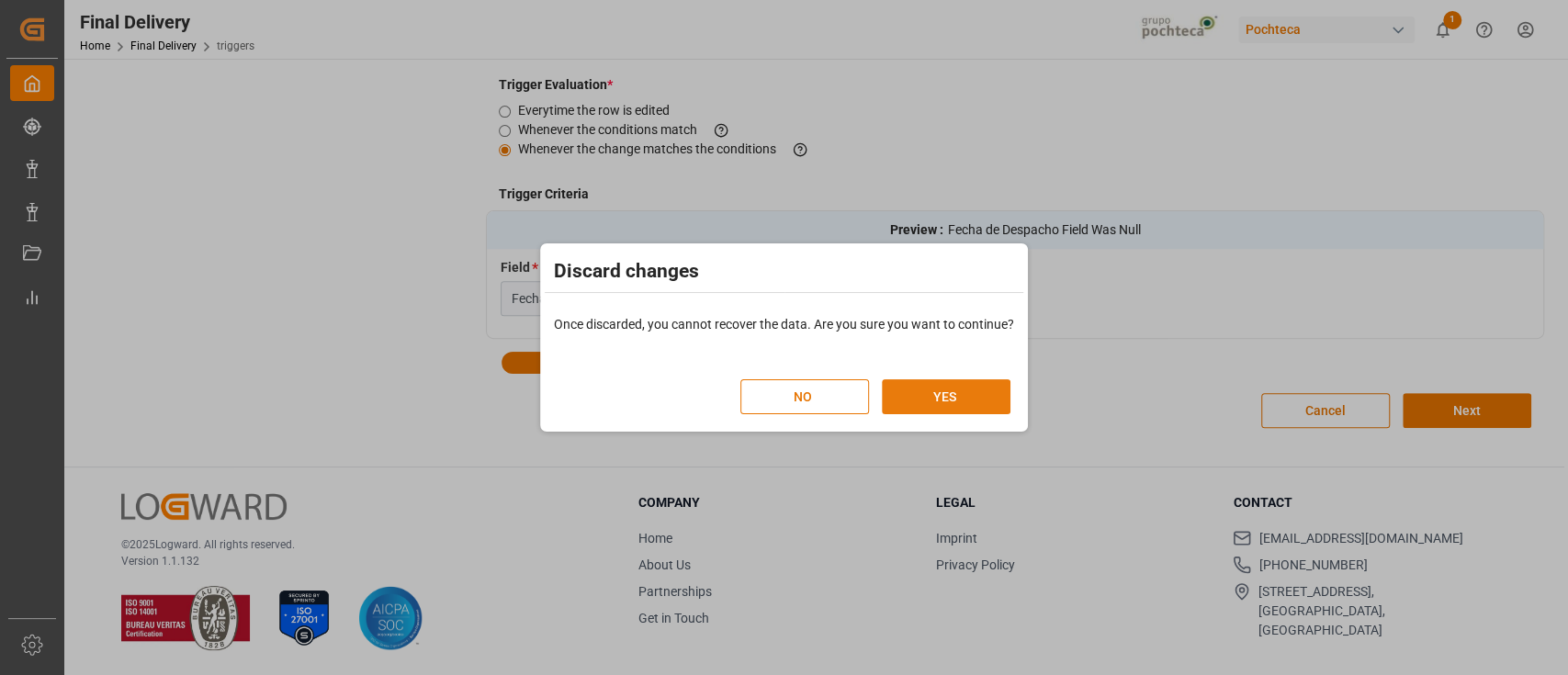
click at [945, 382] on button "YES" at bounding box center [946, 397] width 128 height 35
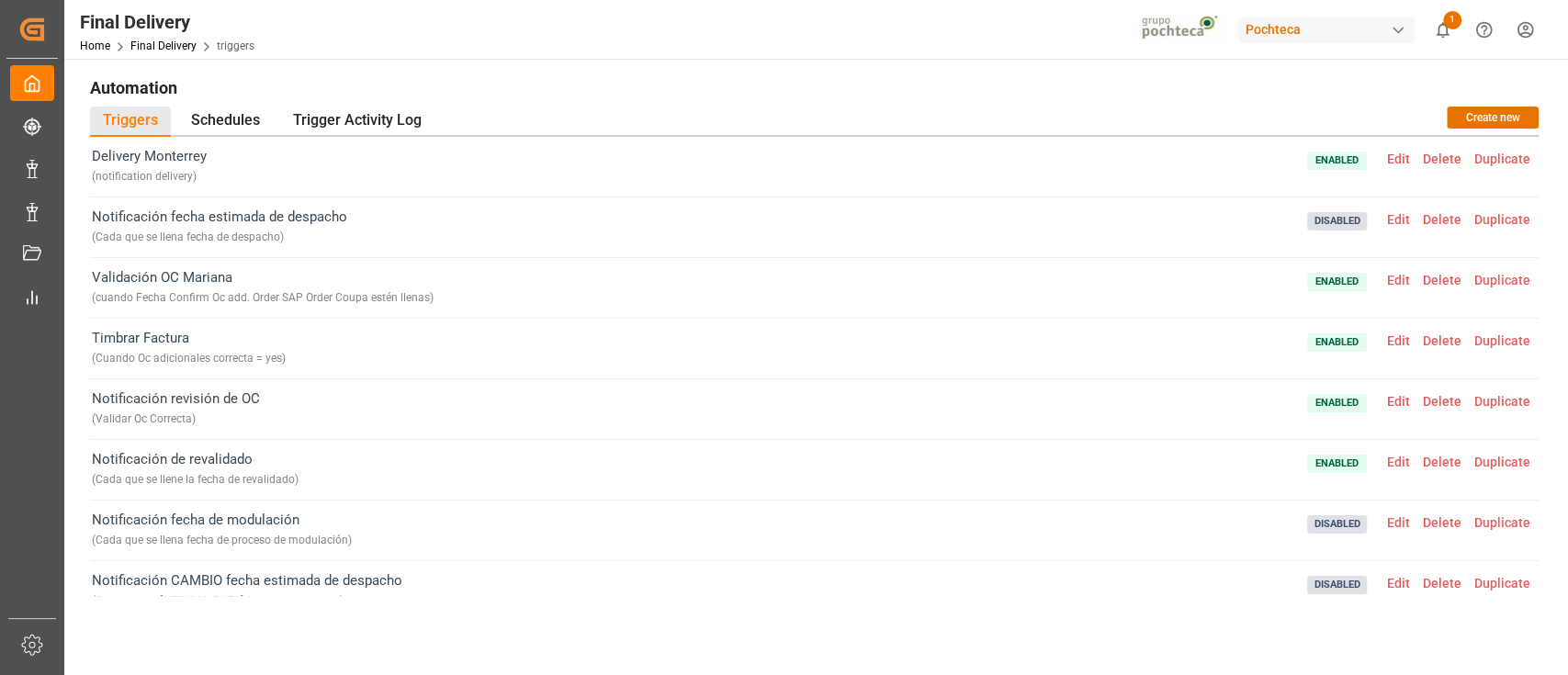
scroll to position [226, 0]
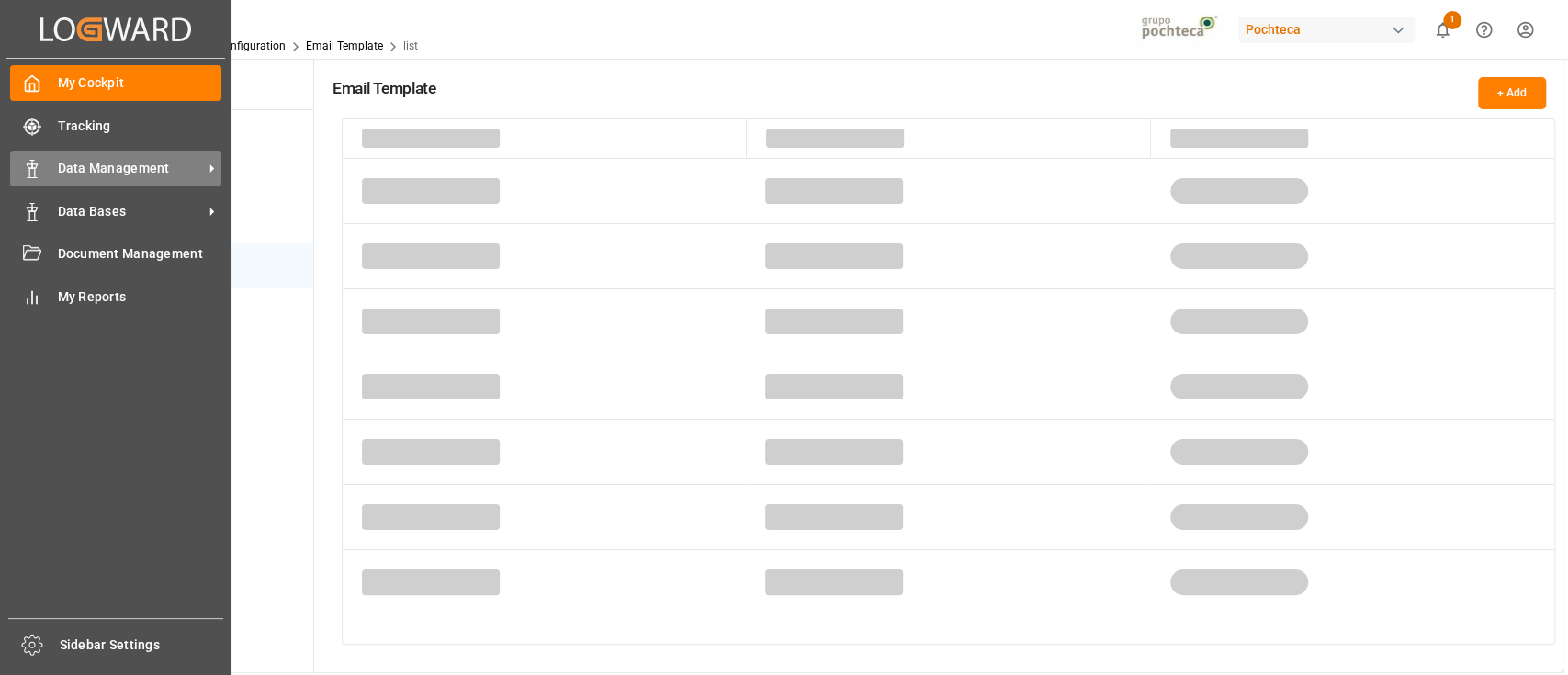
click at [112, 165] on span "Data Management" at bounding box center [130, 168] width 145 height 19
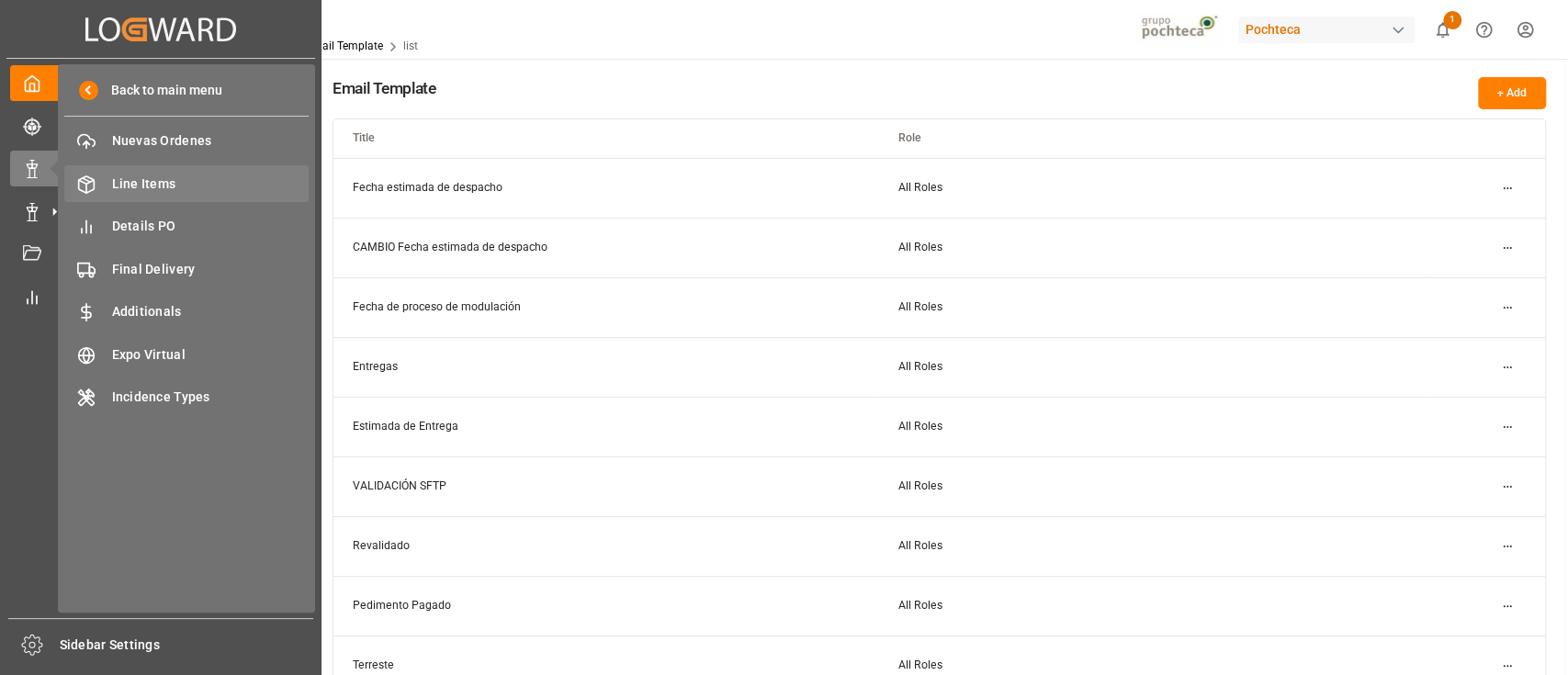
click at [147, 188] on span "Line Items" at bounding box center [211, 184] width 197 height 19
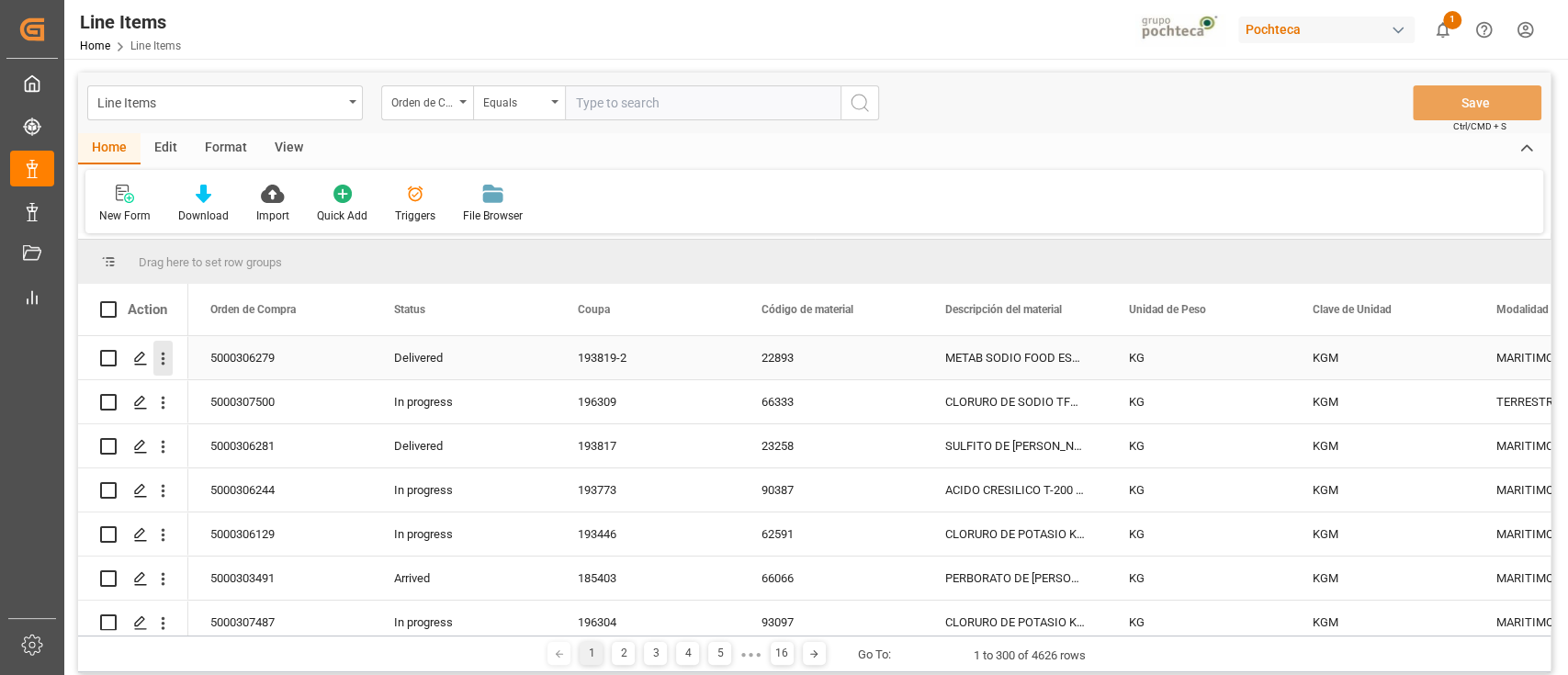
click at [172, 356] on icon "open menu" at bounding box center [162, 359] width 19 height 19
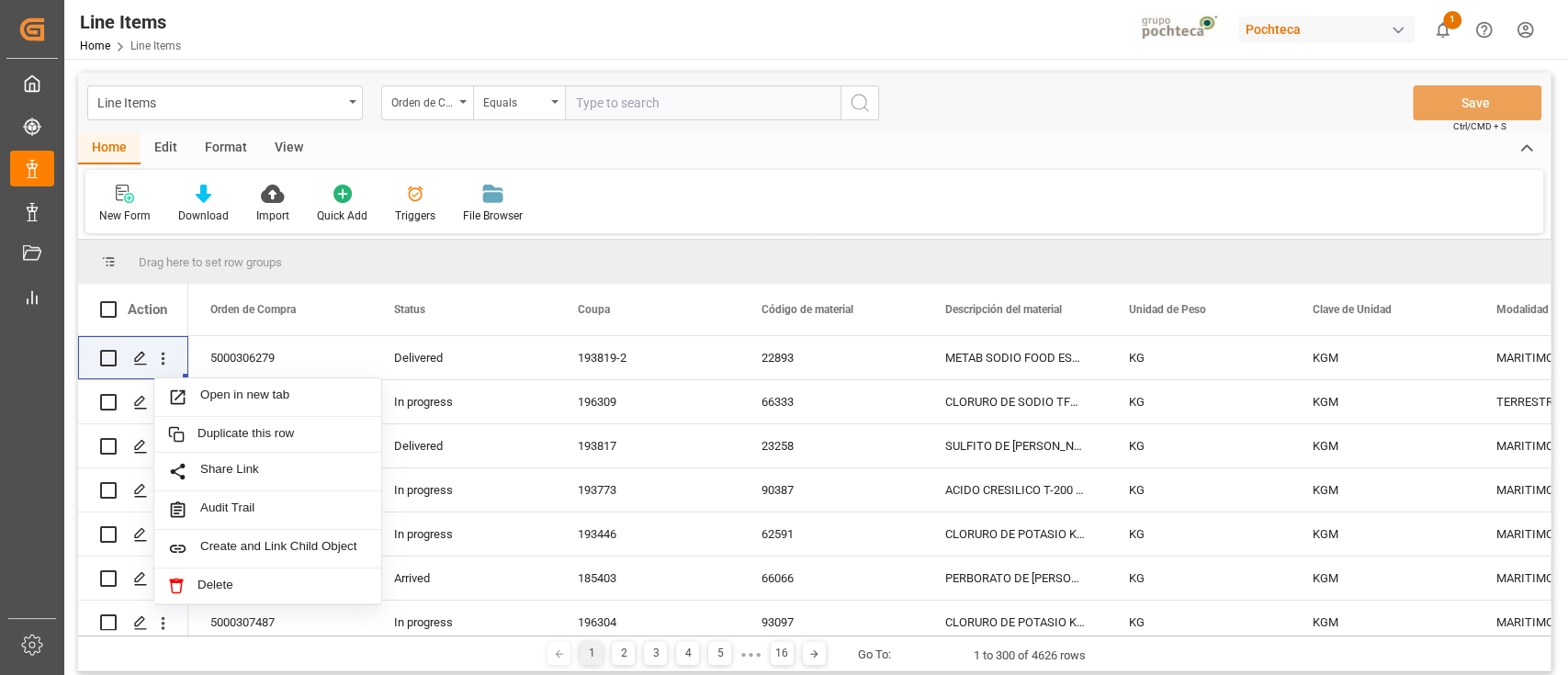
click at [1055, 151] on div "Home Edit Format View" at bounding box center [815, 148] width 1473 height 31
